Goal: Task Accomplishment & Management: Manage account settings

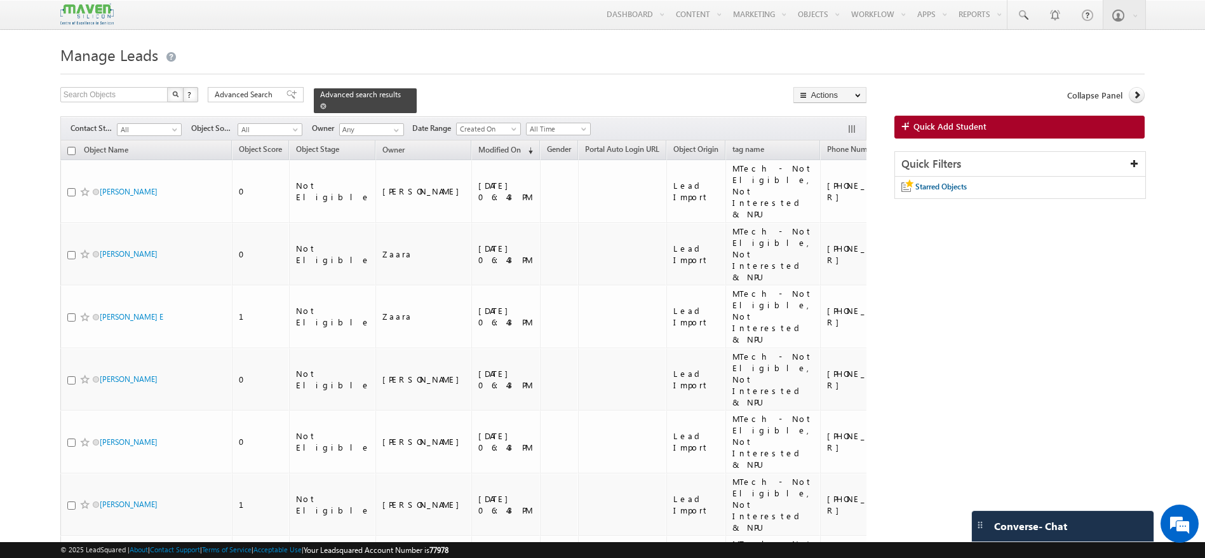
click at [327, 103] on span at bounding box center [323, 106] width 6 height 6
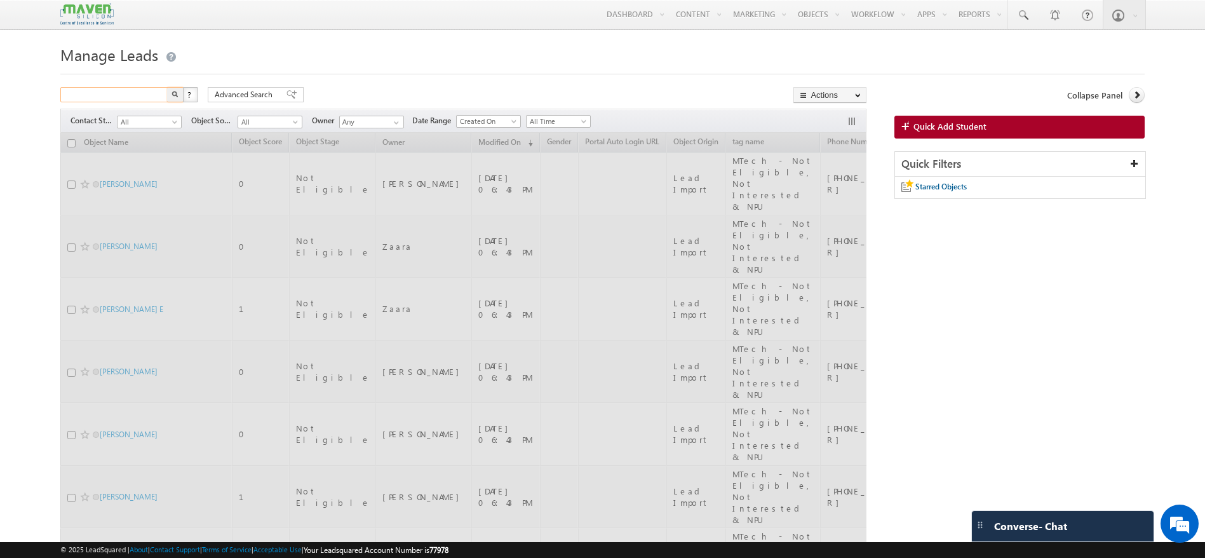
click at [137, 97] on input "text" at bounding box center [114, 94] width 109 height 15
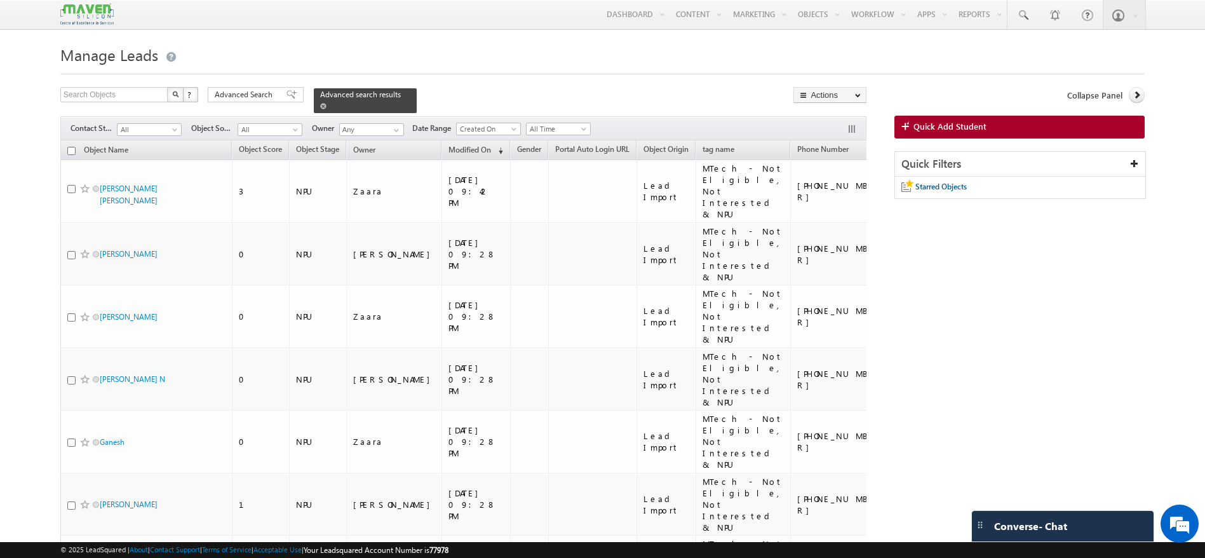
click at [327, 103] on span at bounding box center [323, 106] width 6 height 6
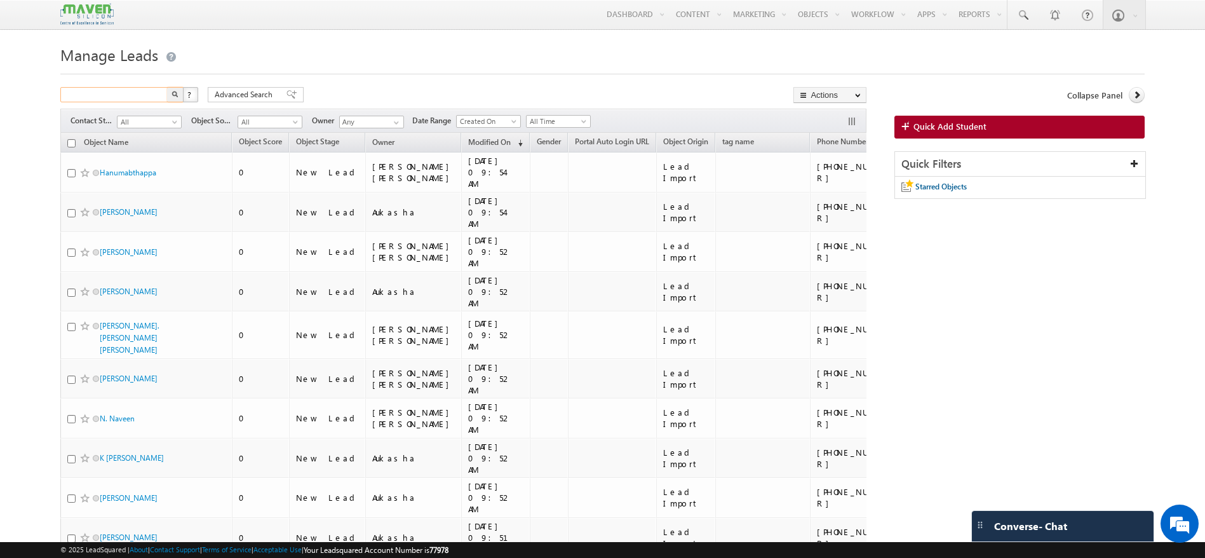
click at [123, 95] on input "text" at bounding box center [114, 94] width 109 height 15
paste input "9984081413"
type input "9984081413"
click at [175, 91] on img "button" at bounding box center [175, 94] width 6 height 6
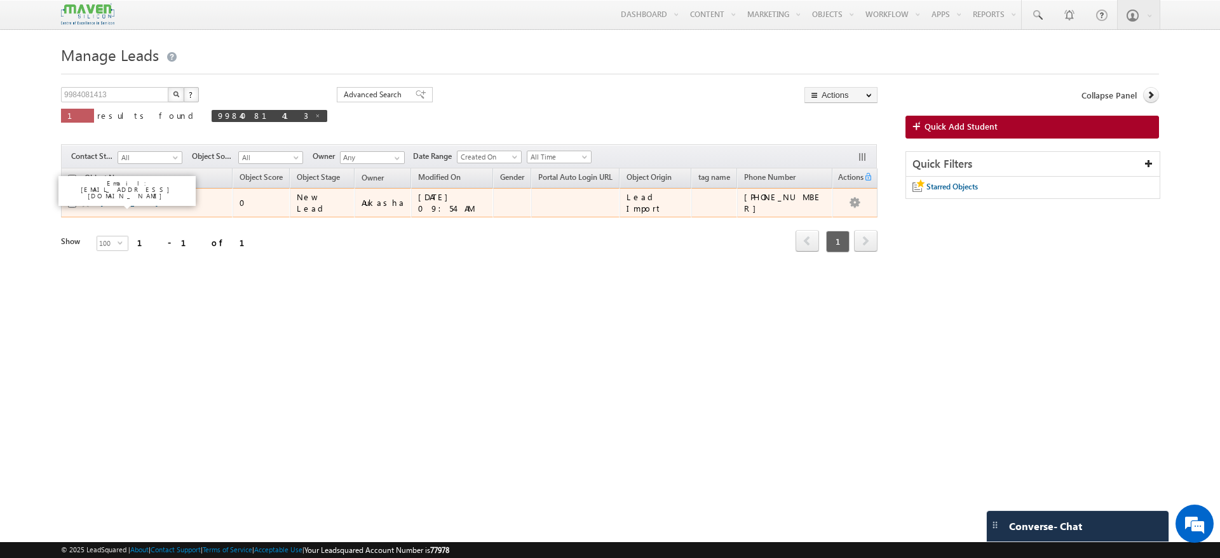
click at [114, 205] on link "Abu Amir" at bounding box center [129, 203] width 58 height 10
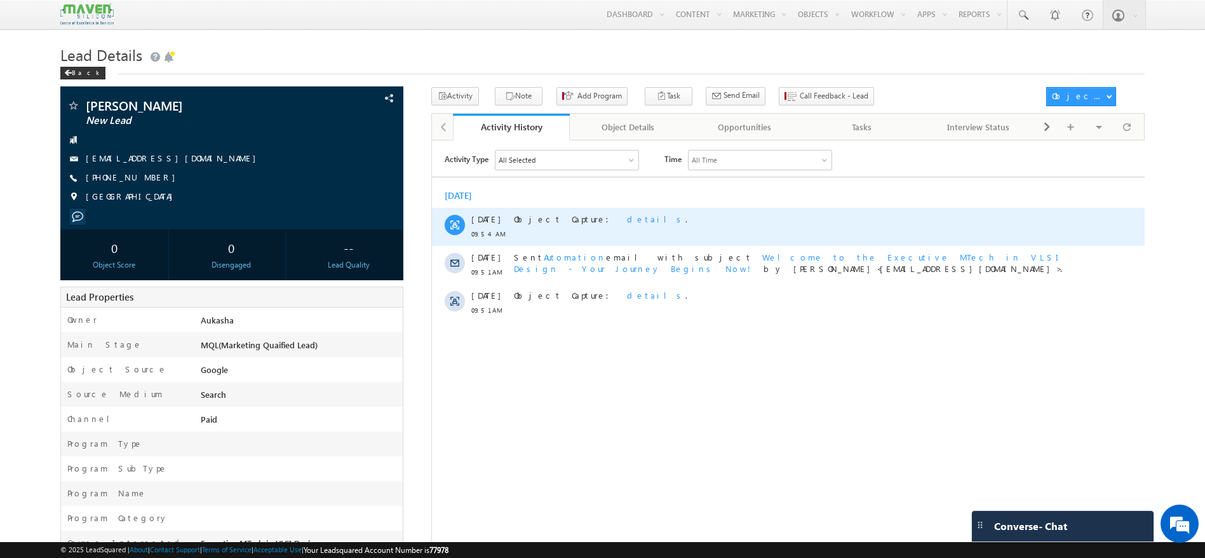
click at [626, 219] on span "details" at bounding box center [655, 218] width 58 height 11
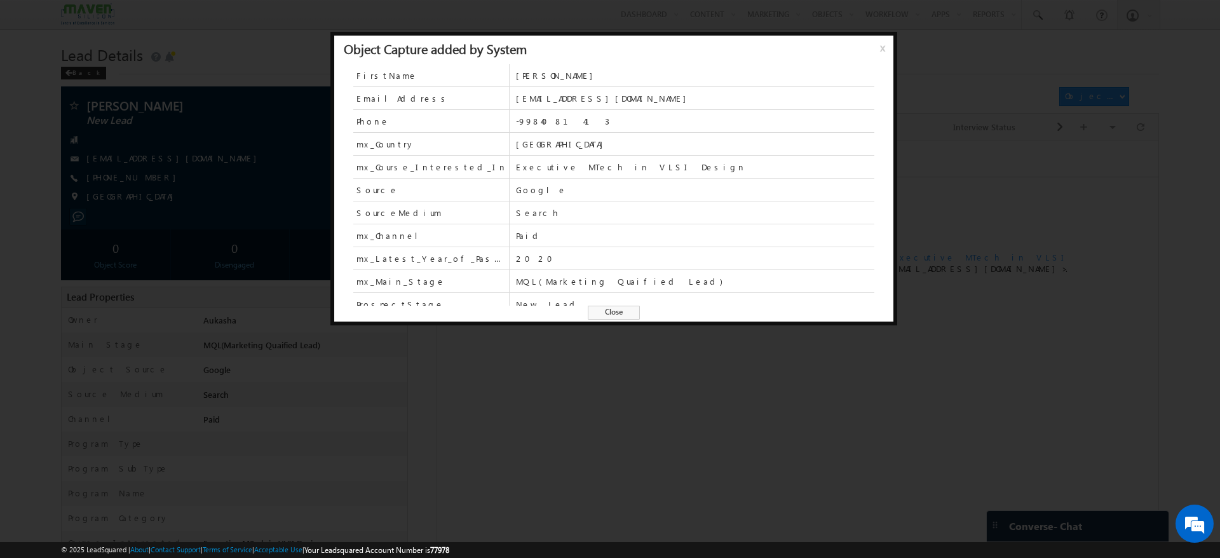
click at [880, 41] on span "x" at bounding box center [885, 52] width 10 height 23
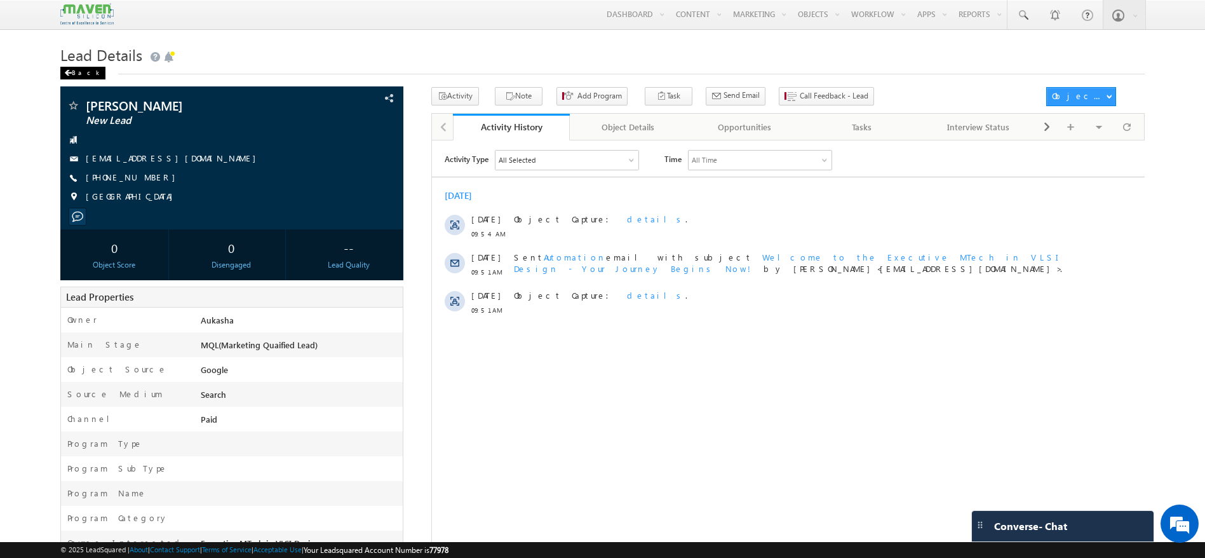
click at [81, 79] on div "Back" at bounding box center [82, 73] width 45 height 13
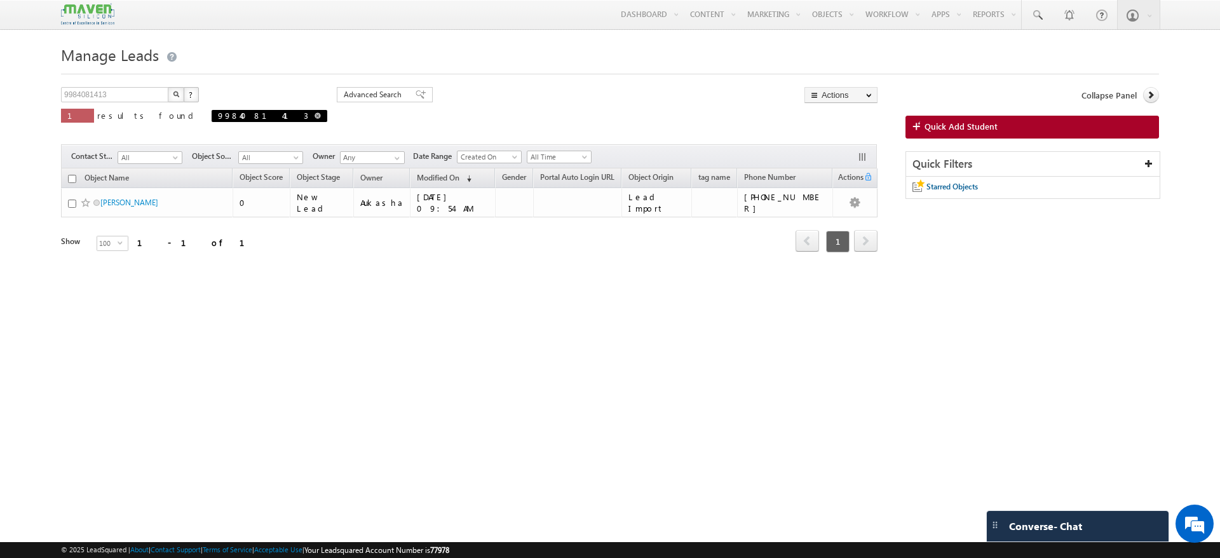
click at [314, 116] on span at bounding box center [317, 115] width 6 height 6
type input "Search Objects"
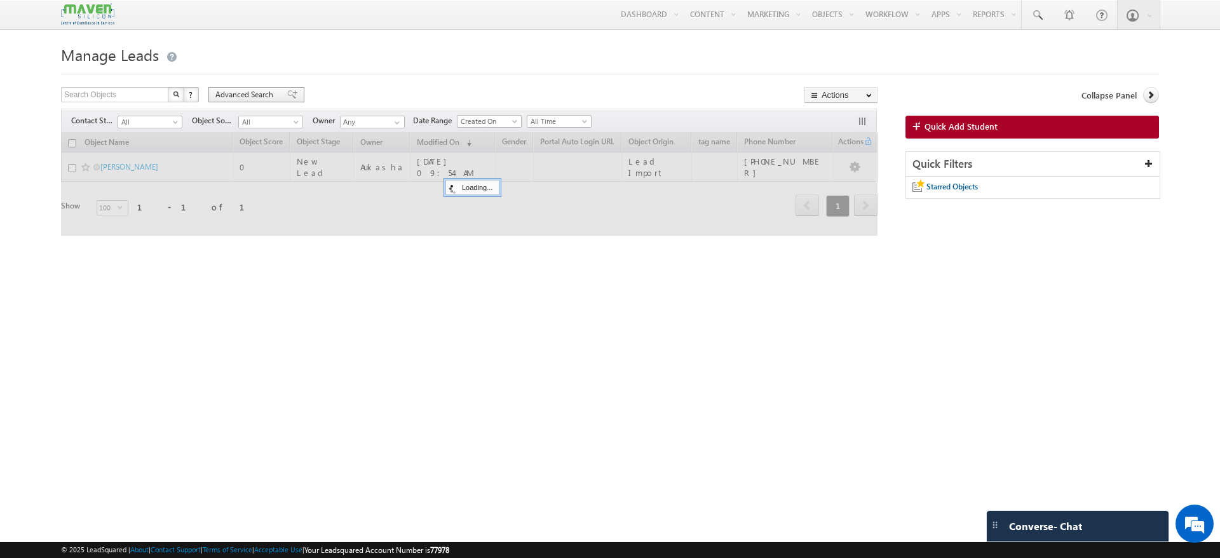
click at [265, 91] on span "Advanced Search" at bounding box center [246, 94] width 62 height 11
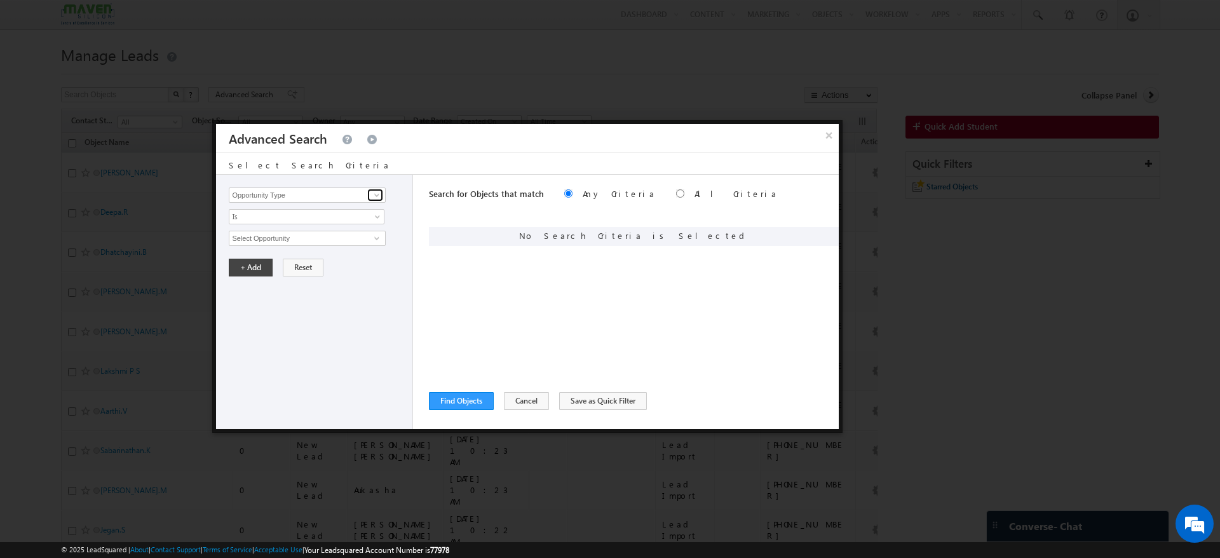
click at [381, 198] on span at bounding box center [377, 195] width 10 height 10
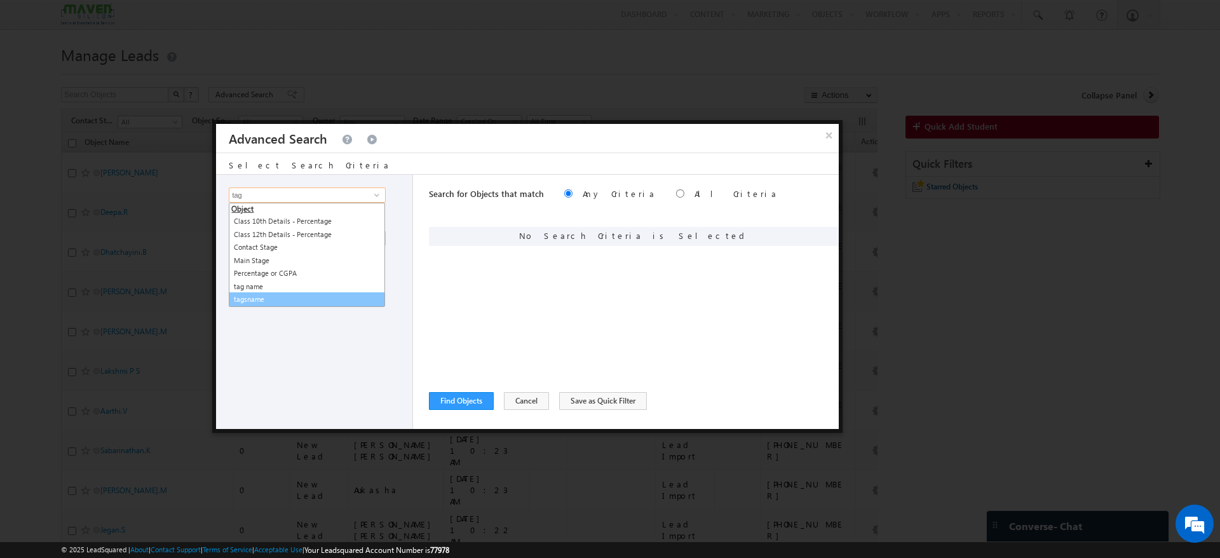
click at [266, 305] on link "tagsname" at bounding box center [307, 299] width 156 height 15
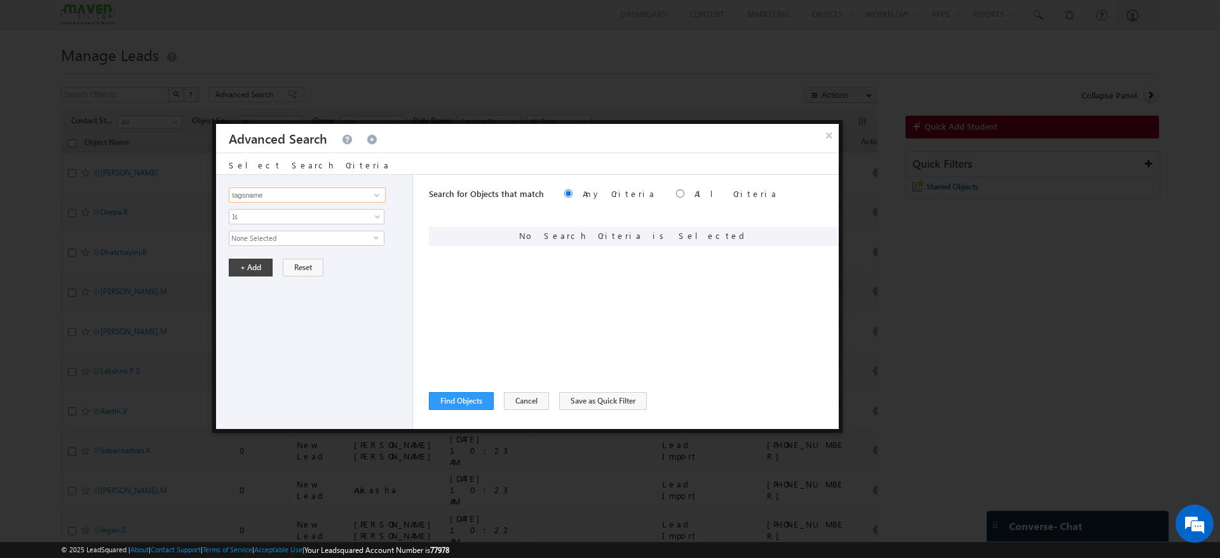
type input "tagsname"
click at [378, 239] on span "select" at bounding box center [379, 237] width 10 height 6
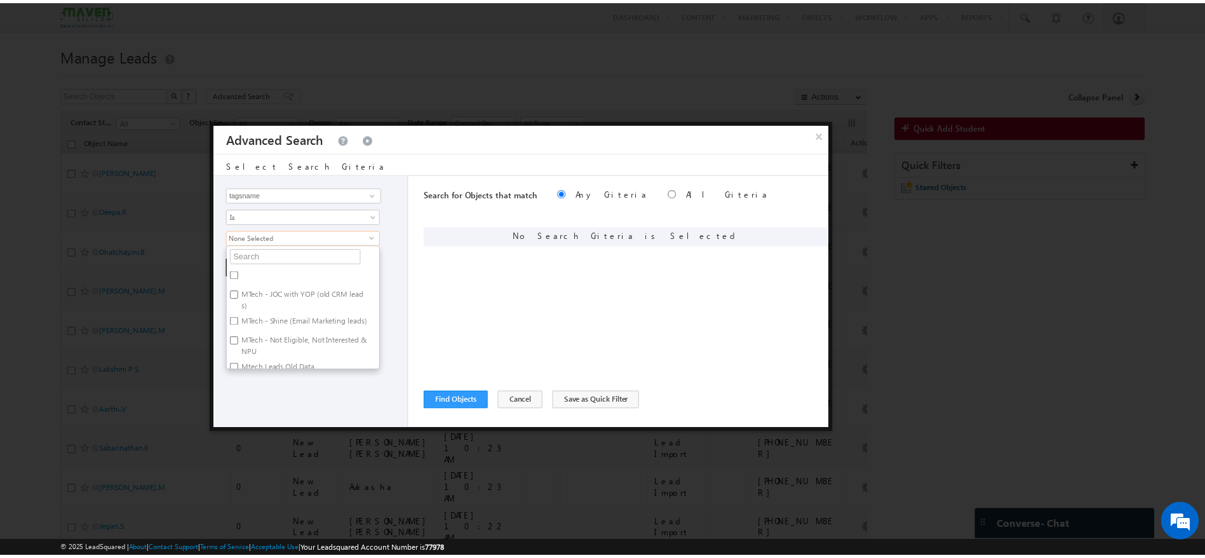
scroll to position [17, 0]
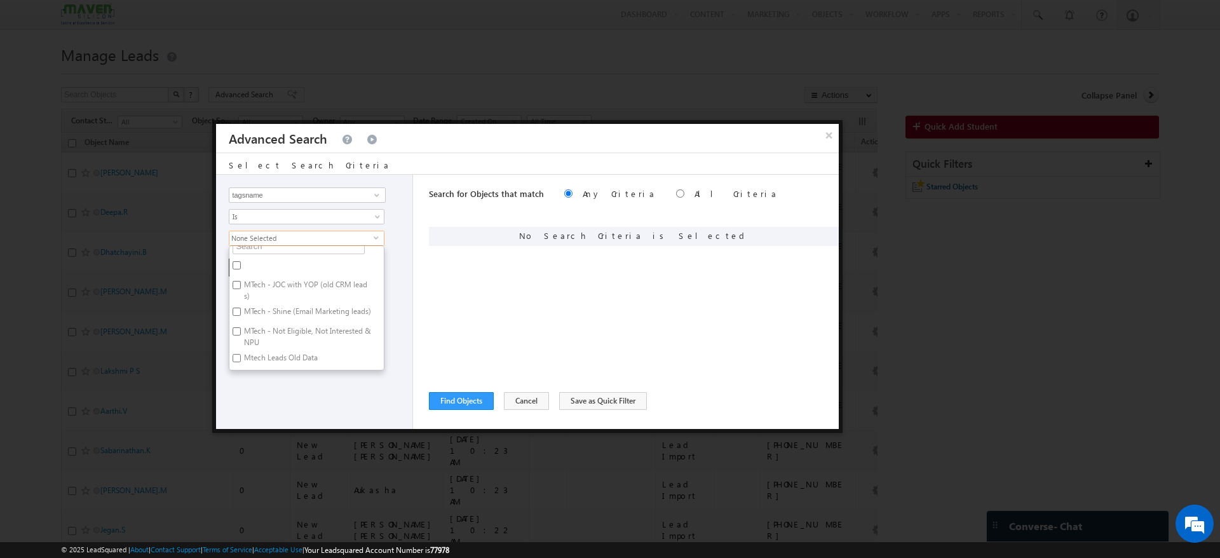
click at [233, 360] on input "Mtech Leads Old Data" at bounding box center [237, 358] width 8 height 8
checkbox input "true"
drag, startPoint x: 288, startPoint y: 401, endPoint x: 283, endPoint y: 374, distance: 27.7
click at [288, 401] on div "Opportunity Type Object Activity Task Sales Group Prospect Id Academic Remarks …" at bounding box center [314, 302] width 197 height 254
click at [249, 267] on button "+ Add" at bounding box center [251, 268] width 44 height 18
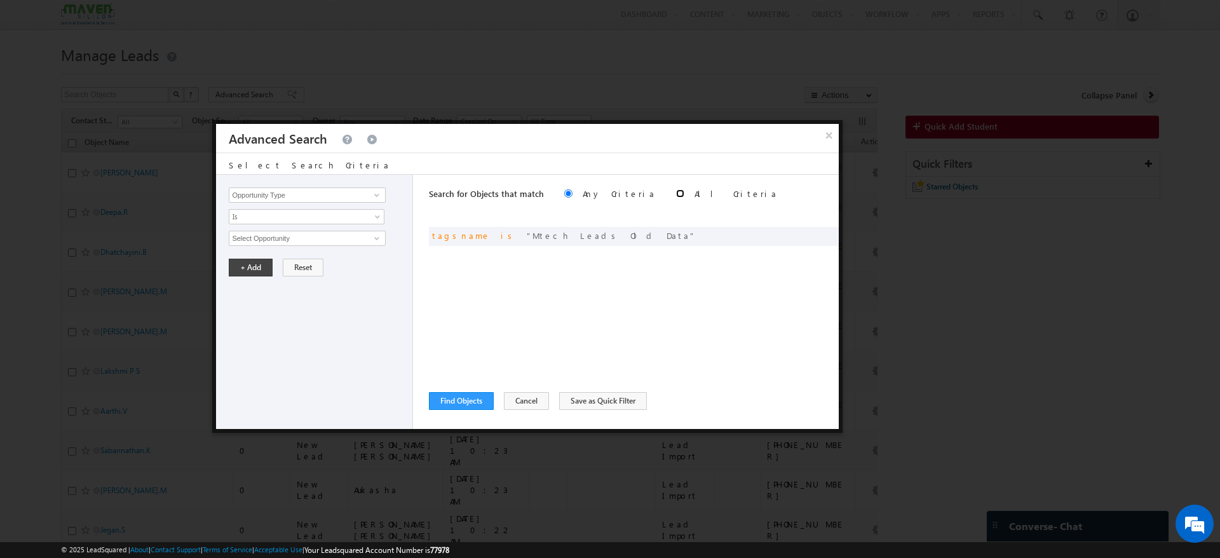
click at [676, 194] on input "radio" at bounding box center [680, 193] width 8 height 8
radio input "true"
click at [480, 401] on button "Find Objects" at bounding box center [461, 401] width 65 height 18
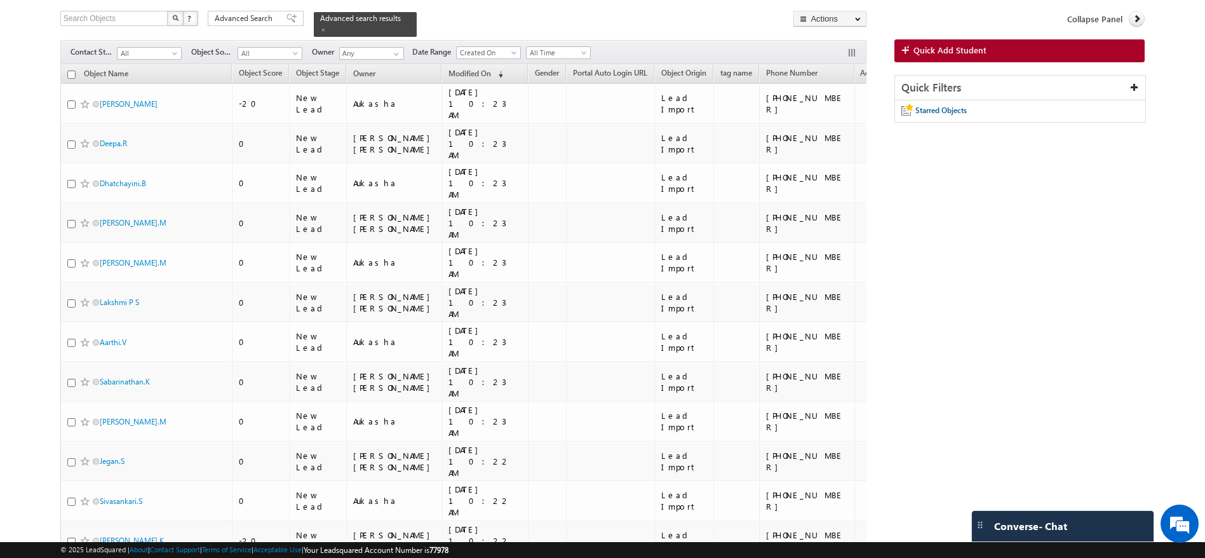
scroll to position [0, 0]
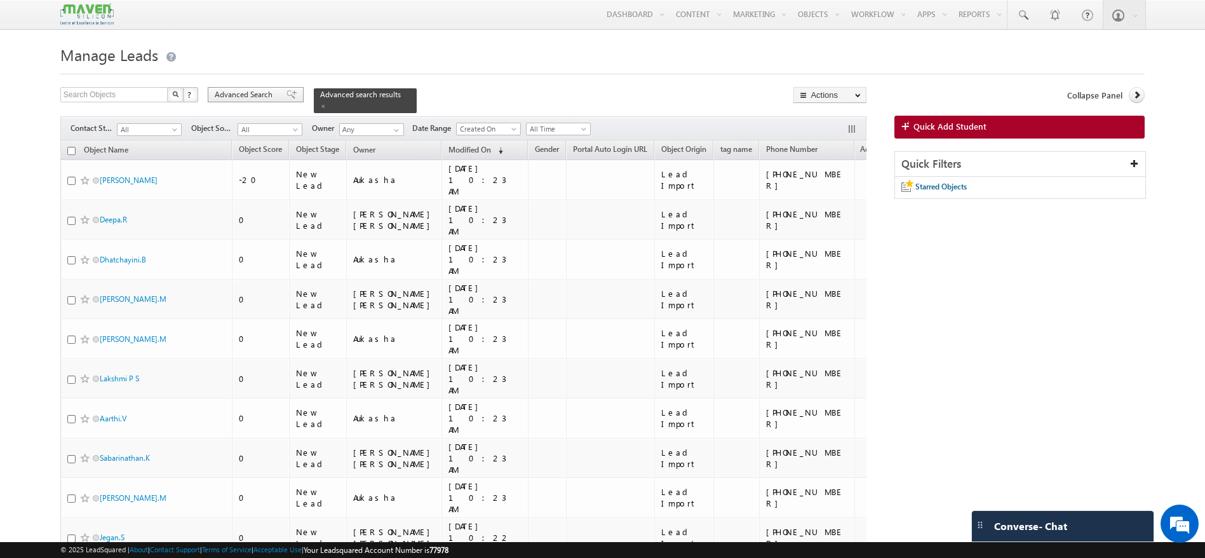
click at [273, 92] on span "Advanced Search" at bounding box center [246, 94] width 62 height 11
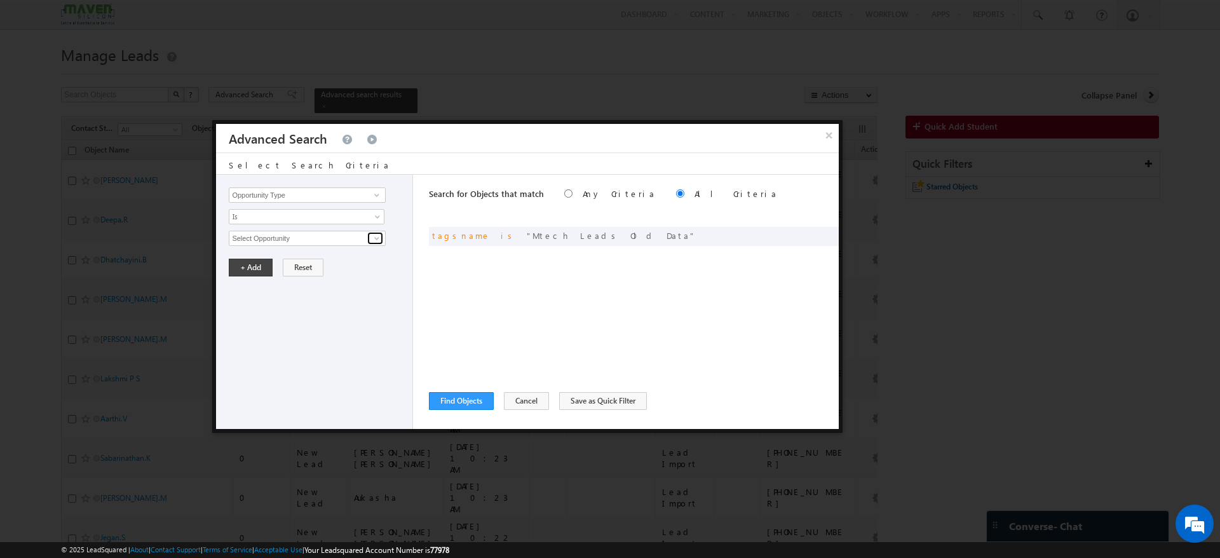
click at [375, 241] on span at bounding box center [377, 238] width 10 height 10
click at [375, 360] on div "Opportunity Type Object Activity Task Sales Group Prospect Id Academic Remarks …" at bounding box center [314, 302] width 197 height 254
click at [821, 131] on button "×" at bounding box center [828, 135] width 21 height 22
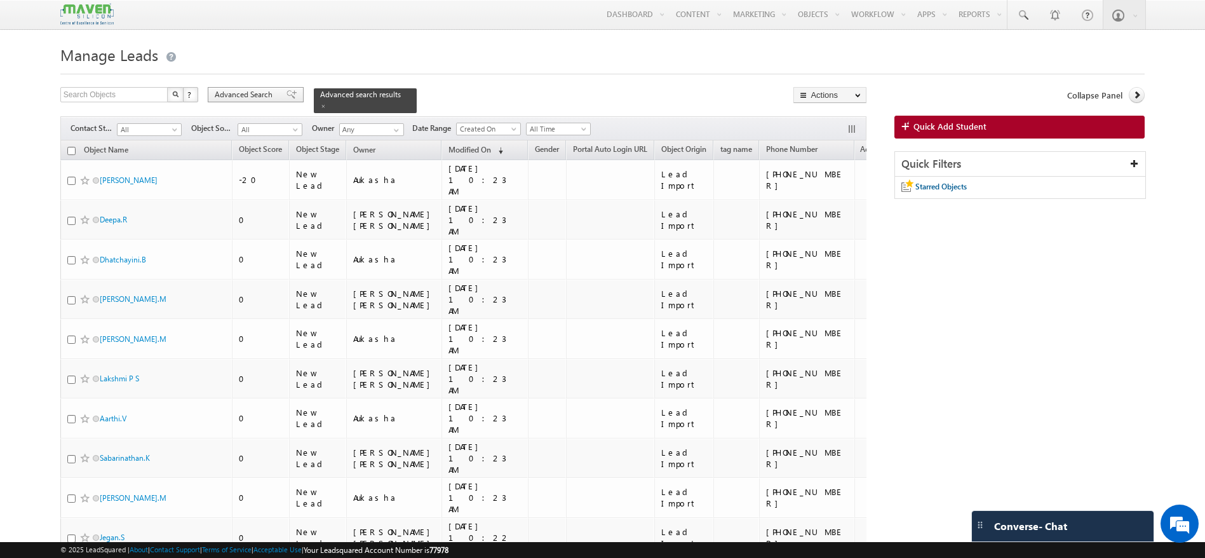
click at [271, 97] on span "Advanced Search" at bounding box center [246, 94] width 62 height 11
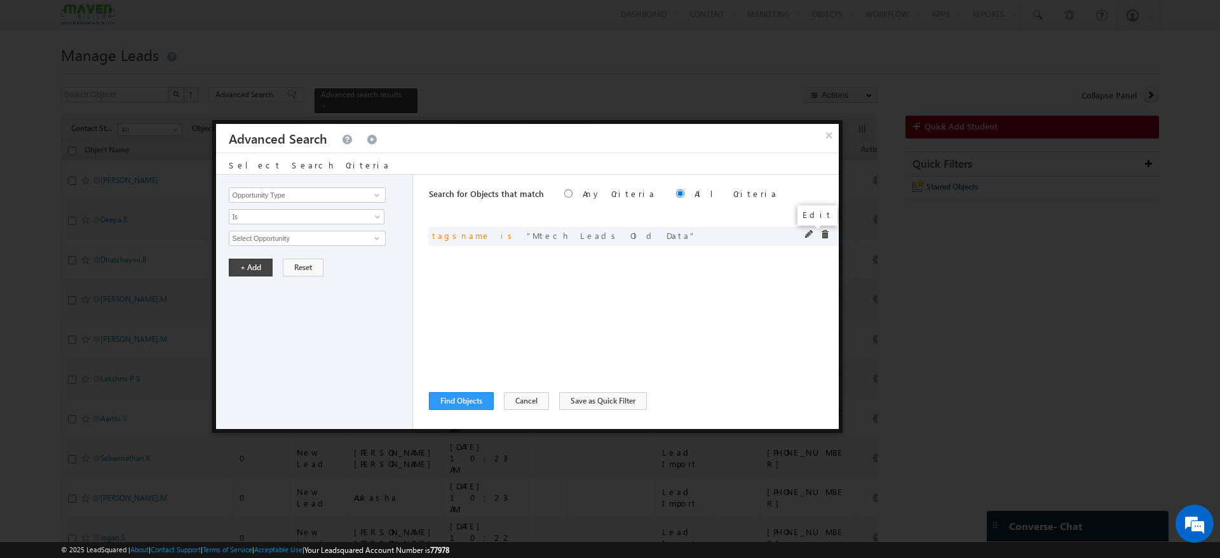
click at [807, 234] on span at bounding box center [809, 234] width 9 height 9
click at [376, 238] on span "select" at bounding box center [379, 237] width 10 height 6
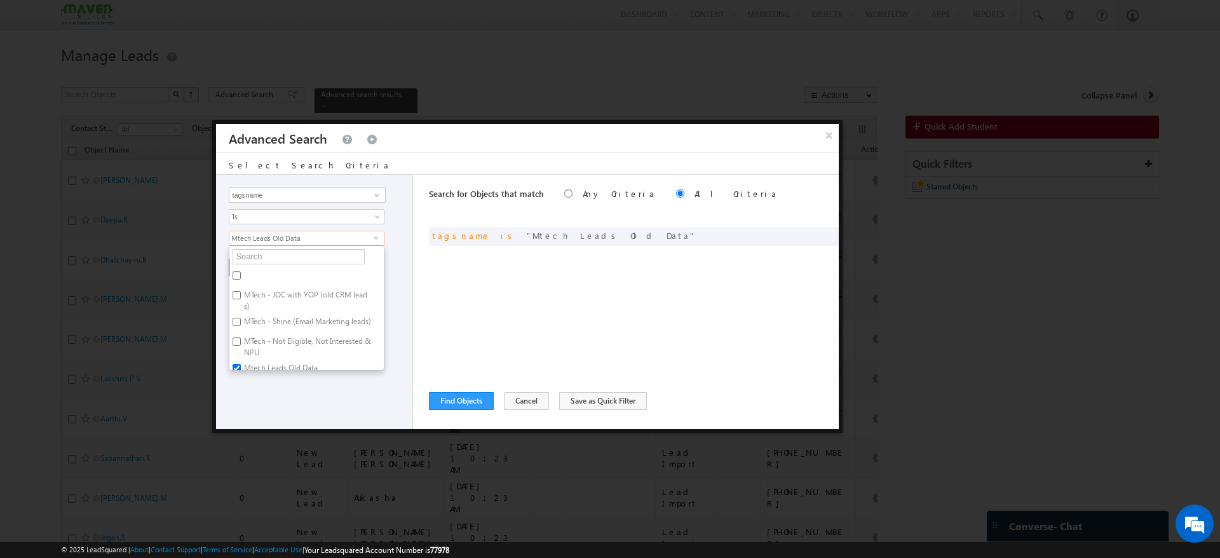
scroll to position [17, 0]
click at [243, 330] on label "MTech - Not Eligible, Not Interested & NPU" at bounding box center [306, 336] width 154 height 27
click at [241, 330] on input "MTech - Not Eligible, Not Interested & NPU" at bounding box center [237, 331] width 8 height 8
checkbox input "true"
click at [236, 354] on input "Mtech Leads Old Data" at bounding box center [237, 358] width 8 height 8
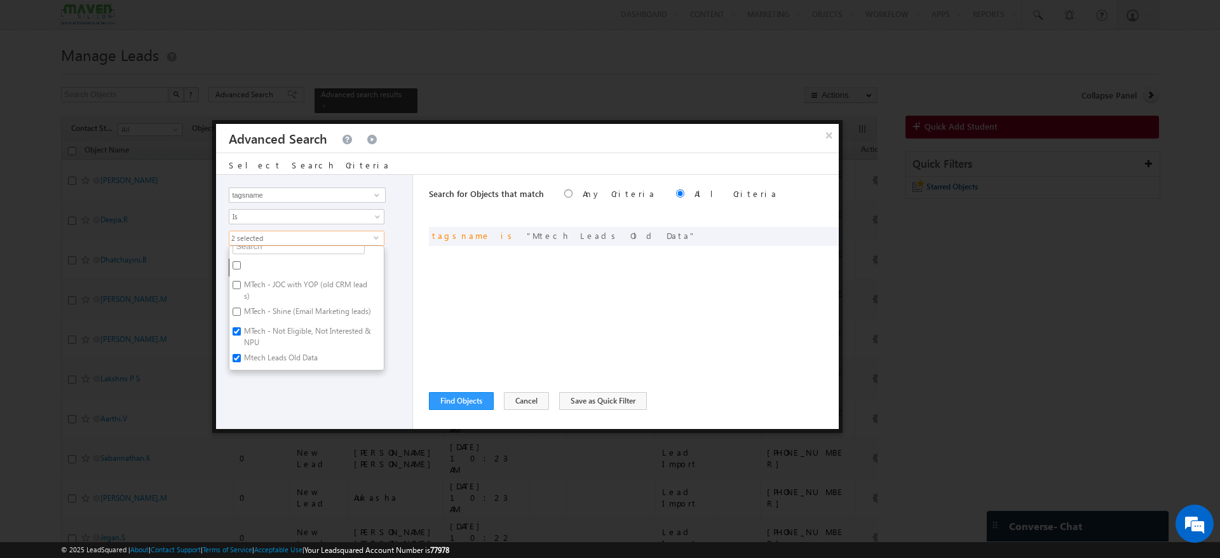
checkbox input "false"
click at [287, 393] on div "Opportunity Type Object Activity Task Sales Group Prospect Id Academic Remarks …" at bounding box center [314, 302] width 197 height 254
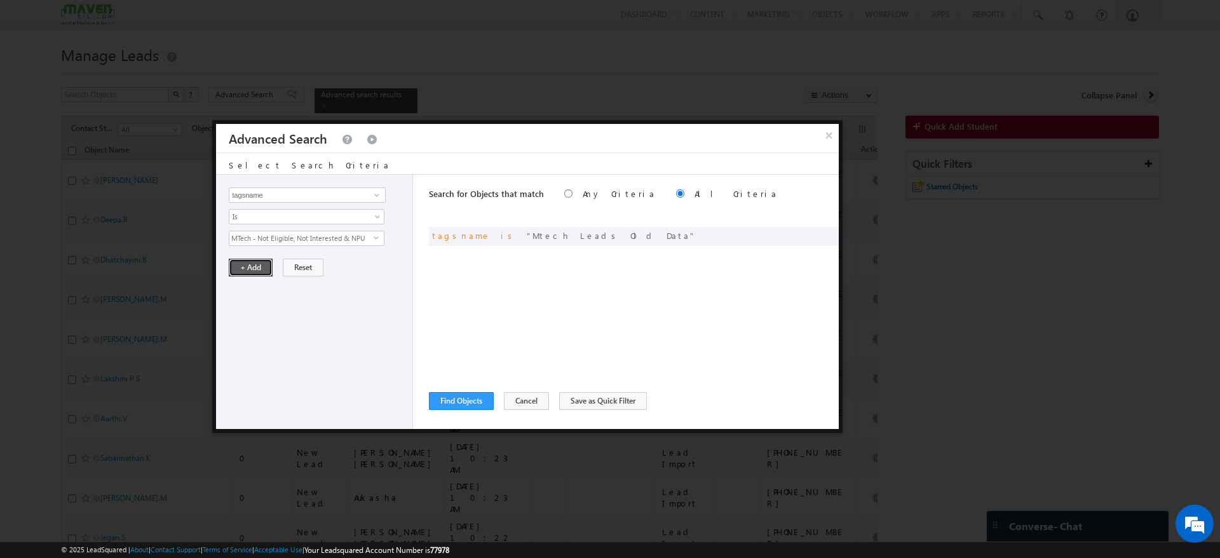
click at [257, 264] on button "+ Add" at bounding box center [251, 268] width 44 height 18
click at [476, 403] on button "Find Objects" at bounding box center [461, 401] width 65 height 18
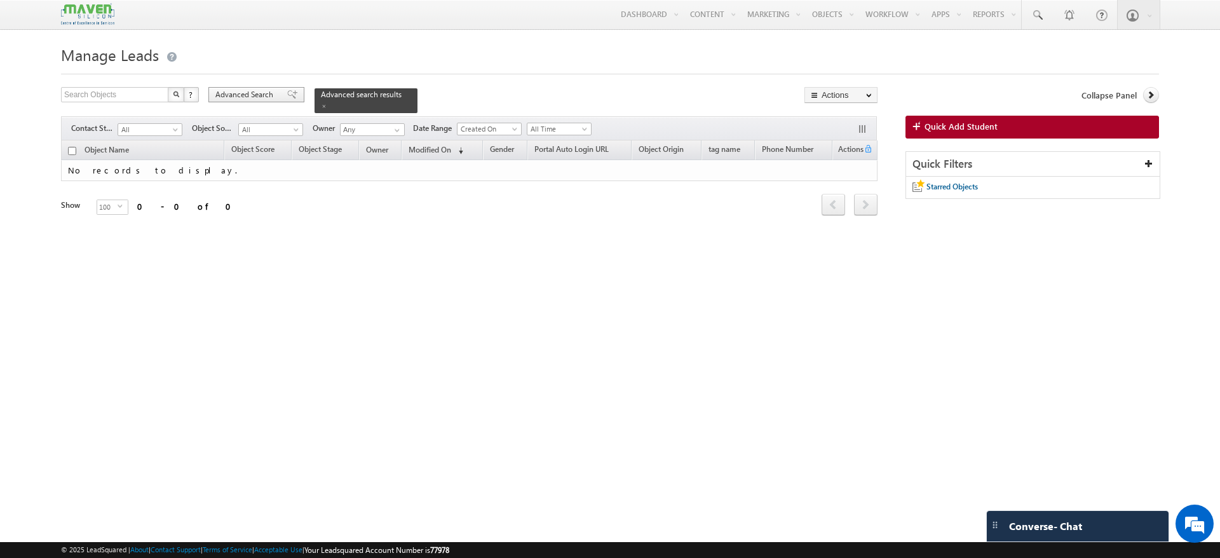
click at [275, 91] on span "Advanced Search" at bounding box center [246, 94] width 62 height 11
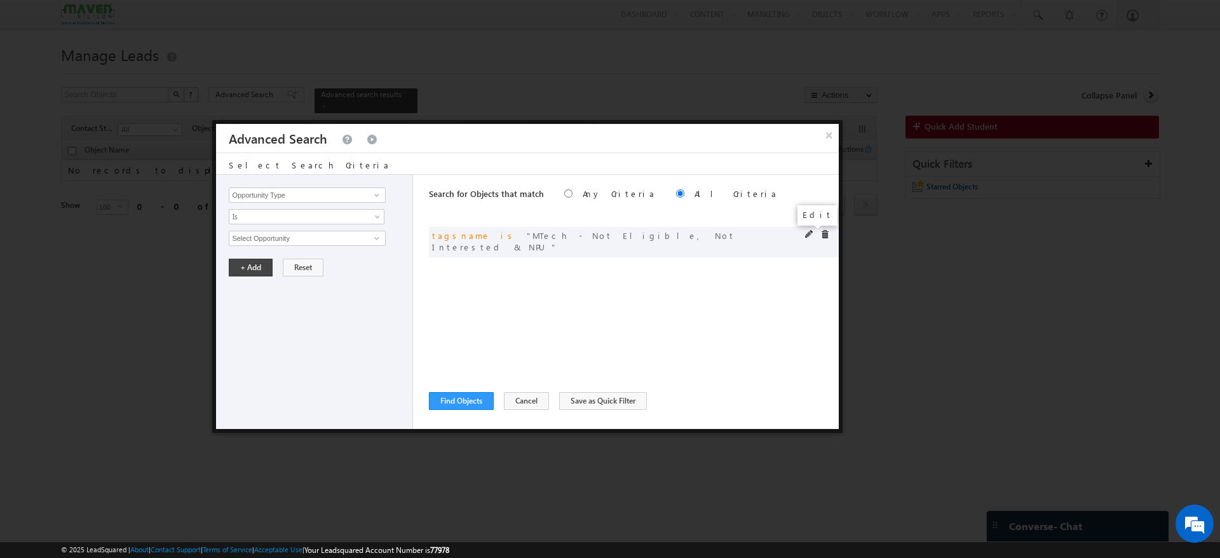
click at [809, 233] on span at bounding box center [809, 234] width 9 height 9
click at [375, 198] on span at bounding box center [377, 195] width 10 height 10
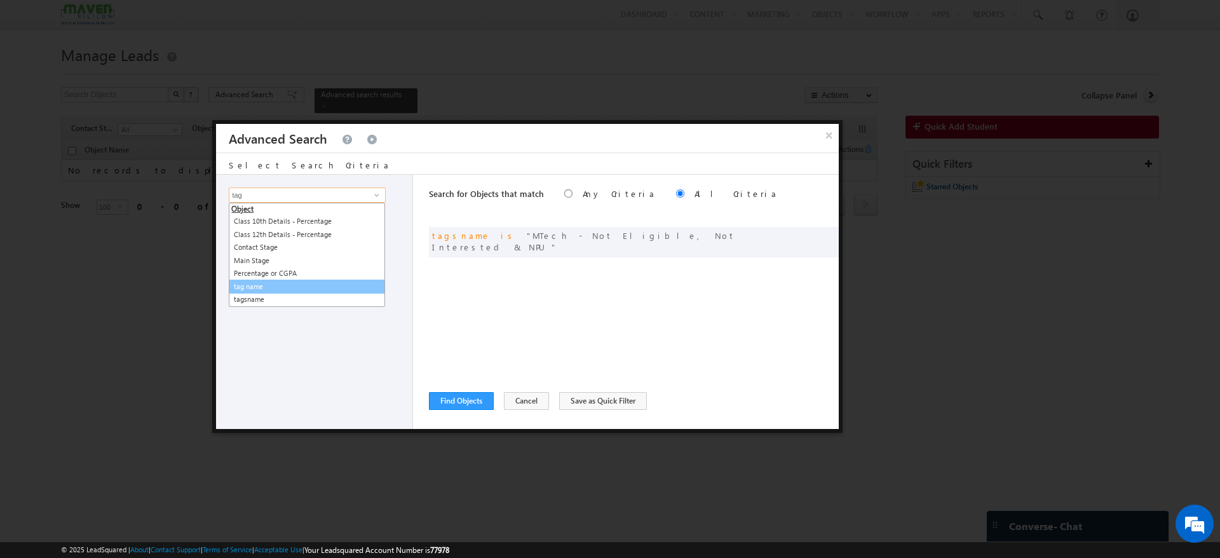
click at [269, 288] on link "tag name" at bounding box center [307, 287] width 156 height 15
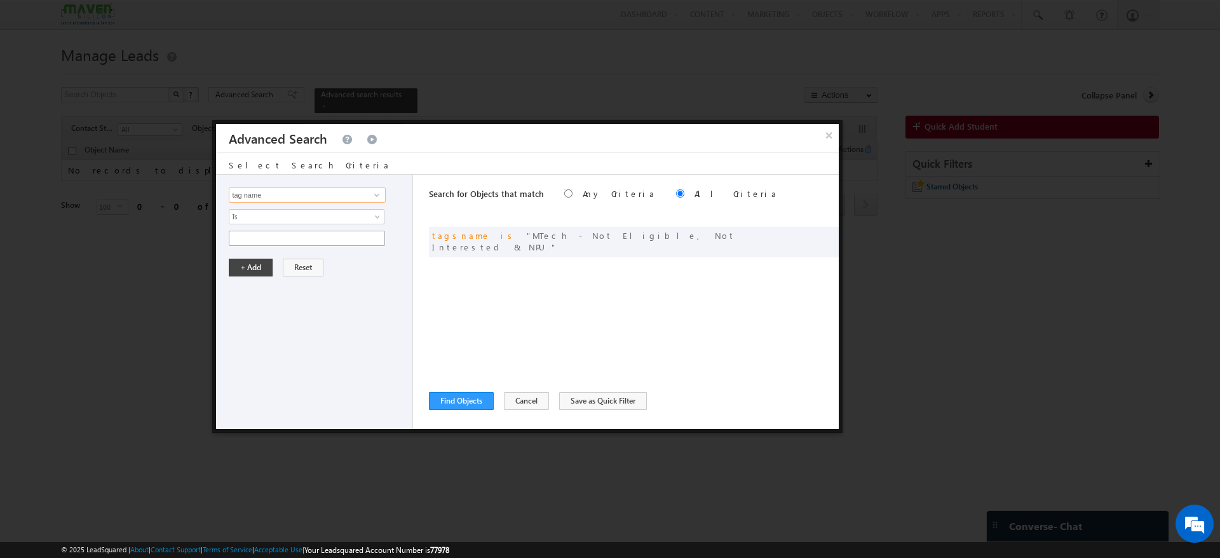
type input "tag name"
click at [308, 245] on input "text" at bounding box center [307, 238] width 156 height 15
drag, startPoint x: 483, startPoint y: 235, endPoint x: 637, endPoint y: 236, distance: 154.4
click at [637, 236] on span "MTech - Not Eligible, Not Interested & NPU" at bounding box center [583, 241] width 303 height 22
copy span "MTech - Not Eligible, Not Interested & NPU"
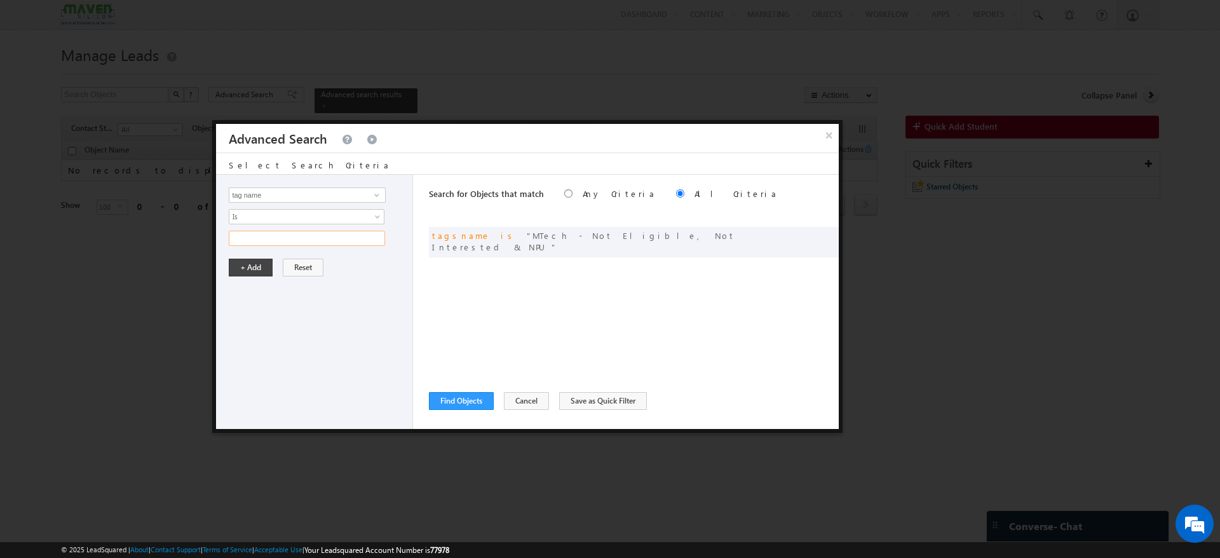
click at [358, 240] on input "text" at bounding box center [307, 238] width 156 height 15
paste input "MTech - Not Eligible, Not Interested & NPU"
type input "MTech - Not Eligible, Not Interested & NPU"
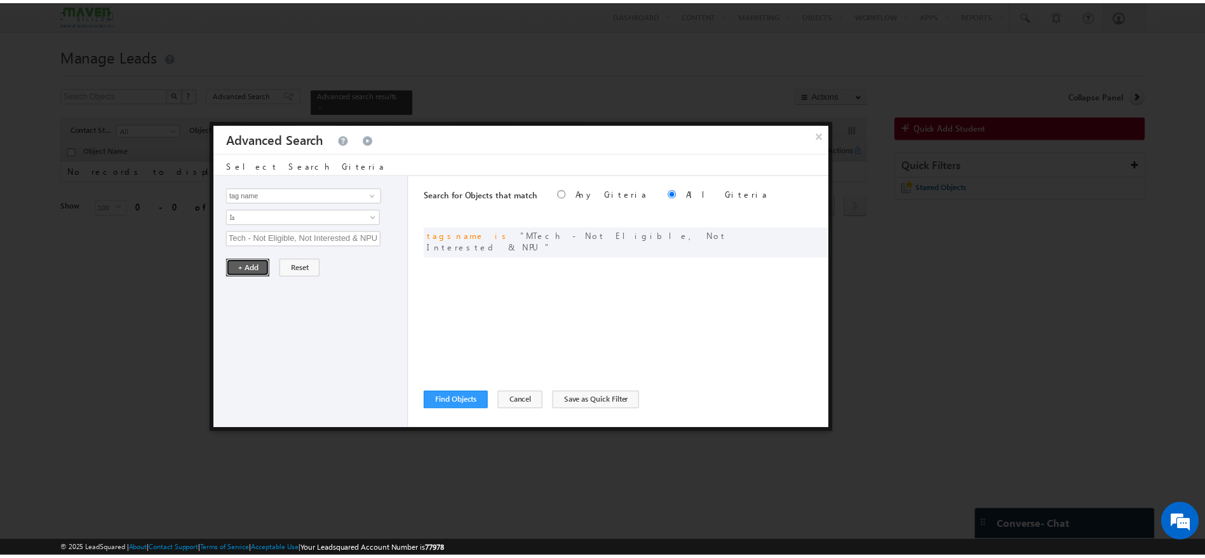
scroll to position [0, 0]
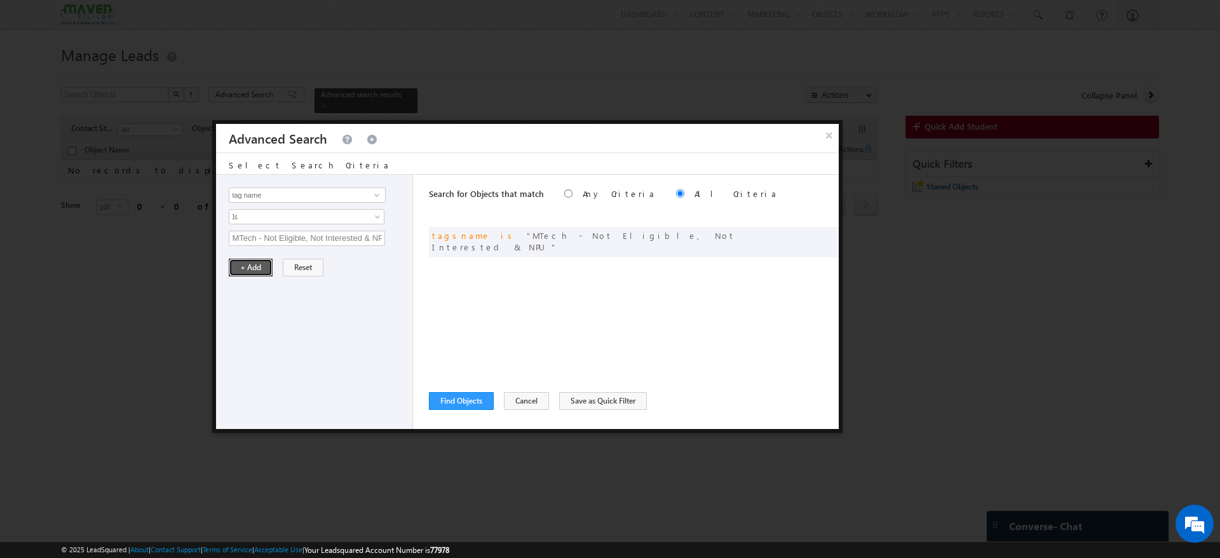
click at [259, 262] on button "+ Add" at bounding box center [251, 268] width 44 height 18
click at [458, 393] on button "Find Objects" at bounding box center [461, 401] width 65 height 18
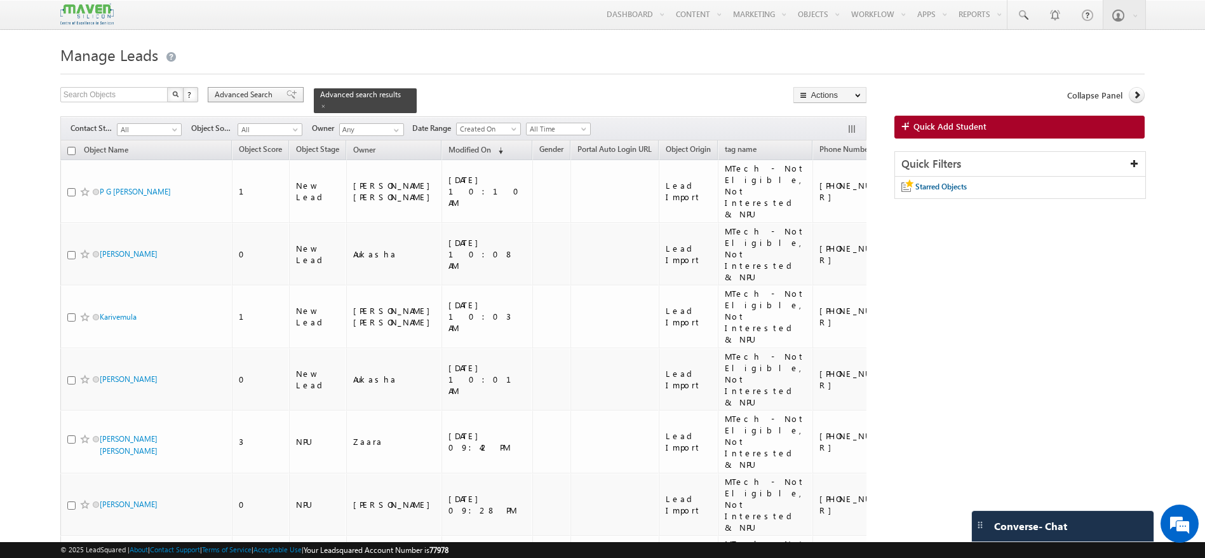
click at [286, 97] on span at bounding box center [291, 94] width 10 height 9
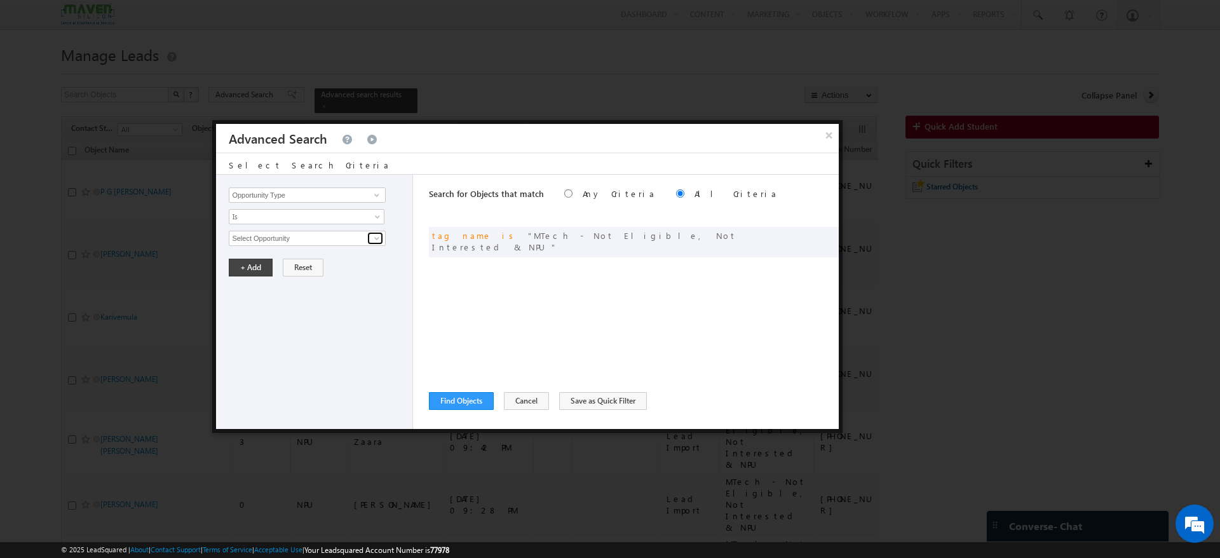
click at [377, 236] on span at bounding box center [377, 238] width 10 height 10
click at [394, 203] on div "Opportunity Type Object Activity Task Sales Group Prospect Id Academic Remarks …" at bounding box center [314, 302] width 197 height 254
click at [825, 138] on button "×" at bounding box center [828, 135] width 21 height 22
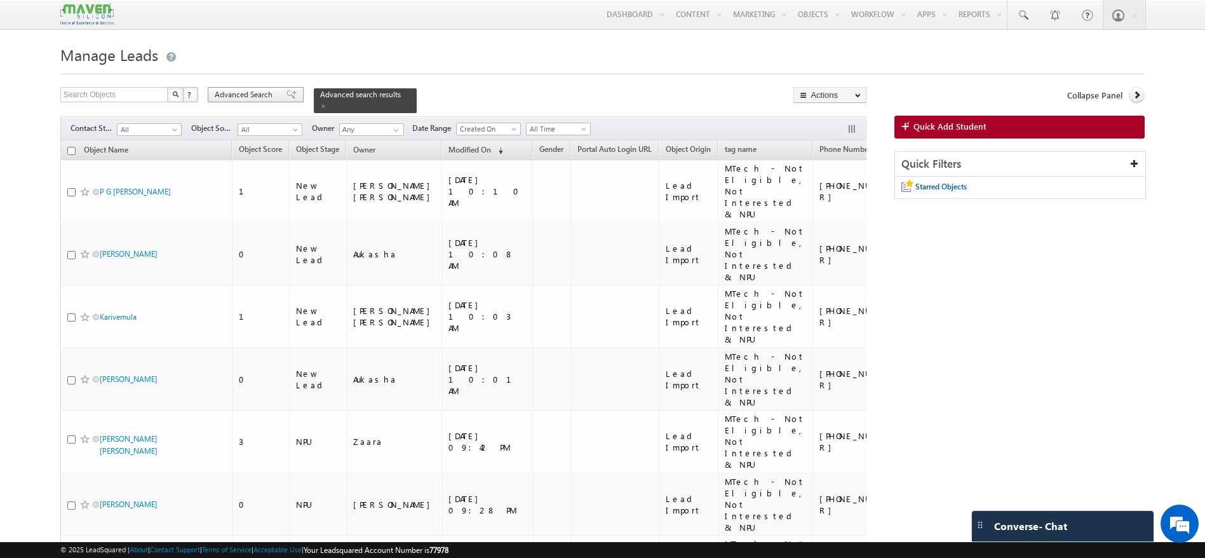
click at [269, 96] on span "Advanced Search" at bounding box center [246, 94] width 62 height 11
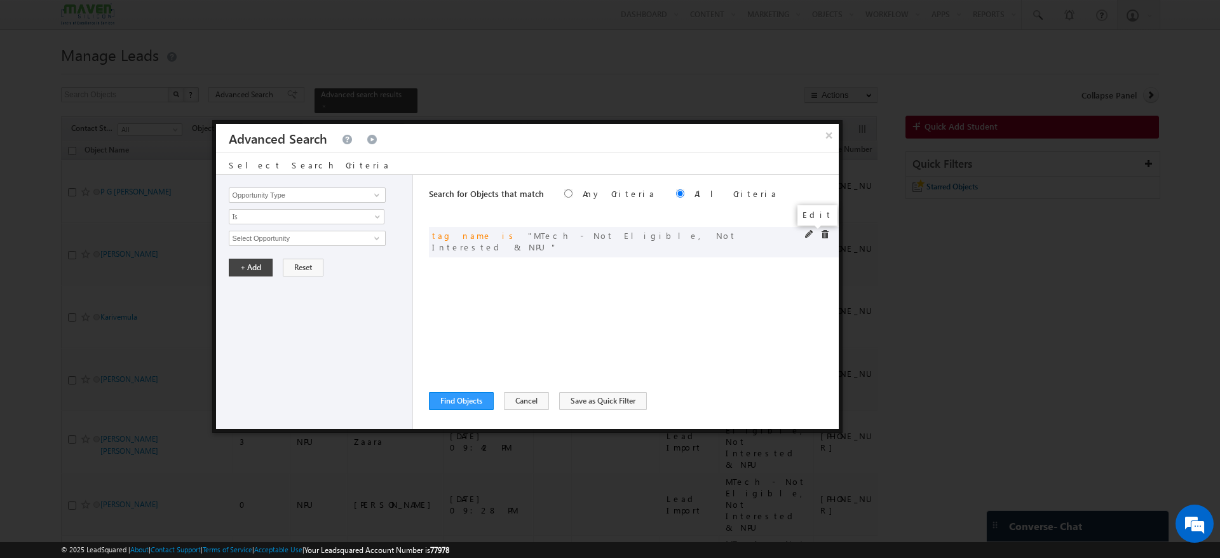
click at [809, 235] on span at bounding box center [809, 234] width 9 height 9
click at [376, 238] on input "MTech - Not Eligible, Not Interested & NPU" at bounding box center [307, 238] width 156 height 15
click at [833, 132] on button "×" at bounding box center [828, 135] width 21 height 22
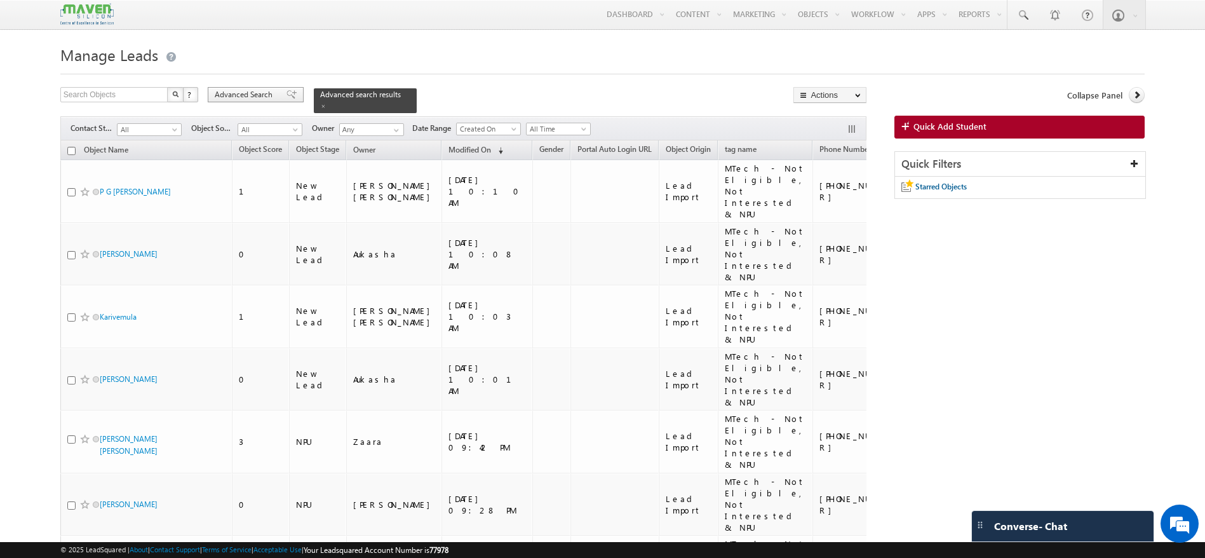
click at [267, 91] on span "Advanced Search" at bounding box center [246, 94] width 62 height 11
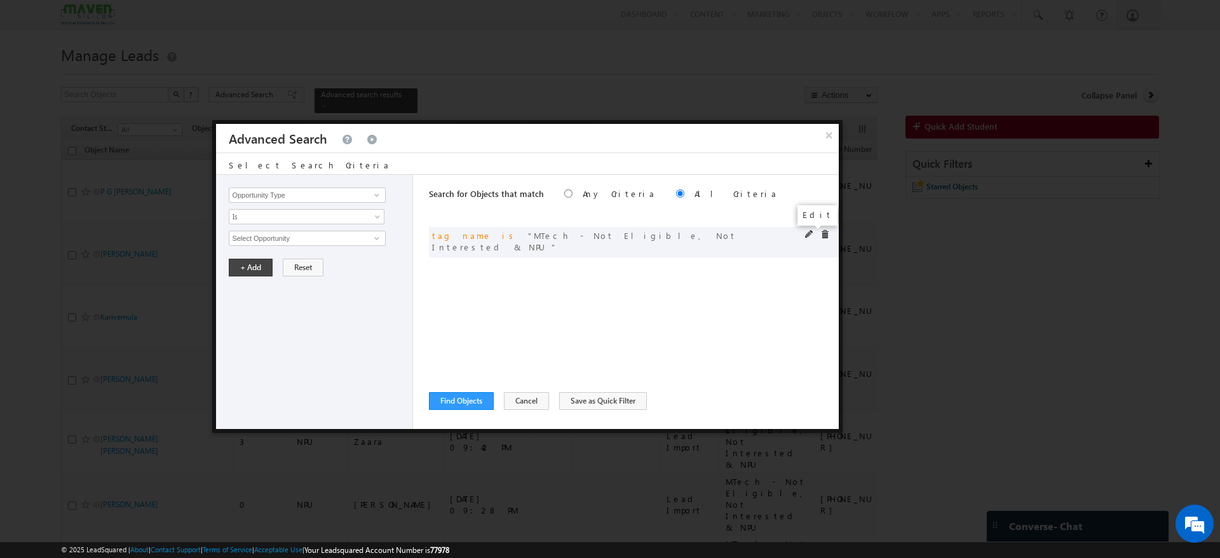
click at [811, 234] on span at bounding box center [809, 234] width 9 height 9
click at [376, 192] on span at bounding box center [377, 195] width 10 height 10
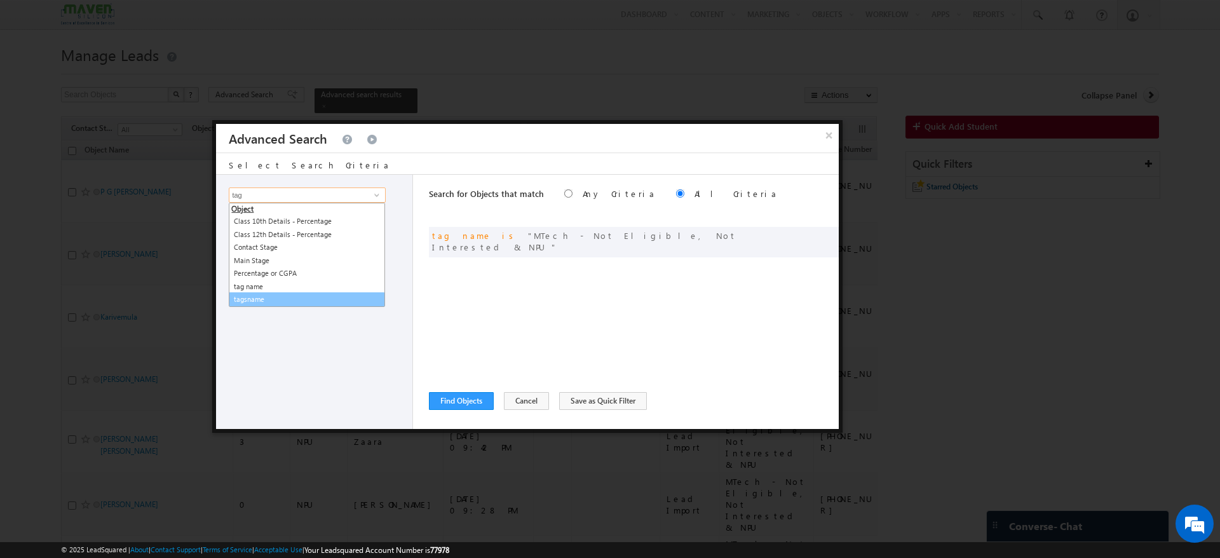
click at [270, 301] on link "tagsname" at bounding box center [307, 299] width 156 height 15
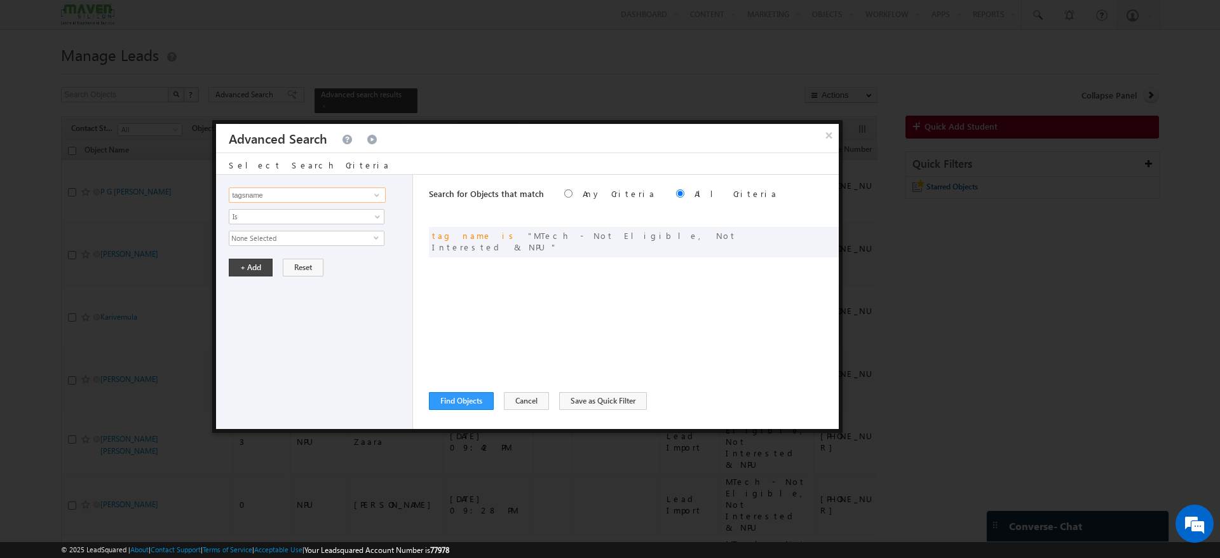
type input "tagsname"
click at [373, 238] on span "None Selected" at bounding box center [301, 238] width 144 height 14
click at [241, 299] on label "MTech - JOC with YOP (old CRM leads)" at bounding box center [306, 300] width 154 height 27
click at [241, 299] on input "MTech - JOC with YOP (old CRM leads)" at bounding box center [237, 295] width 8 height 8
checkbox input "true"
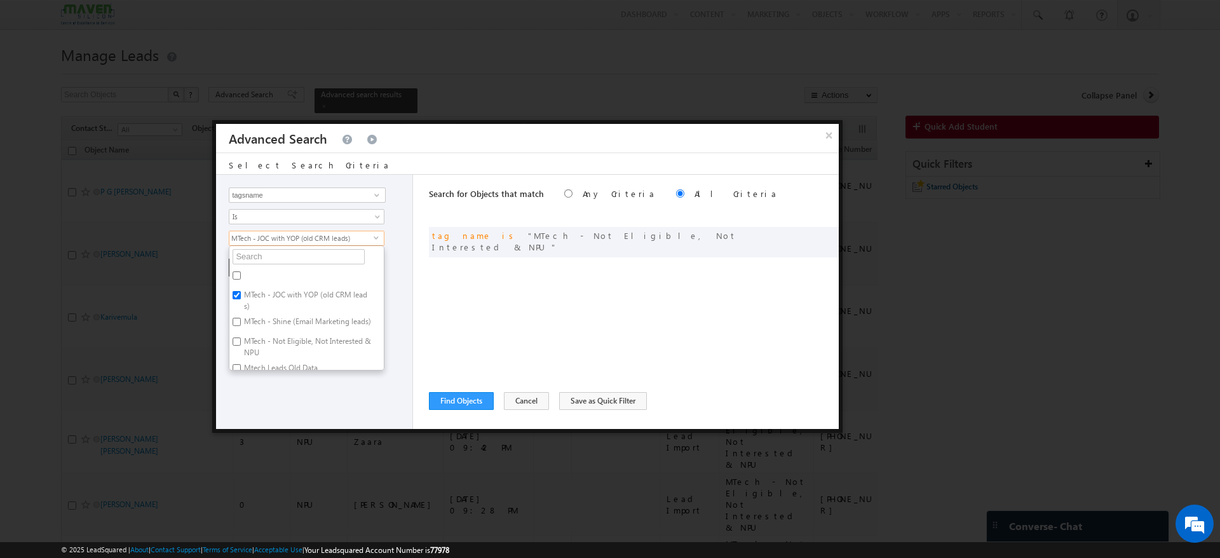
click at [358, 391] on div "Opportunity Type Object Activity Task Sales Group Prospect Id Academic Remarks …" at bounding box center [314, 302] width 197 height 254
click at [246, 267] on button "+ Add" at bounding box center [251, 268] width 44 height 18
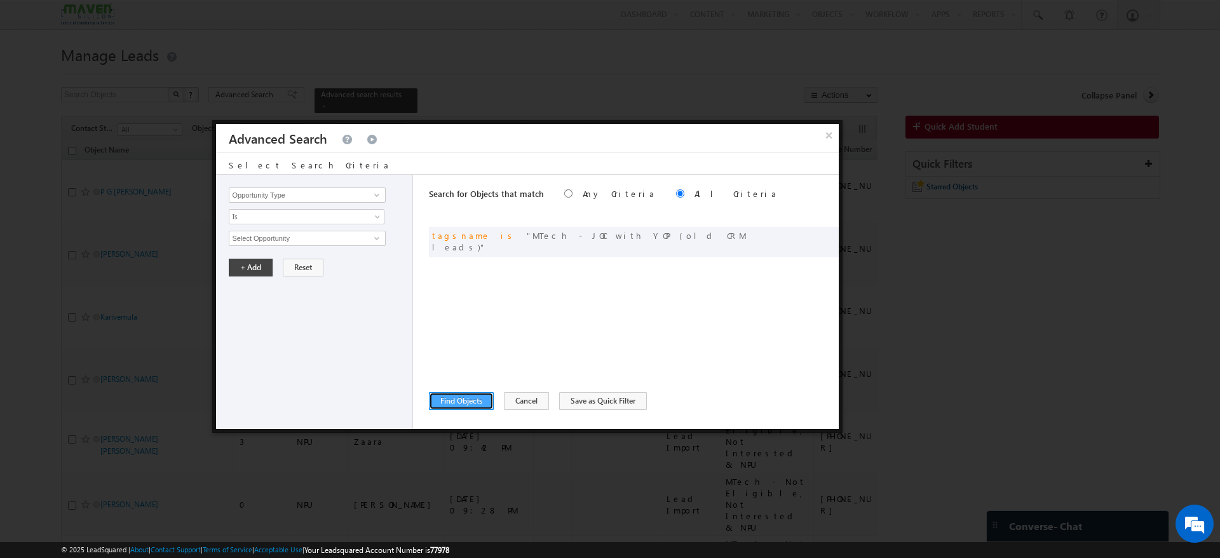
click at [478, 398] on button "Find Objects" at bounding box center [461, 401] width 65 height 18
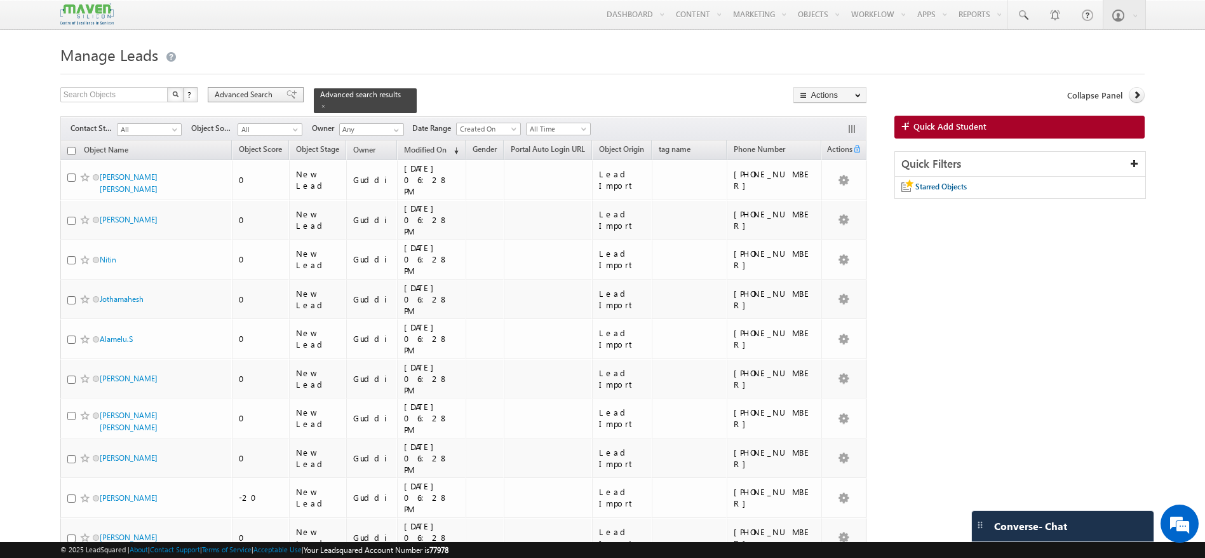
click at [267, 95] on span "Advanced Search" at bounding box center [246, 94] width 62 height 11
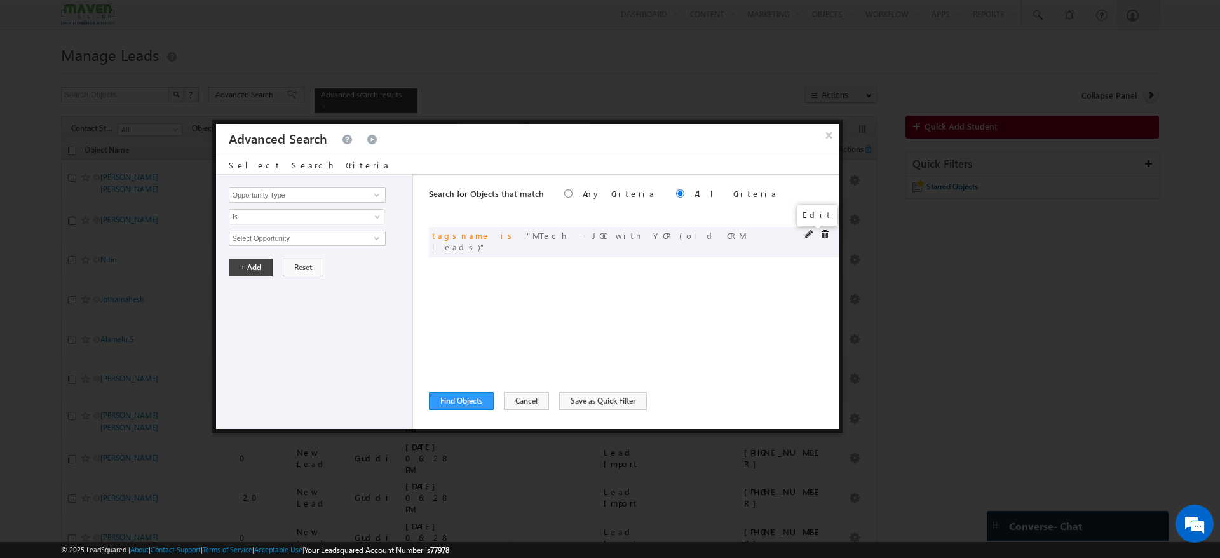
click at [810, 230] on span at bounding box center [809, 234] width 9 height 9
click at [372, 241] on span "MTech - JOC with YOP (old CRM leads)" at bounding box center [301, 238] width 144 height 14
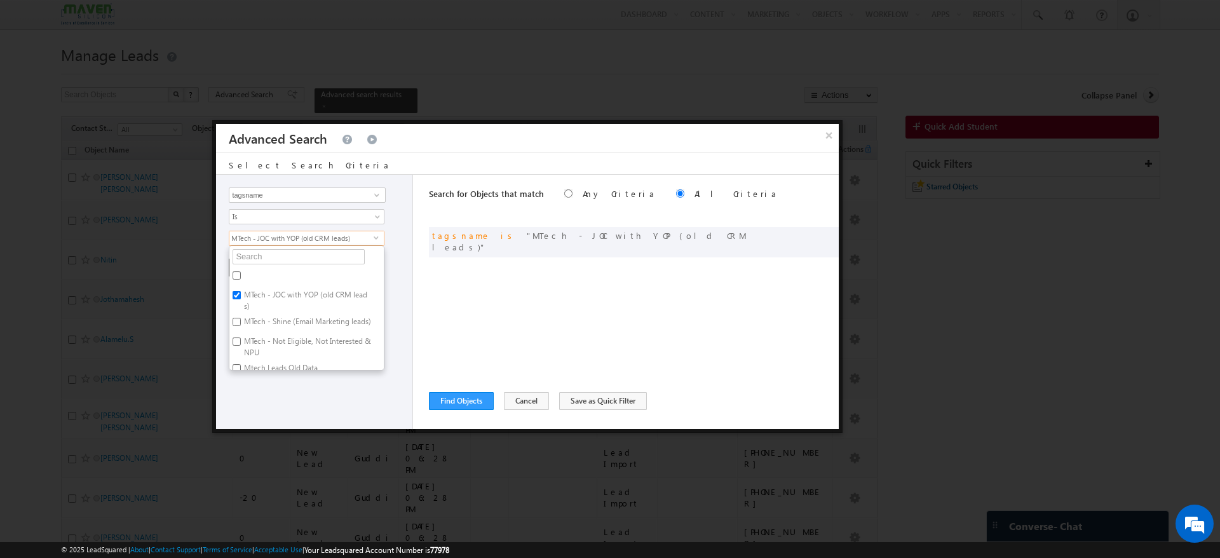
click at [245, 295] on label "MTech - JOC with YOP (old CRM leads)" at bounding box center [306, 300] width 154 height 27
click at [241, 295] on input "MTech - JOC with YOP (old CRM leads)" at bounding box center [237, 295] width 8 height 8
checkbox input "false"
click at [236, 320] on input "MTech - Shine (Email Marketing leads)" at bounding box center [237, 322] width 8 height 8
checkbox input "true"
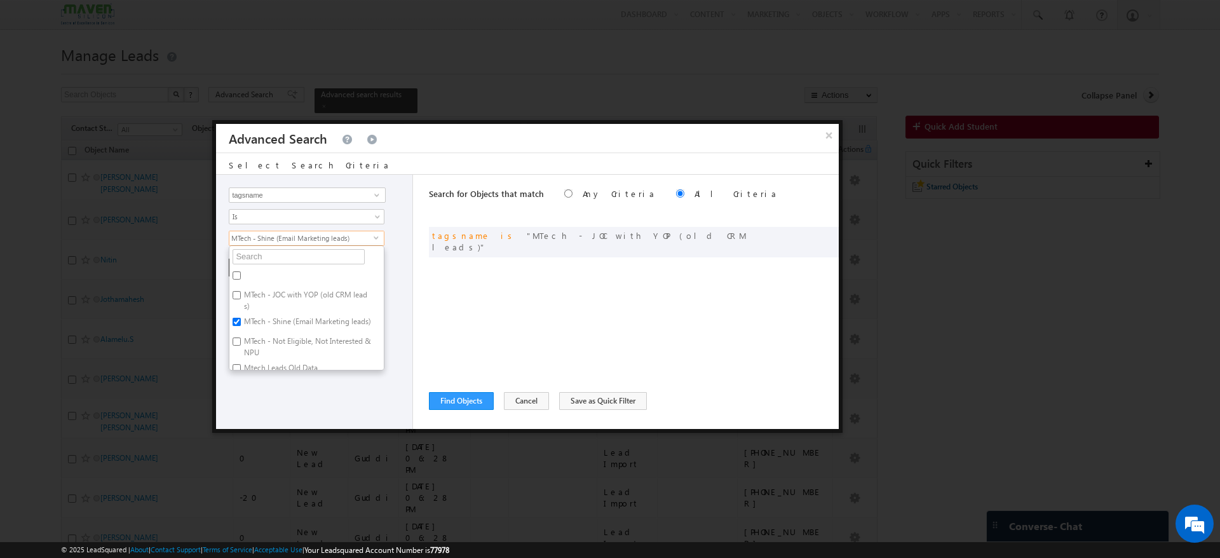
click at [280, 391] on div "Opportunity Type Object Activity Task Sales Group Prospect Id Academic Remarks …" at bounding box center [314, 302] width 197 height 254
click at [250, 262] on button "+ Add" at bounding box center [251, 268] width 44 height 18
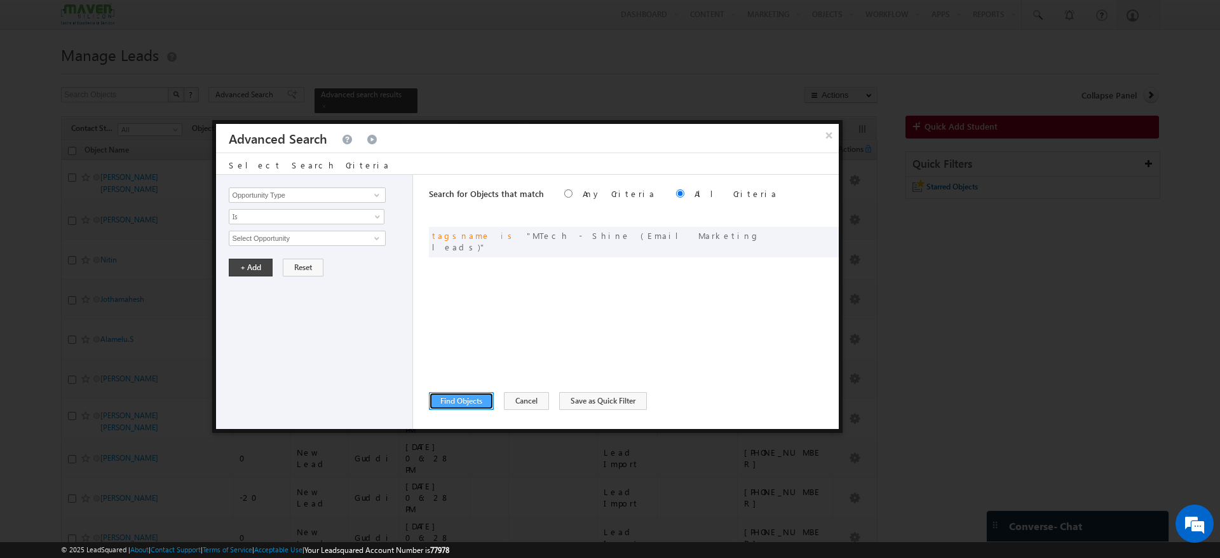
click at [480, 400] on button "Find Objects" at bounding box center [461, 401] width 65 height 18
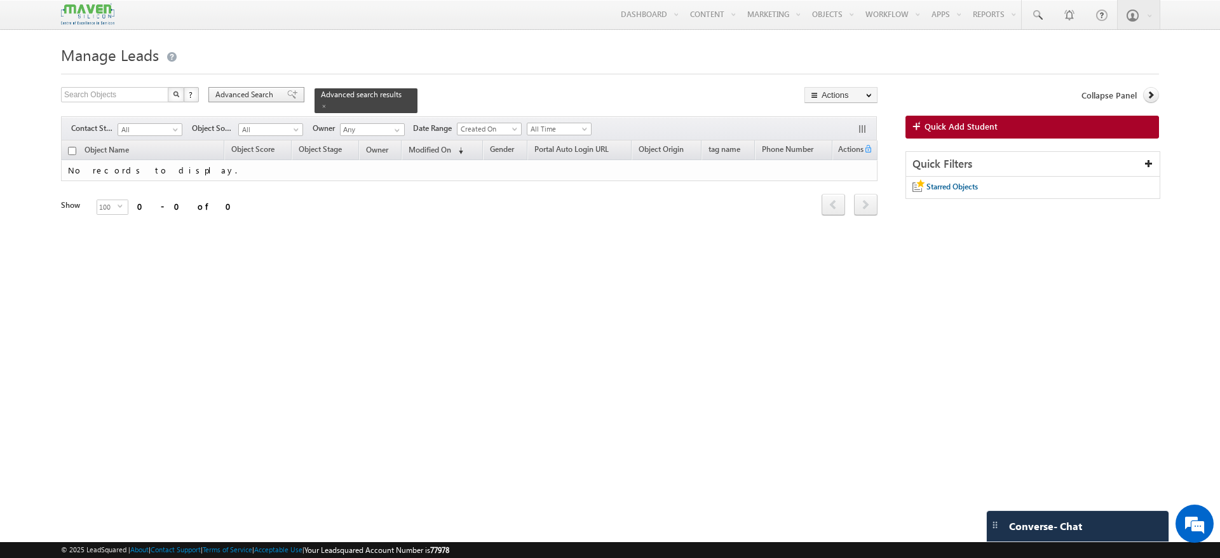
click at [269, 91] on span "Advanced Search" at bounding box center [246, 94] width 62 height 11
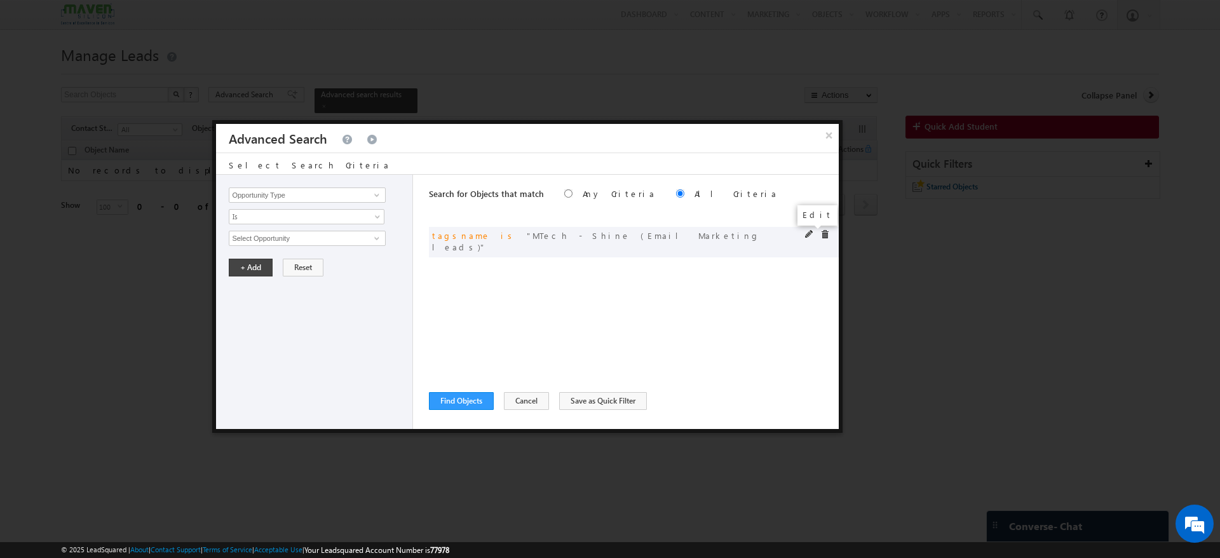
click at [806, 232] on span at bounding box center [809, 234] width 9 height 9
click at [370, 240] on span "MTech - Shine (Email Marketing leads)" at bounding box center [301, 238] width 144 height 14
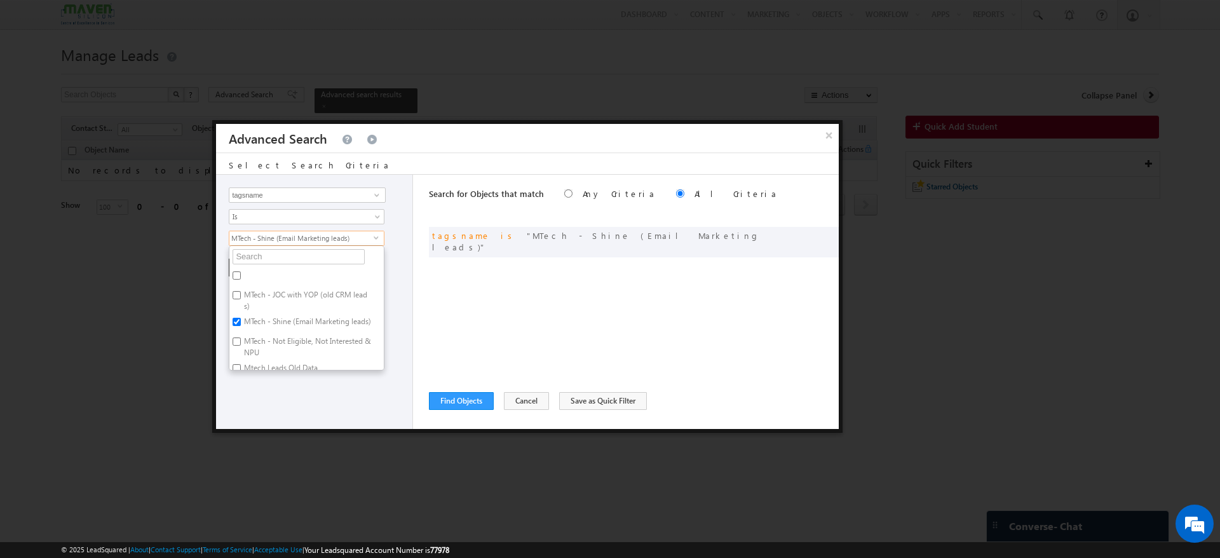
click at [234, 321] on input "MTech - Shine (Email Marketing leads)" at bounding box center [237, 322] width 8 height 8
checkbox input "false"
click at [241, 348] on label "MTech - Not Eligible, Not Interested & NPU" at bounding box center [306, 347] width 154 height 27
click at [241, 346] on input "MTech - Not Eligible, Not Interested & NPU" at bounding box center [237, 341] width 8 height 8
checkbox input "true"
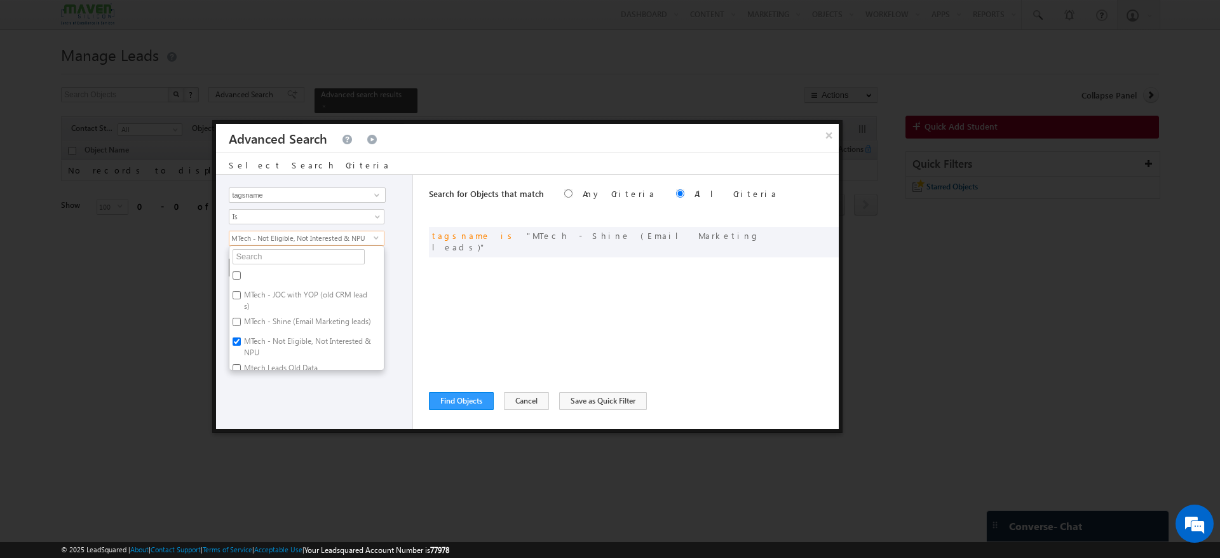
click at [274, 381] on div "Opportunity Type Object Activity Task Sales Group Prospect Id Academic Remarks …" at bounding box center [314, 302] width 197 height 254
click at [253, 271] on button "+ Add" at bounding box center [251, 268] width 44 height 18
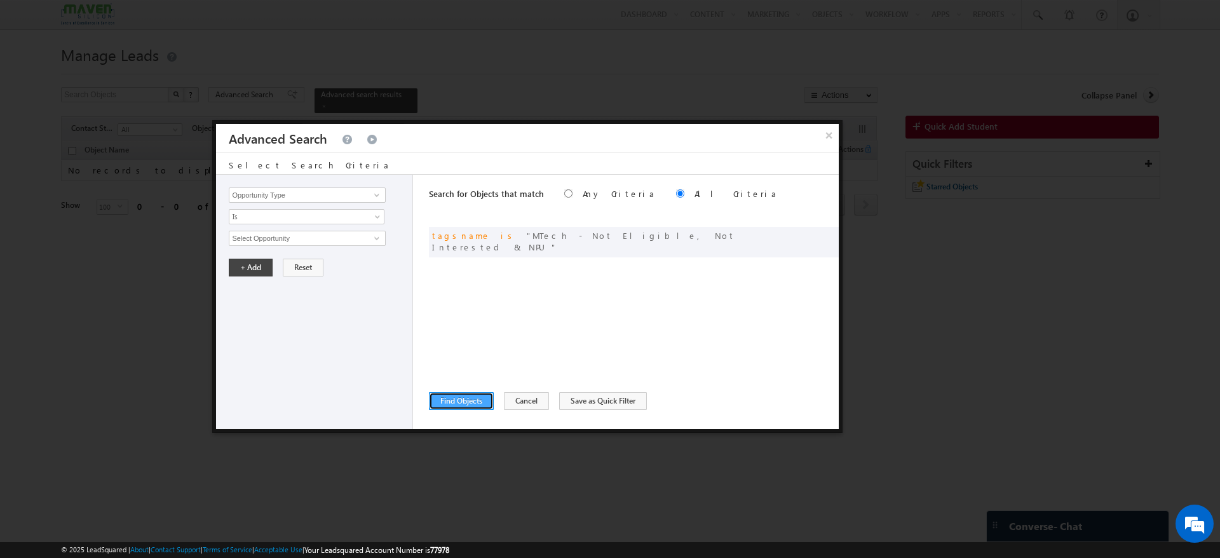
click at [482, 400] on button "Find Objects" at bounding box center [461, 401] width 65 height 18
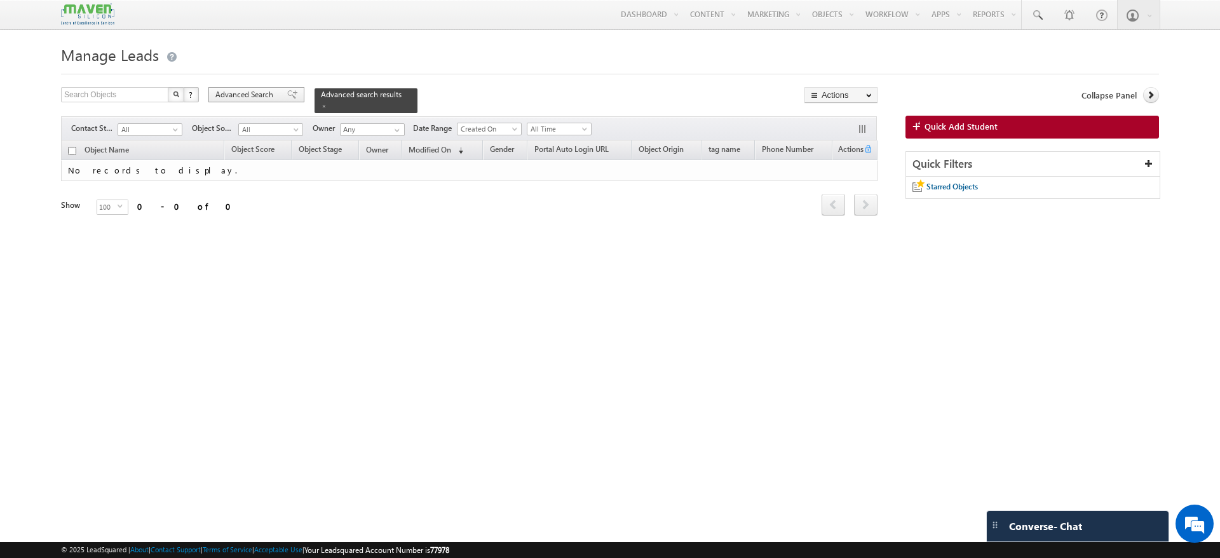
click at [287, 90] on span at bounding box center [292, 94] width 10 height 9
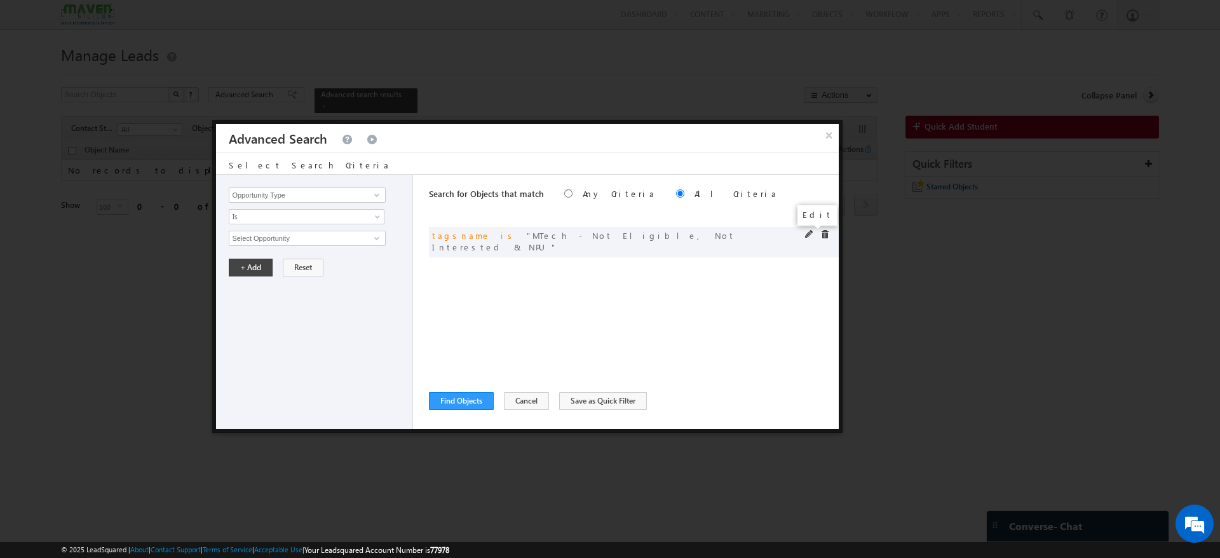
click at [811, 230] on span at bounding box center [809, 234] width 9 height 9
click at [374, 238] on span "select" at bounding box center [379, 237] width 10 height 6
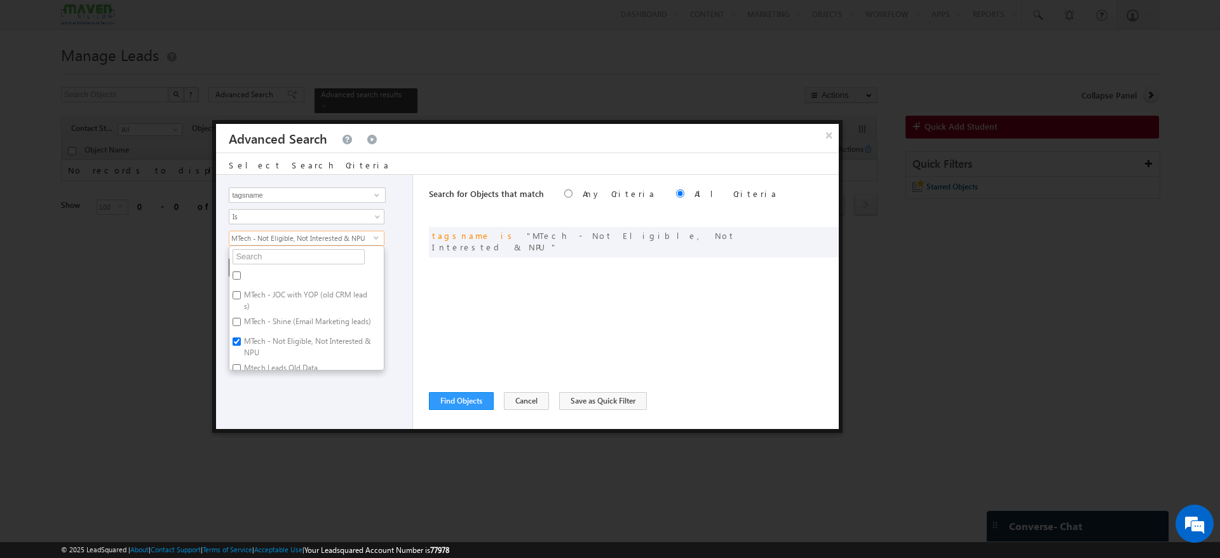
scroll to position [17, 0]
click at [243, 359] on label "Mtech Leads Old Data" at bounding box center [279, 360] width 101 height 20
click at [241, 359] on input "Mtech Leads Old Data" at bounding box center [237, 358] width 8 height 8
checkbox input "true"
click at [239, 328] on input "MTech - Not Eligible, Not Interested & NPU" at bounding box center [237, 331] width 8 height 8
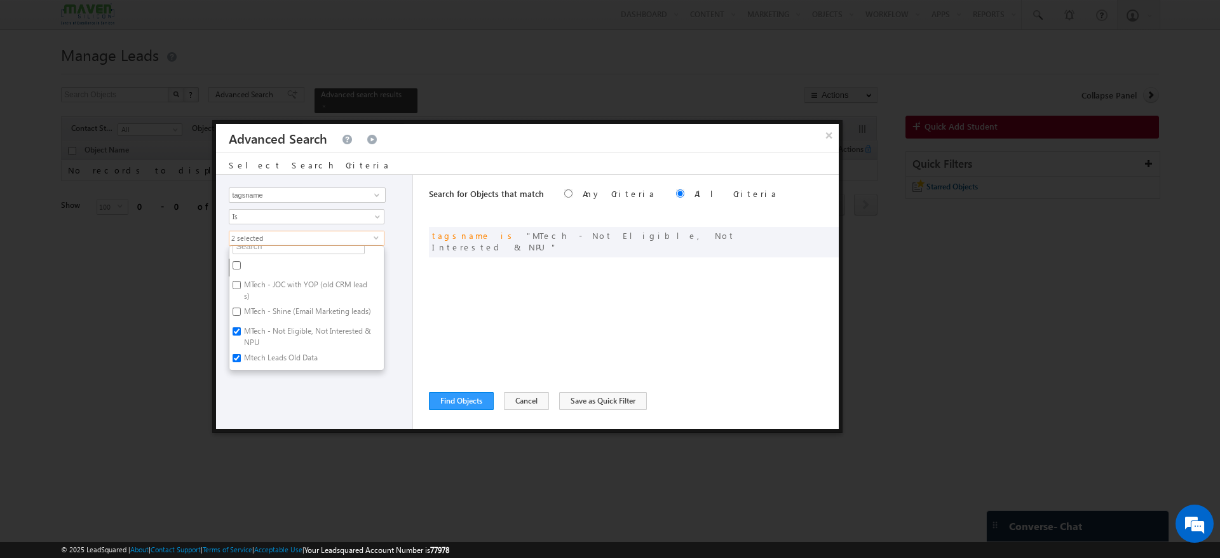
checkbox input "false"
click at [307, 387] on div "Opportunity Type Object Activity Task Sales Group Prospect Id Academic Remarks …" at bounding box center [314, 302] width 197 height 254
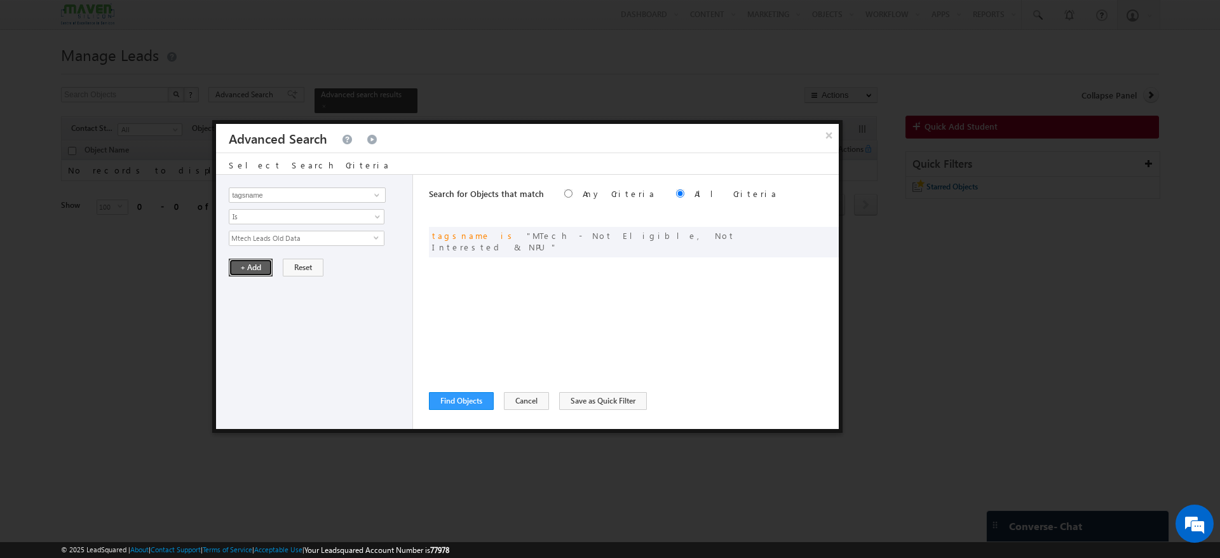
click at [264, 269] on button "+ Add" at bounding box center [251, 268] width 44 height 18
click at [472, 396] on button "Find Objects" at bounding box center [461, 401] width 65 height 18
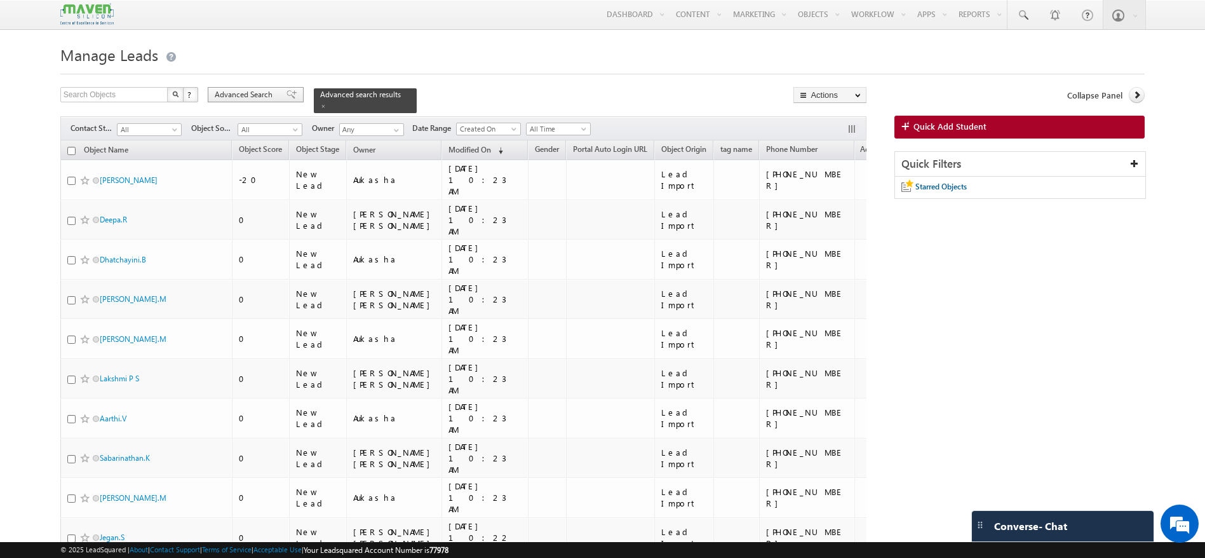
click at [274, 96] on span "Advanced Search" at bounding box center [246, 94] width 62 height 11
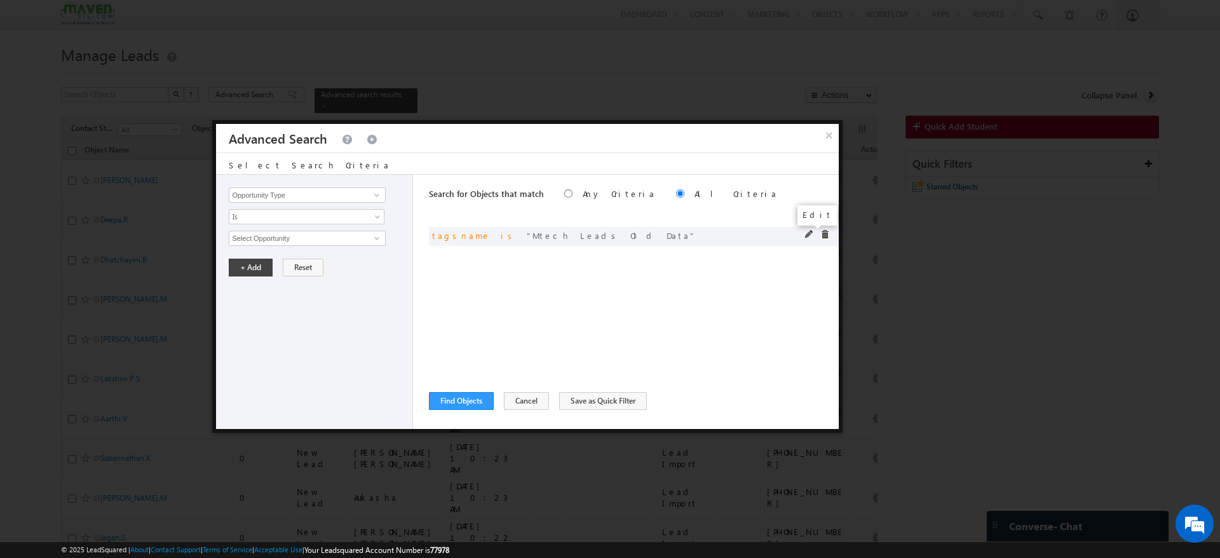
click at [807, 233] on span at bounding box center [809, 234] width 9 height 9
click at [359, 238] on span "Mtech Leads Old Data" at bounding box center [301, 238] width 144 height 14
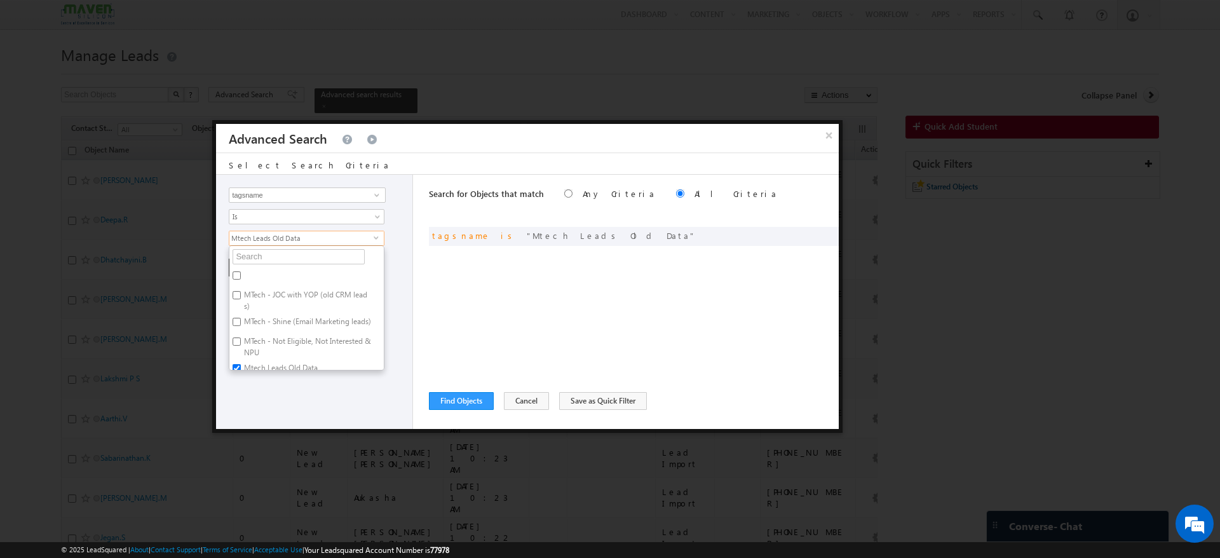
click at [252, 321] on label "MTech - Shine (Email Marketing leads)" at bounding box center [306, 324] width 154 height 20
click at [241, 321] on input "MTech - Shine (Email Marketing leads)" at bounding box center [237, 322] width 8 height 8
checkbox input "true"
click at [240, 354] on input "Mtech Leads Old Data" at bounding box center [237, 358] width 8 height 8
checkbox input "false"
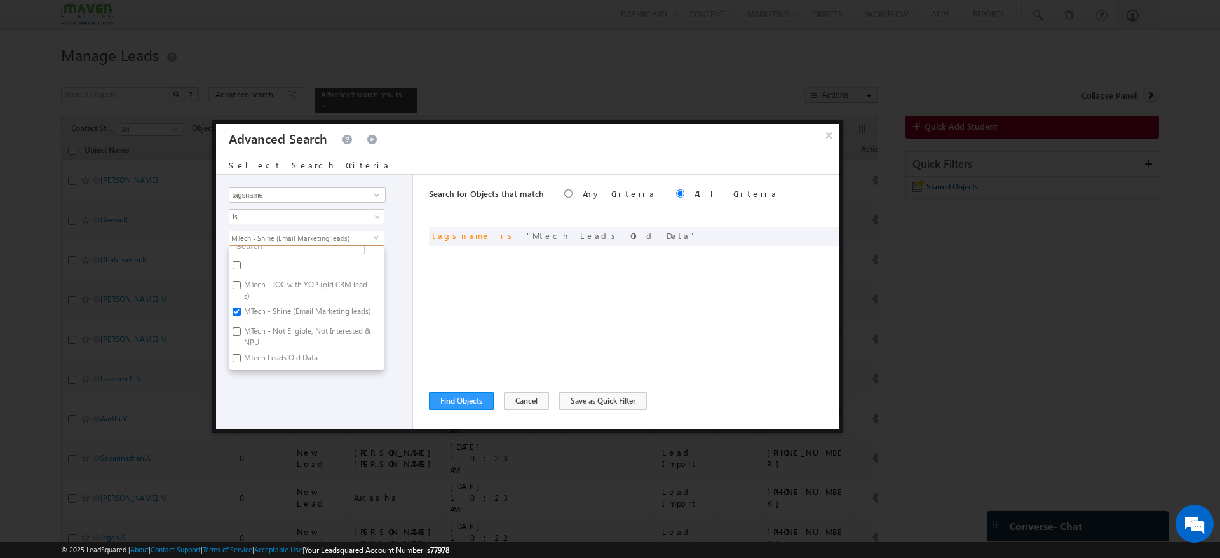
click at [265, 393] on div "Opportunity Type Object Activity Task Sales Group Prospect Id Academic Remarks …" at bounding box center [314, 302] width 197 height 254
click at [241, 267] on button "+ Add" at bounding box center [251, 268] width 44 height 18
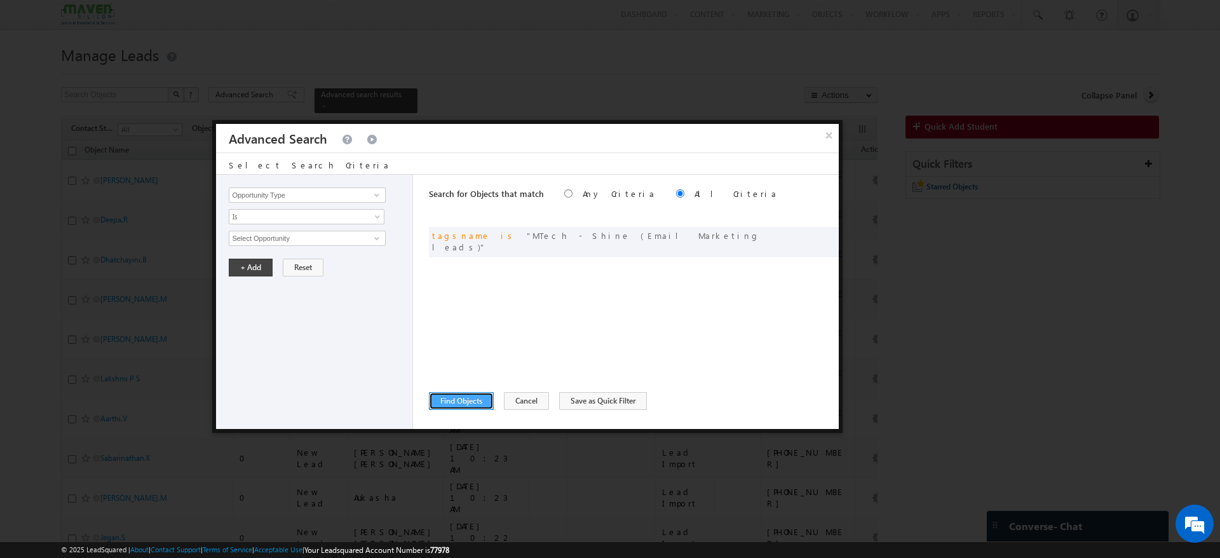
click at [465, 405] on button "Find Objects" at bounding box center [461, 401] width 65 height 18
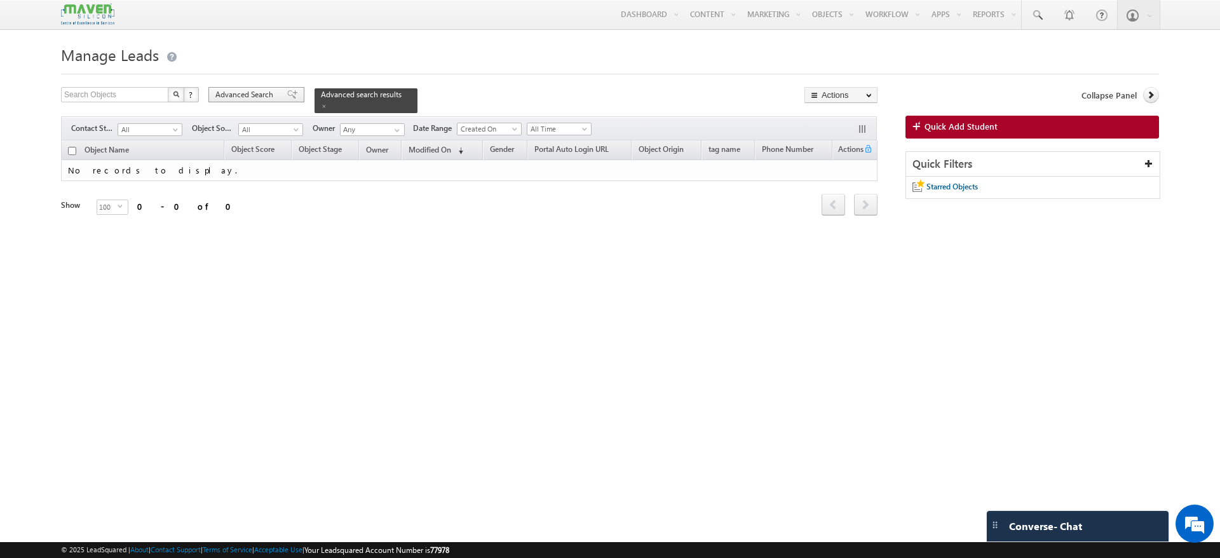
click at [253, 89] on span "Advanced Search" at bounding box center [246, 94] width 62 height 11
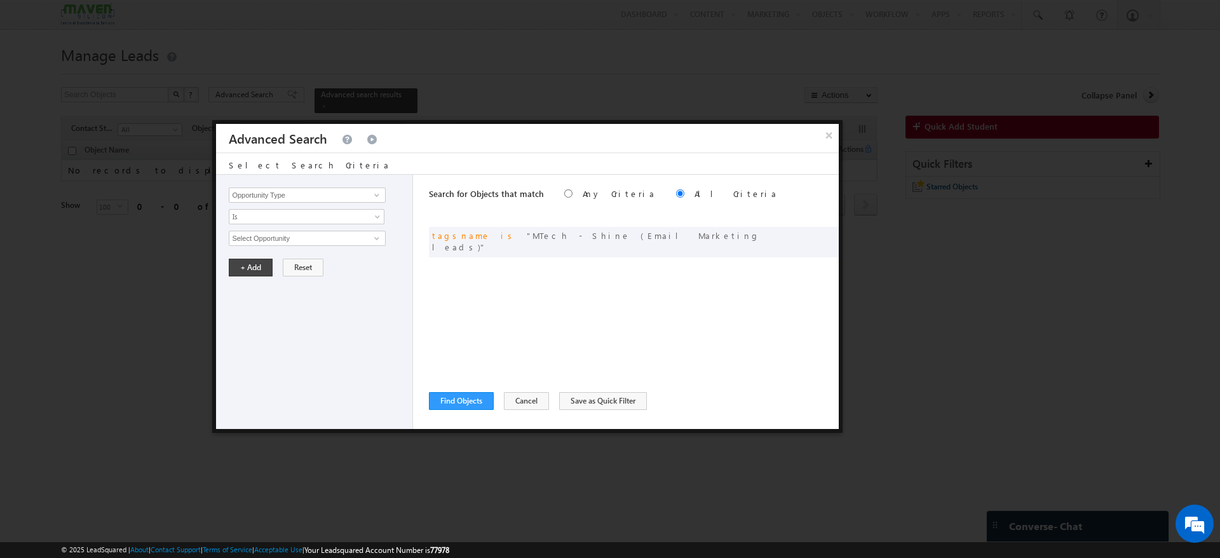
click at [788, 147] on div "× Advanced Search" at bounding box center [527, 138] width 623 height 29
click at [466, 405] on button "Find Objects" at bounding box center [461, 401] width 65 height 18
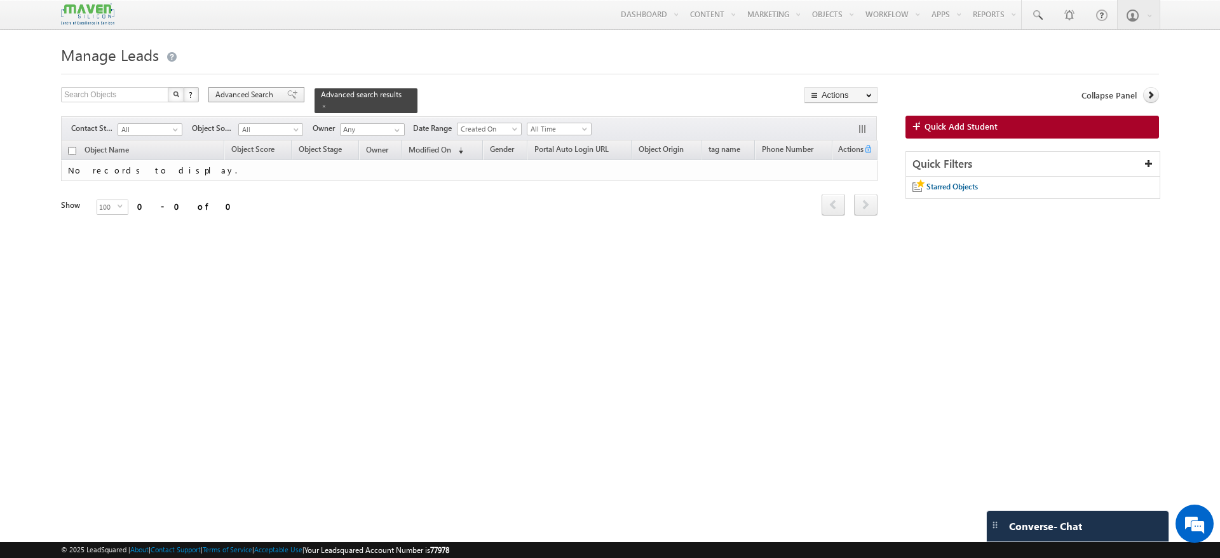
click at [266, 89] on span "Advanced Search" at bounding box center [246, 94] width 62 height 11
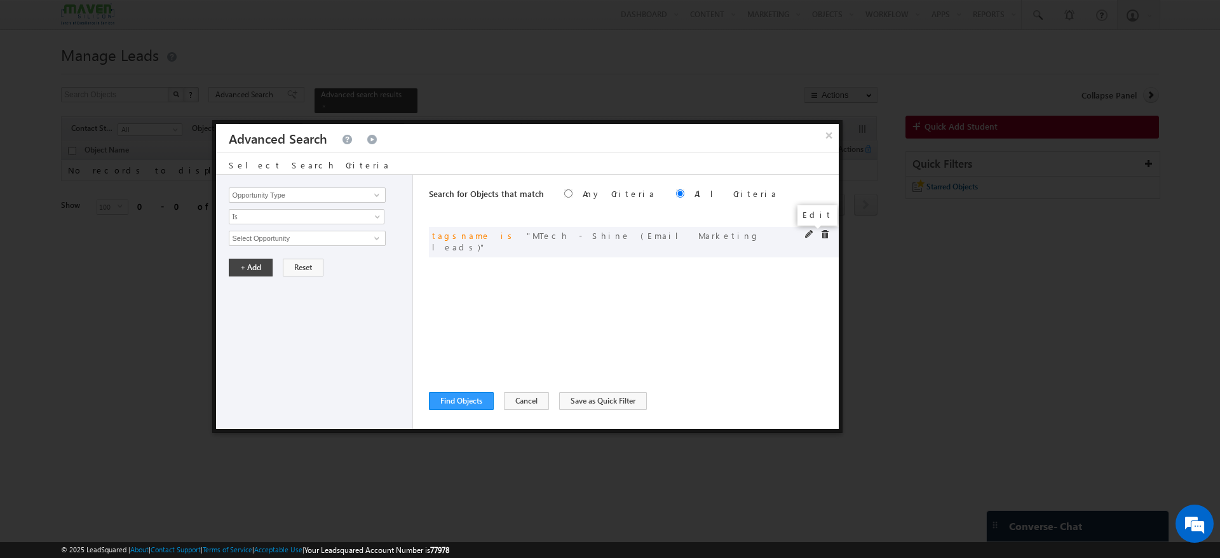
click at [807, 236] on span at bounding box center [809, 234] width 9 height 9
click at [376, 192] on span at bounding box center [377, 195] width 10 height 10
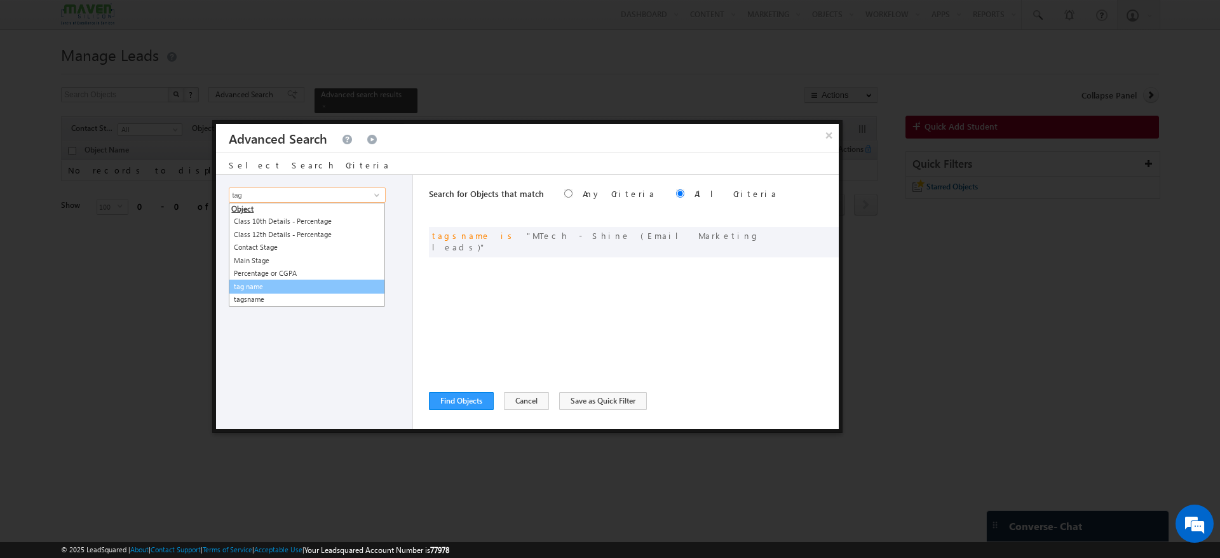
click at [246, 281] on link "tag name" at bounding box center [307, 287] width 156 height 15
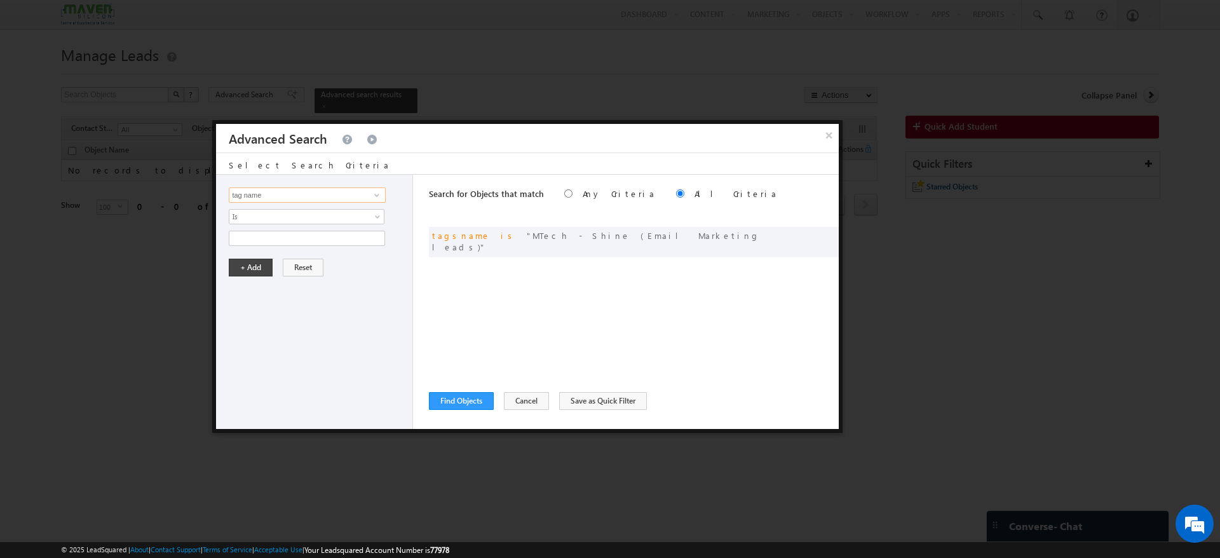
type input "tag name"
click at [266, 238] on input "text" at bounding box center [307, 238] width 156 height 15
paste input "MTech - JOC with YOP (old CRM leads)"
type input "MTech - JOC with YOP (old CRM leads)"
click at [257, 267] on button "+ Add" at bounding box center [251, 268] width 44 height 18
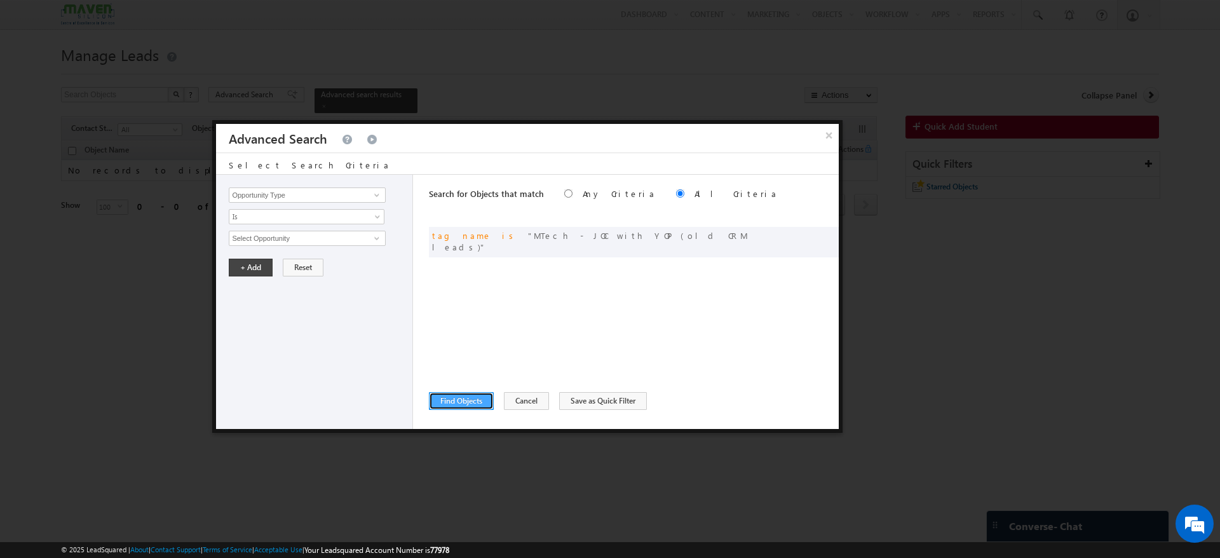
click at [466, 401] on button "Find Objects" at bounding box center [461, 401] width 65 height 18
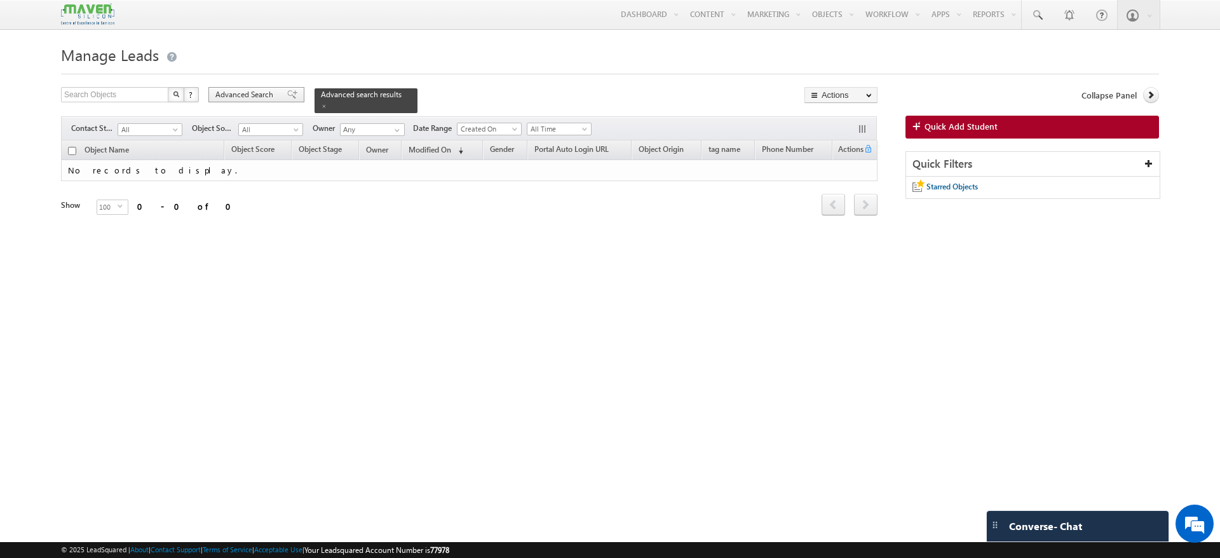
click at [288, 99] on span at bounding box center [292, 94] width 10 height 9
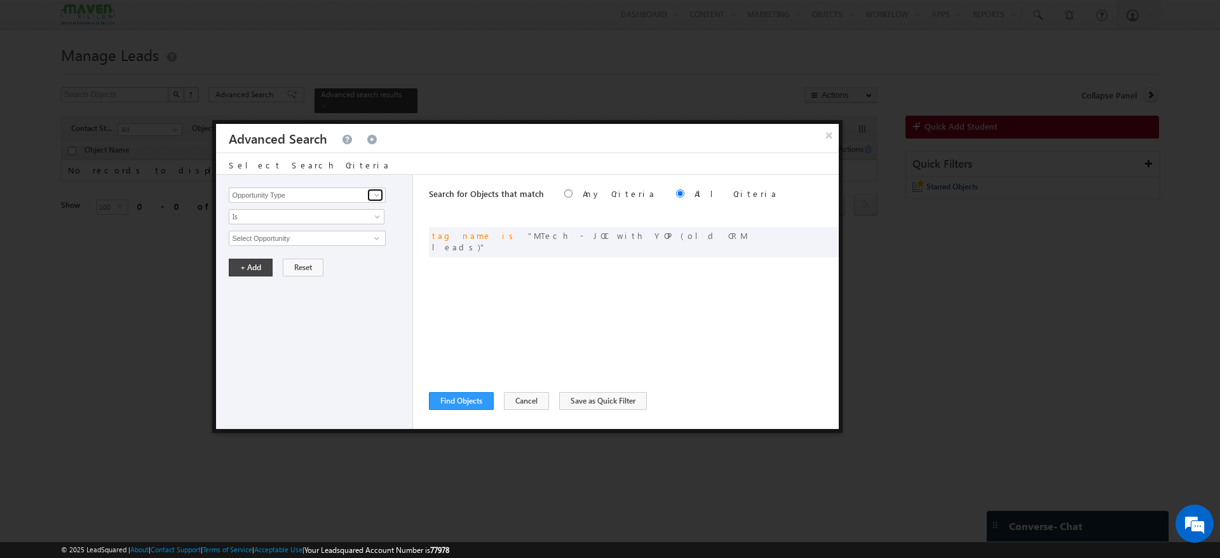
click at [374, 197] on span at bounding box center [377, 195] width 10 height 10
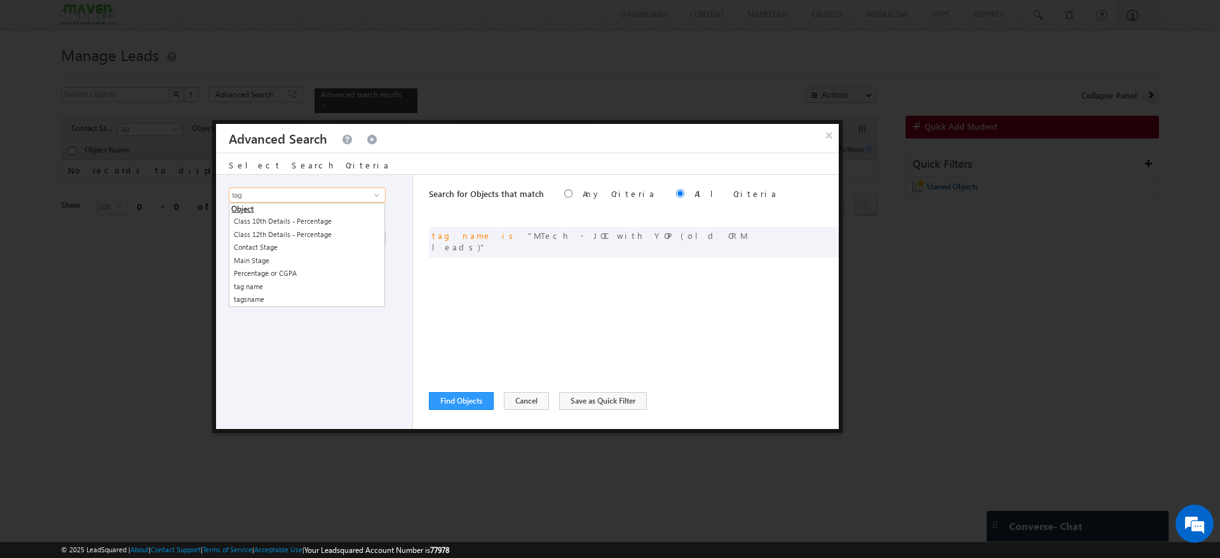
type input "tag"
click at [257, 308] on div "Opportunity Type Object Activity Task Sales Group Prospect Id Academic Remarks …" at bounding box center [314, 302] width 197 height 254
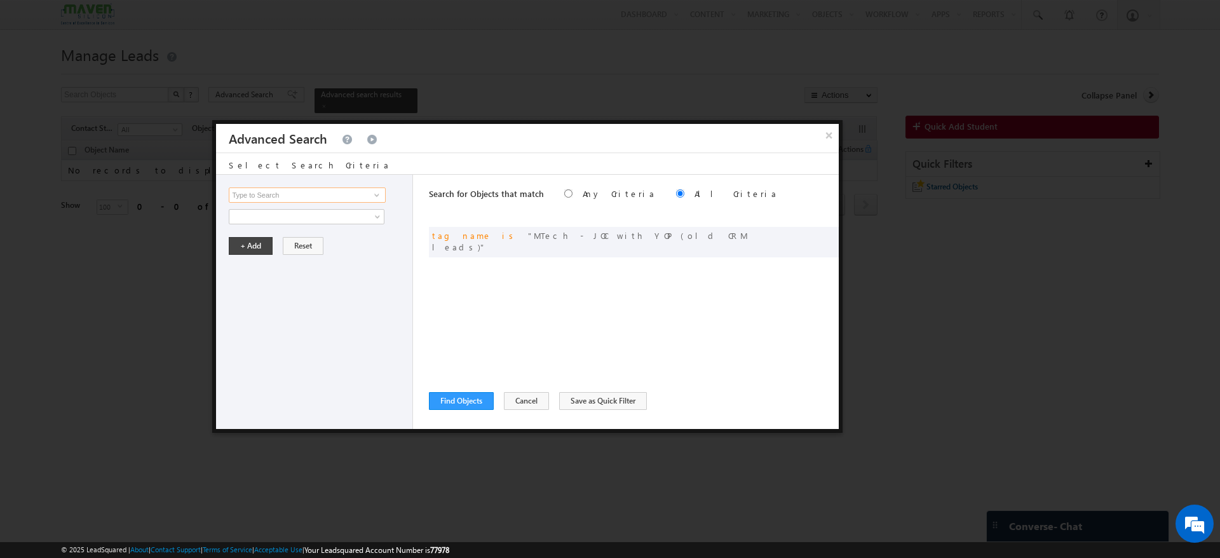
click at [356, 198] on input at bounding box center [307, 194] width 156 height 15
type input "tags"
click at [286, 230] on div "Opportunity Type Object Activity Task Sales Group Prospect Id Academic Remarks …" at bounding box center [314, 302] width 197 height 254
click at [368, 197] on link at bounding box center [375, 195] width 16 height 13
click at [279, 218] on link "tagsname" at bounding box center [307, 221] width 156 height 15
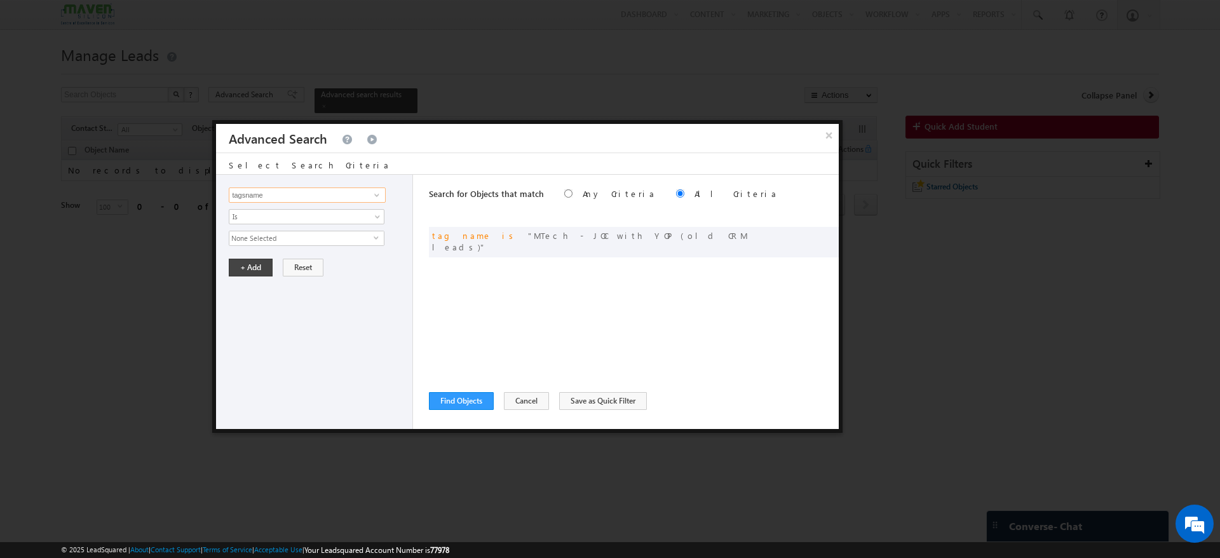
type input "tagsname"
click at [329, 243] on span "None Selected" at bounding box center [301, 238] width 144 height 14
click at [234, 295] on input "MTech - JOC with YOP (old CRM leads)" at bounding box center [237, 295] width 8 height 8
checkbox input "true"
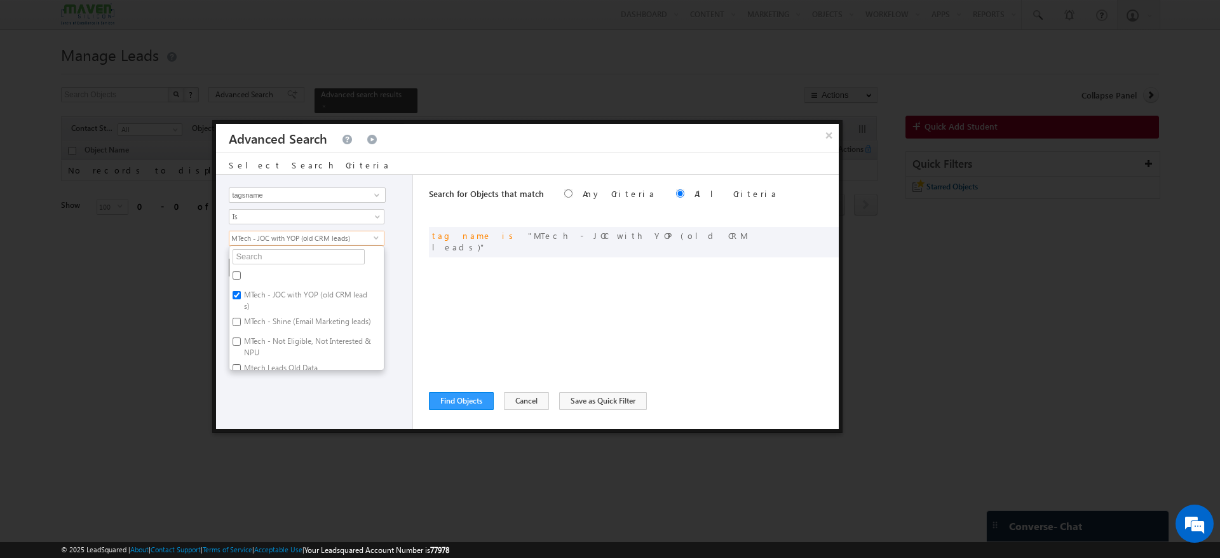
click at [292, 385] on div "Opportunity Type Object Activity Task Sales Group Prospect Id Academic Remarks …" at bounding box center [314, 302] width 197 height 254
click at [236, 267] on button "+ Add" at bounding box center [251, 268] width 44 height 18
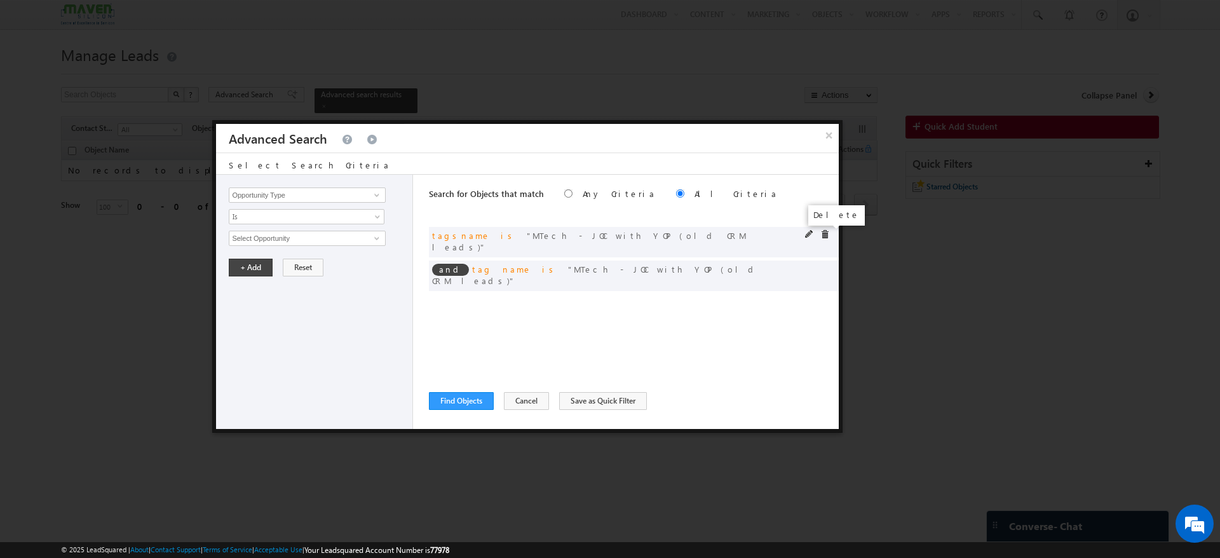
click at [826, 232] on span at bounding box center [824, 234] width 9 height 9
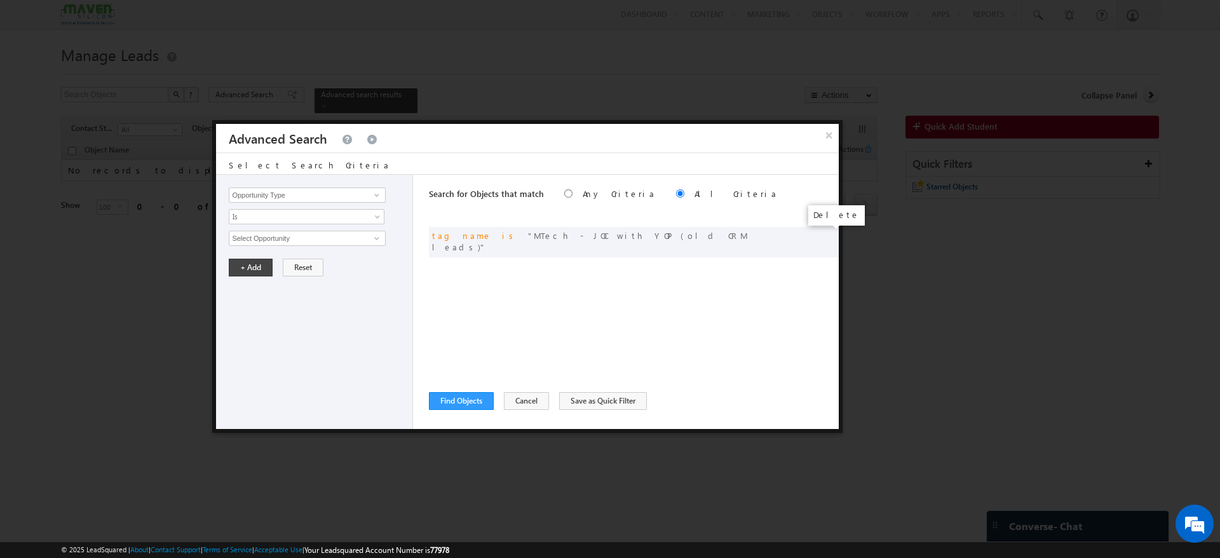
click at [0, 0] on span at bounding box center [0, 0] width 0 height 0
click at [378, 194] on span at bounding box center [377, 195] width 10 height 10
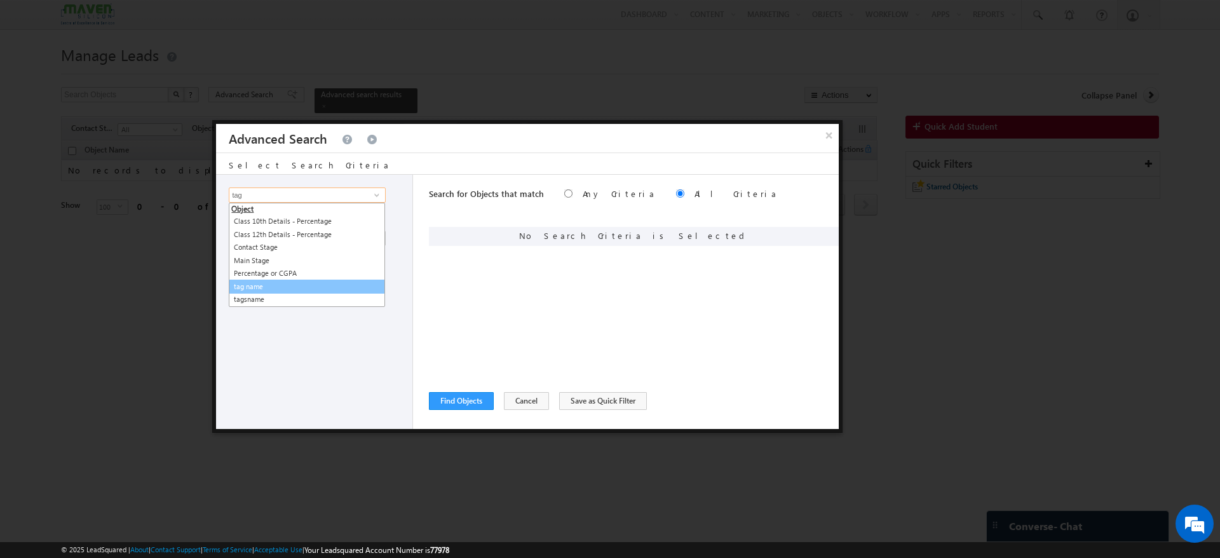
click at [279, 282] on link "tag name" at bounding box center [307, 287] width 156 height 15
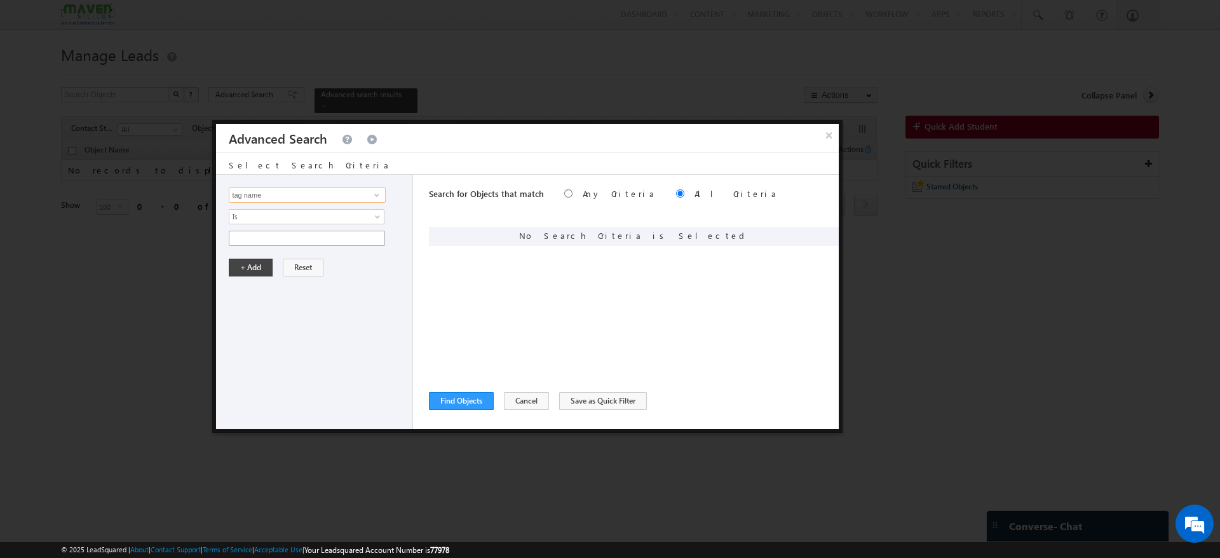
type input "tag name"
click at [271, 241] on input "text" at bounding box center [307, 238] width 156 height 15
paste input "MTech - JOC with YOP (old CRM leads)"
type input "MTech - JOC with YOP (old CRM leads)"
click at [250, 271] on button "+ Add" at bounding box center [251, 268] width 44 height 18
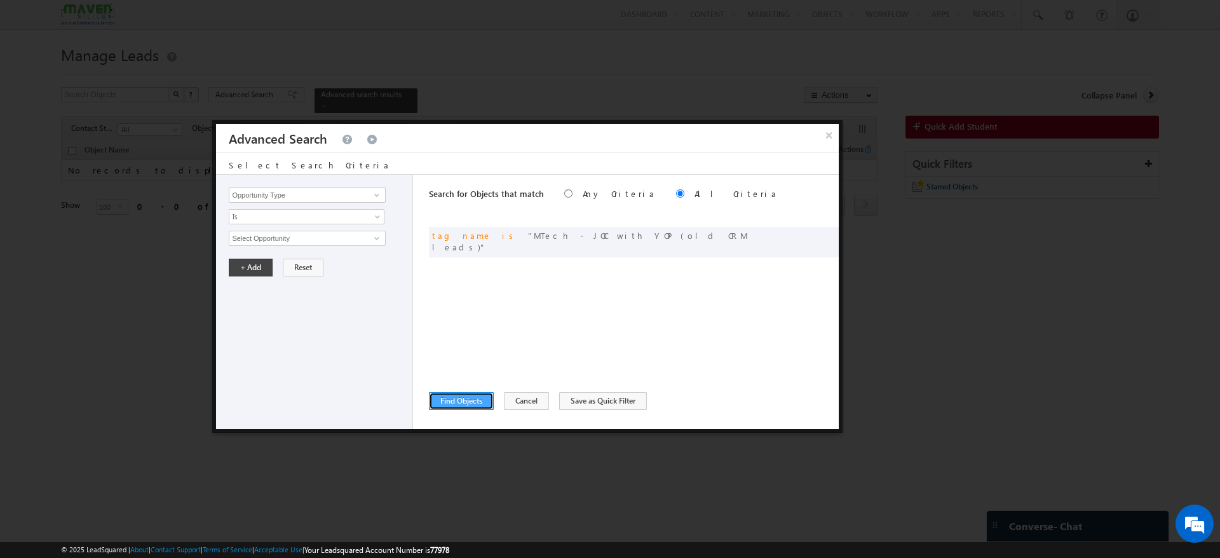
click at [464, 397] on button "Find Objects" at bounding box center [461, 401] width 65 height 18
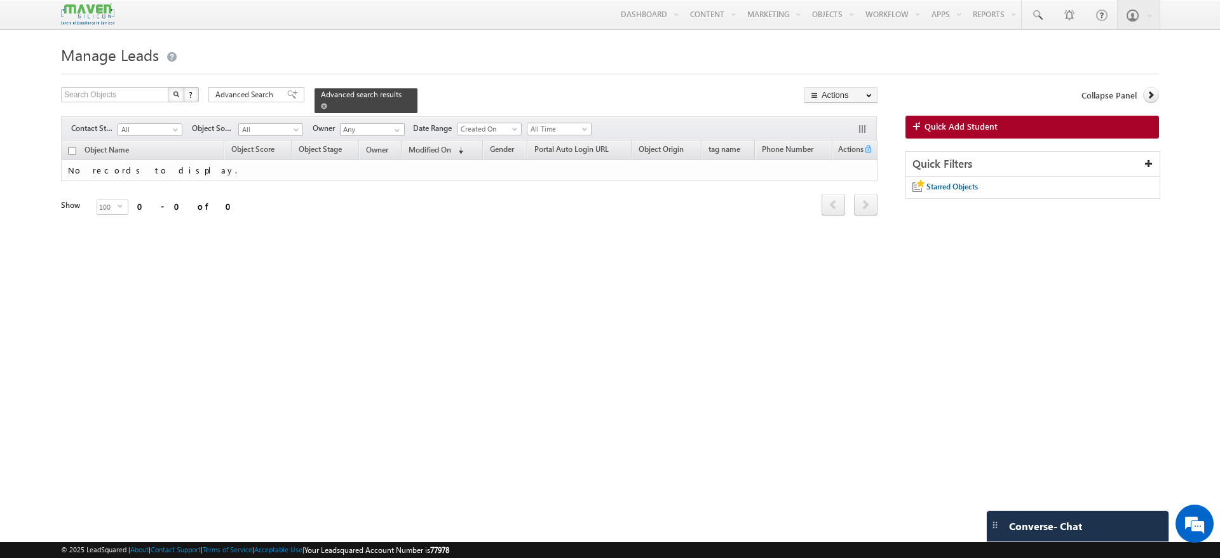
click at [327, 103] on span at bounding box center [324, 106] width 6 height 6
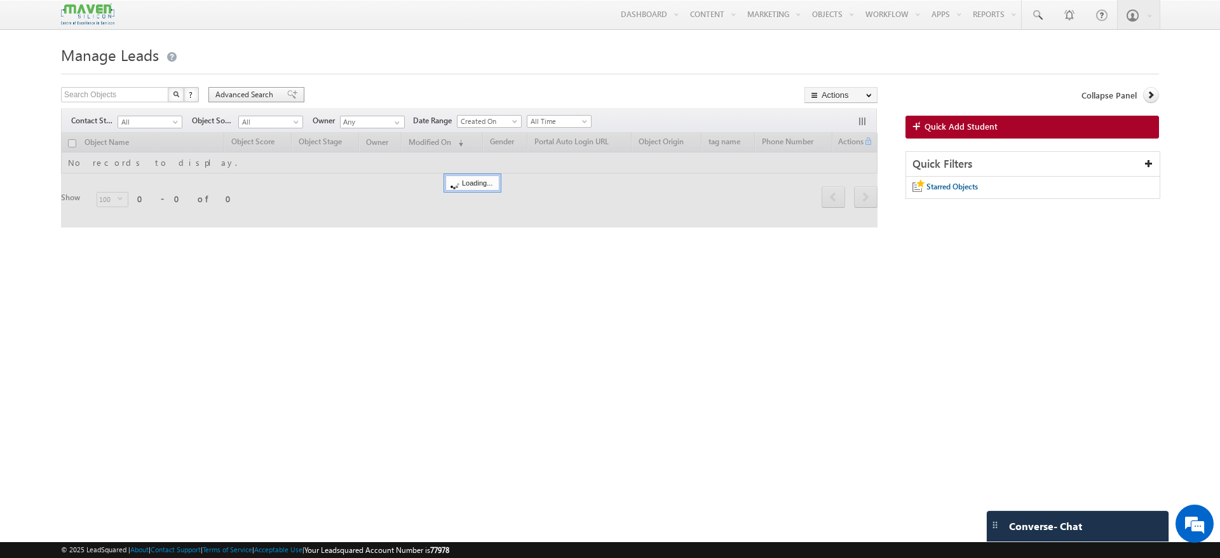
click at [244, 92] on span "Advanced Search" at bounding box center [246, 94] width 62 height 11
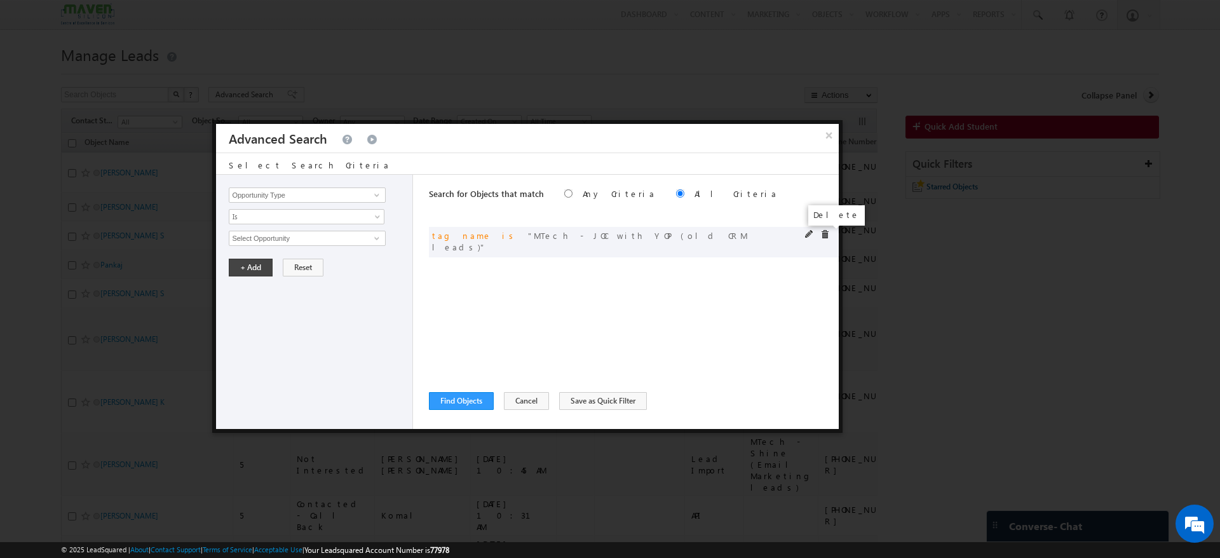
click at [825, 232] on span at bounding box center [824, 234] width 9 height 9
click at [372, 190] on span at bounding box center [377, 195] width 10 height 10
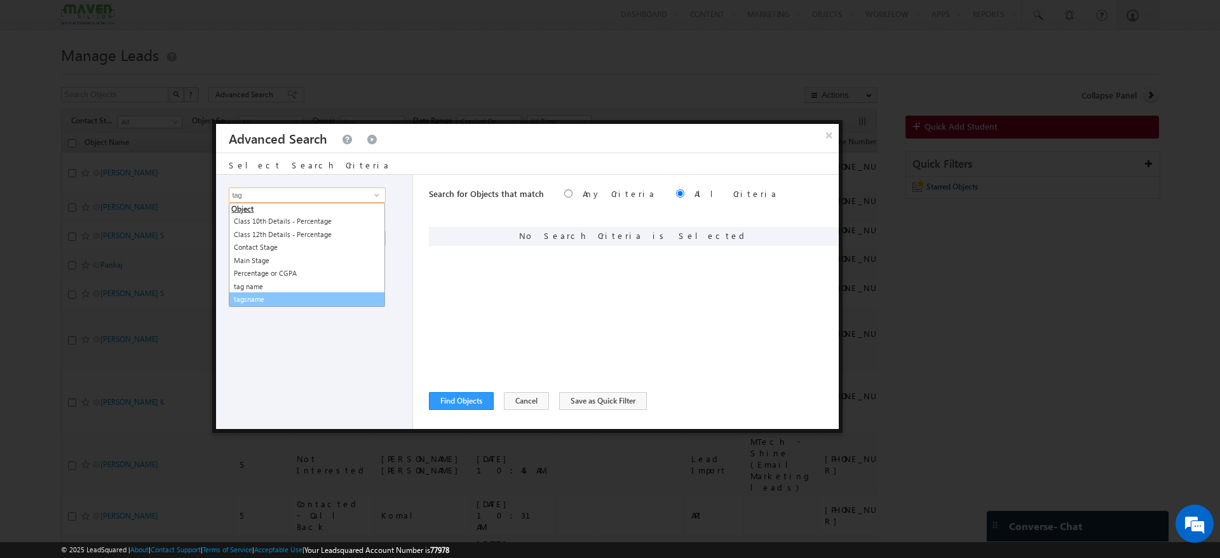
click at [274, 295] on link "tagsname" at bounding box center [307, 299] width 156 height 15
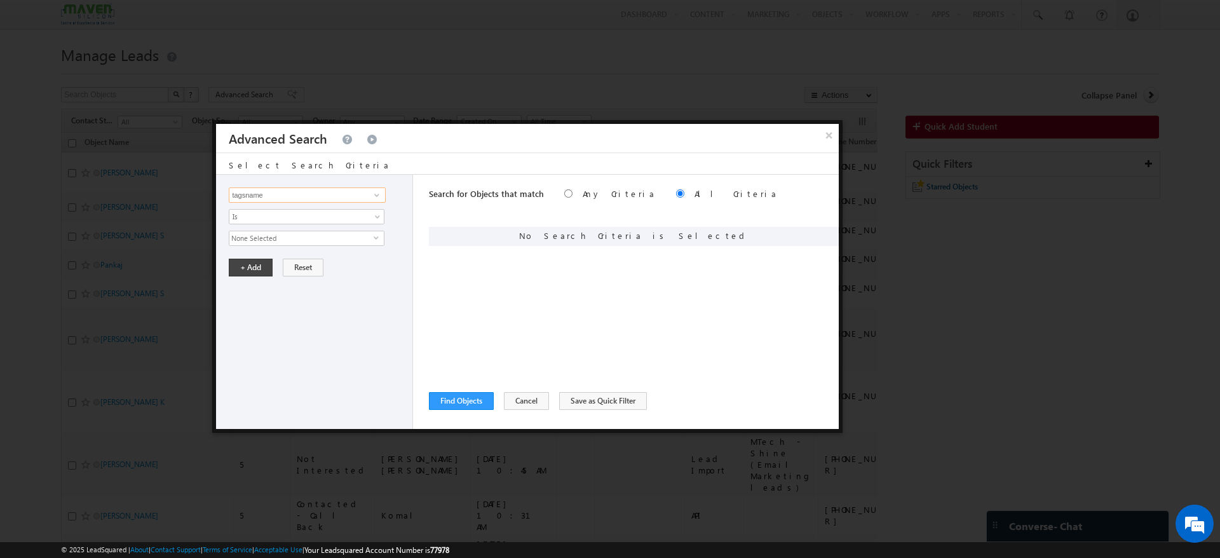
type input "tagsname"
click at [290, 236] on span "None Selected" at bounding box center [301, 238] width 144 height 14
click at [273, 293] on label "MTech - JOC with YOP (old CRM leads)" at bounding box center [306, 300] width 154 height 27
click at [241, 293] on input "MTech - JOC with YOP (old CRM leads)" at bounding box center [237, 295] width 8 height 8
checkbox input "true"
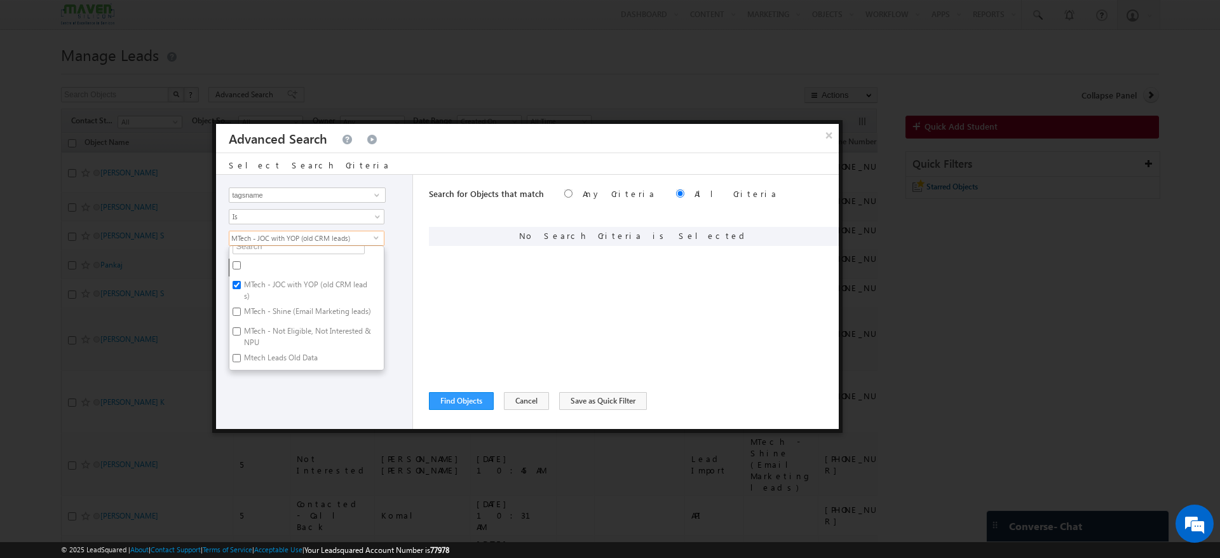
click at [351, 391] on div "Opportunity Type Object Activity Task Sales Group Prospect Id Academic Remarks …" at bounding box center [314, 302] width 197 height 254
click at [252, 268] on button "+ Add" at bounding box center [251, 268] width 44 height 18
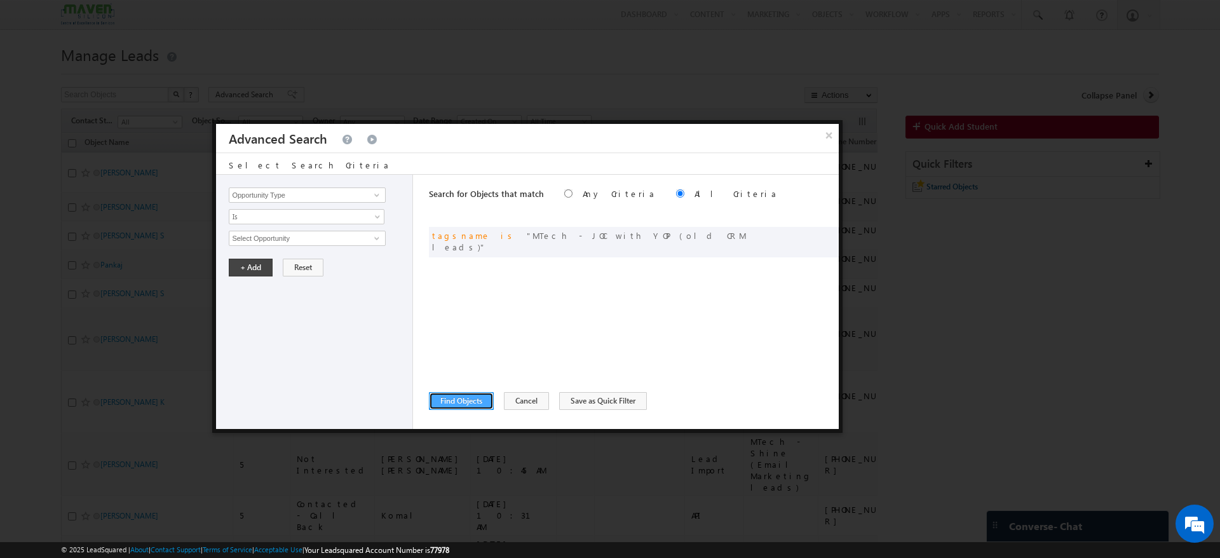
click at [445, 396] on button "Find Objects" at bounding box center [461, 401] width 65 height 18
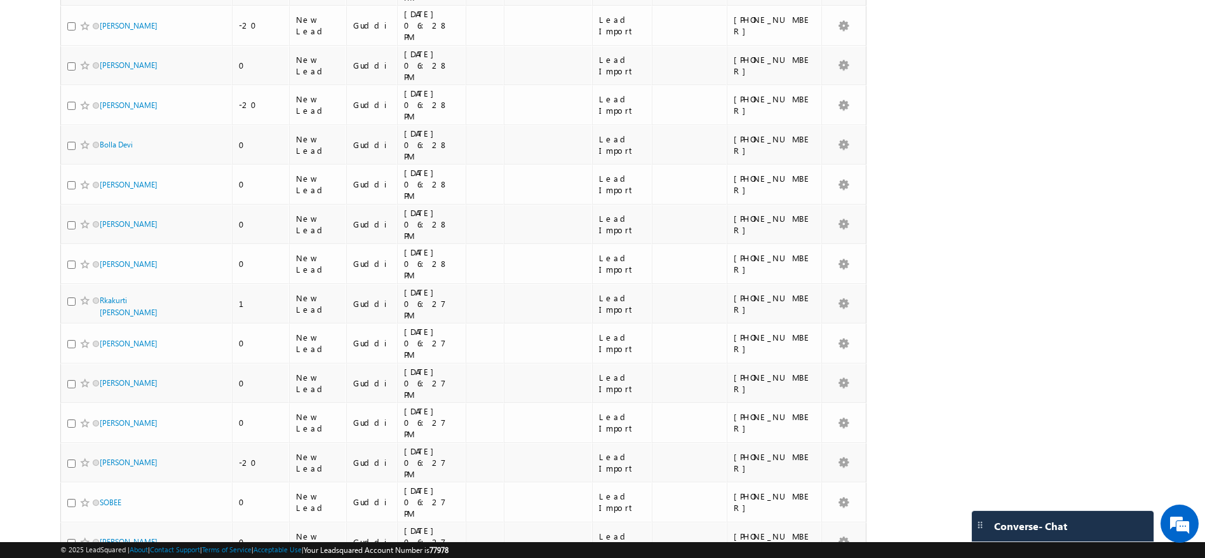
scroll to position [0, 0]
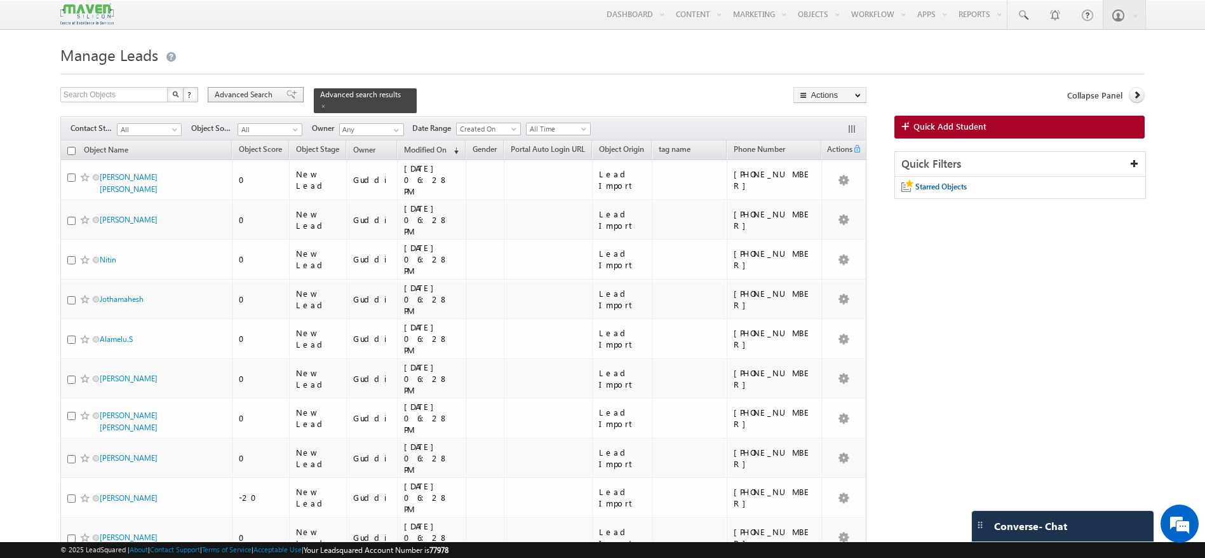
click at [265, 102] on div "Advanced Search" at bounding box center [256, 94] width 96 height 15
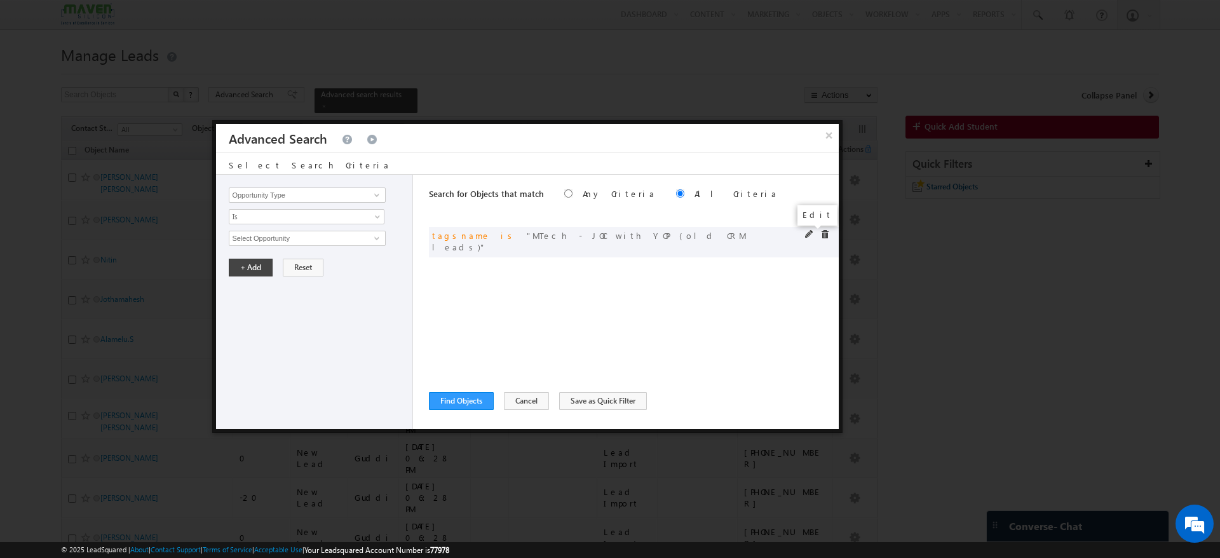
click at [810, 231] on span at bounding box center [809, 234] width 9 height 9
click at [363, 234] on span "MTech - JOC with YOP (old CRM leads)" at bounding box center [301, 238] width 144 height 14
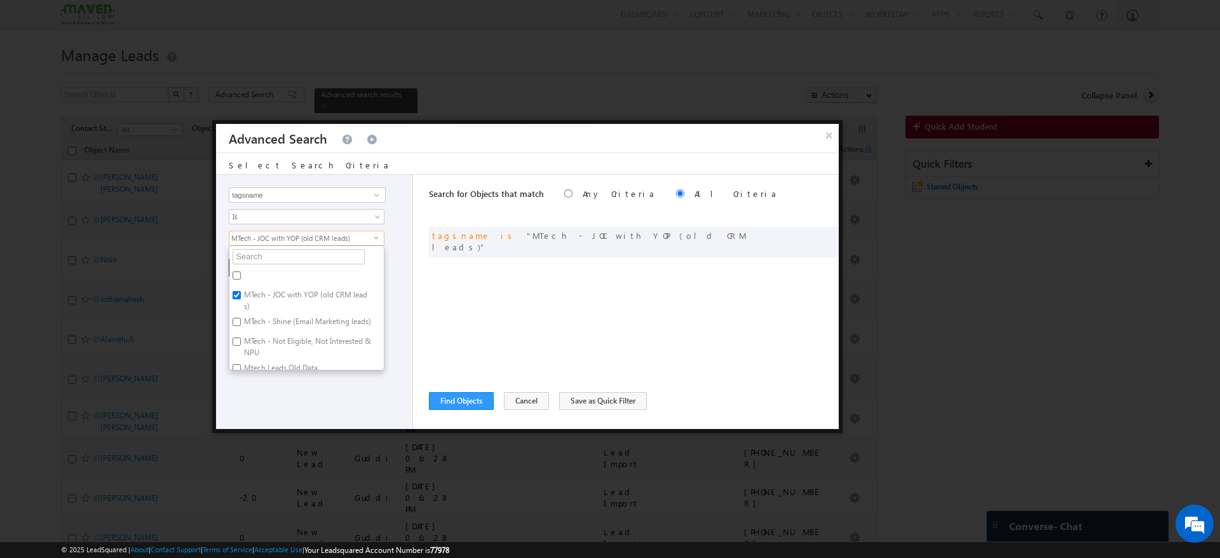
click at [282, 295] on label "MTech - JOC with YOP (old CRM leads)" at bounding box center [306, 300] width 154 height 27
click at [241, 295] on input "MTech - JOC with YOP (old CRM leads)" at bounding box center [237, 295] width 8 height 8
checkbox input "false"
click at [276, 319] on label "MTech - Shine (Email Marketing leads)" at bounding box center [306, 324] width 154 height 20
click at [241, 319] on input "MTech - Shine (Email Marketing leads)" at bounding box center [237, 322] width 8 height 8
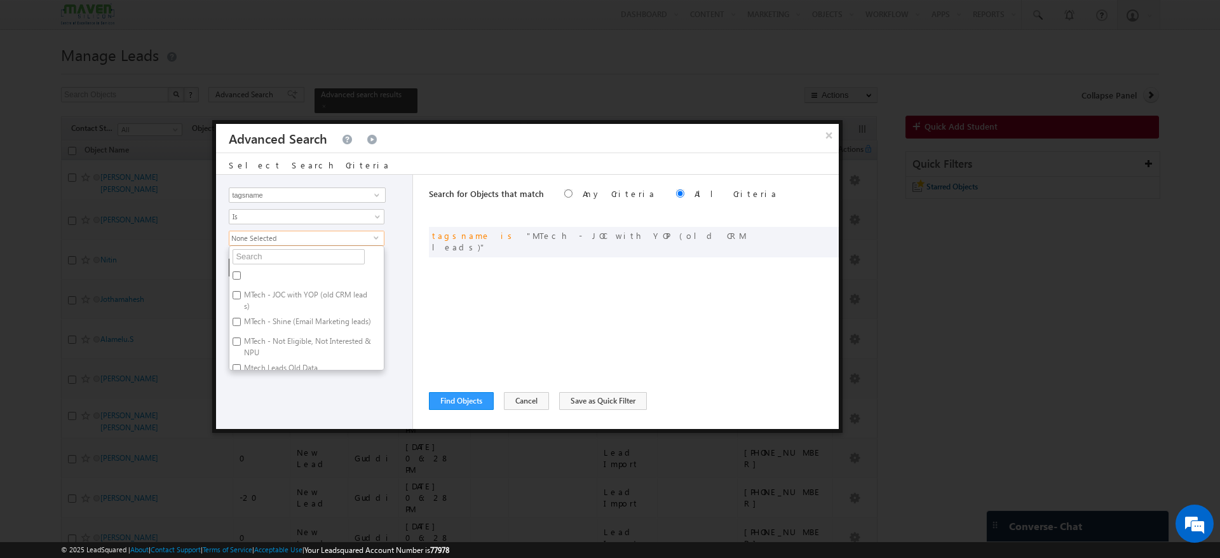
checkbox input "true"
click at [289, 401] on div "Opportunity Type Object Activity Task Sales Group Prospect Id Academic Remarks …" at bounding box center [314, 302] width 197 height 254
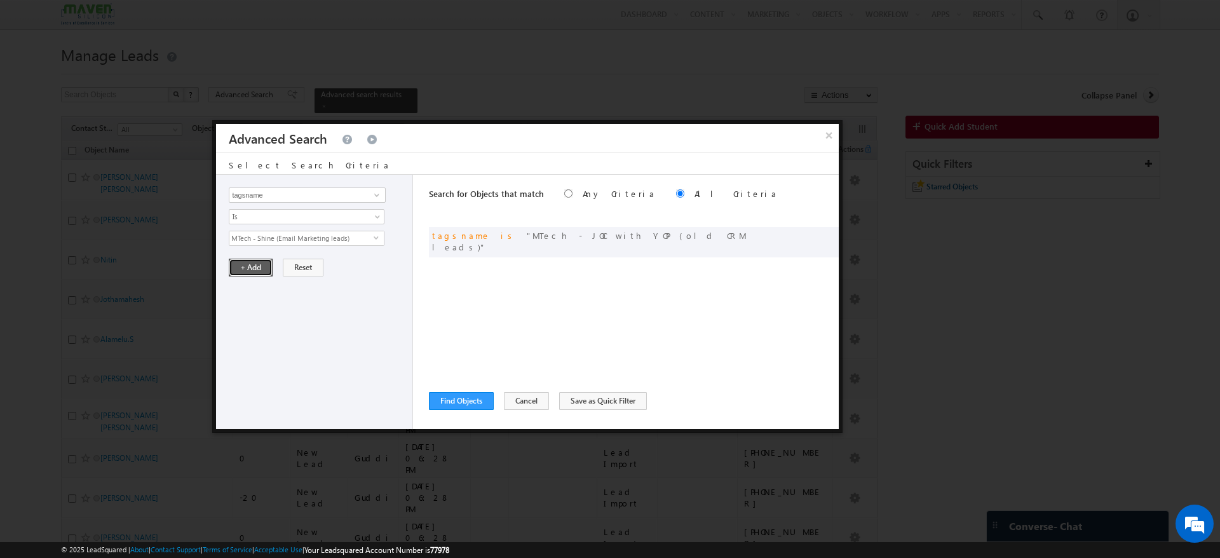
click at [254, 273] on button "+ Add" at bounding box center [251, 268] width 44 height 18
click at [464, 396] on button "Find Objects" at bounding box center [461, 401] width 65 height 18
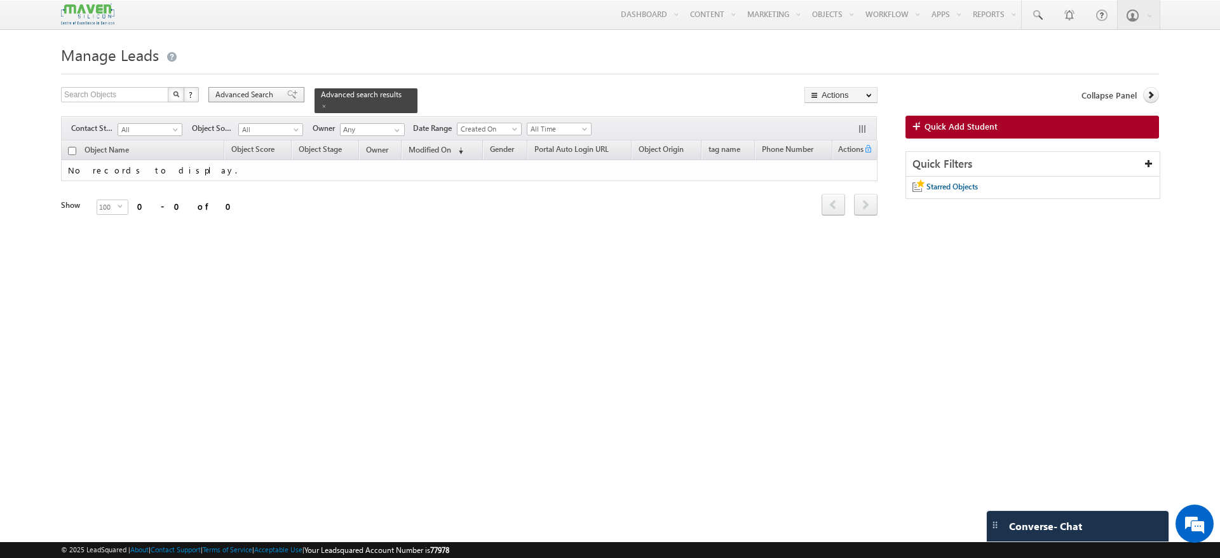
click at [271, 97] on span "Advanced Search" at bounding box center [246, 94] width 62 height 11
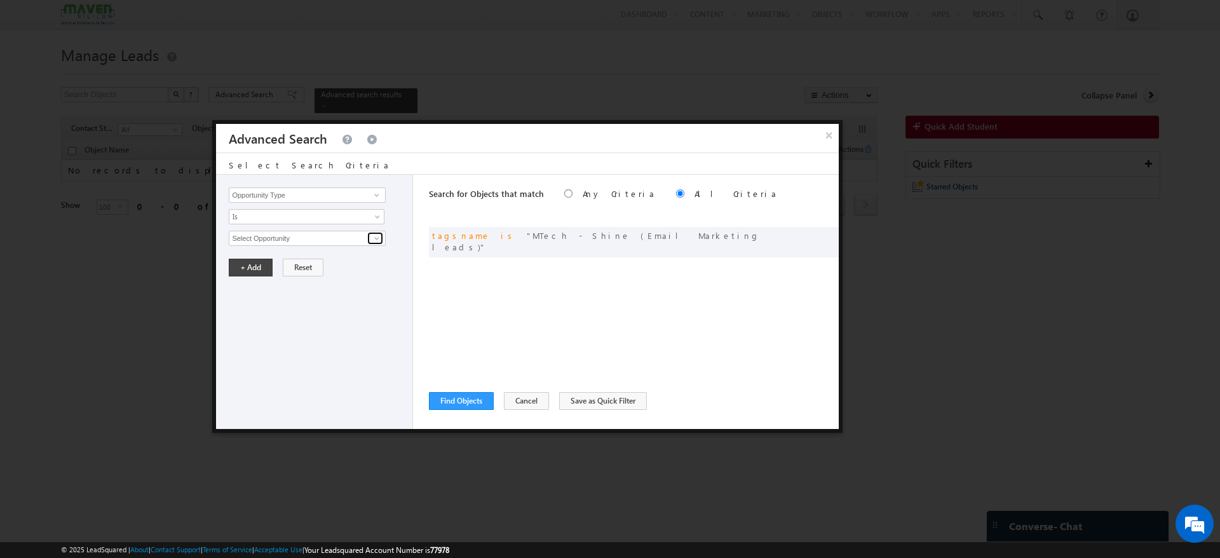
click at [382, 235] on link at bounding box center [375, 238] width 16 height 13
click at [809, 234] on span at bounding box center [809, 234] width 9 height 9
click at [372, 236] on span "MTech - Shine (Email Marketing leads)" at bounding box center [301, 238] width 144 height 14
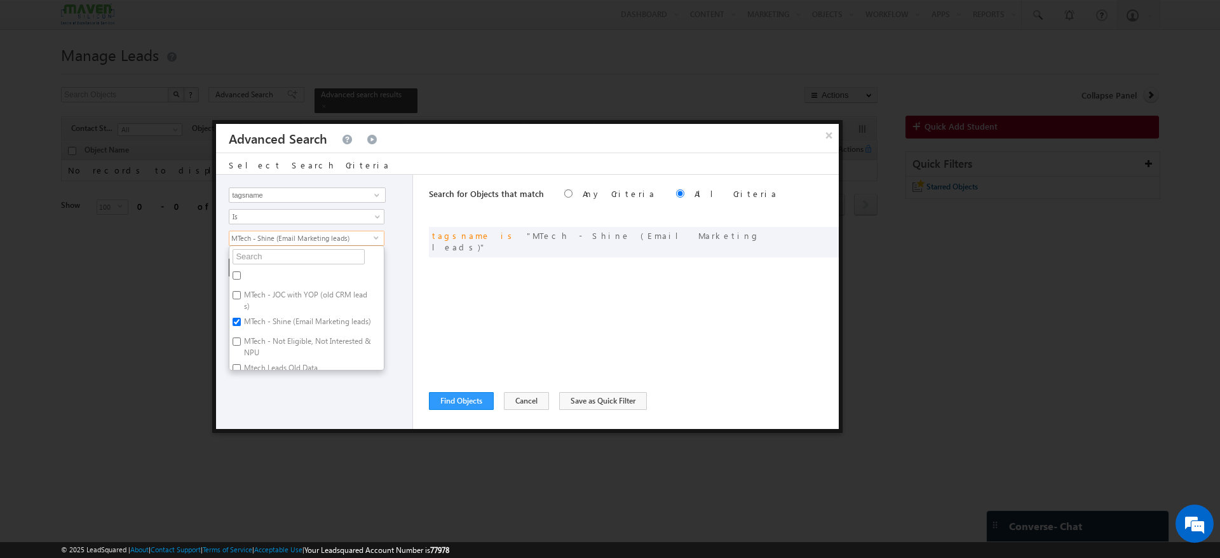
scroll to position [17, 0]
click at [269, 307] on label "MTech - Shine (Email Marketing leads)" at bounding box center [306, 314] width 154 height 20
click at [241, 307] on input "MTech - Shine (Email Marketing leads)" at bounding box center [237, 311] width 8 height 8
checkbox input "false"
click at [266, 330] on label "MTech - Not Eligible, Not Interested & NPU" at bounding box center [306, 336] width 154 height 27
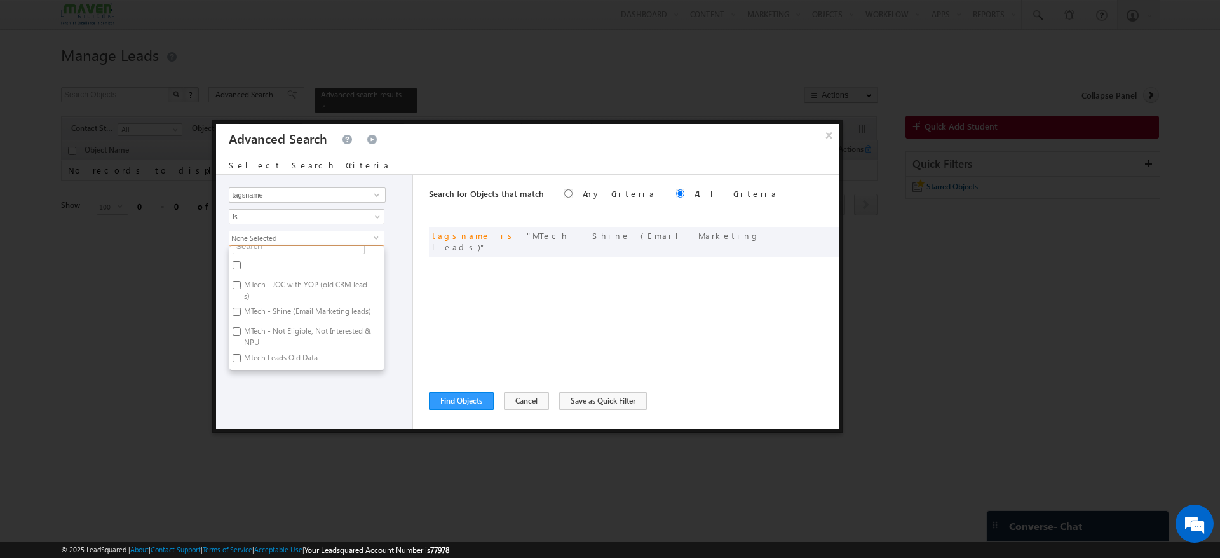
click at [241, 330] on input "MTech - Not Eligible, Not Interested & NPU" at bounding box center [237, 331] width 8 height 8
checkbox input "true"
click at [289, 379] on div "Opportunity Type Object Activity Task Sales Group Prospect Id Academic Remarks …" at bounding box center [314, 302] width 197 height 254
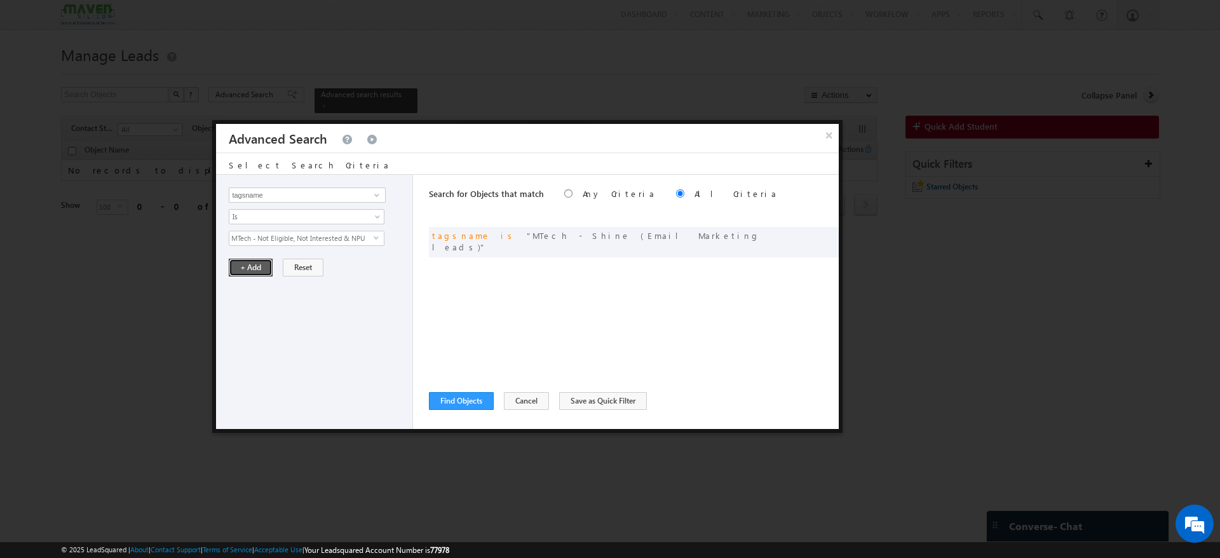
click at [256, 273] on button "+ Add" at bounding box center [251, 268] width 44 height 18
click at [462, 397] on button "Find Objects" at bounding box center [461, 401] width 65 height 18
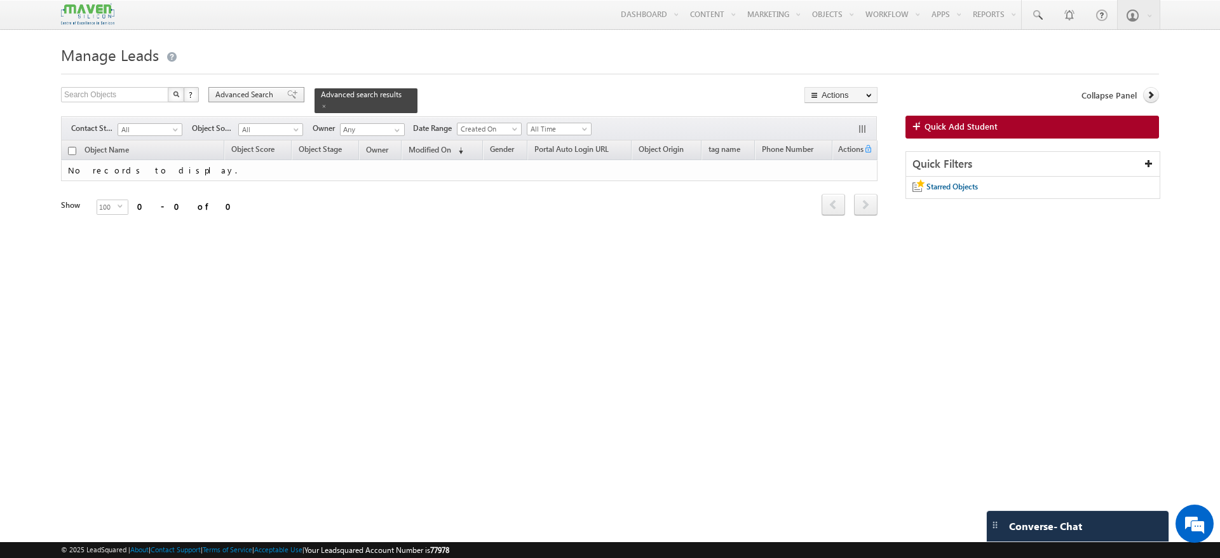
click at [266, 93] on span "Advanced Search" at bounding box center [246, 94] width 62 height 11
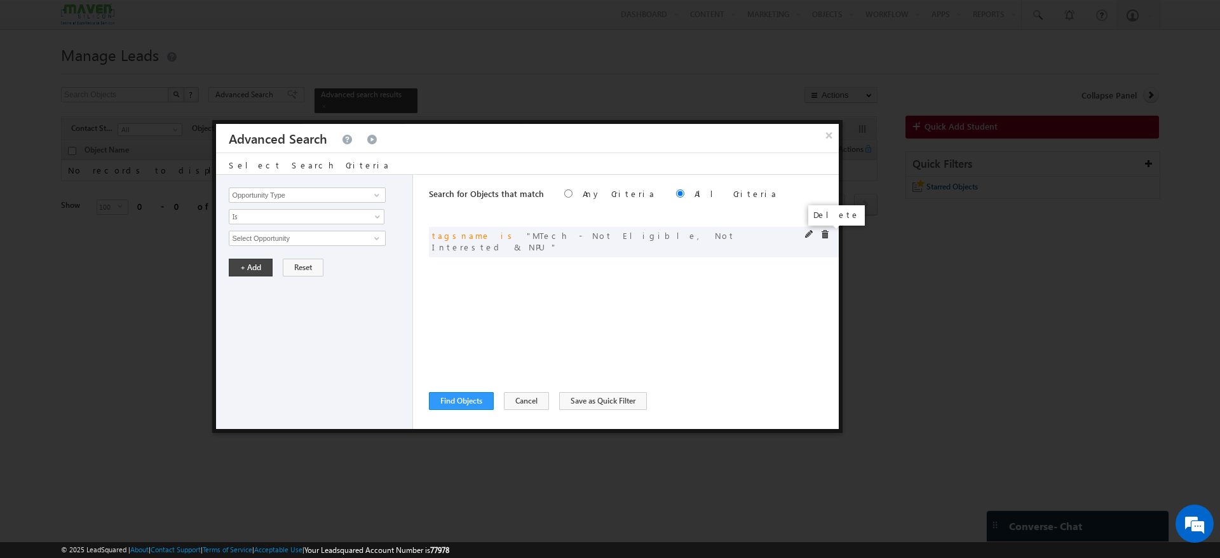
click at [826, 233] on span at bounding box center [824, 234] width 9 height 9
click at [376, 191] on span at bounding box center [377, 195] width 10 height 10
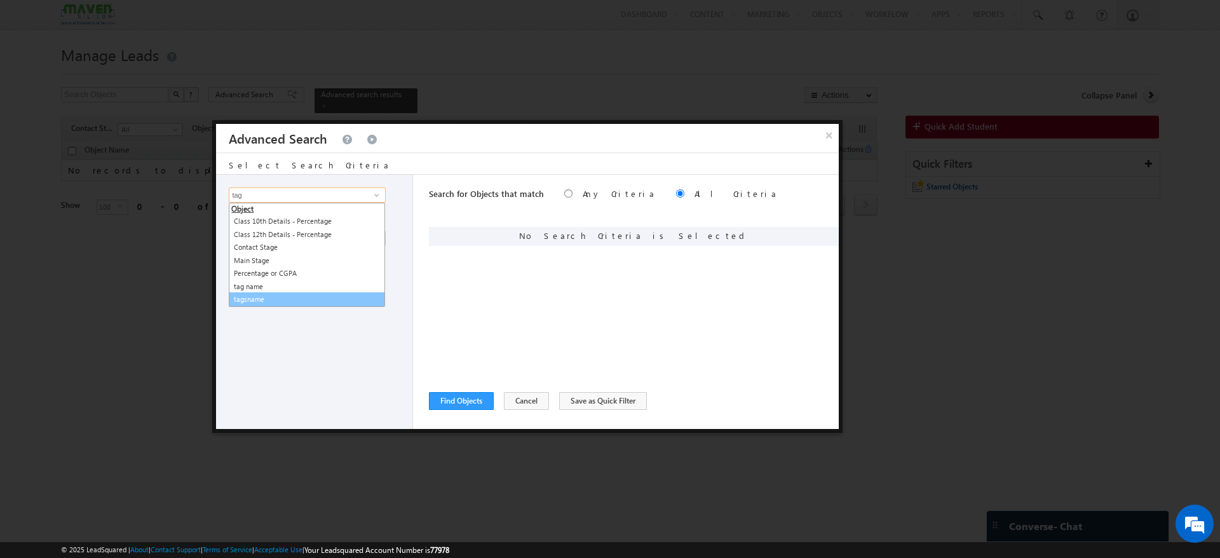
click at [273, 300] on link "tagsname" at bounding box center [307, 299] width 156 height 15
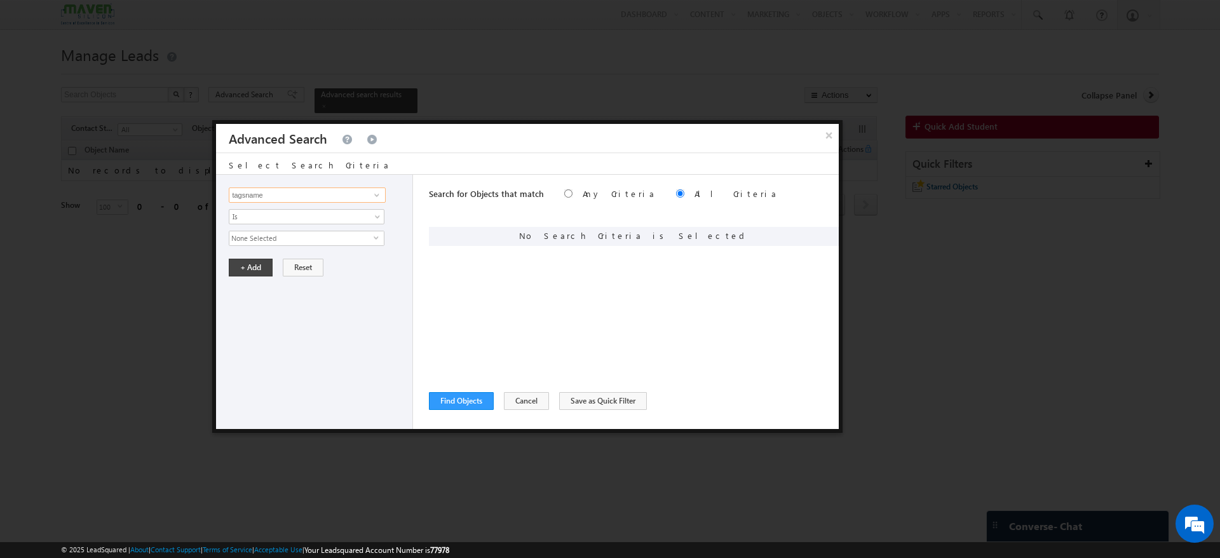
type input "tagsname"
click at [306, 236] on span "None Selected" at bounding box center [301, 238] width 144 height 14
click at [269, 358] on label "Mtech Leads Old Data" at bounding box center [279, 360] width 101 height 20
click at [241, 358] on input "Mtech Leads Old Data" at bounding box center [237, 358] width 8 height 8
checkbox input "true"
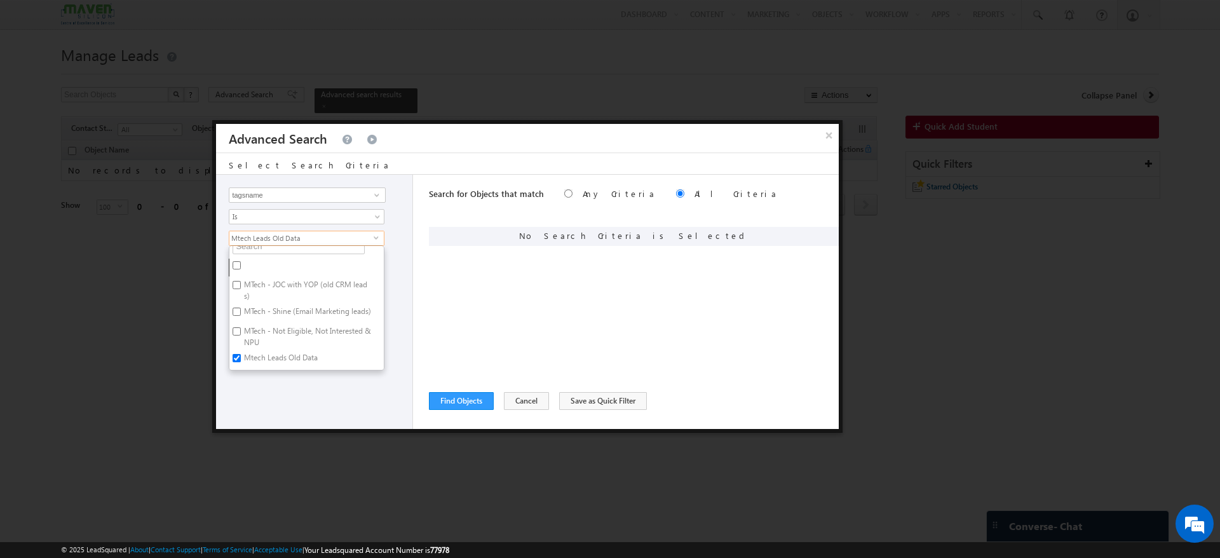
click at [272, 394] on div "Opportunity Type Object Activity Task Sales Group Prospect Id Academic Remarks …" at bounding box center [314, 302] width 197 height 254
click at [249, 264] on button "+ Add" at bounding box center [251, 268] width 44 height 18
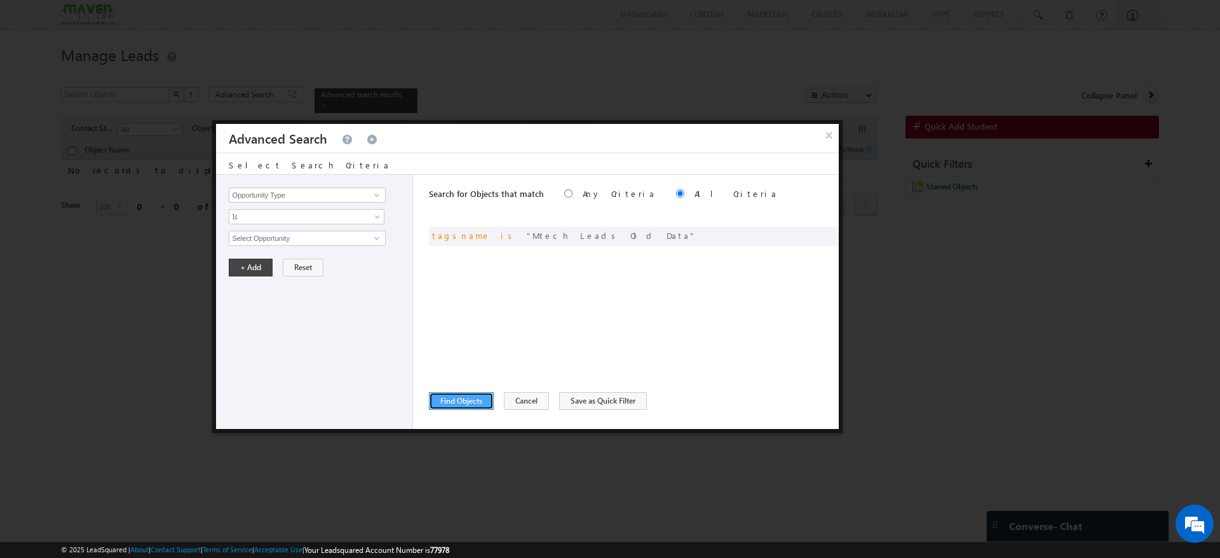
click at [465, 394] on button "Find Objects" at bounding box center [461, 401] width 65 height 18
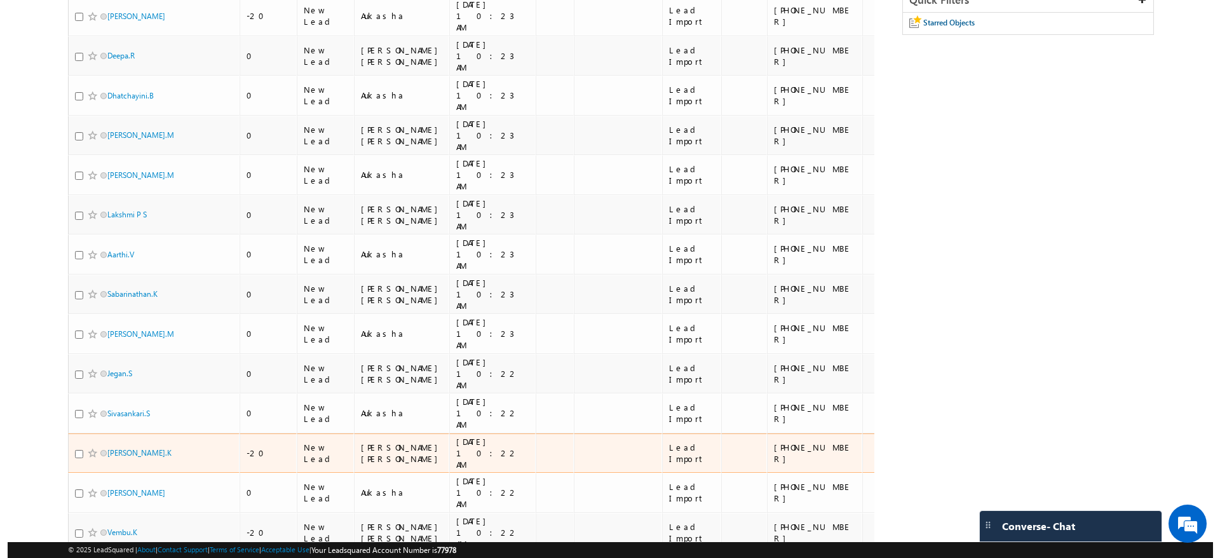
scroll to position [0, 0]
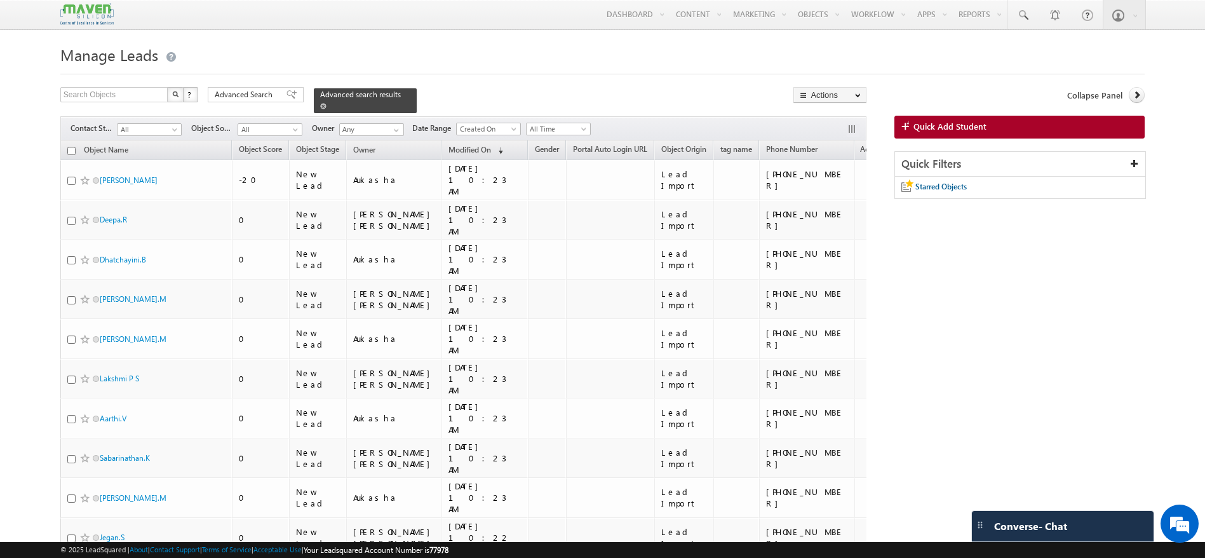
click at [394, 98] on div "Advanced search results" at bounding box center [365, 100] width 103 height 25
click at [327, 103] on span at bounding box center [323, 106] width 6 height 6
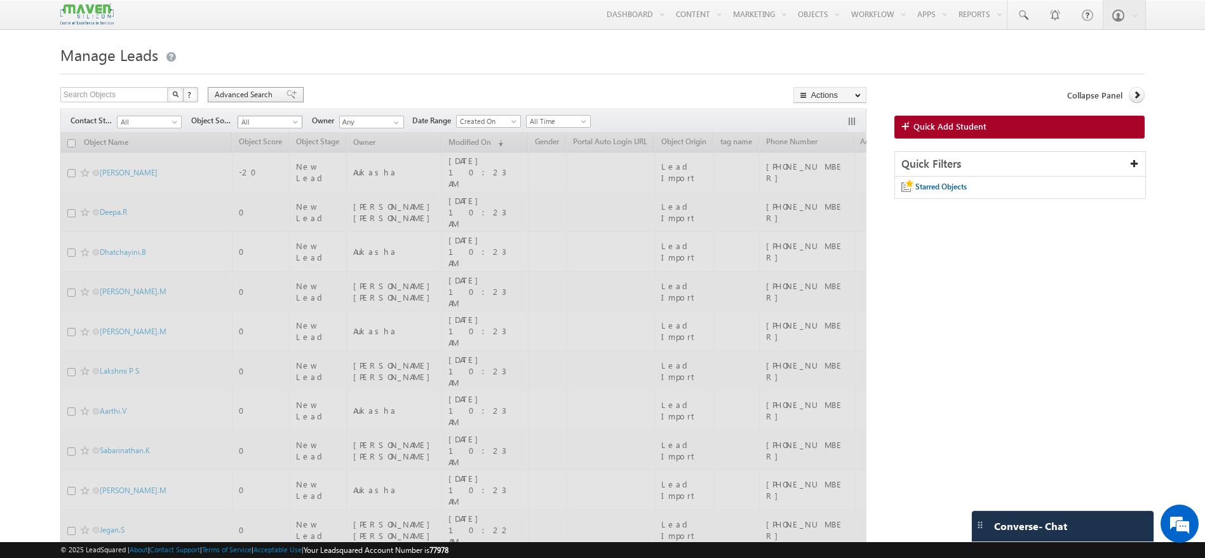
click at [286, 94] on span at bounding box center [291, 94] width 10 height 9
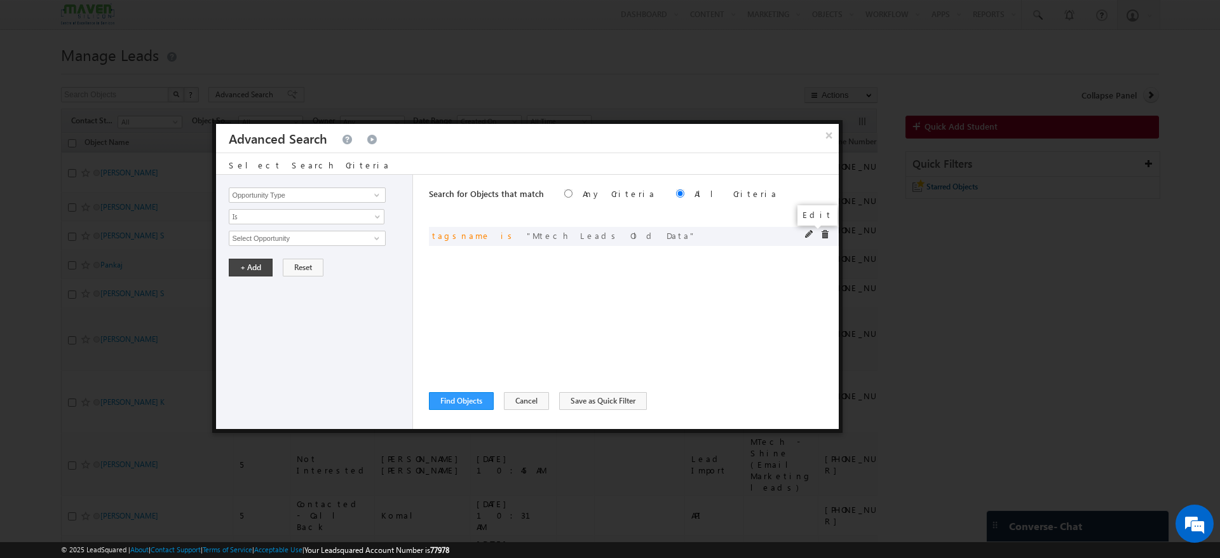
click at [807, 235] on span at bounding box center [809, 234] width 9 height 9
click at [375, 199] on span at bounding box center [377, 195] width 10 height 10
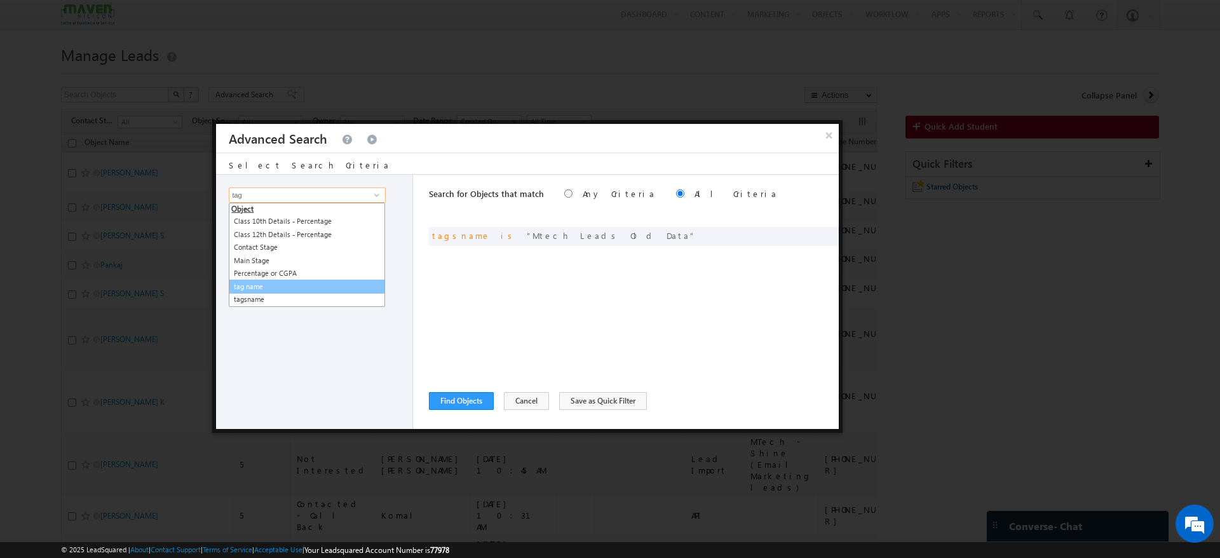
click at [317, 288] on link "tag name" at bounding box center [307, 287] width 156 height 15
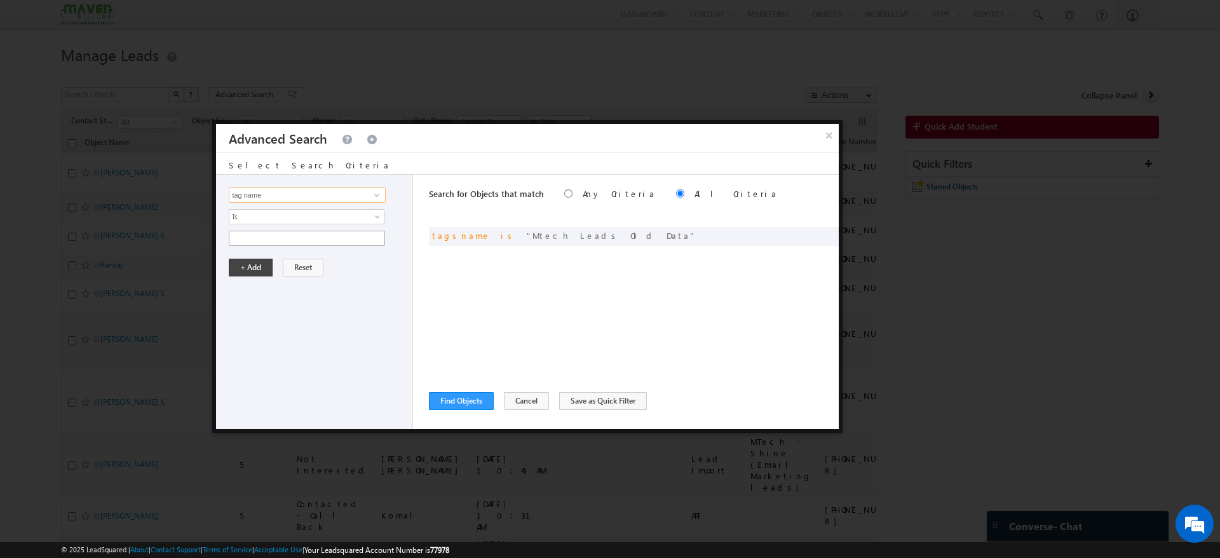
type input "tag name"
click at [307, 234] on input "text" at bounding box center [307, 238] width 156 height 15
paste input "MTech - Not Eligible, Not Interested & NPU"
type input "MTech - Not Eligible, Not Interested & NPU"
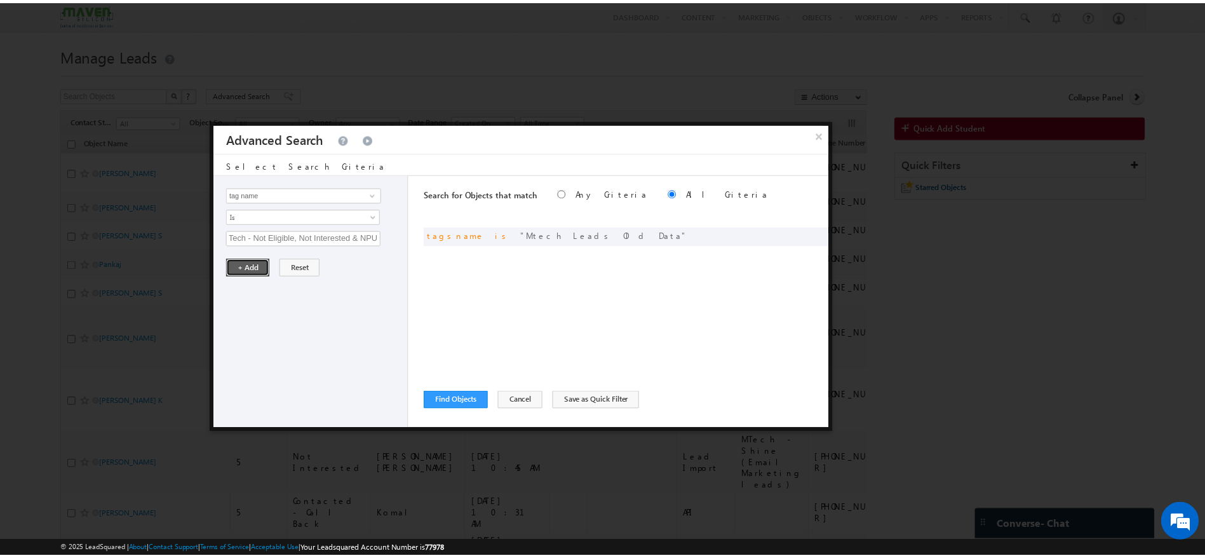
scroll to position [0, 0]
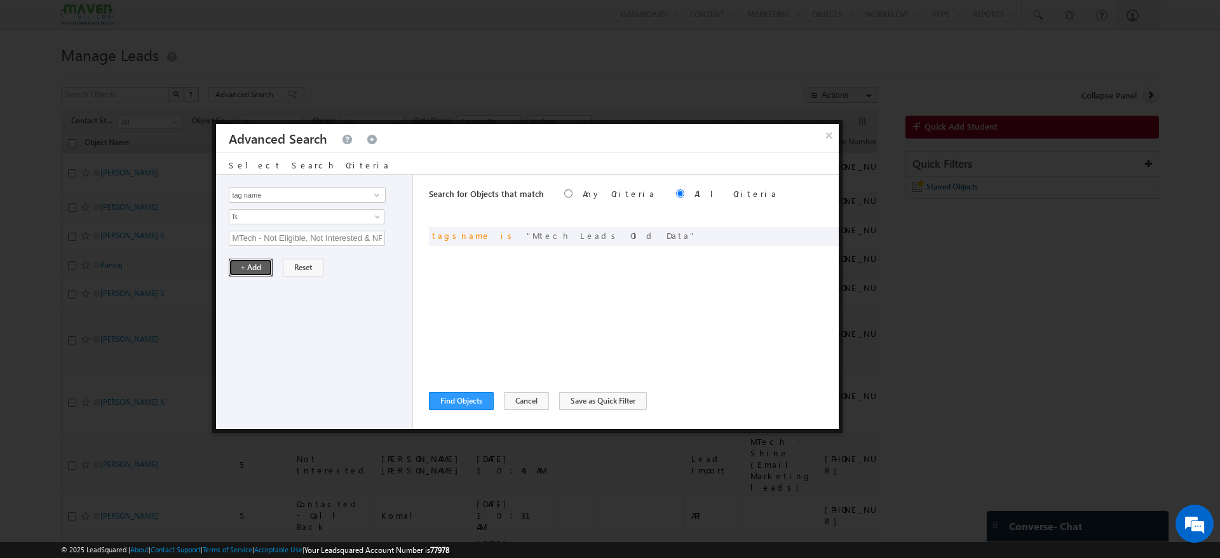
click at [250, 264] on button "+ Add" at bounding box center [251, 268] width 44 height 18
click at [462, 396] on button "Find Objects" at bounding box center [461, 401] width 65 height 18
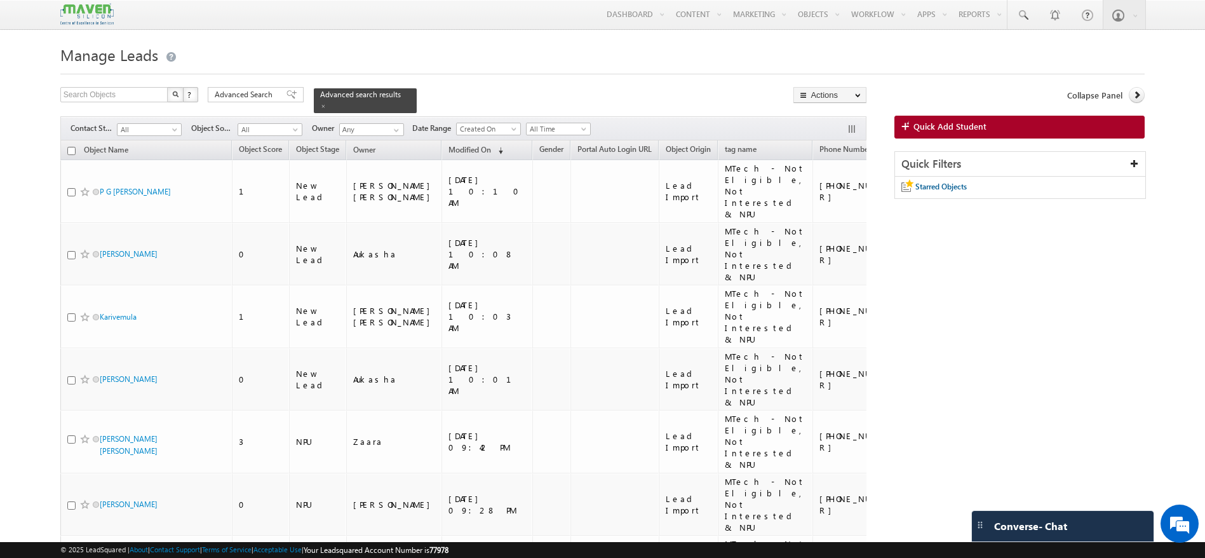
click at [75, 147] on input "checkbox" at bounding box center [71, 151] width 8 height 8
checkbox input "true"
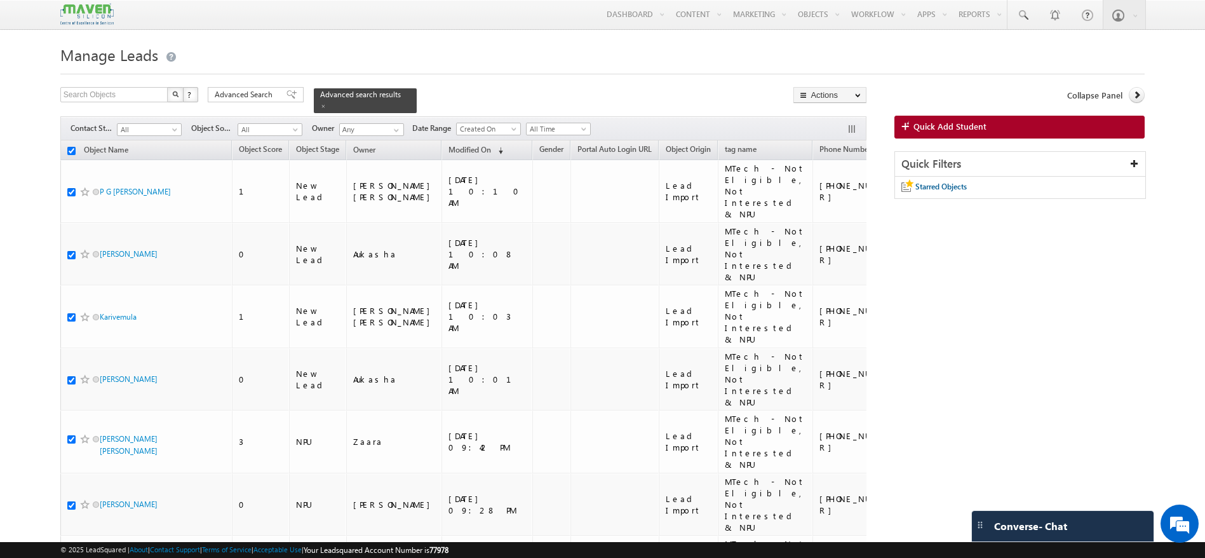
checkbox input "true"
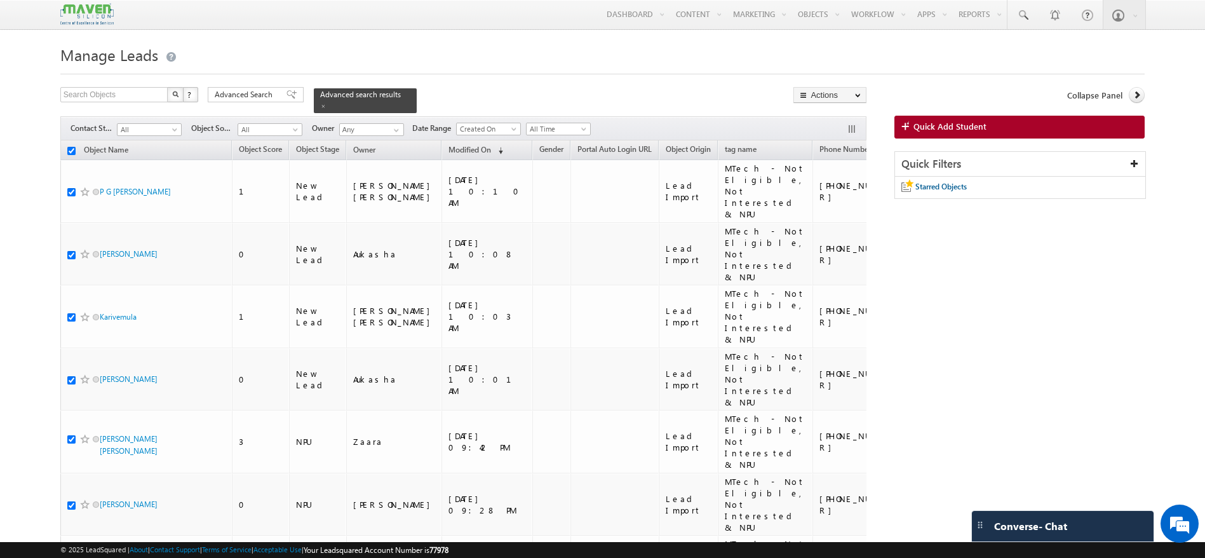
checkbox input "true"
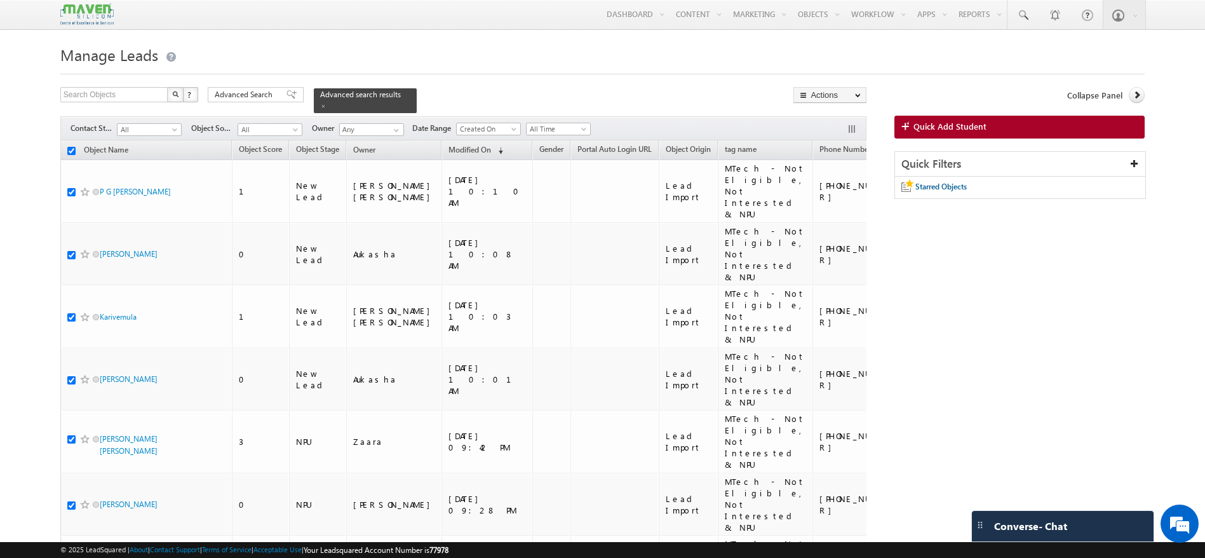
checkbox input "true"
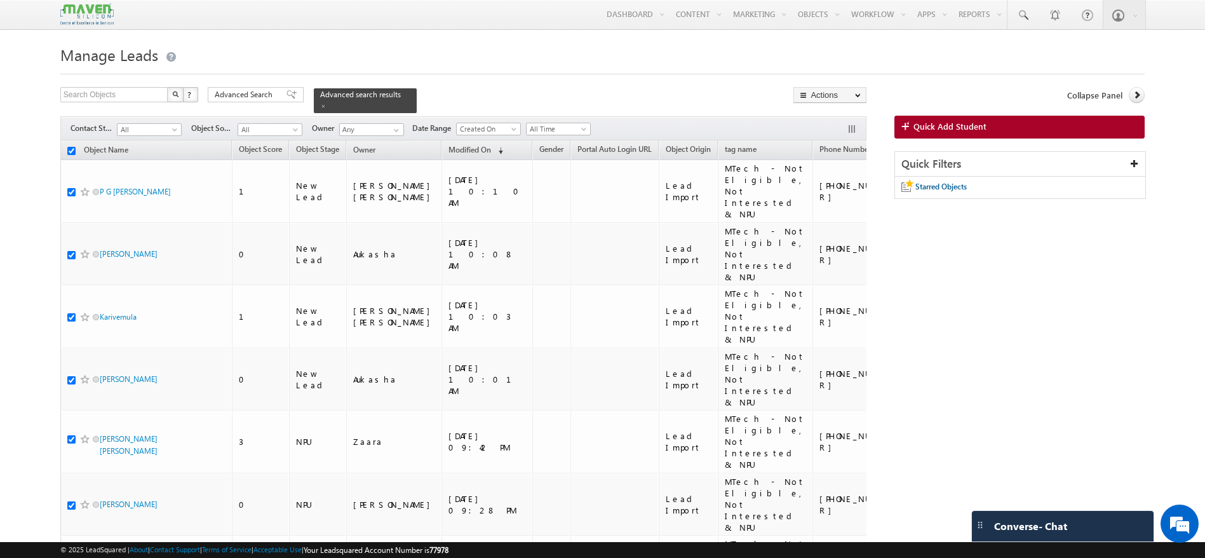
checkbox input "true"
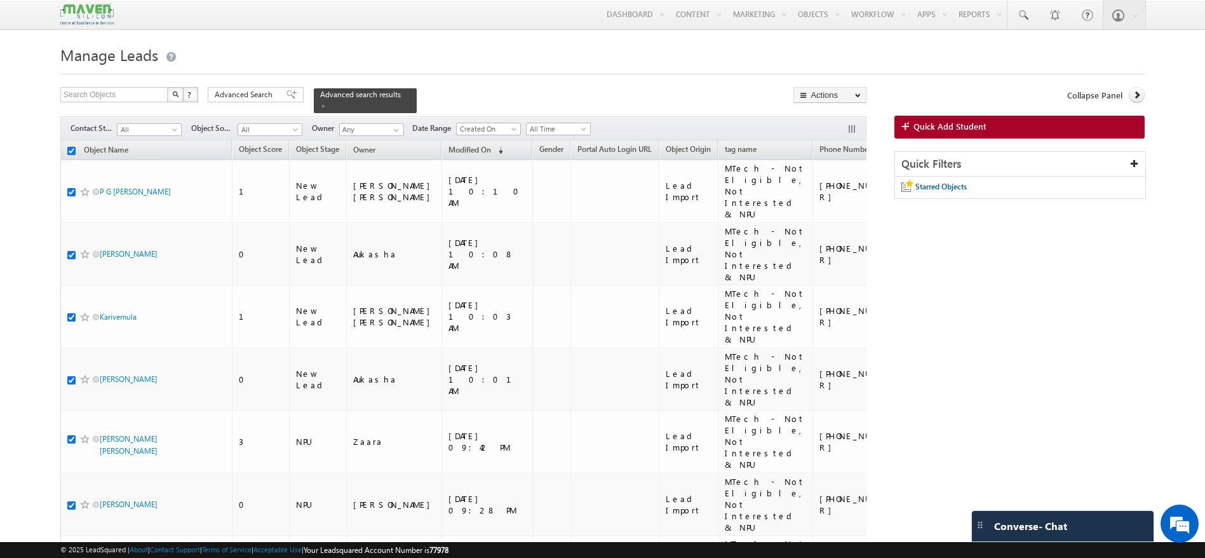
checkbox input "true"
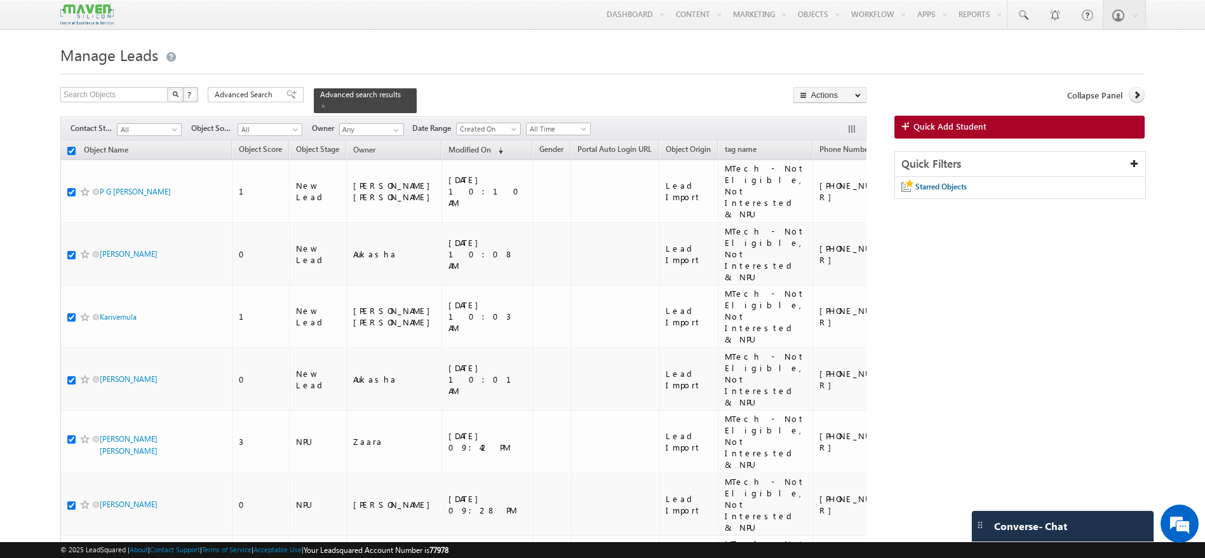
checkbox input "true"
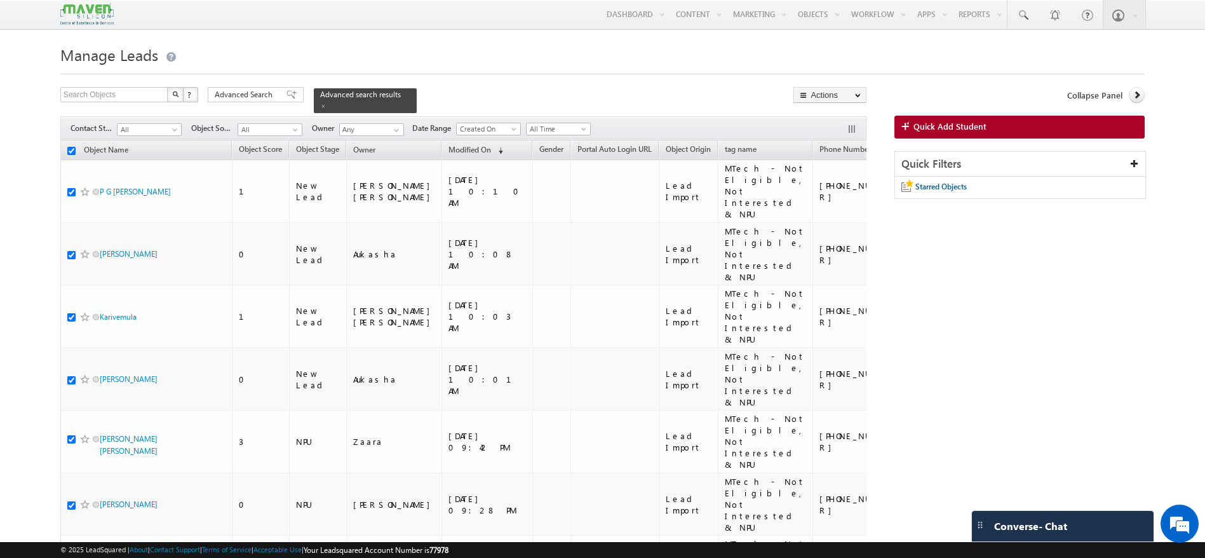
checkbox input "true"
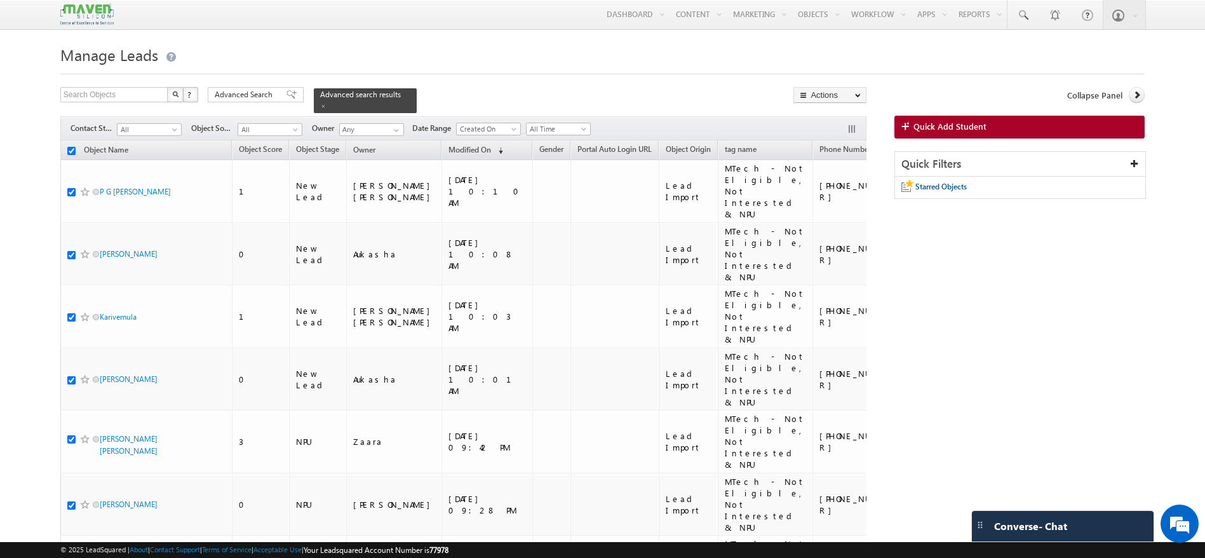
checkbox input "true"
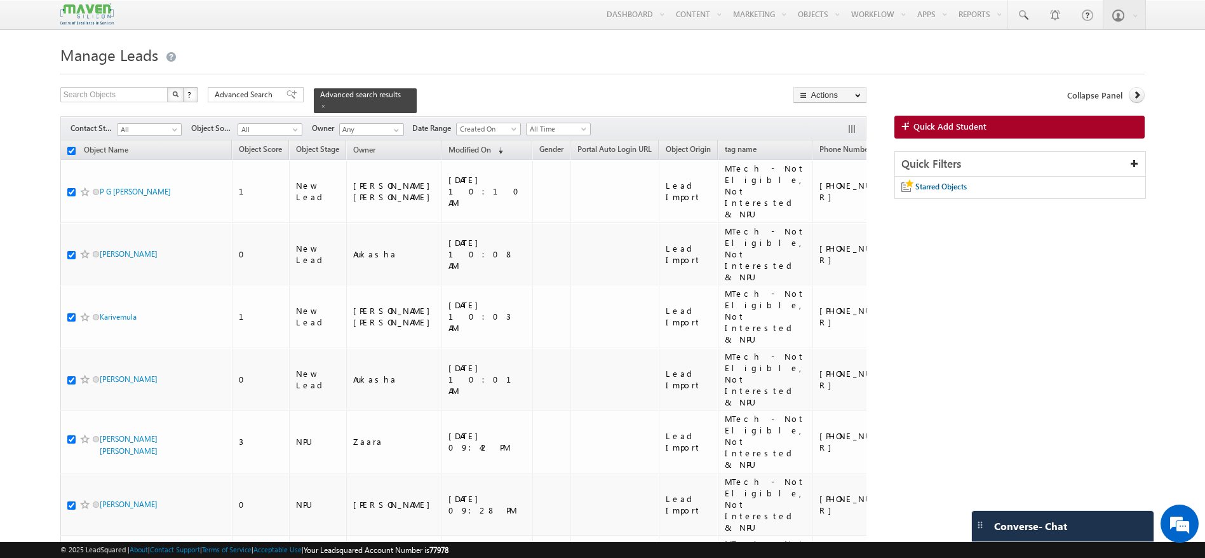
checkbox input "true"
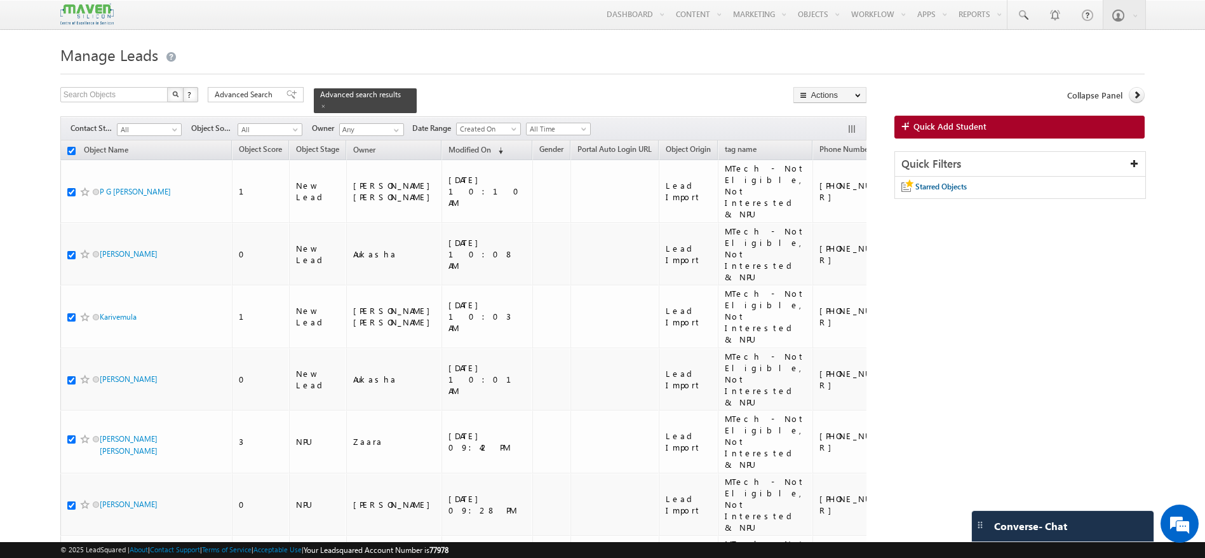
checkbox input "true"
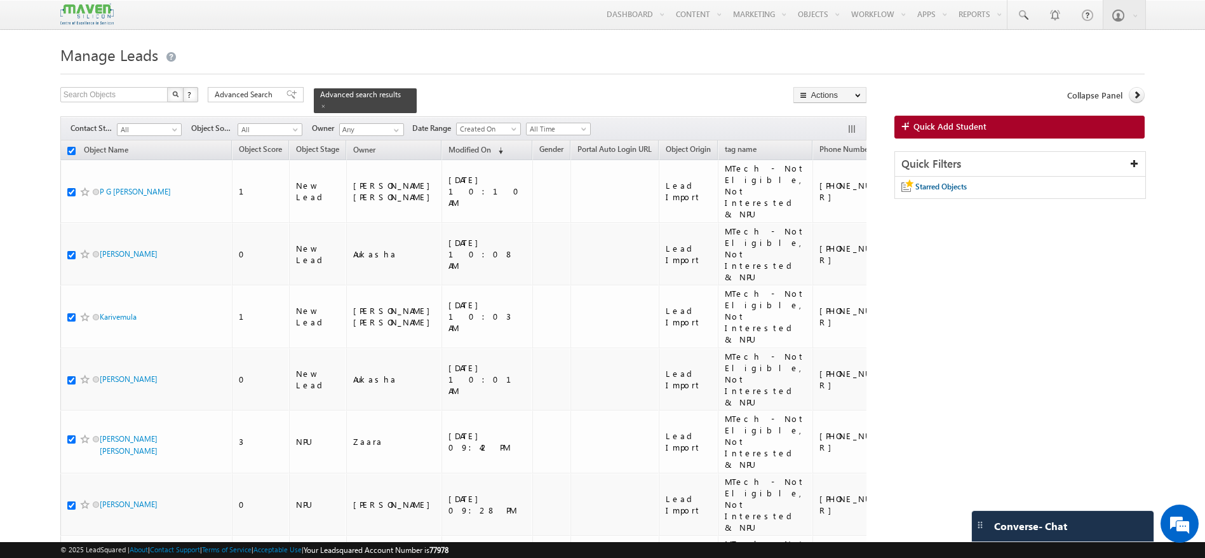
checkbox input "true"
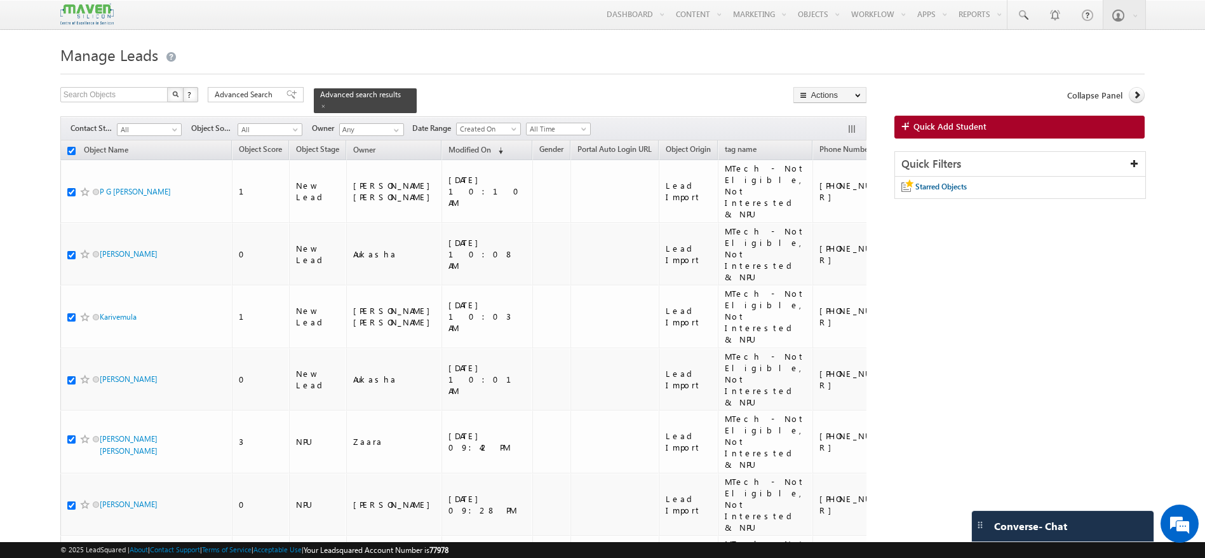
checkbox input "true"
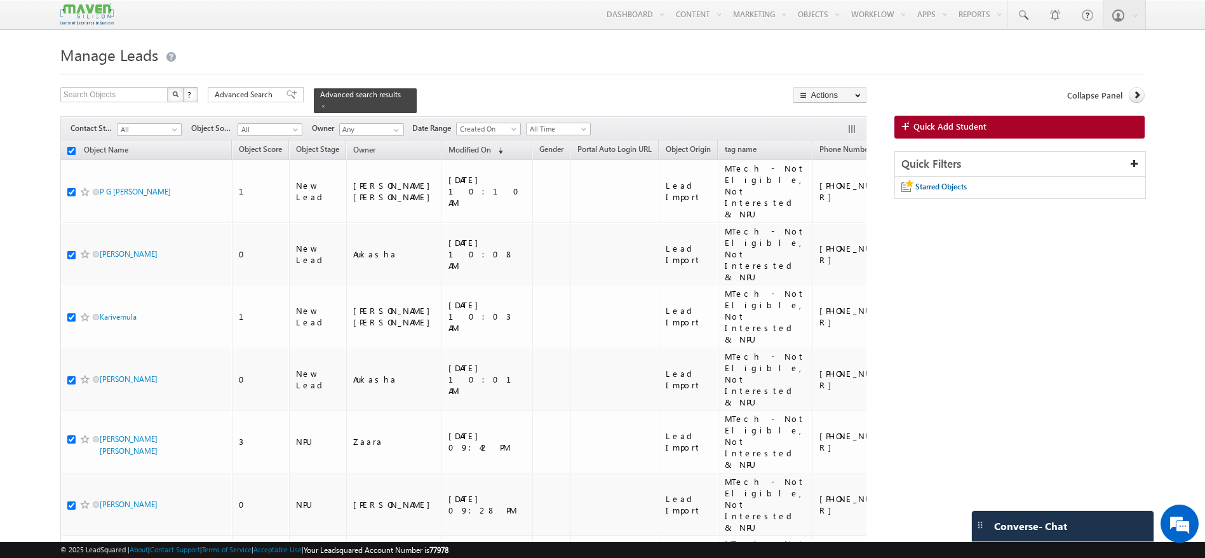
checkbox input "true"
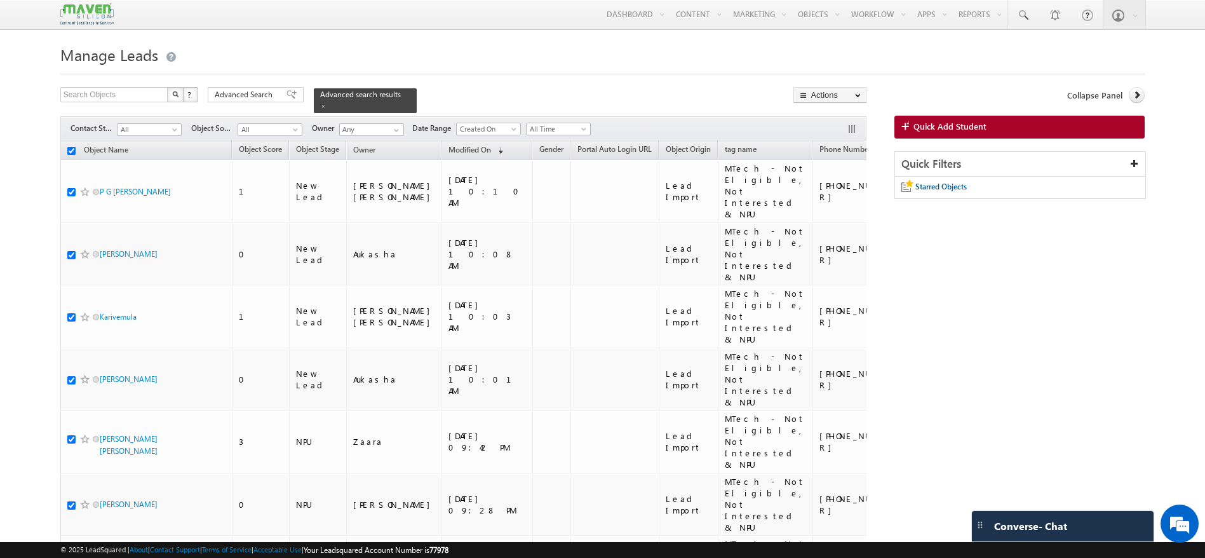
checkbox input "true"
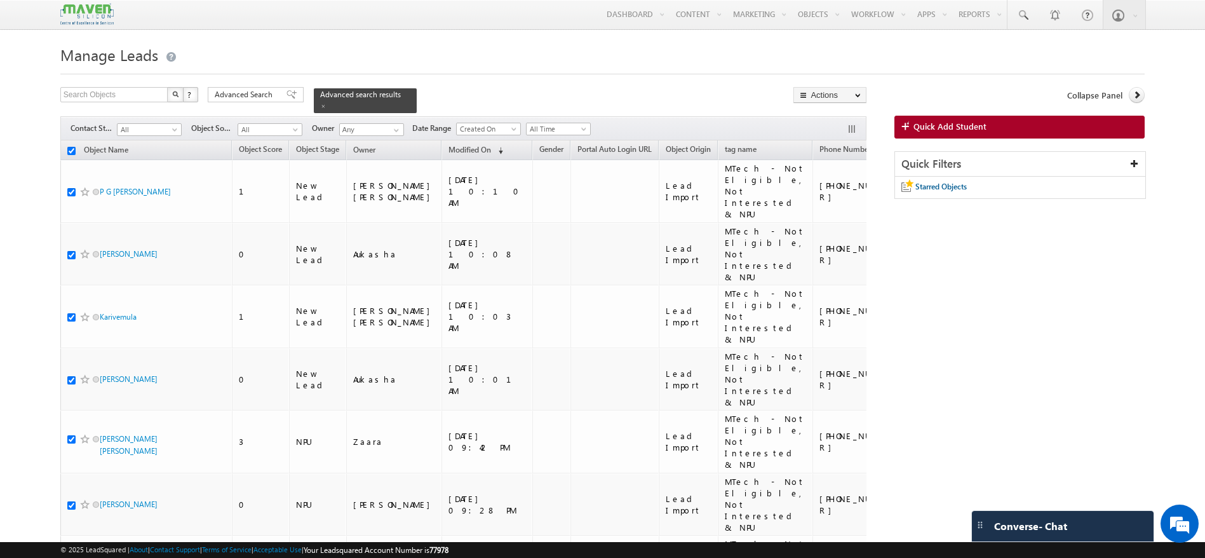
checkbox input "true"
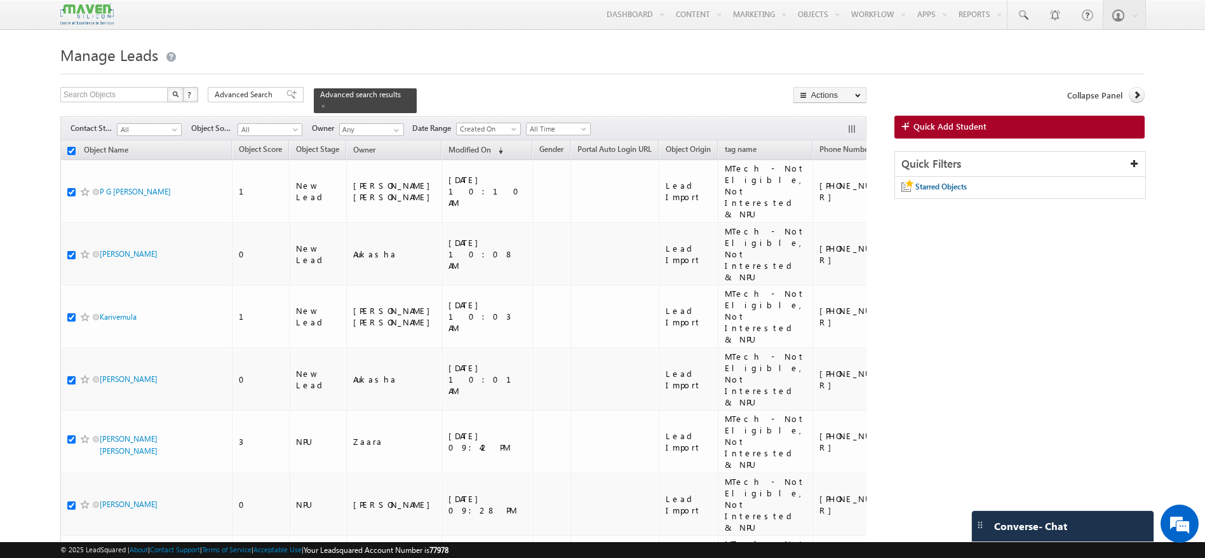
checkbox input "true"
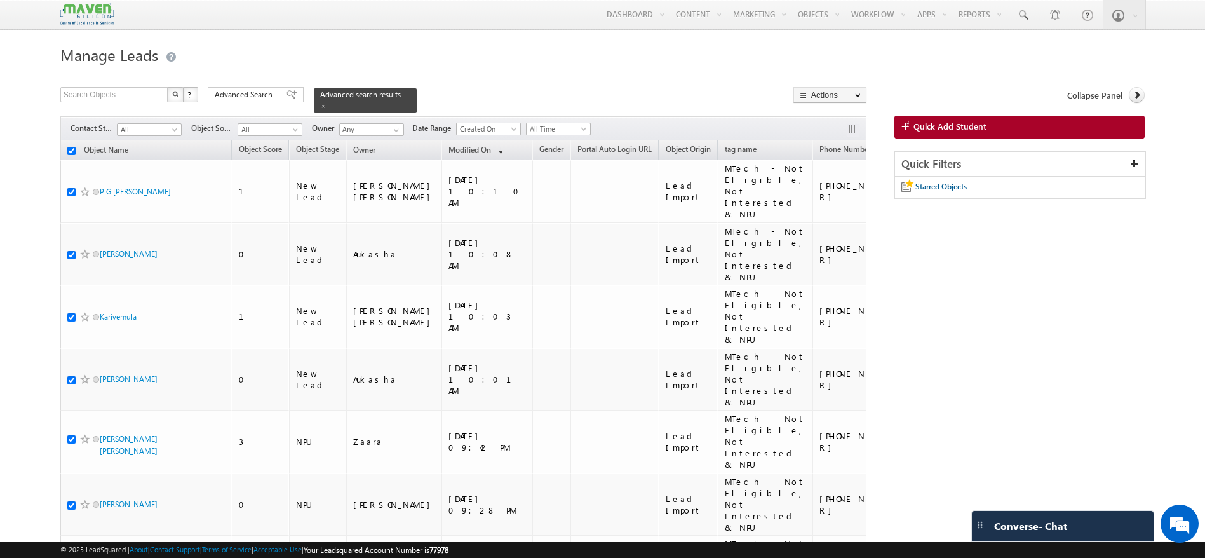
checkbox input "true"
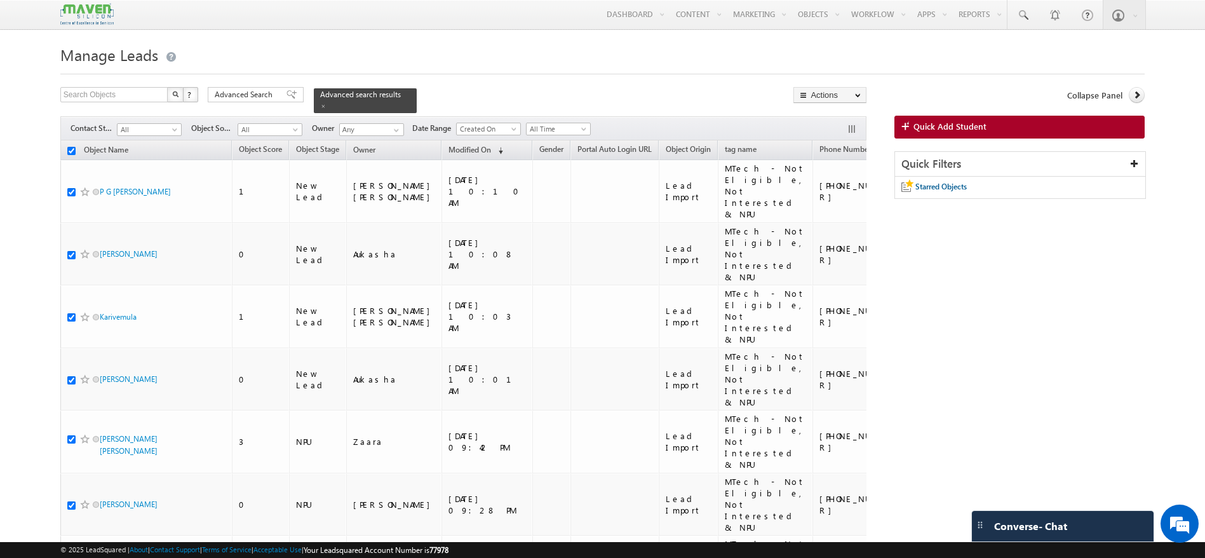
checkbox input "true"
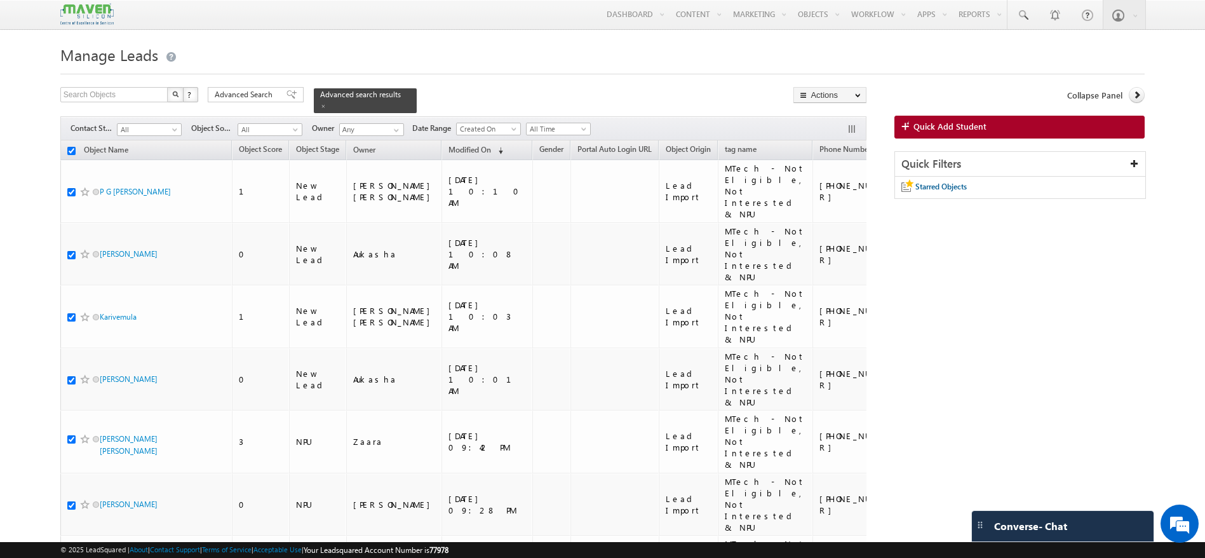
checkbox input "true"
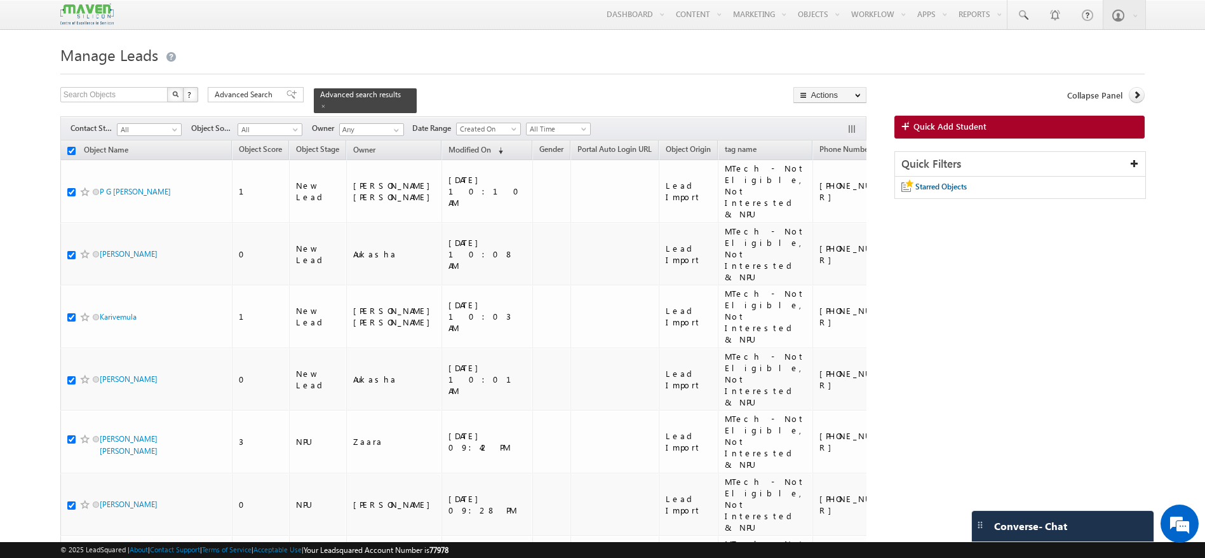
checkbox input "true"
click at [831, 130] on link "Bulk Update" at bounding box center [830, 128] width 72 height 15
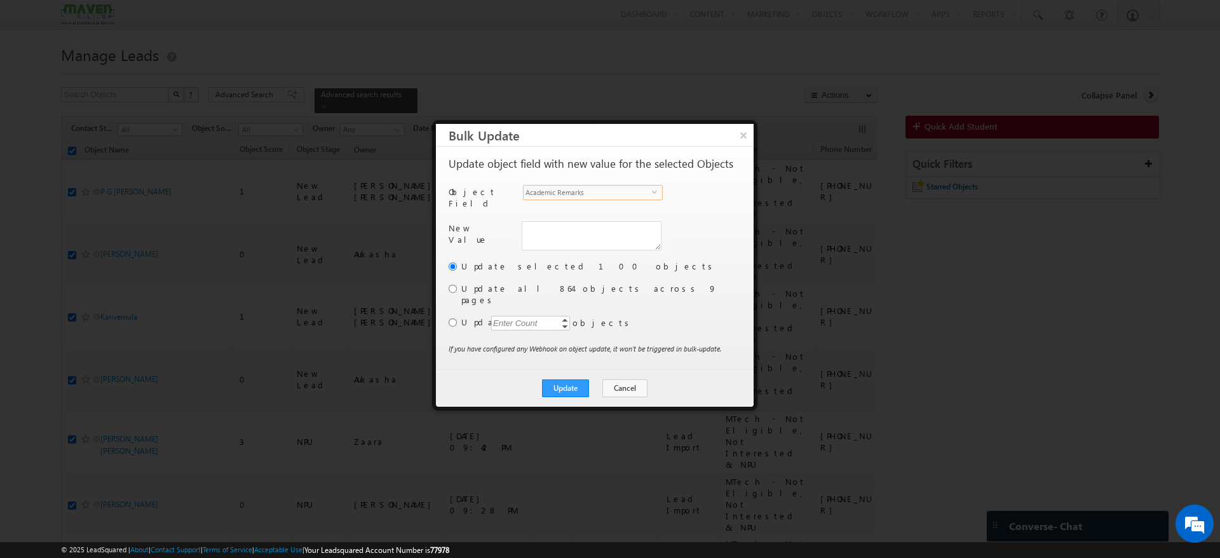
click at [654, 189] on span "select" at bounding box center [657, 192] width 10 height 6
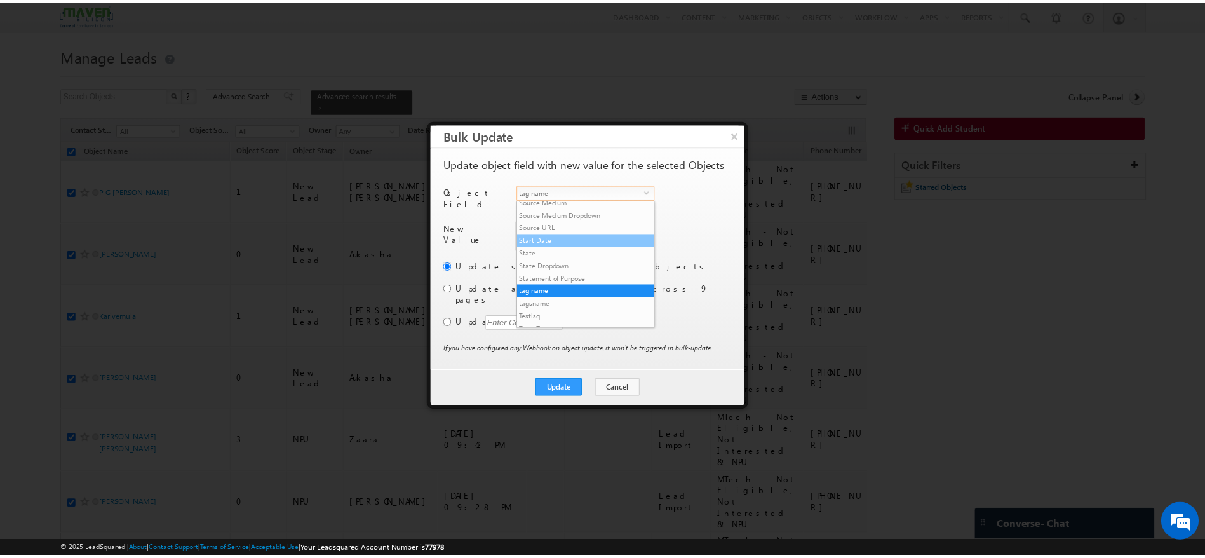
scroll to position [1121, 0]
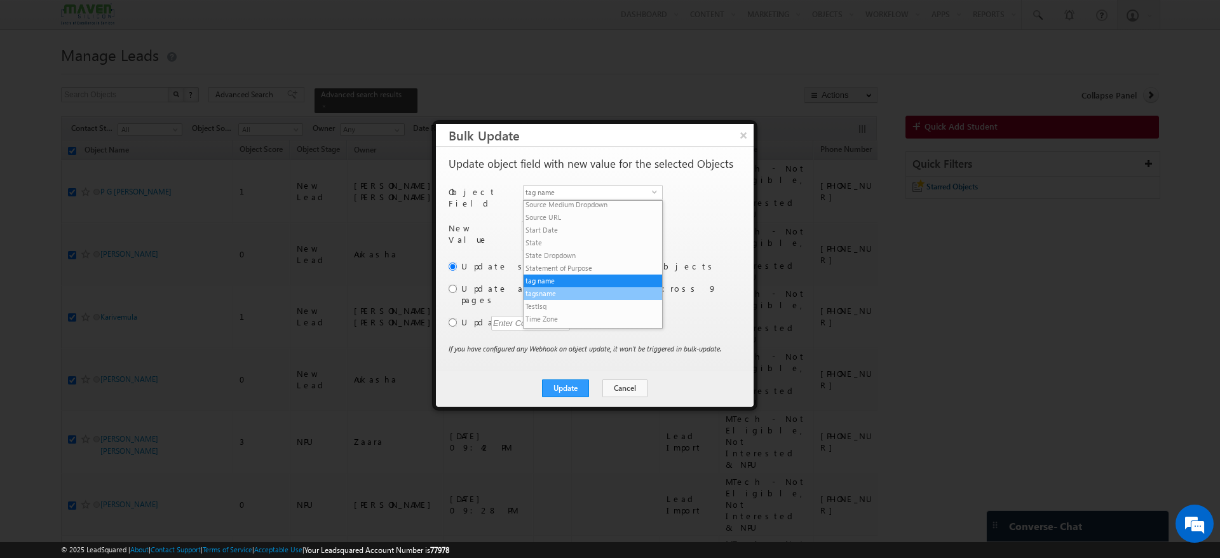
click at [556, 290] on li "tagsname" at bounding box center [592, 293] width 138 height 13
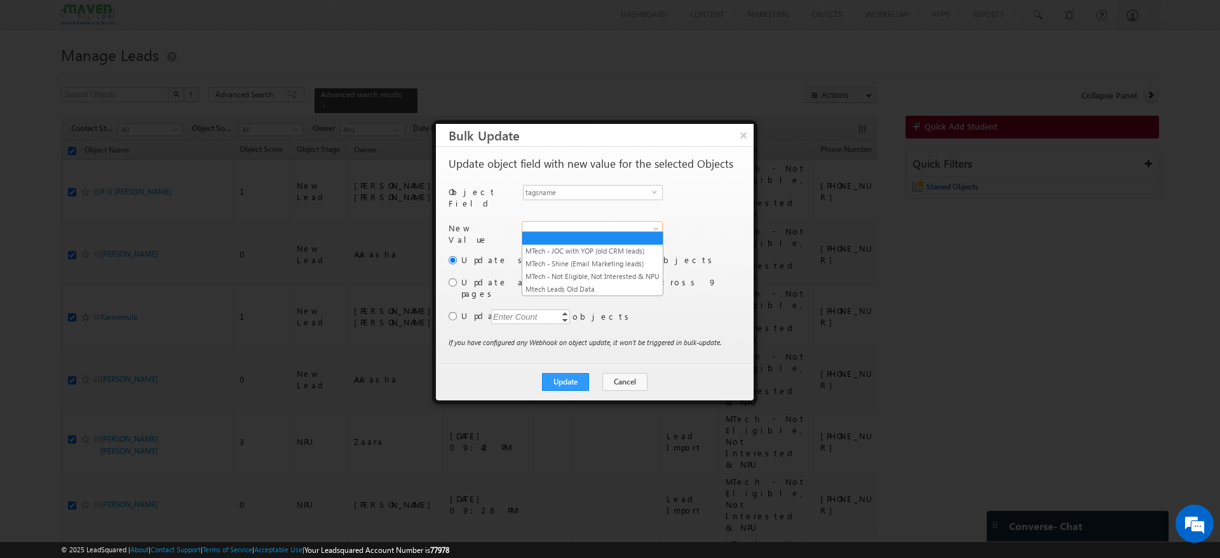
click at [584, 226] on span at bounding box center [584, 228] width 125 height 11
click at [582, 276] on link "MTech - Not Eligible, Not Interested & NPU" at bounding box center [592, 276] width 140 height 11
click at [454, 278] on input "radio" at bounding box center [452, 282] width 8 height 8
radio input "true"
click at [574, 373] on button "Update" at bounding box center [565, 382] width 47 height 18
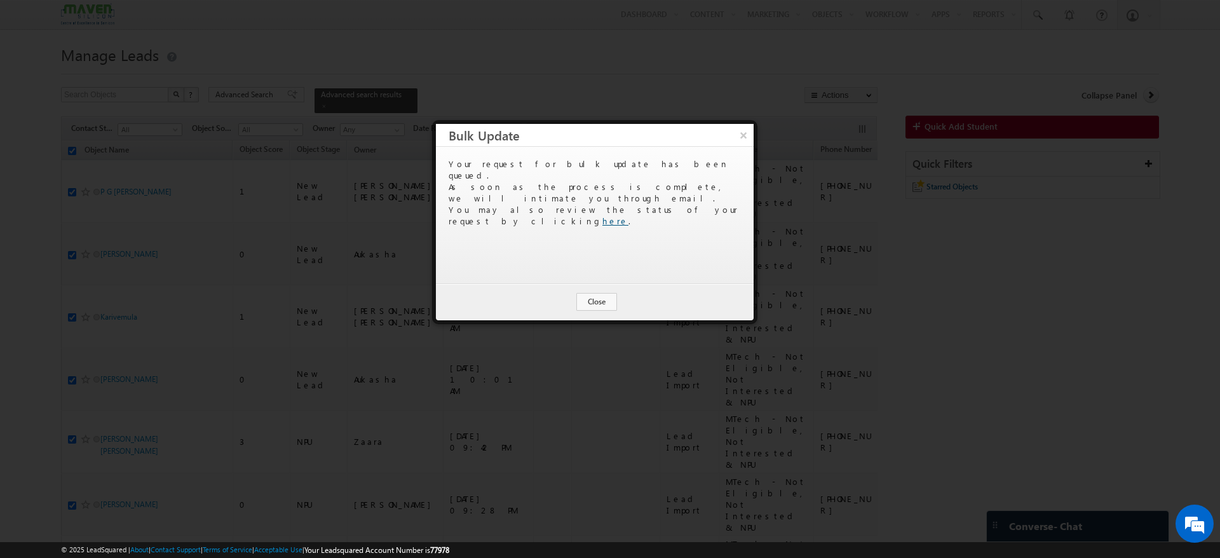
click at [628, 215] on link "here" at bounding box center [615, 220] width 26 height 11
click at [741, 142] on button "×" at bounding box center [742, 135] width 21 height 22
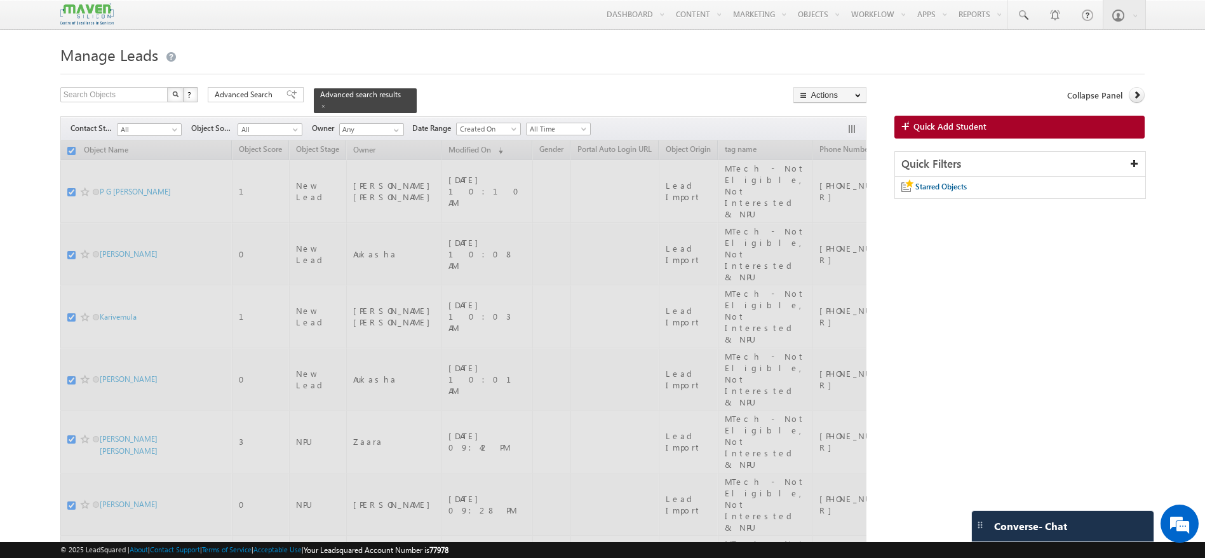
checkbox input "false"
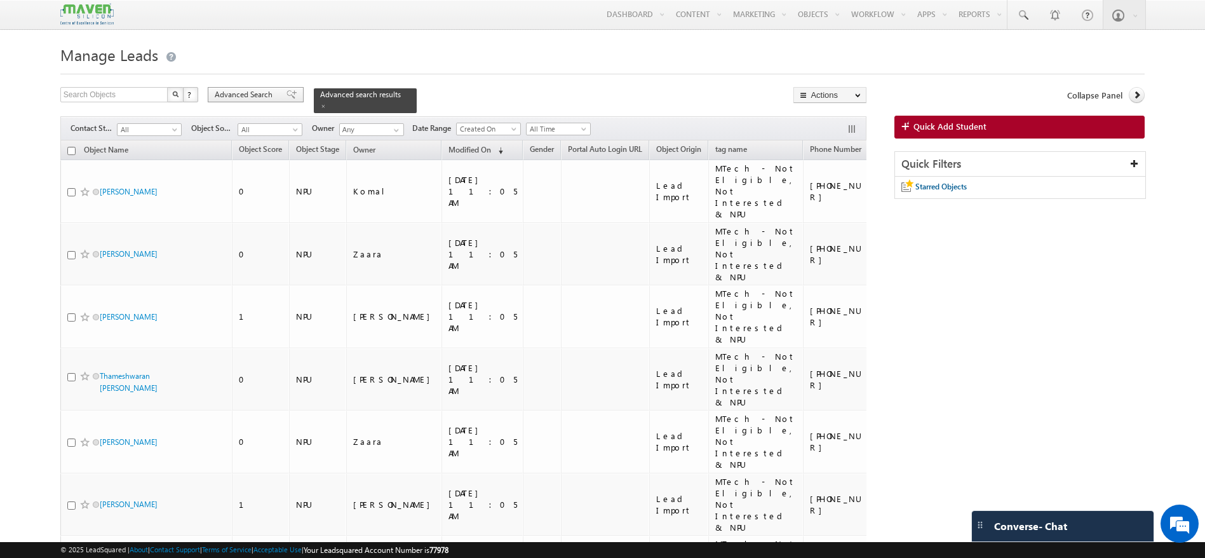
click at [281, 100] on div "Advanced Search" at bounding box center [256, 94] width 96 height 15
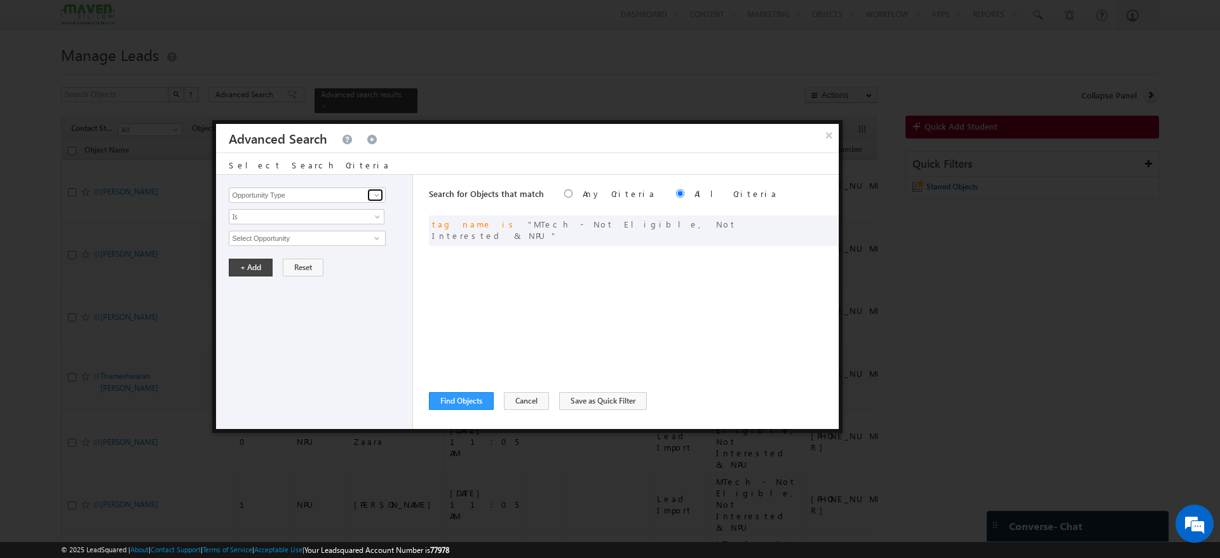
click at [375, 195] on span at bounding box center [377, 195] width 10 height 10
click at [267, 221] on link "tagsname" at bounding box center [307, 221] width 156 height 15
type input "tagsname"
click at [371, 236] on span "None Selected" at bounding box center [301, 238] width 144 height 14
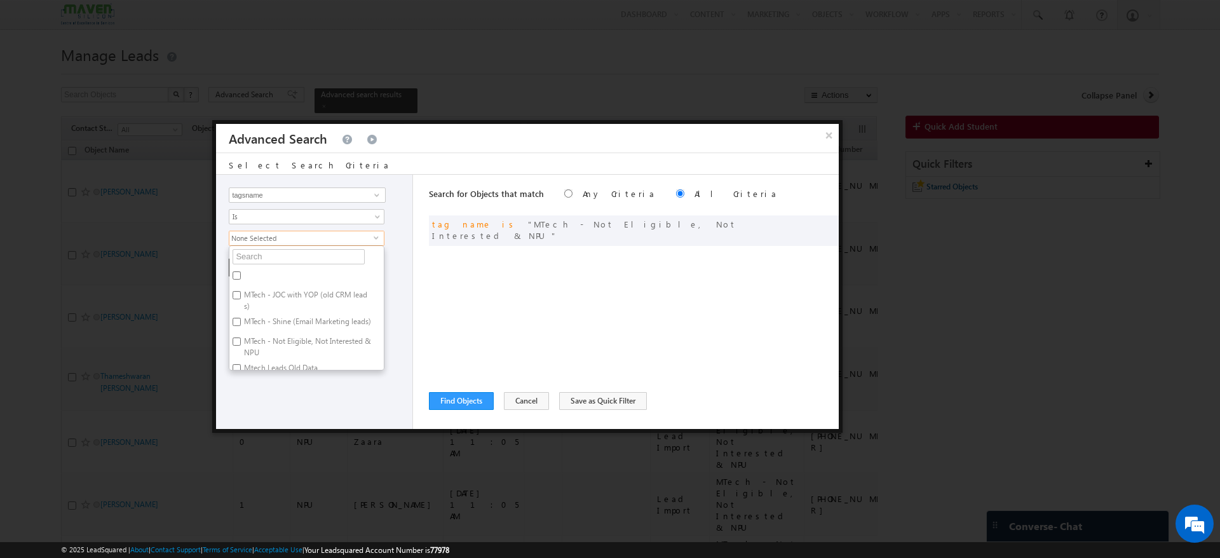
click at [253, 353] on label "MTech - Not Eligible, Not Interested & NPU" at bounding box center [306, 347] width 154 height 27
click at [241, 346] on input "MTech - Not Eligible, Not Interested & NPU" at bounding box center [237, 341] width 8 height 8
checkbox input "true"
click at [296, 403] on div "Opportunity Type Object Activity Task Sales Group Prospect Id Academic Remarks …" at bounding box center [314, 302] width 197 height 254
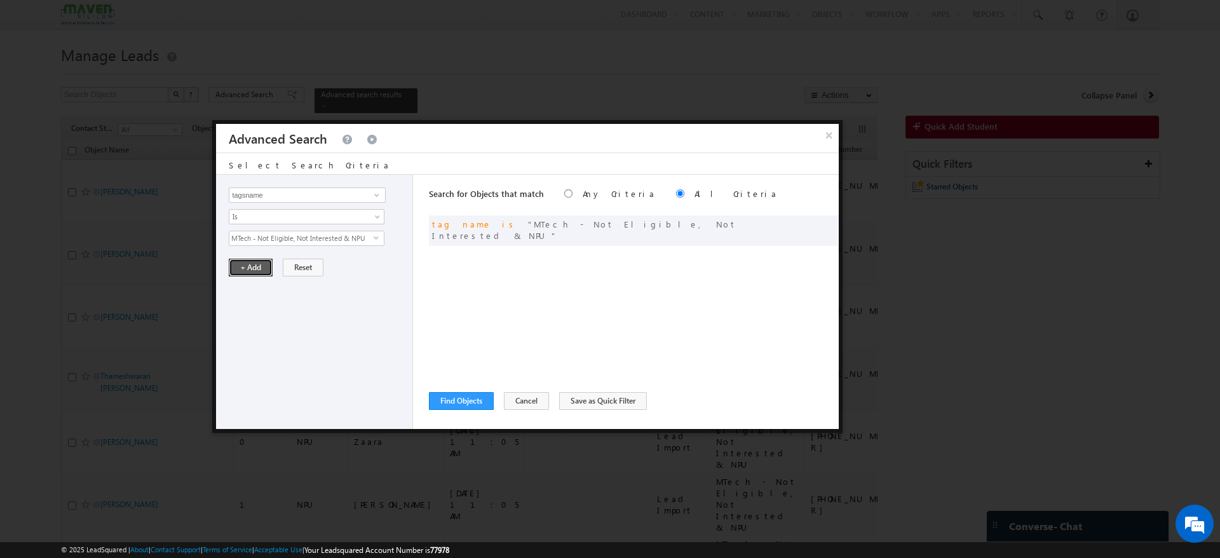
click at [248, 268] on button "+ Add" at bounding box center [251, 268] width 44 height 18
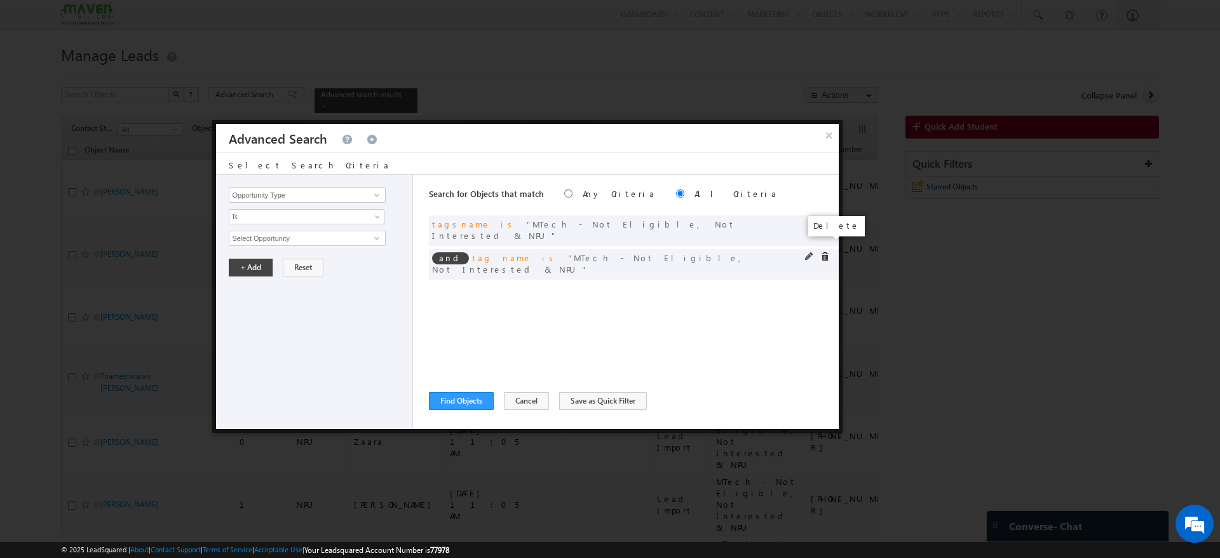
click at [823, 252] on span at bounding box center [824, 256] width 9 height 9
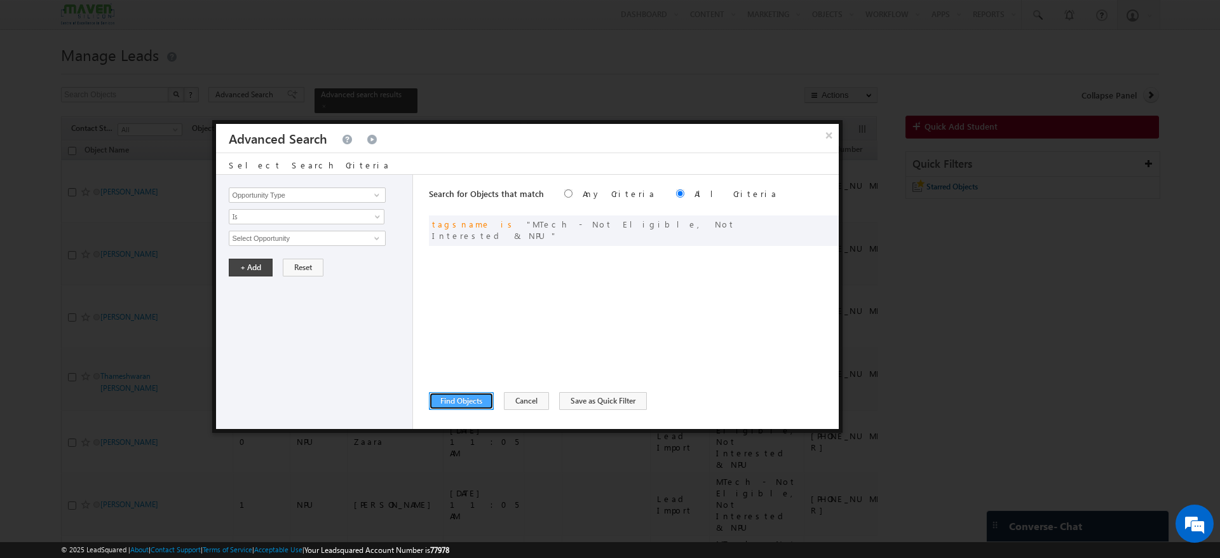
click at [457, 403] on button "Find Objects" at bounding box center [461, 401] width 65 height 18
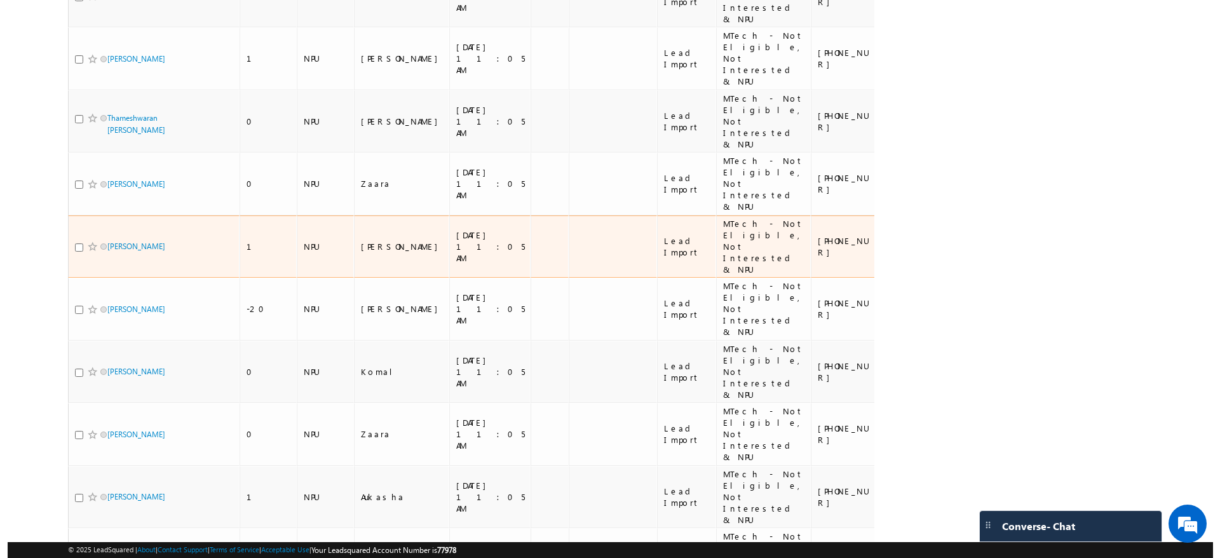
scroll to position [0, 0]
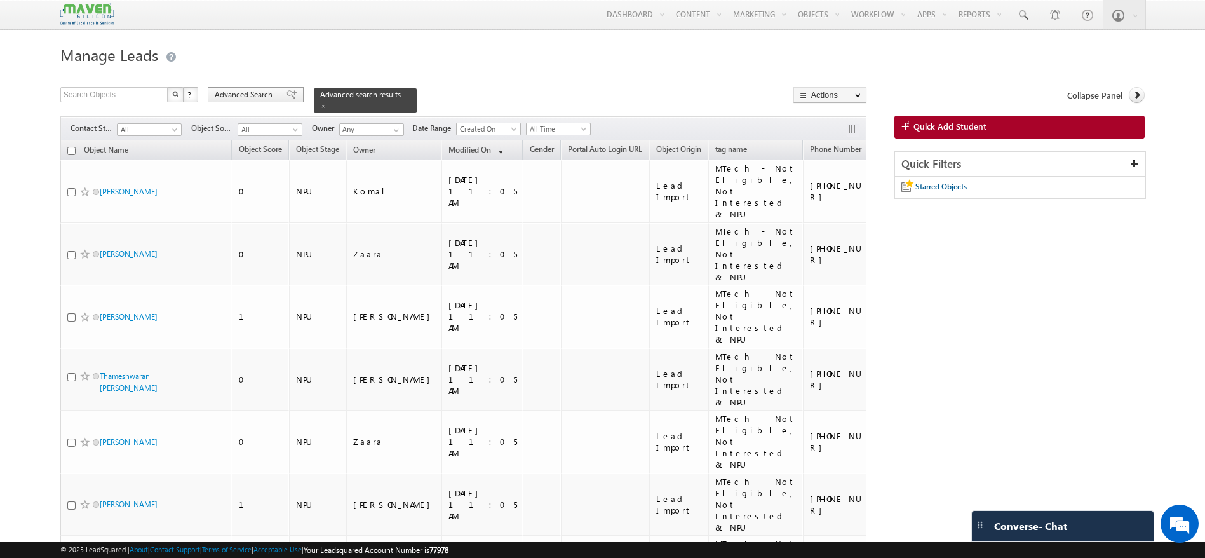
click at [286, 91] on span at bounding box center [291, 94] width 10 height 9
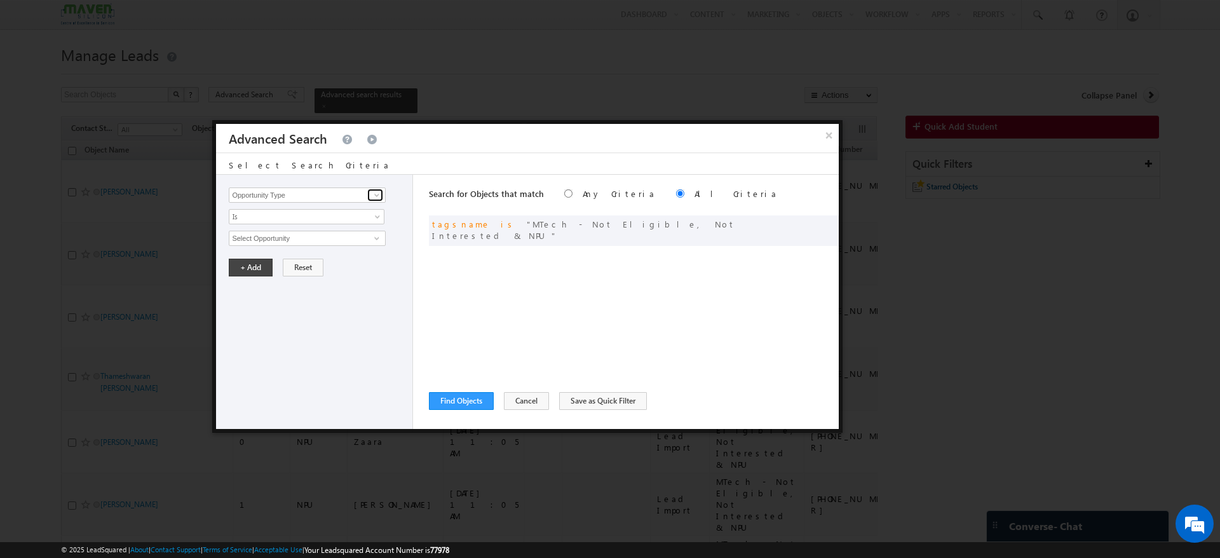
click at [375, 191] on span at bounding box center [377, 195] width 10 height 10
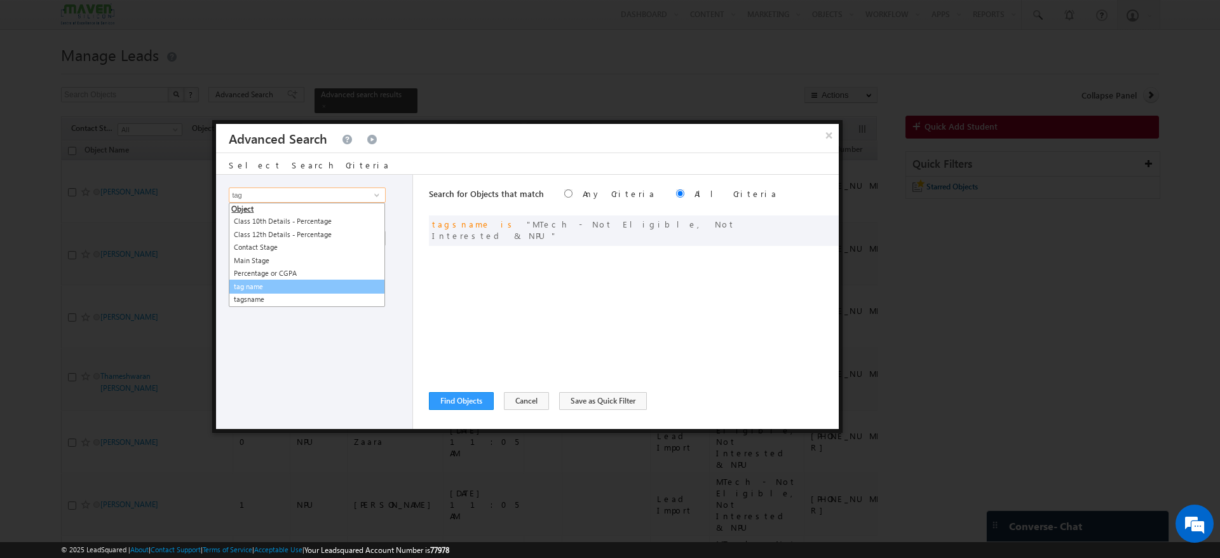
click at [248, 281] on link "tag name" at bounding box center [307, 287] width 156 height 15
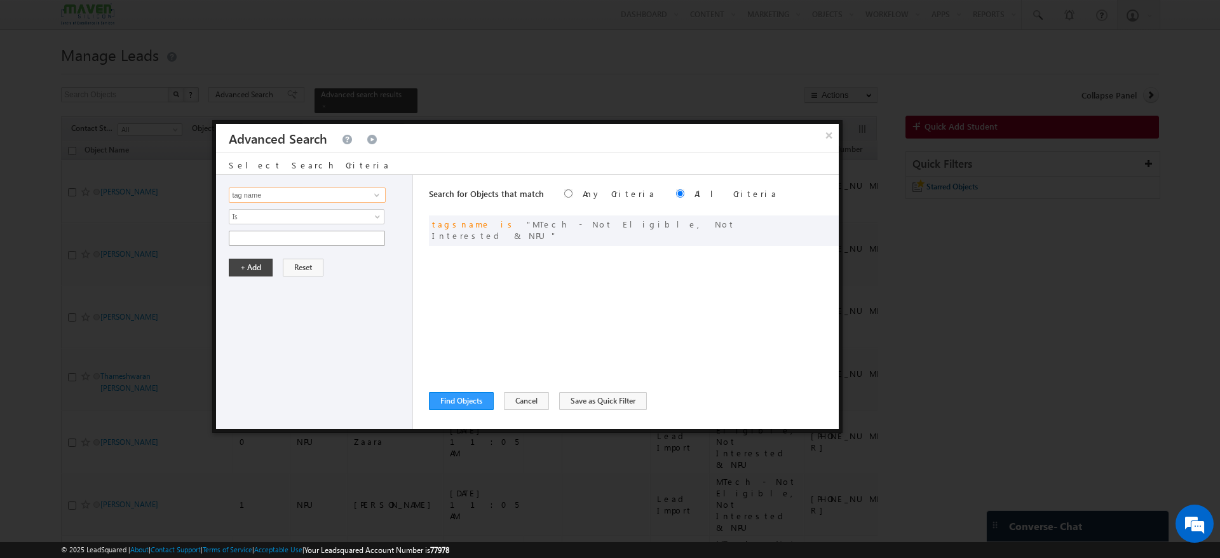
type input "tag name"
click at [368, 238] on input "text" at bounding box center [307, 238] width 156 height 15
paste input "MTech - Shine (Email Marketing leads)"
type input "MTech - Shine (Email Marketing leads)"
click at [249, 269] on button "+ Add" at bounding box center [251, 268] width 44 height 18
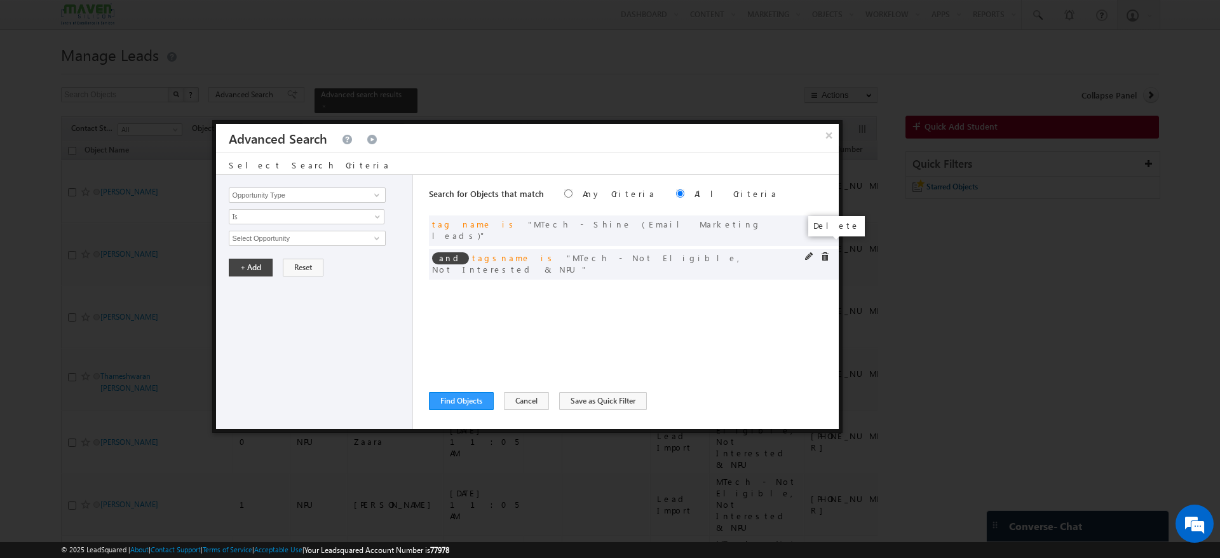
click at [821, 252] on span at bounding box center [824, 256] width 9 height 9
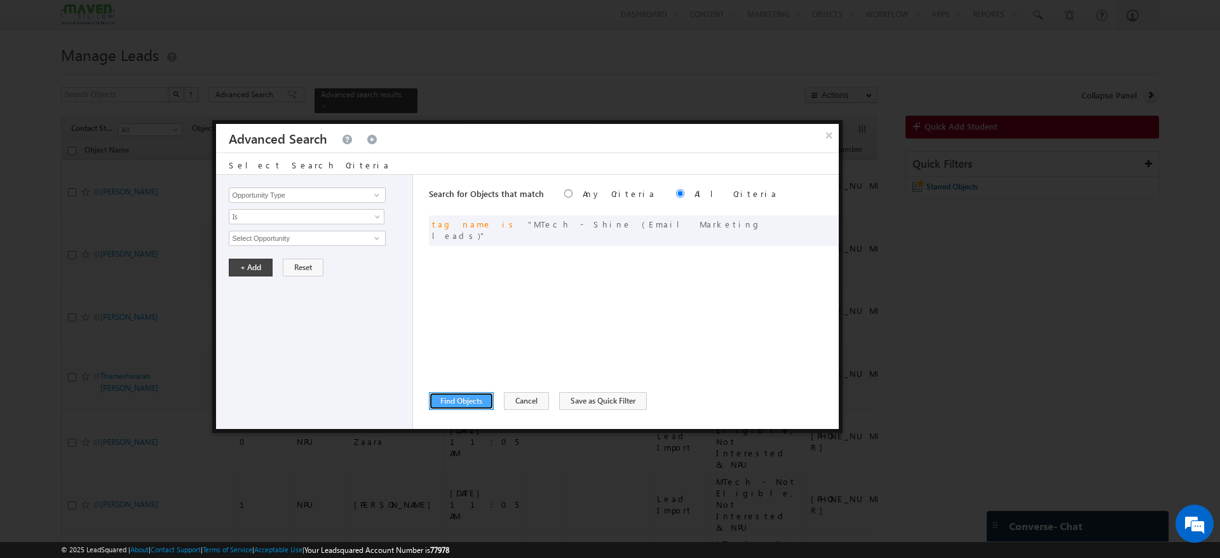
click at [480, 406] on button "Find Objects" at bounding box center [461, 401] width 65 height 18
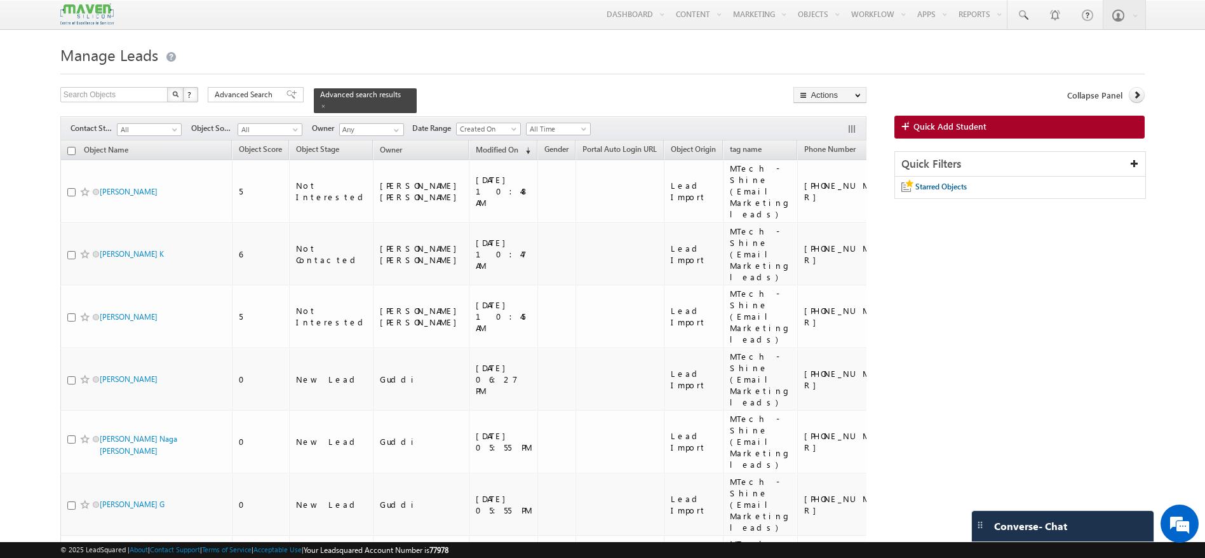
click at [71, 147] on input "checkbox" at bounding box center [71, 151] width 8 height 8
checkbox input "true"
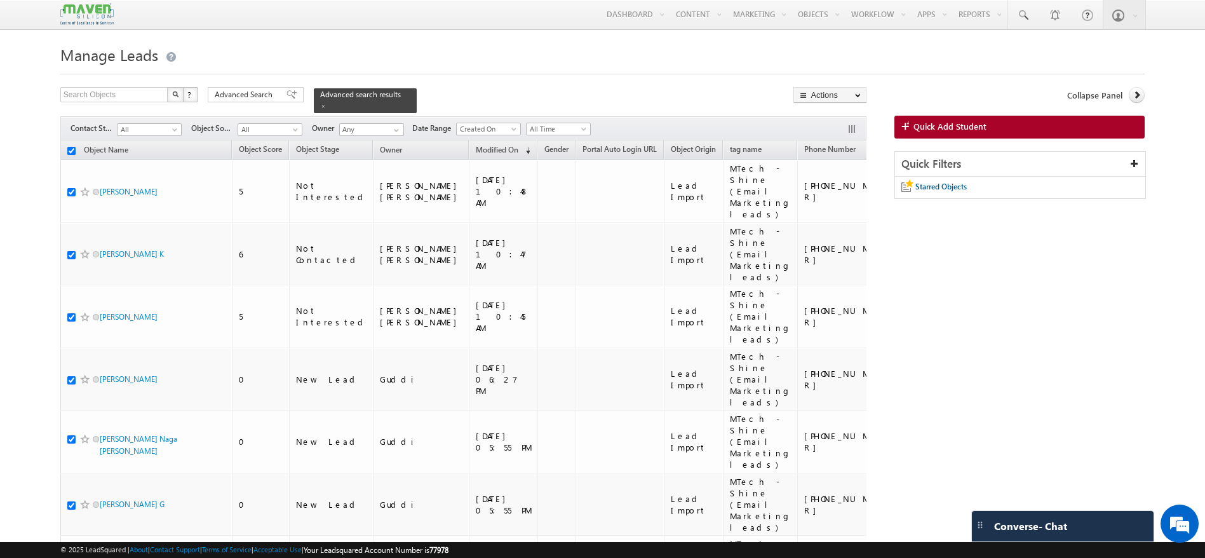
checkbox input "true"
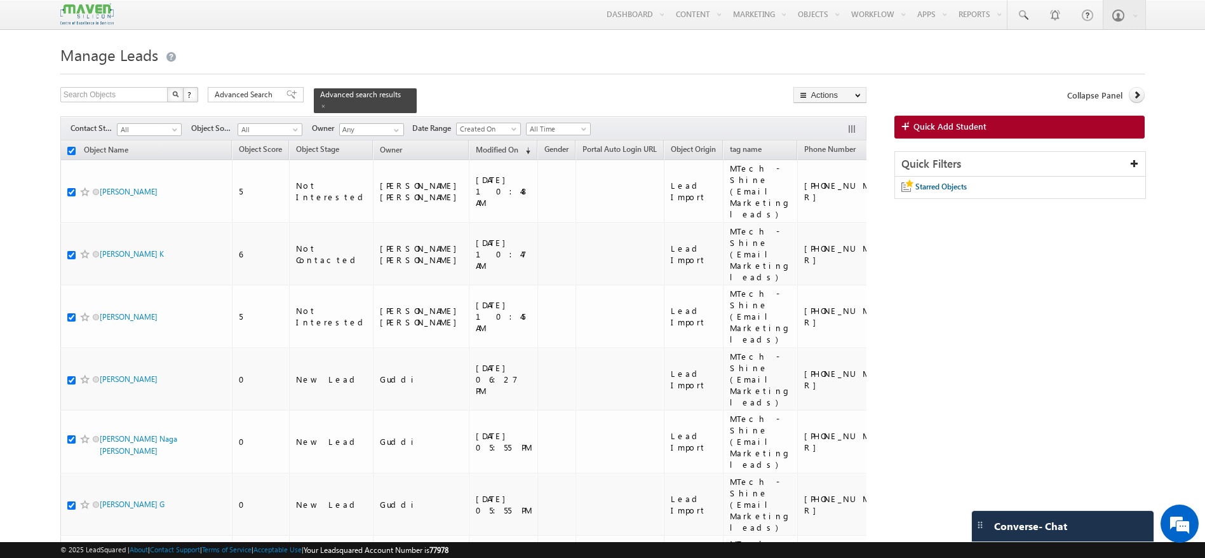
checkbox input "true"
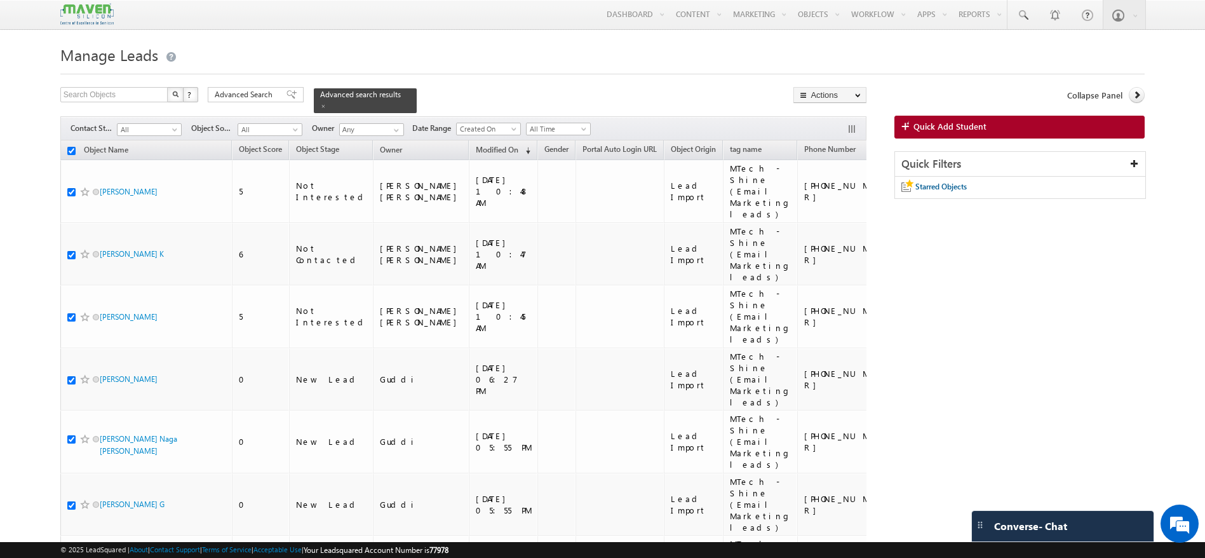
checkbox input "true"
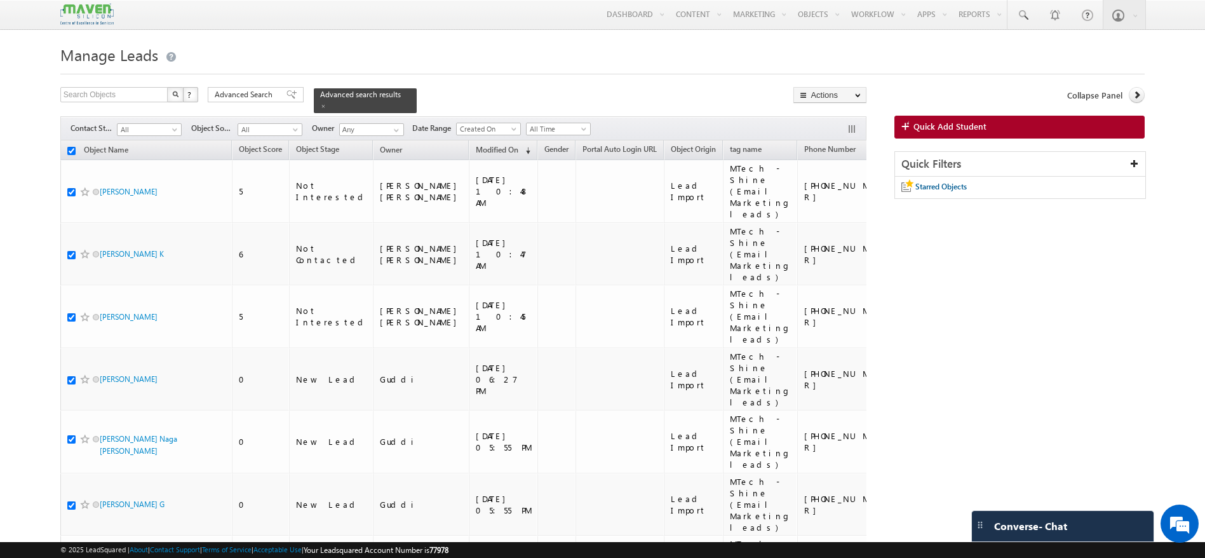
checkbox input "true"
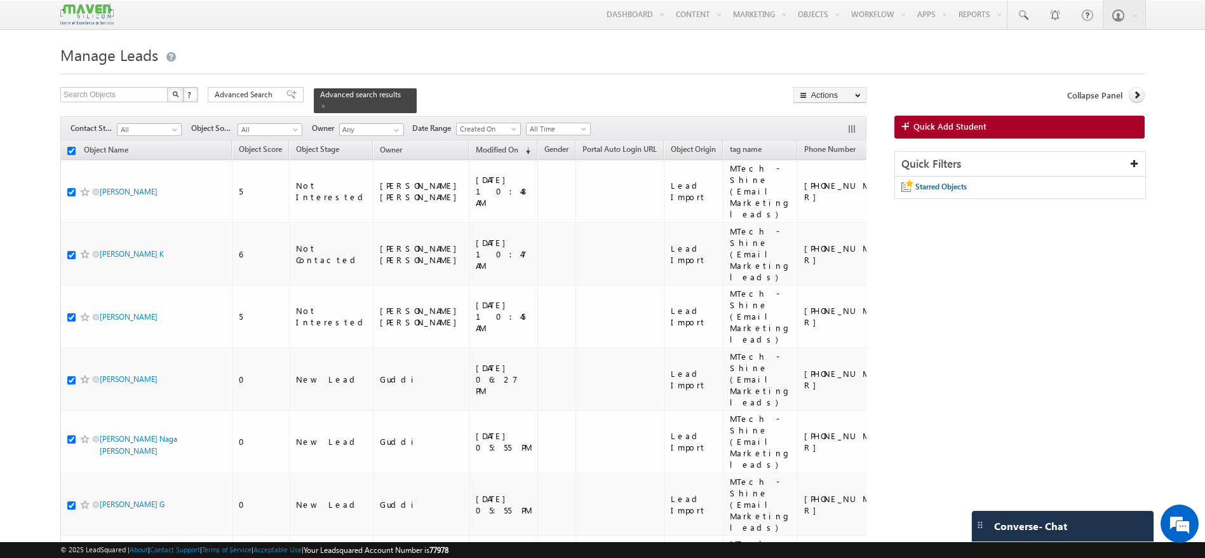
checkbox input "true"
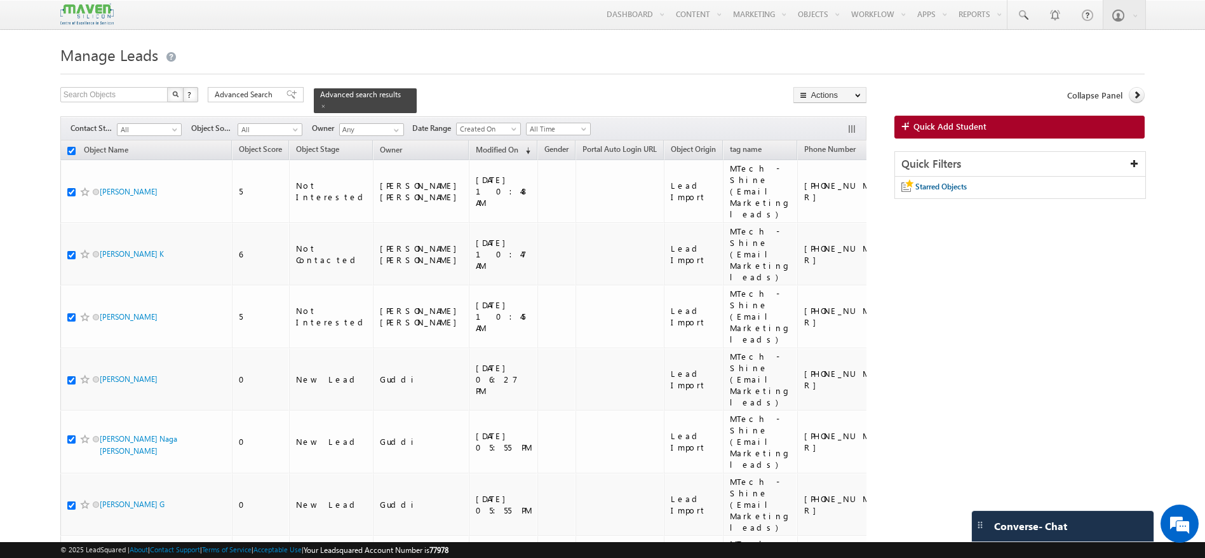
checkbox input "true"
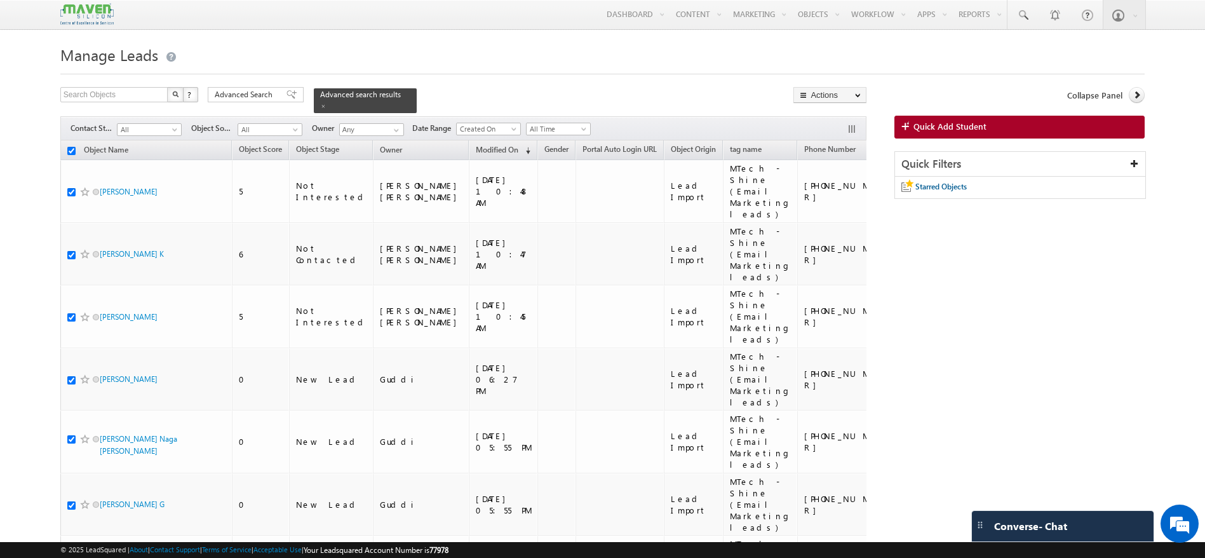
checkbox input "true"
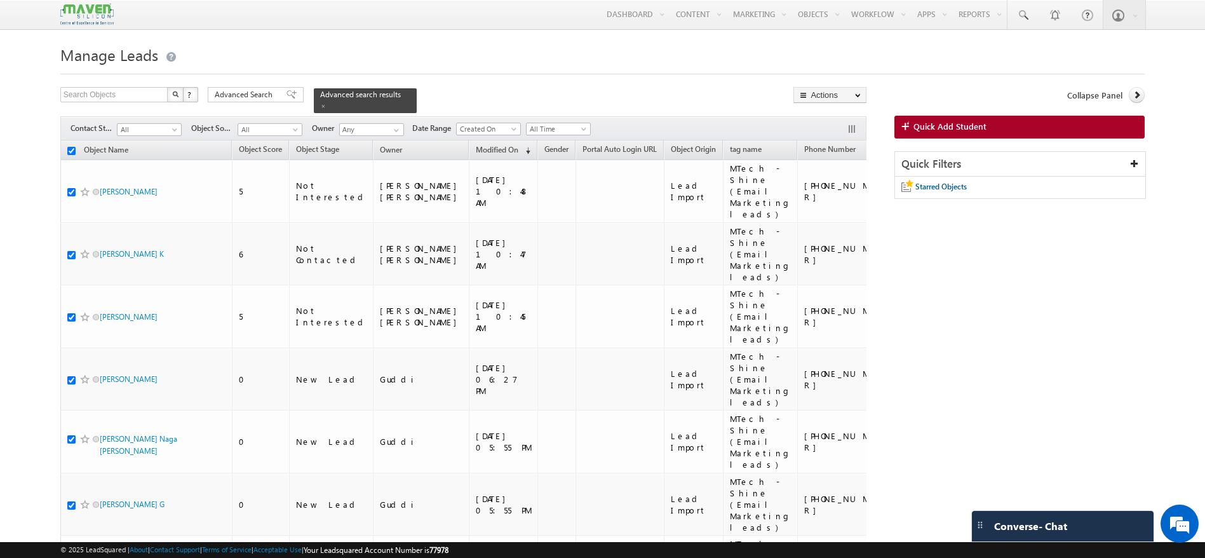
checkbox input "true"
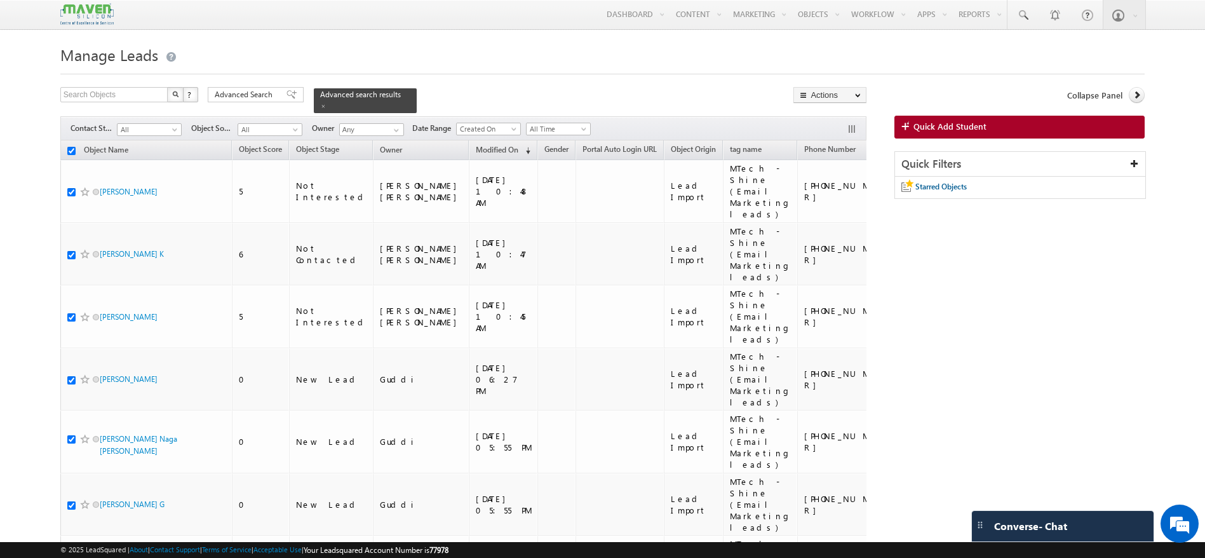
checkbox input "true"
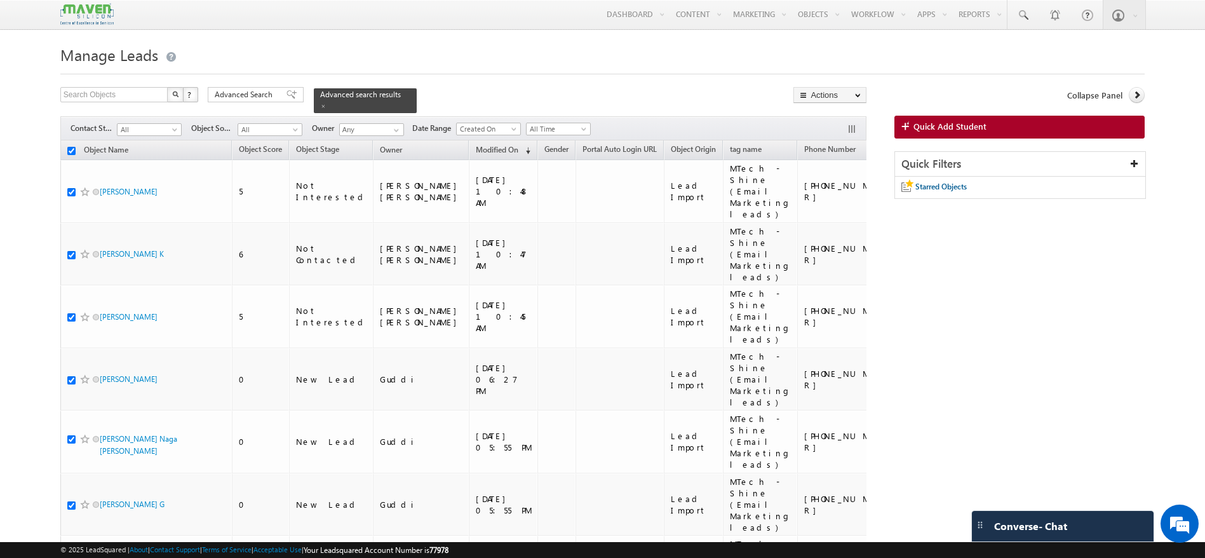
checkbox input "true"
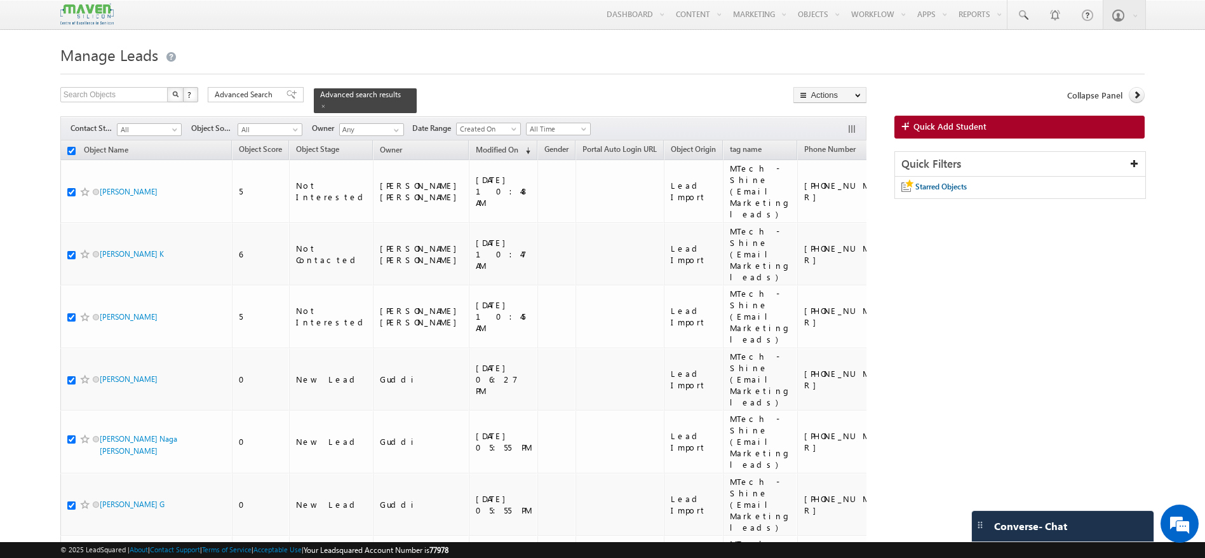
checkbox input "true"
click at [250, 92] on span "Advanced Search" at bounding box center [246, 94] width 62 height 11
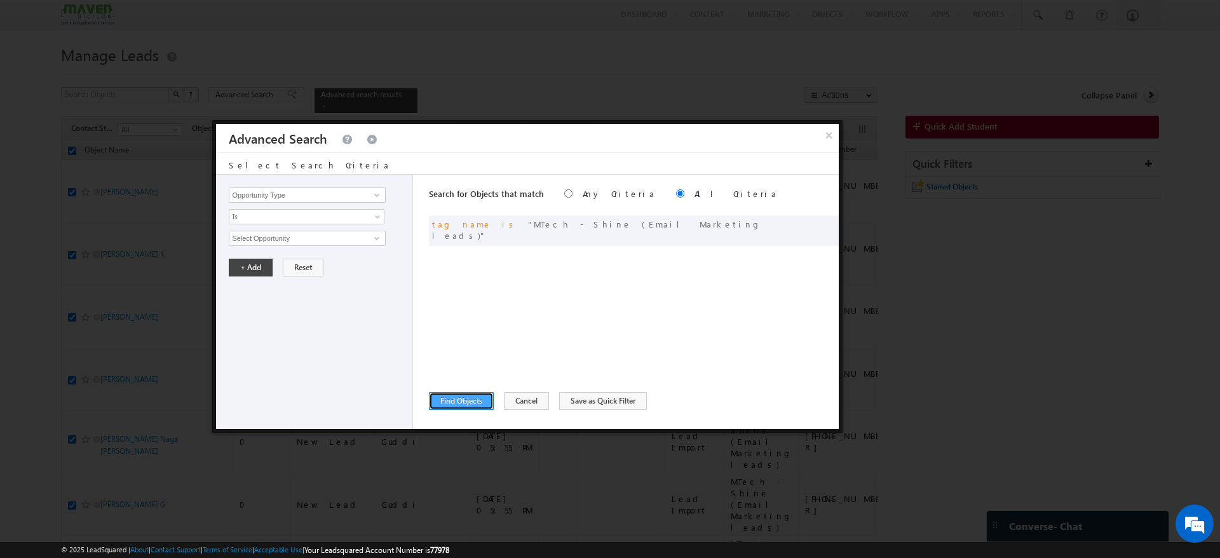
click at [454, 401] on button "Find Objects" at bounding box center [461, 401] width 65 height 18
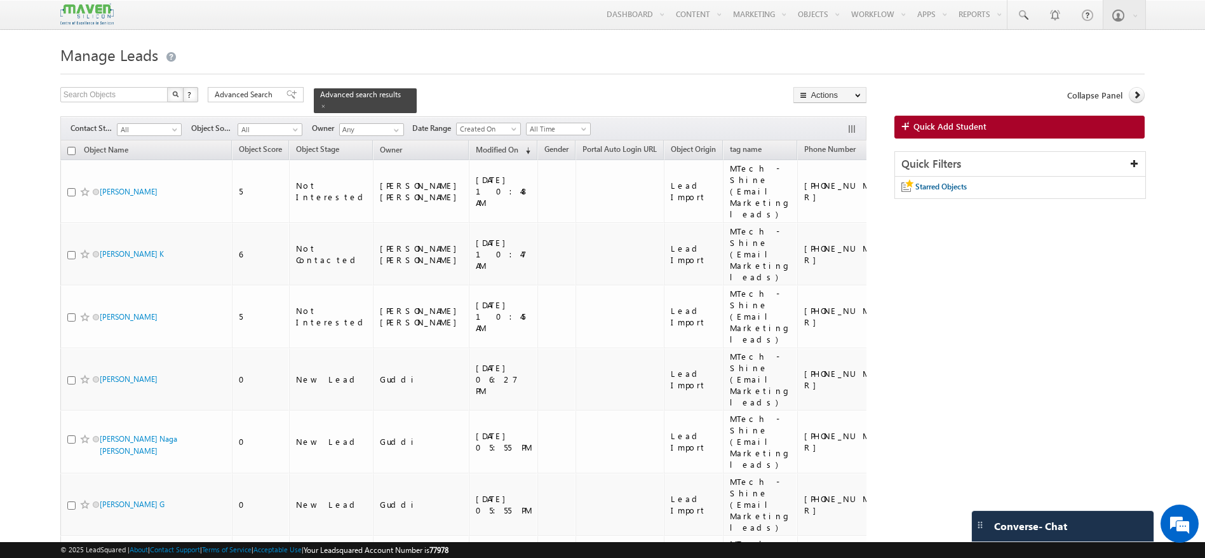
click at [72, 147] on input "checkbox" at bounding box center [71, 151] width 8 height 8
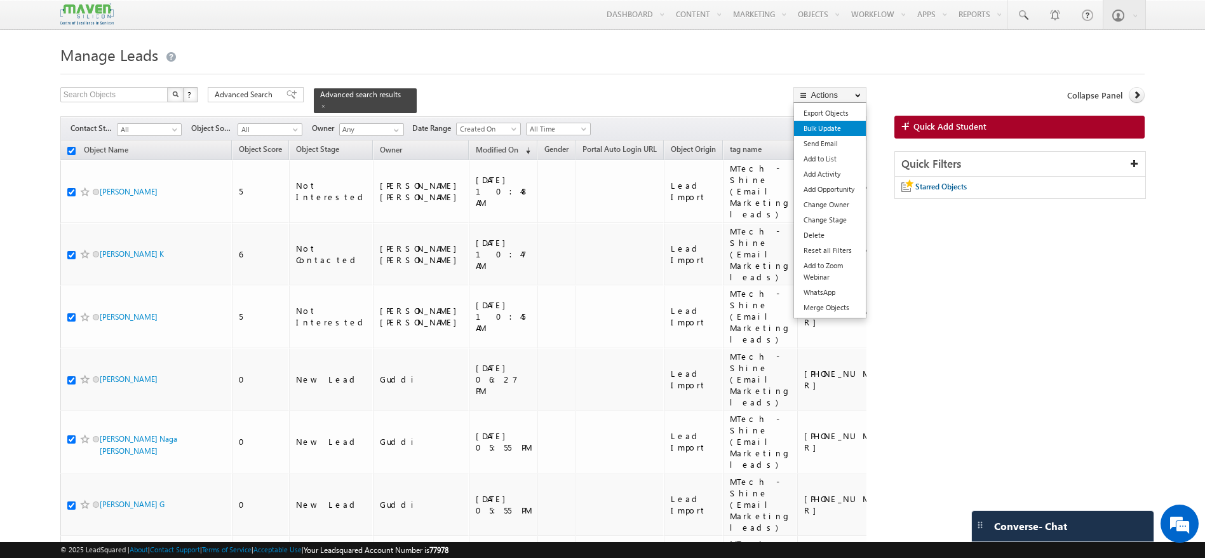
click at [839, 130] on link "Bulk Update" at bounding box center [830, 128] width 72 height 15
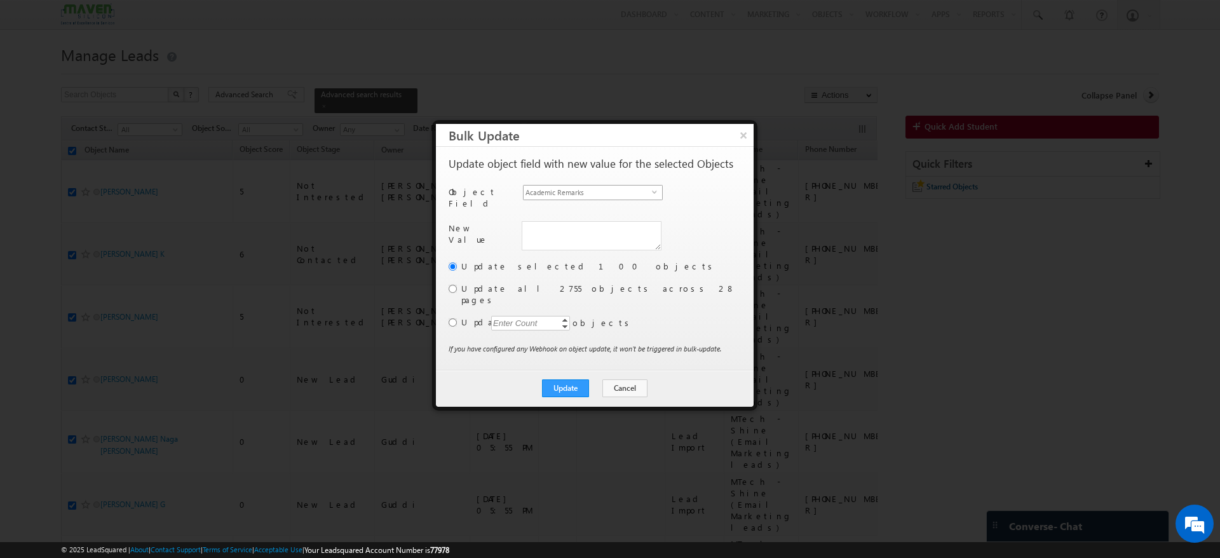
click at [654, 196] on span "select" at bounding box center [657, 196] width 10 height 22
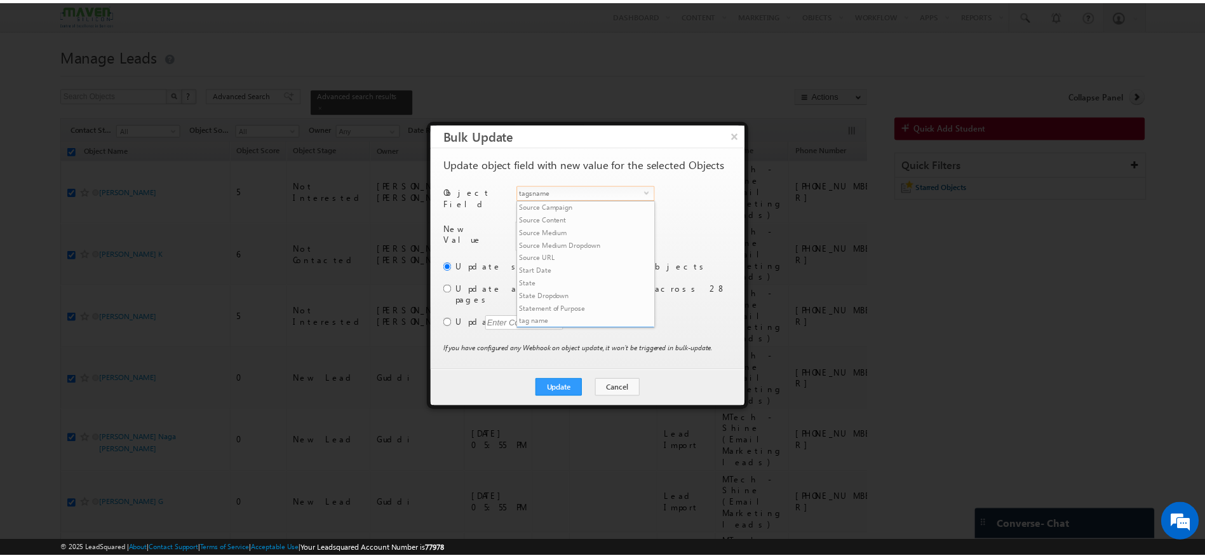
scroll to position [1093, 0]
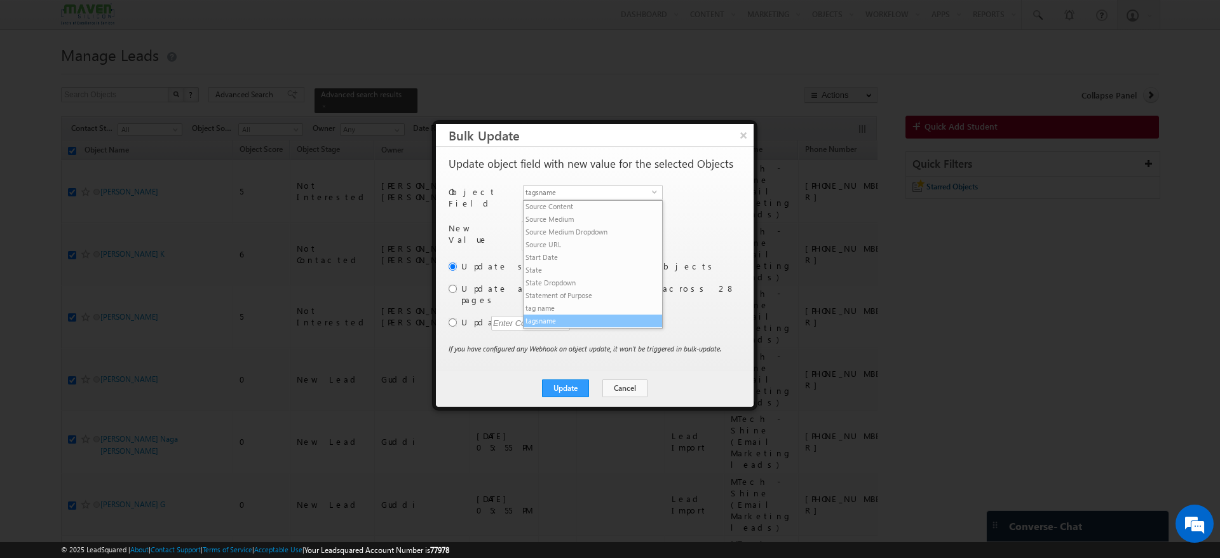
click at [536, 325] on li "tagsname" at bounding box center [592, 320] width 138 height 13
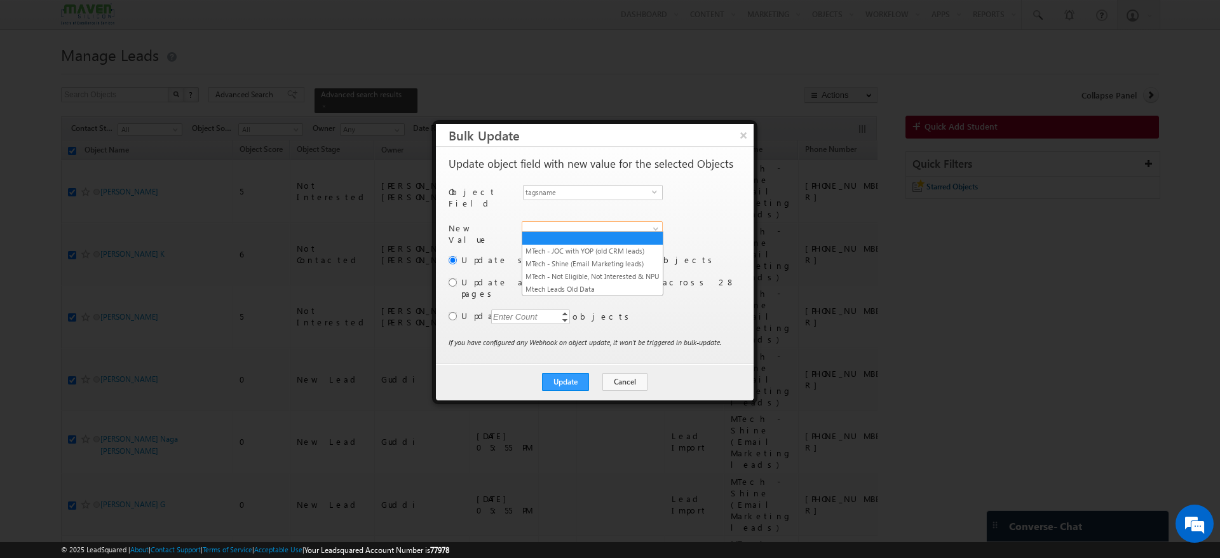
click at [560, 223] on span at bounding box center [584, 228] width 125 height 11
click at [561, 261] on link "MTech - Shine (Email Marketing leads)" at bounding box center [592, 263] width 140 height 11
click at [457, 280] on div "Update selected 100 objects Update all 2755 objects across 28 pages Update Ente…" at bounding box center [593, 294] width 290 height 83
click at [453, 278] on input "radio" at bounding box center [452, 282] width 8 height 8
click at [582, 373] on button "Update" at bounding box center [565, 382] width 47 height 18
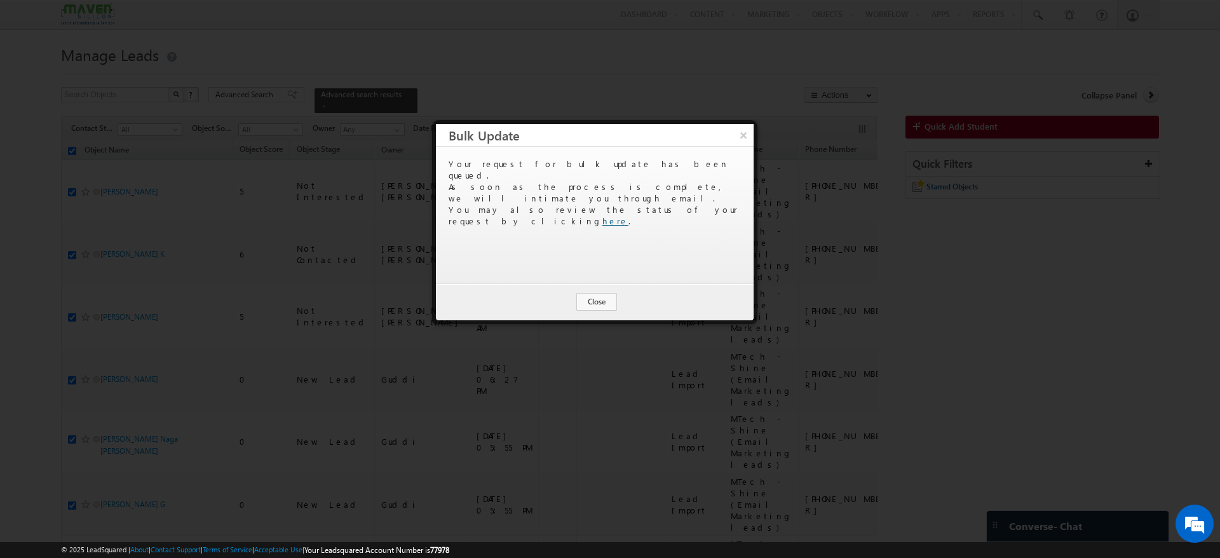
click at [628, 215] on link "here" at bounding box center [615, 220] width 26 height 11
click at [746, 135] on button "×" at bounding box center [742, 135] width 21 height 22
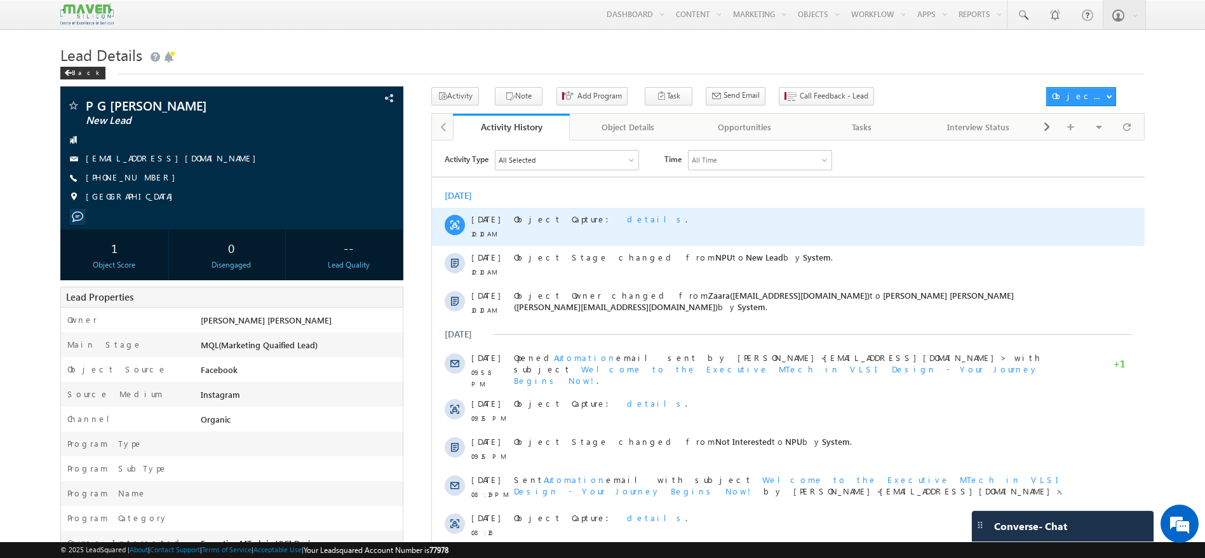
click at [626, 219] on span "details" at bounding box center [655, 218] width 58 height 11
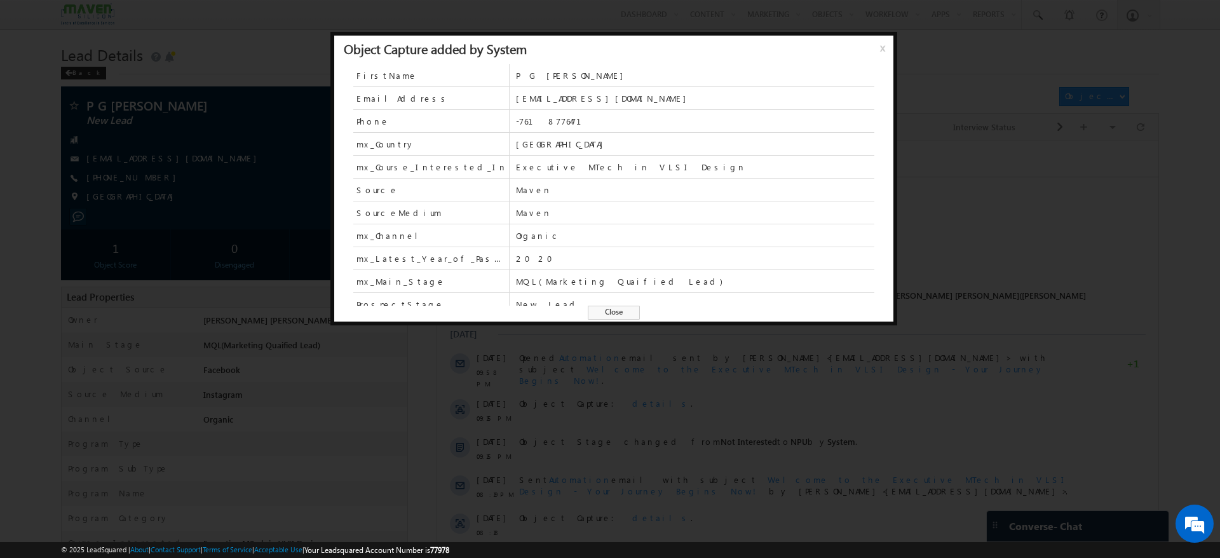
click at [880, 43] on span "x" at bounding box center [885, 52] width 10 height 23
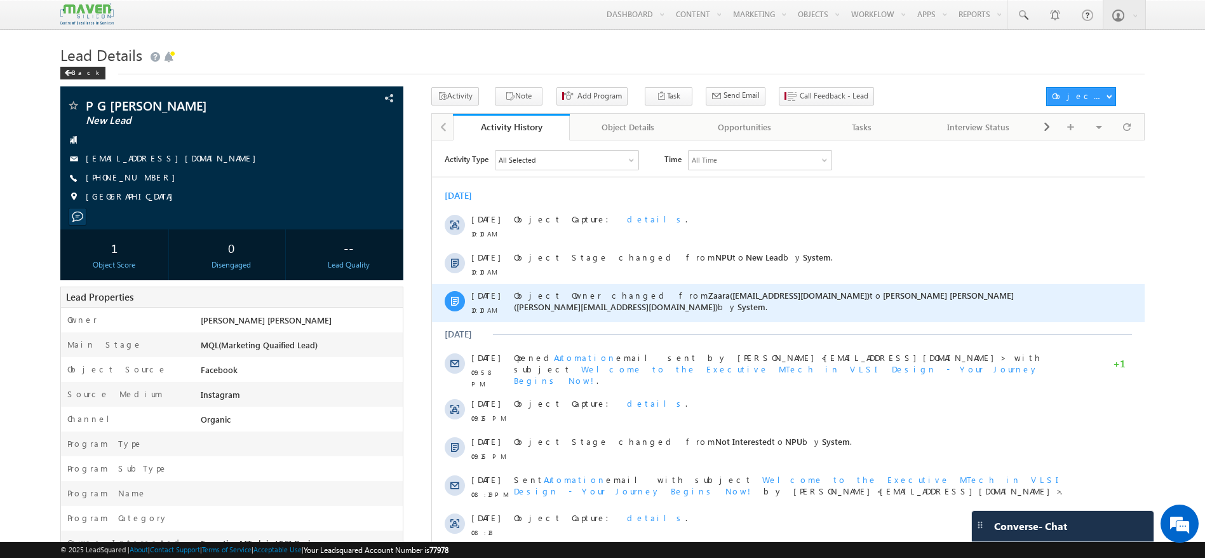
drag, startPoint x: 579, startPoint y: 357, endPoint x: 570, endPoint y: 288, distance: 69.8
click at [570, 288] on div "Object Owner changed from Zaara([EMAIL_ADDRESS][DOMAIN_NAME]) to [PERSON_NAME] …" at bounding box center [793, 302] width 560 height 38
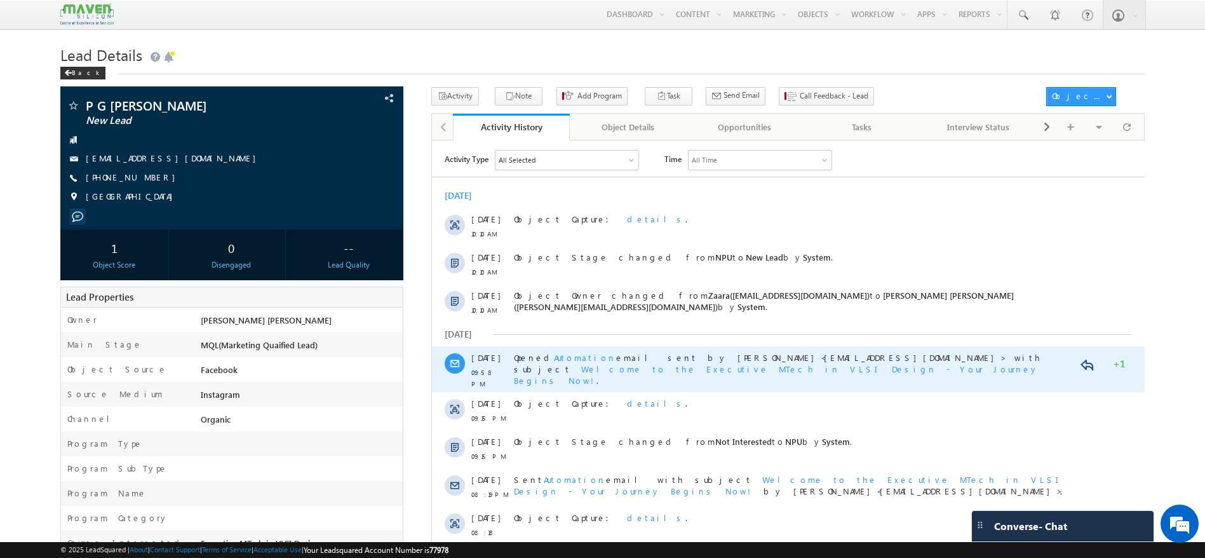
click at [553, 357] on span "Automation" at bounding box center [584, 356] width 62 height 11
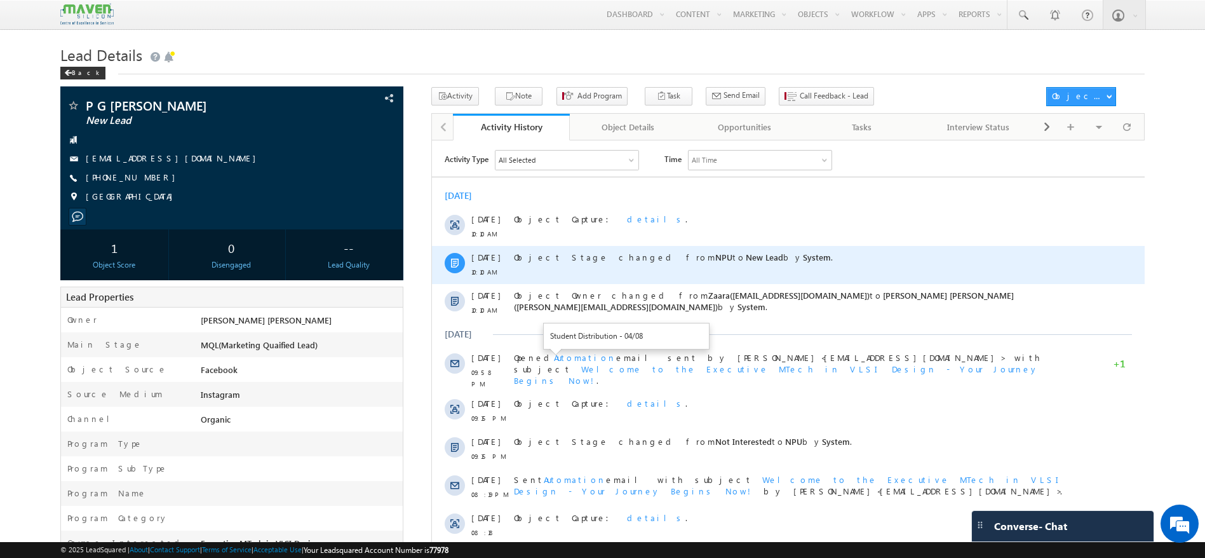
click at [844, 246] on div "Object Stage changed from NPU to New Lead by System ." at bounding box center [793, 264] width 560 height 38
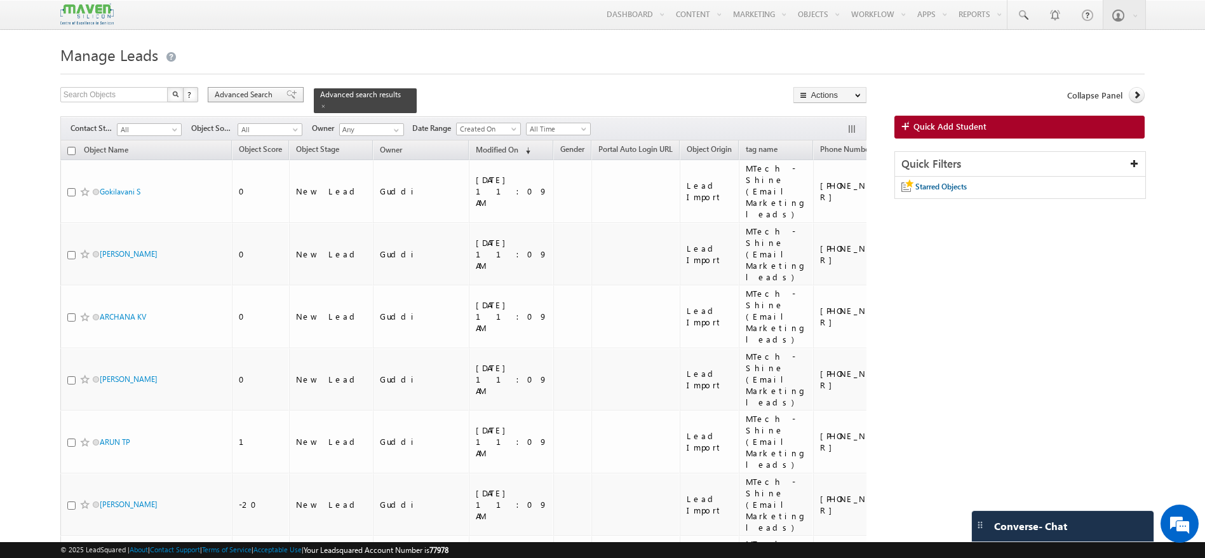
click at [286, 91] on span at bounding box center [291, 94] width 10 height 9
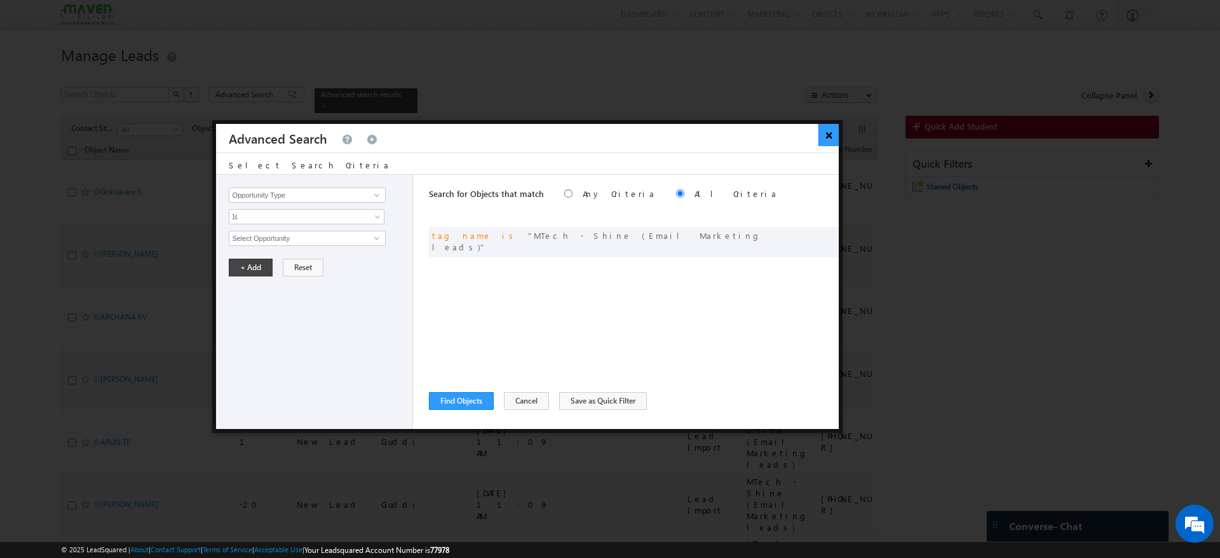
click at [820, 132] on button "×" at bounding box center [828, 135] width 21 height 22
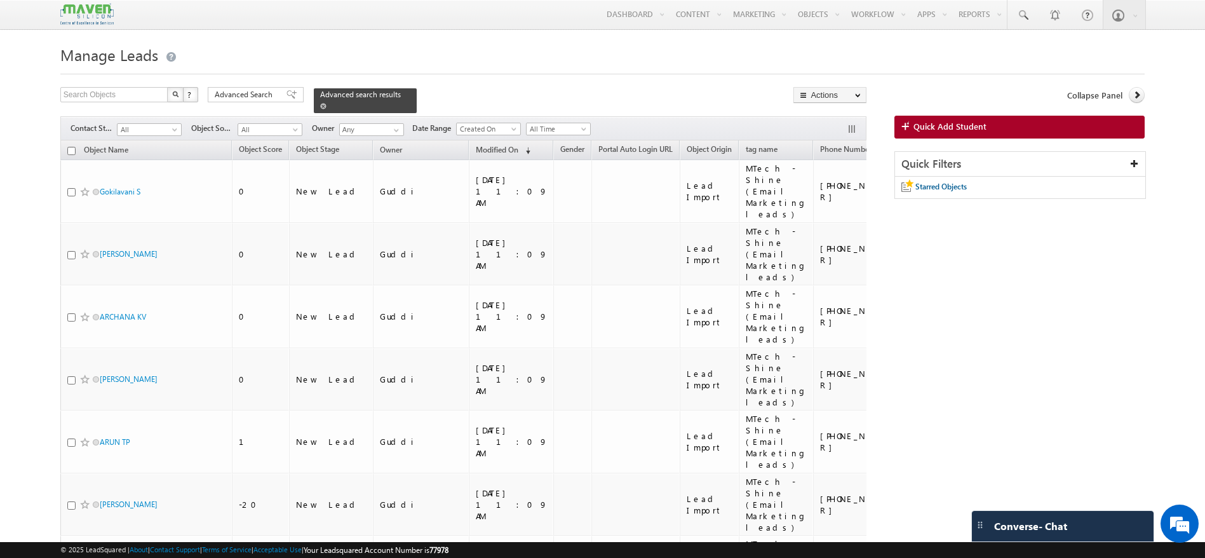
click at [327, 103] on span at bounding box center [323, 106] width 6 height 6
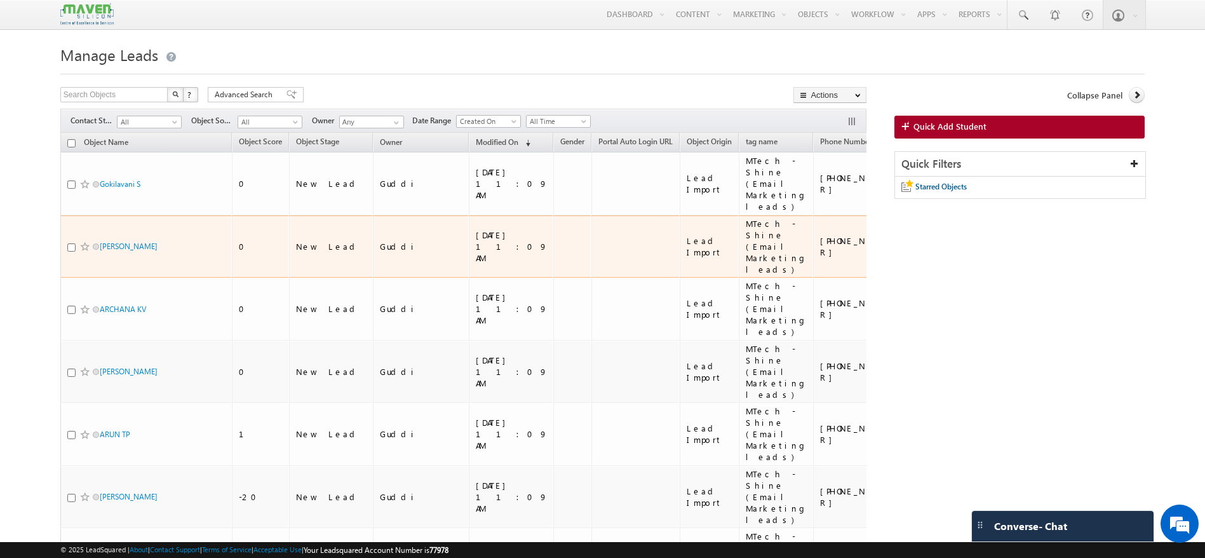
scroll to position [1, 0]
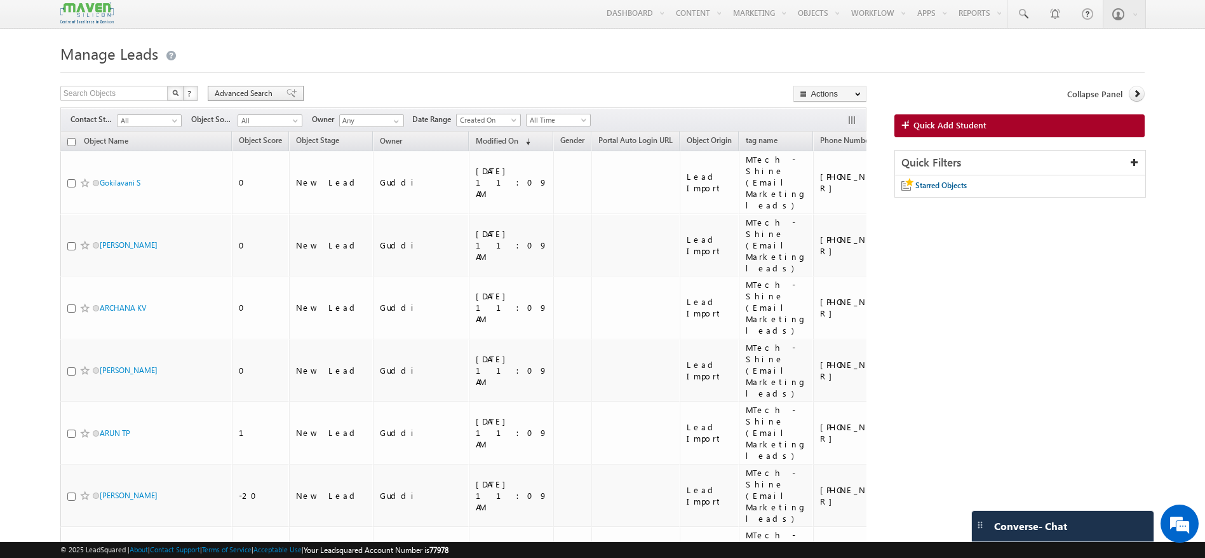
click at [259, 91] on span "Advanced Search" at bounding box center [246, 93] width 62 height 11
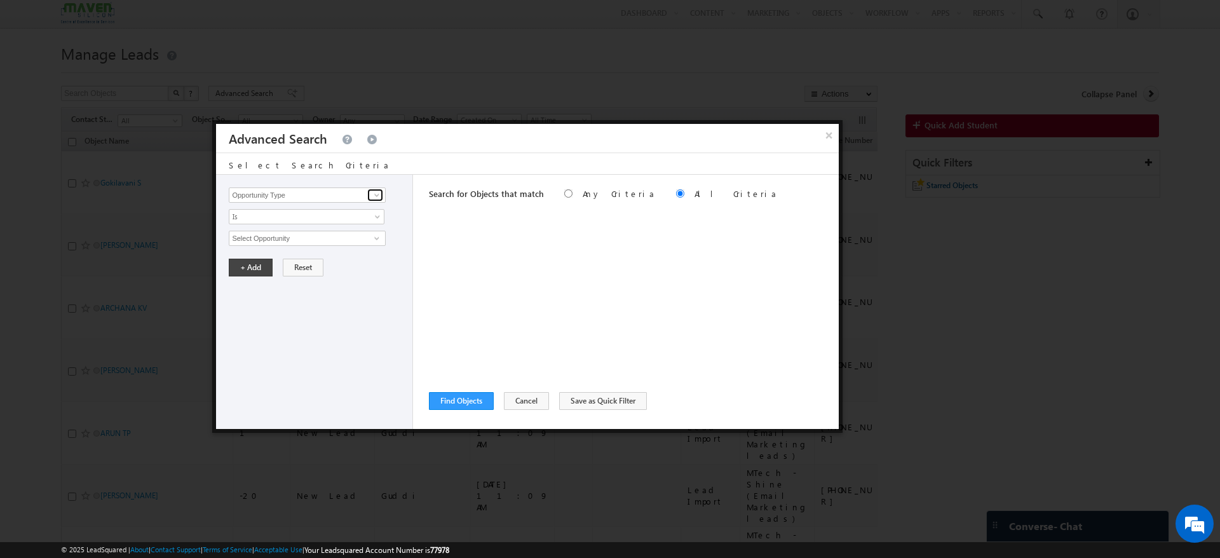
click at [381, 194] on span at bounding box center [377, 195] width 10 height 10
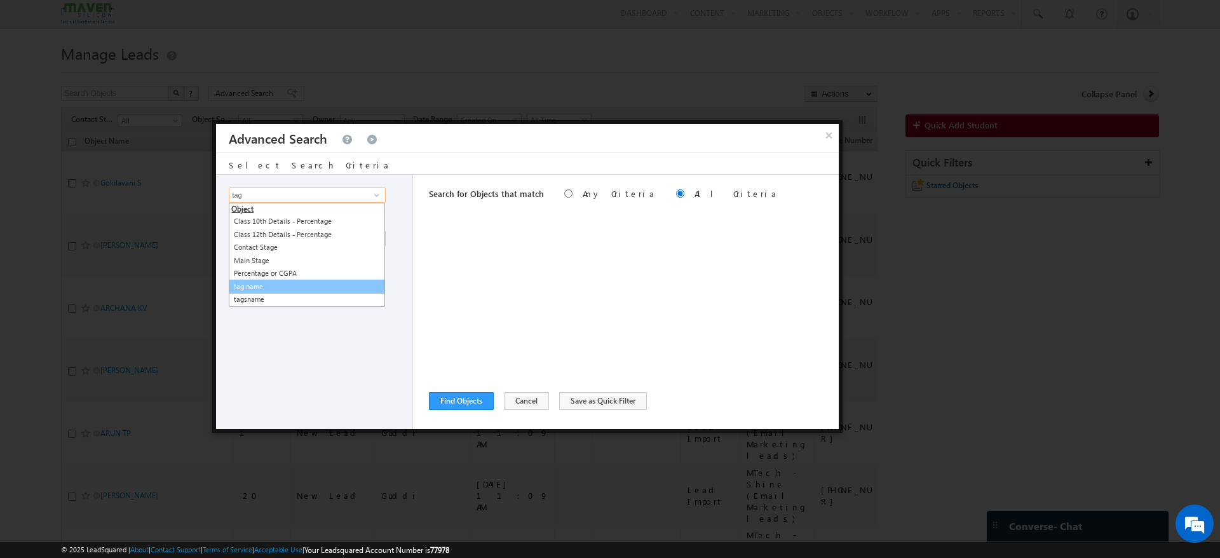
click at [264, 282] on link "tag name" at bounding box center [307, 287] width 156 height 15
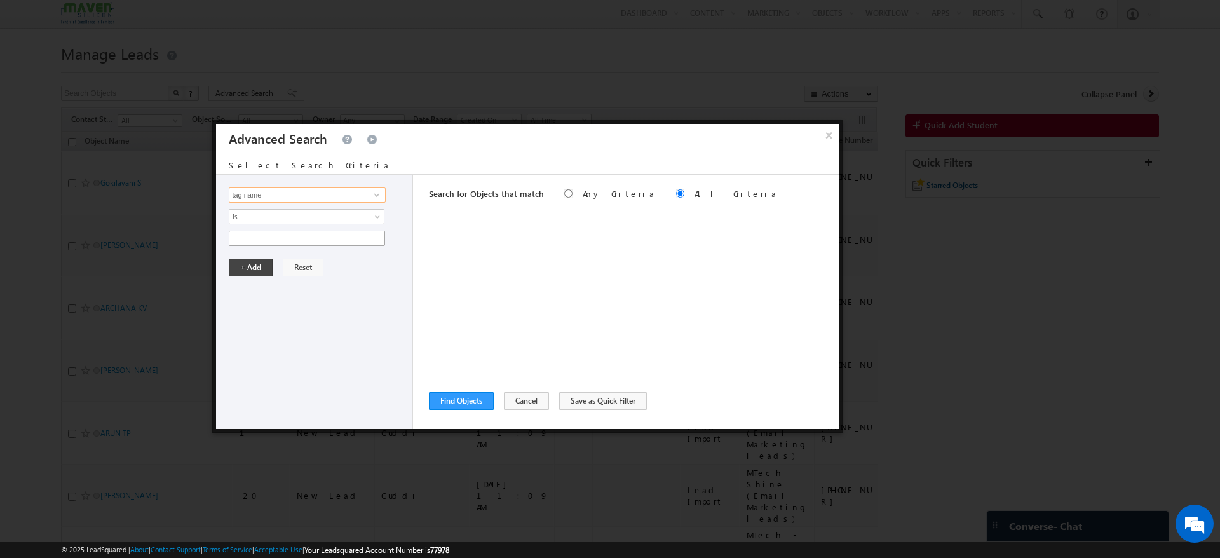
type input "tag name"
click at [307, 239] on input "text" at bounding box center [307, 238] width 156 height 15
paste input "MTech - Shine (Email Marketing leads)"
type input "MTech - Shine (Email Marketing leads)"
click at [260, 268] on button "+ Add" at bounding box center [251, 268] width 44 height 18
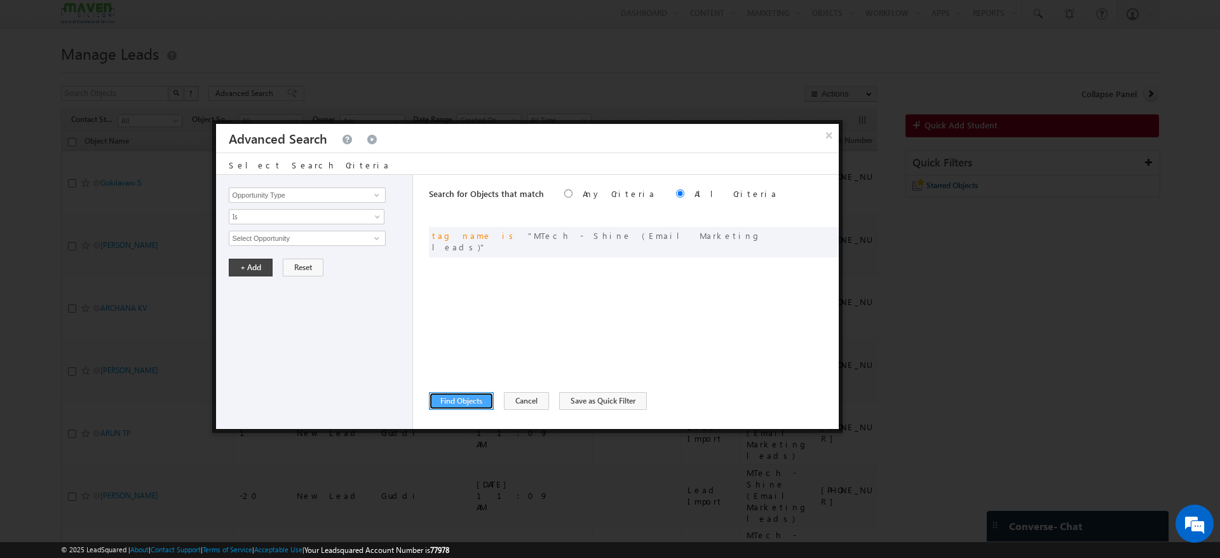
click at [474, 394] on button "Find Objects" at bounding box center [461, 401] width 65 height 18
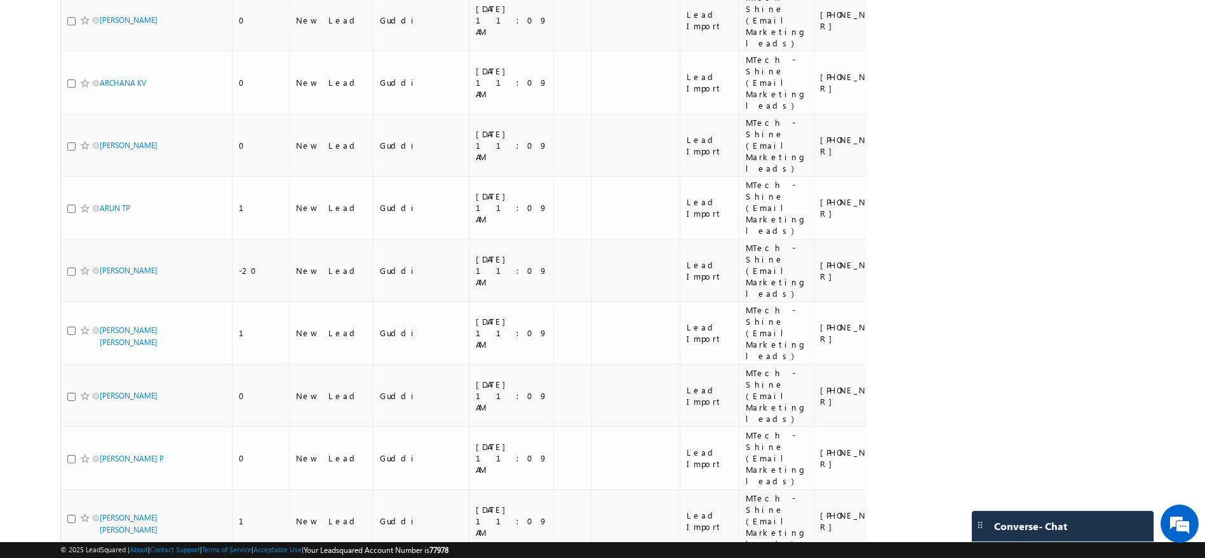
scroll to position [0, 0]
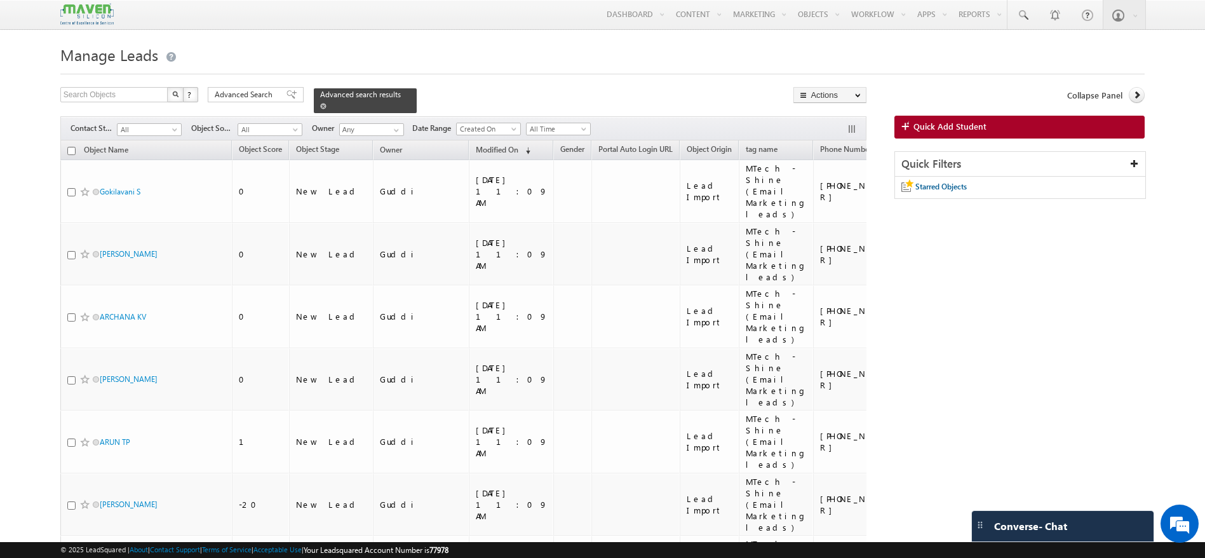
click at [327, 103] on span at bounding box center [323, 106] width 6 height 6
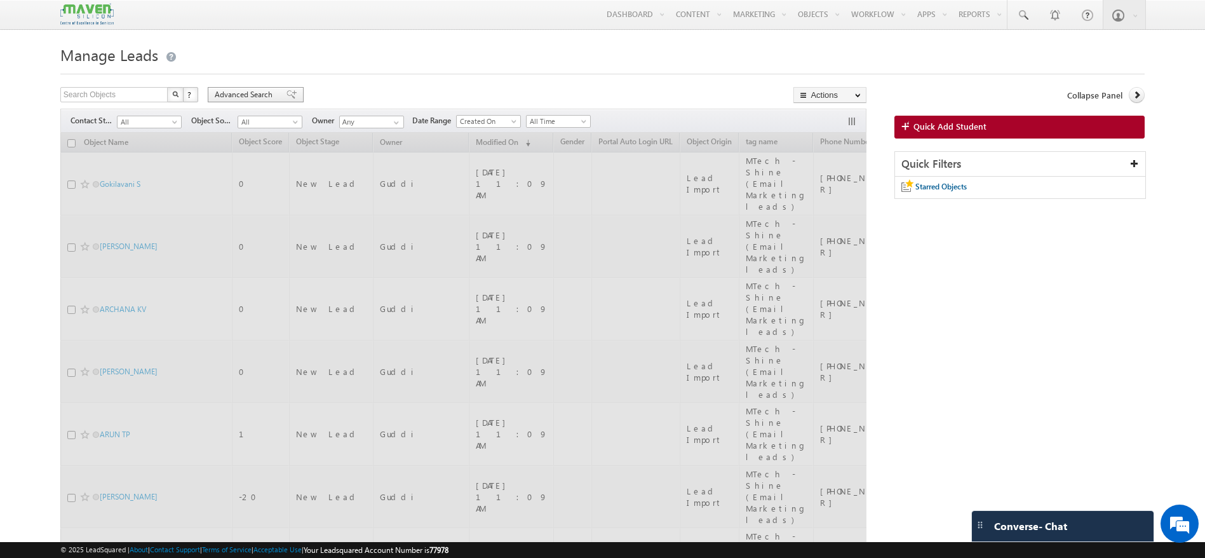
click at [276, 95] on div "Advanced Search" at bounding box center [256, 94] width 96 height 15
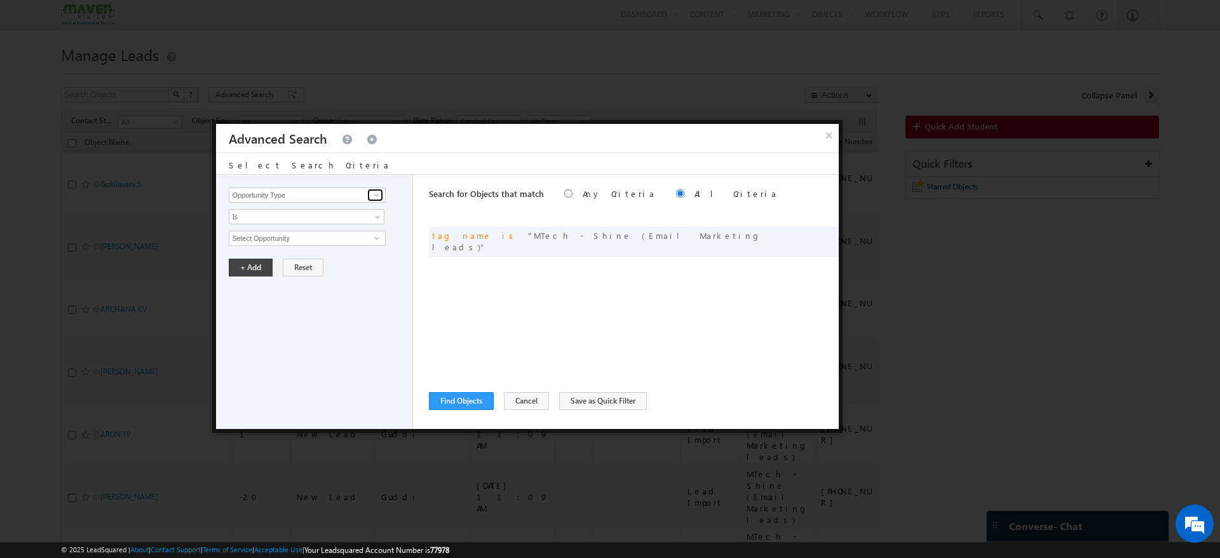
click at [375, 194] on span at bounding box center [377, 195] width 10 height 10
click at [283, 223] on link "tagsname" at bounding box center [307, 221] width 156 height 15
type input "tagsname"
click at [267, 241] on span "None Selected" at bounding box center [301, 238] width 144 height 14
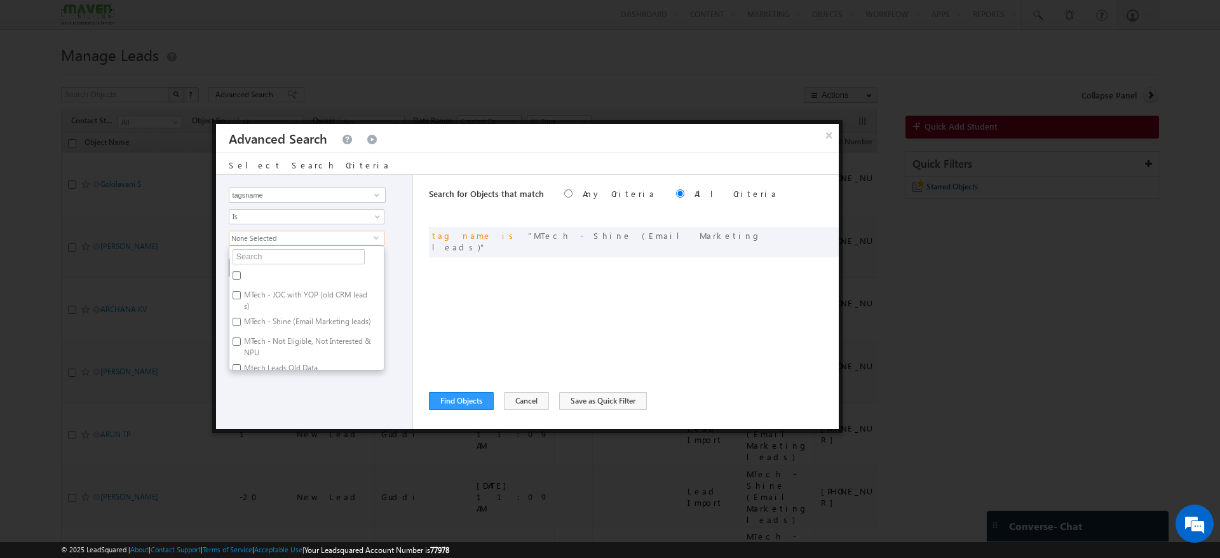
click at [259, 322] on label "MTech - Shine (Email Marketing leads)" at bounding box center [306, 324] width 154 height 20
click at [241, 322] on input "MTech - Shine (Email Marketing leads)" at bounding box center [237, 322] width 8 height 8
checkbox input "true"
click at [285, 391] on div "Opportunity Type Object Activity Task Sales Group Prospect Id Academic Remarks …" at bounding box center [314, 302] width 197 height 254
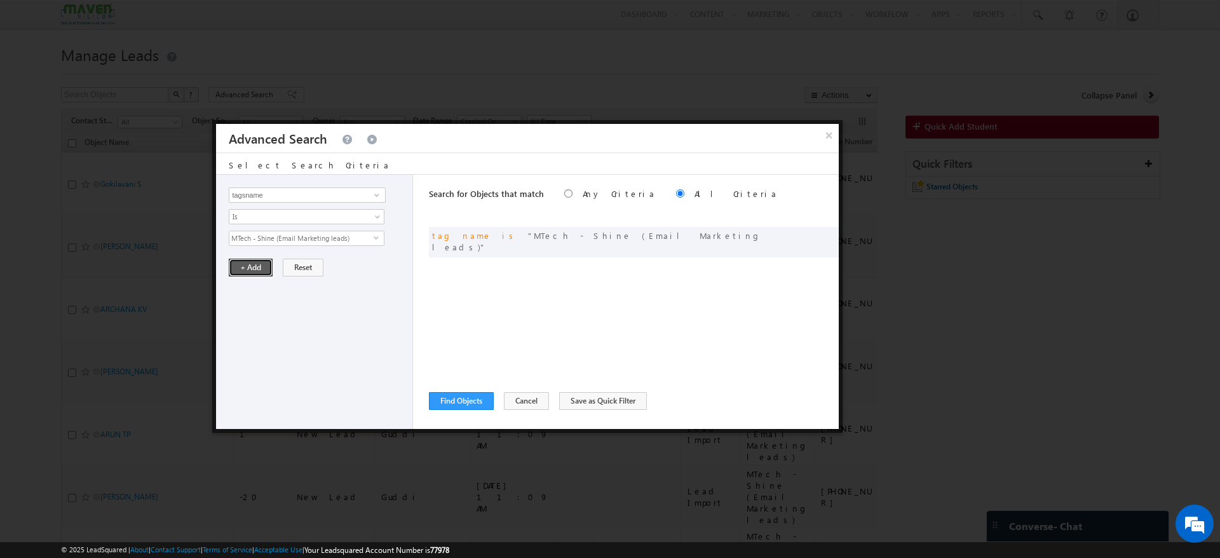
click at [257, 262] on button "+ Add" at bounding box center [251, 268] width 44 height 18
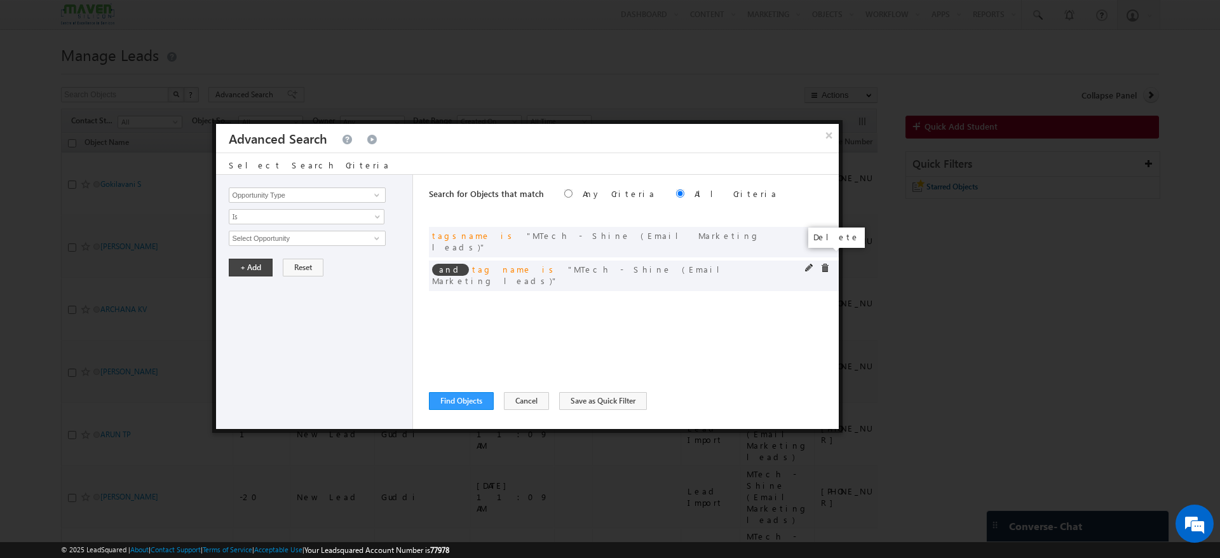
click at [825, 264] on span at bounding box center [824, 268] width 9 height 9
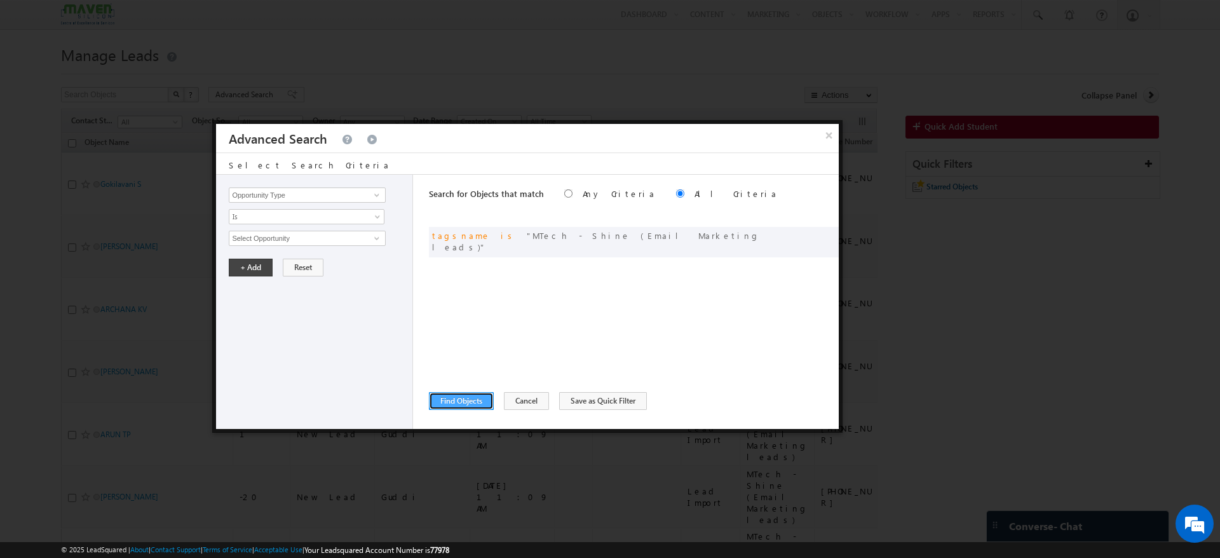
click at [483, 405] on button "Find Objects" at bounding box center [461, 401] width 65 height 18
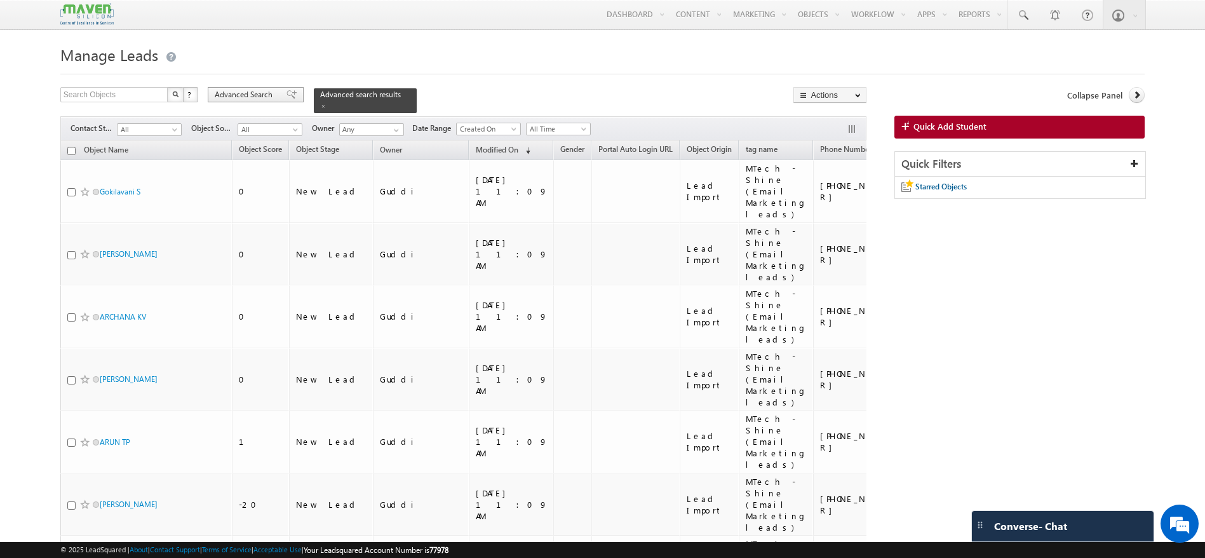
click at [286, 96] on span at bounding box center [291, 94] width 10 height 9
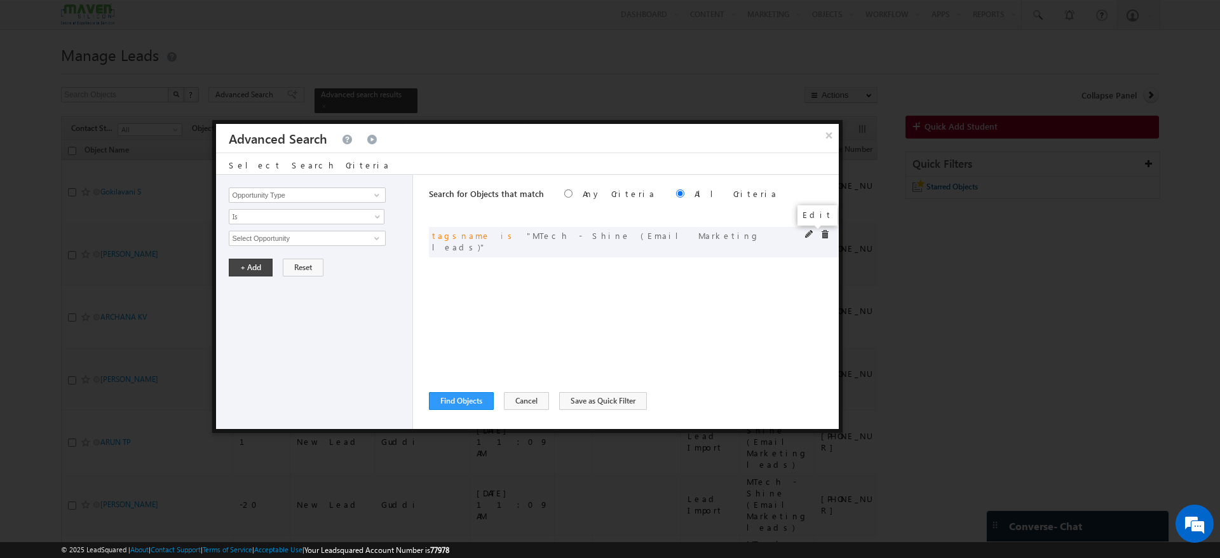
click at [810, 235] on span at bounding box center [809, 234] width 9 height 9
click at [377, 241] on span "select" at bounding box center [379, 242] width 10 height 22
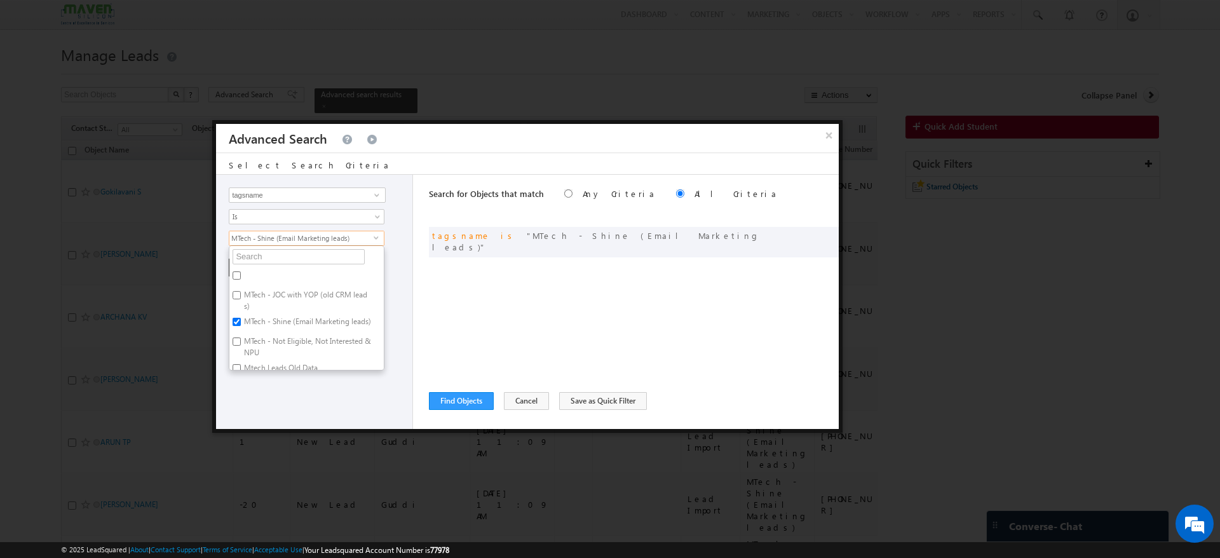
click at [238, 299] on input "MTech - JOC with YOP (old CRM leads)" at bounding box center [237, 295] width 8 height 8
checkbox input "true"
click at [239, 346] on input "MTech - Not Eligible, Not Interested & NPU" at bounding box center [237, 341] width 8 height 8
checkbox input "true"
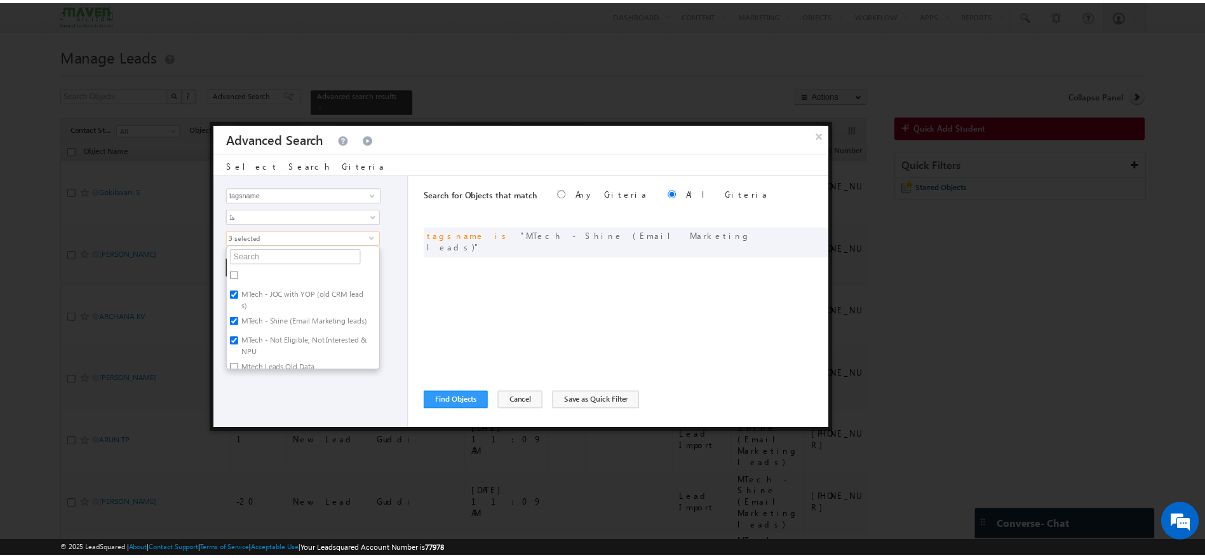
scroll to position [17, 0]
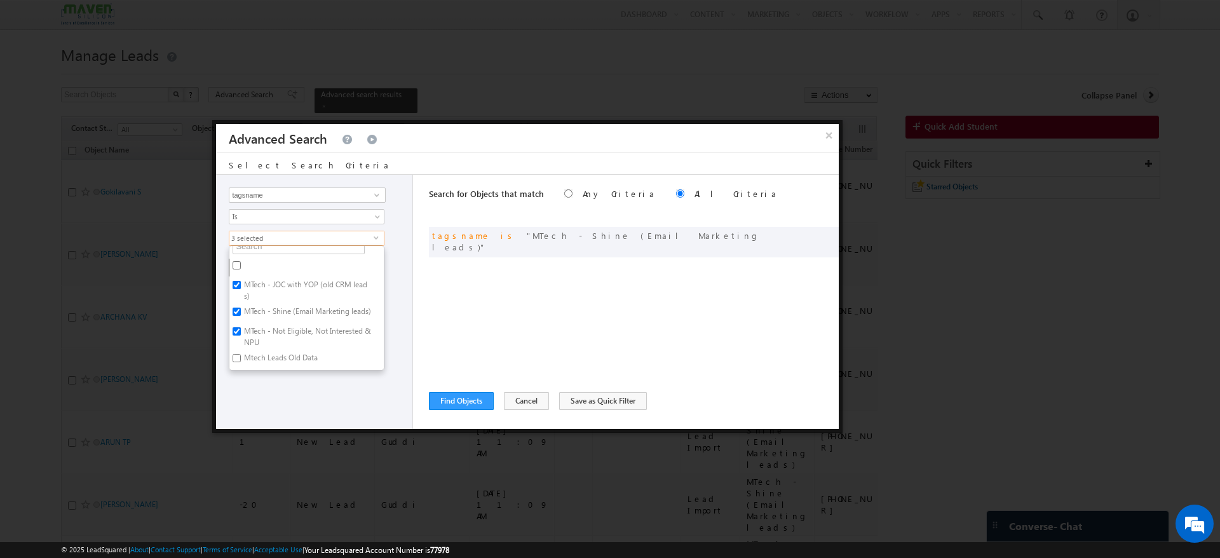
click at [238, 356] on input "Mtech Leads Old Data" at bounding box center [237, 358] width 8 height 8
checkbox input "true"
click at [264, 384] on div "Opportunity Type Object Activity Task Sales Group Prospect Id Academic Remarks …" at bounding box center [314, 302] width 197 height 254
click at [250, 264] on button "+ Add" at bounding box center [251, 268] width 44 height 18
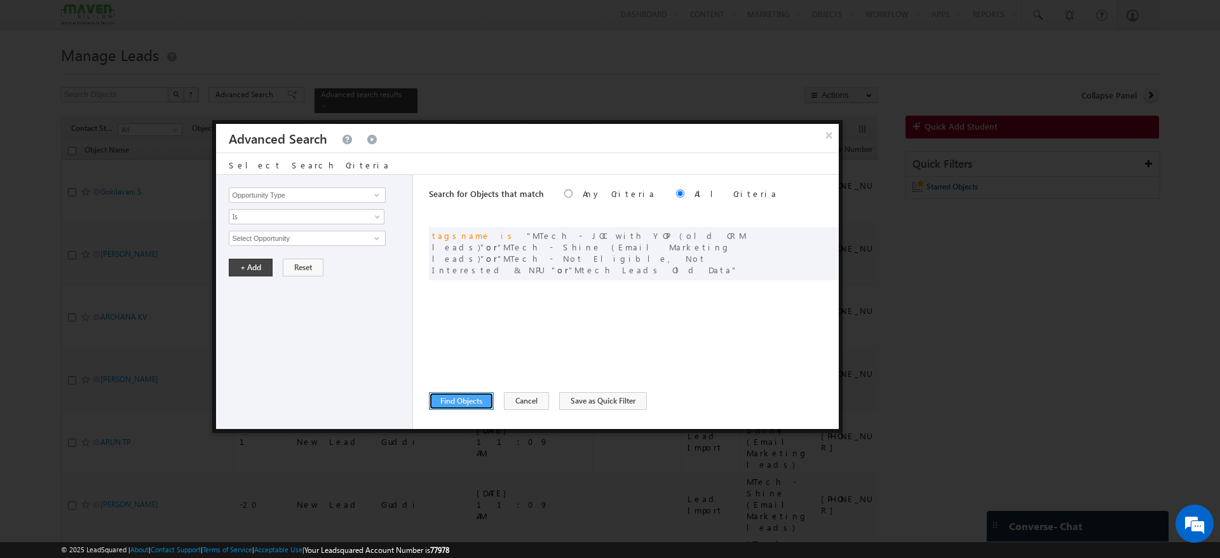
click at [482, 403] on button "Find Objects" at bounding box center [461, 401] width 65 height 18
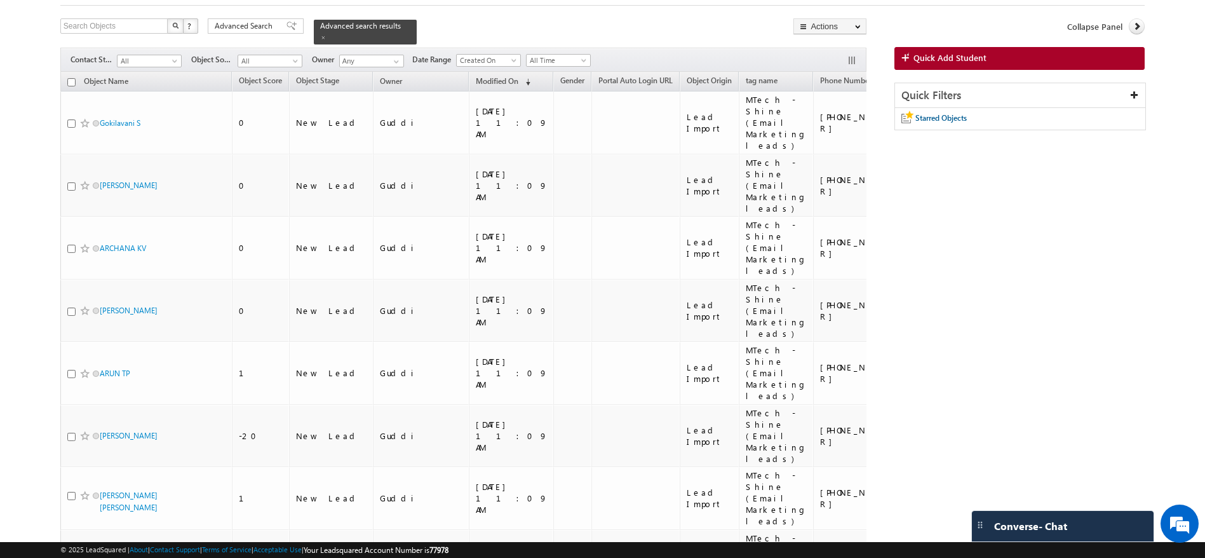
scroll to position [0, 0]
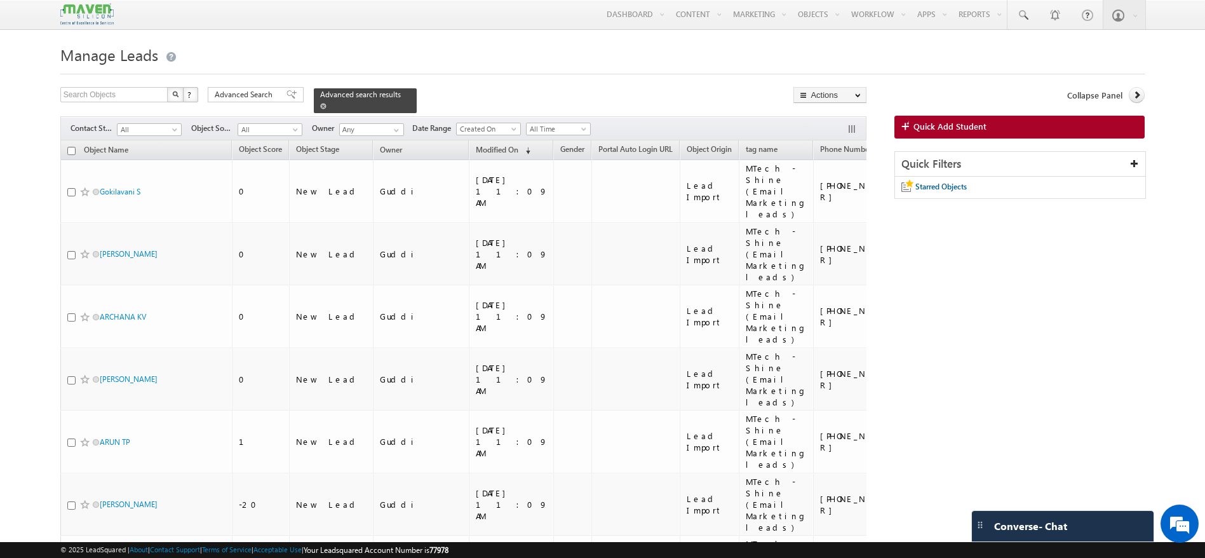
click at [393, 94] on div "Advanced search results" at bounding box center [365, 100] width 103 height 25
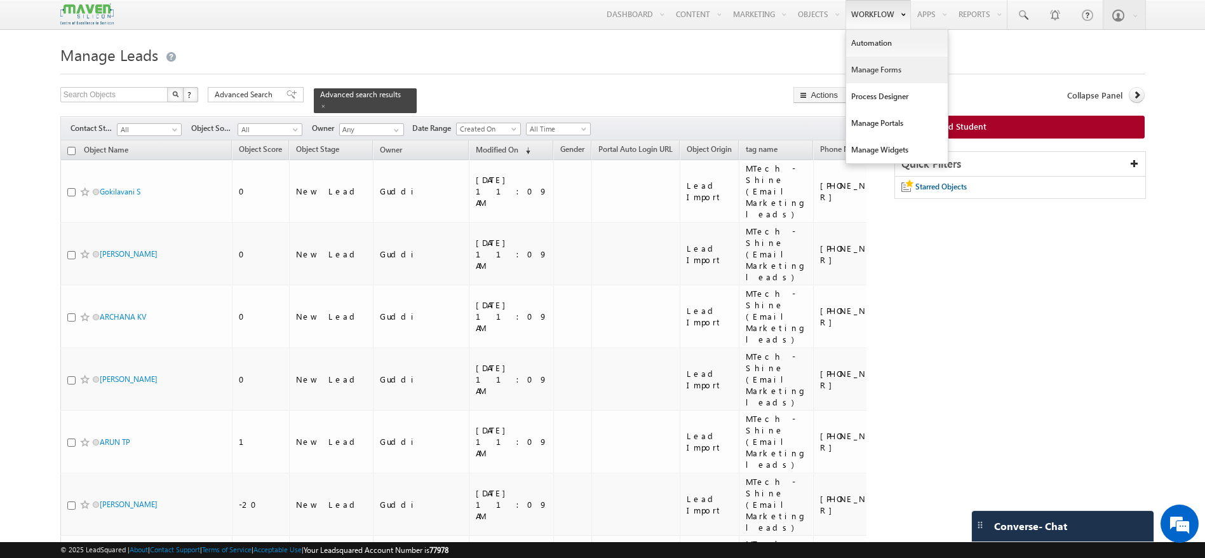
click at [885, 68] on link "Manage Forms" at bounding box center [897, 70] width 102 height 27
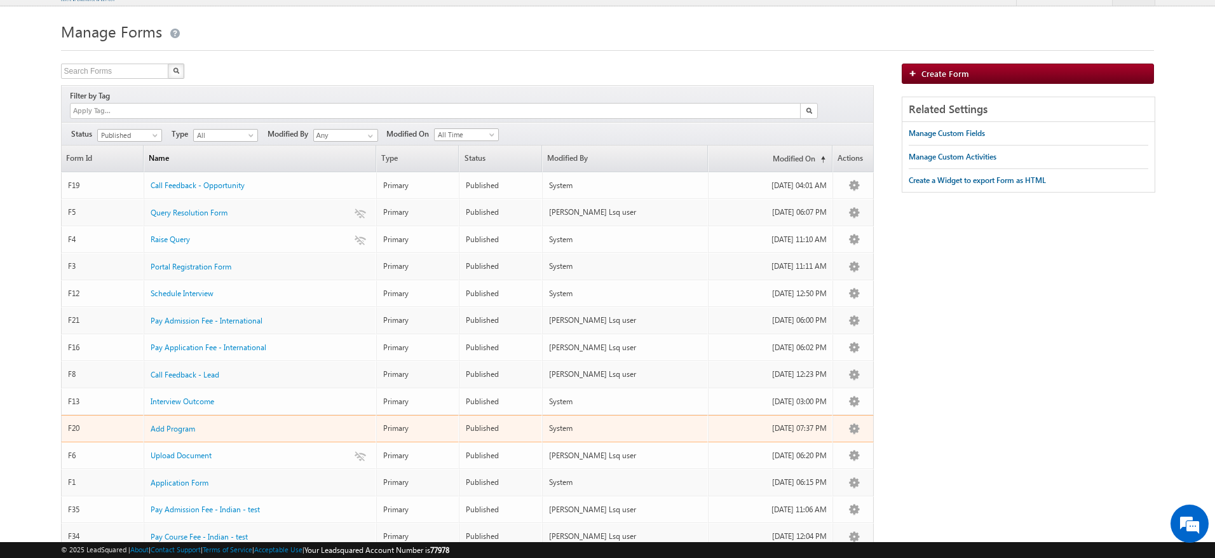
scroll to position [22, 0]
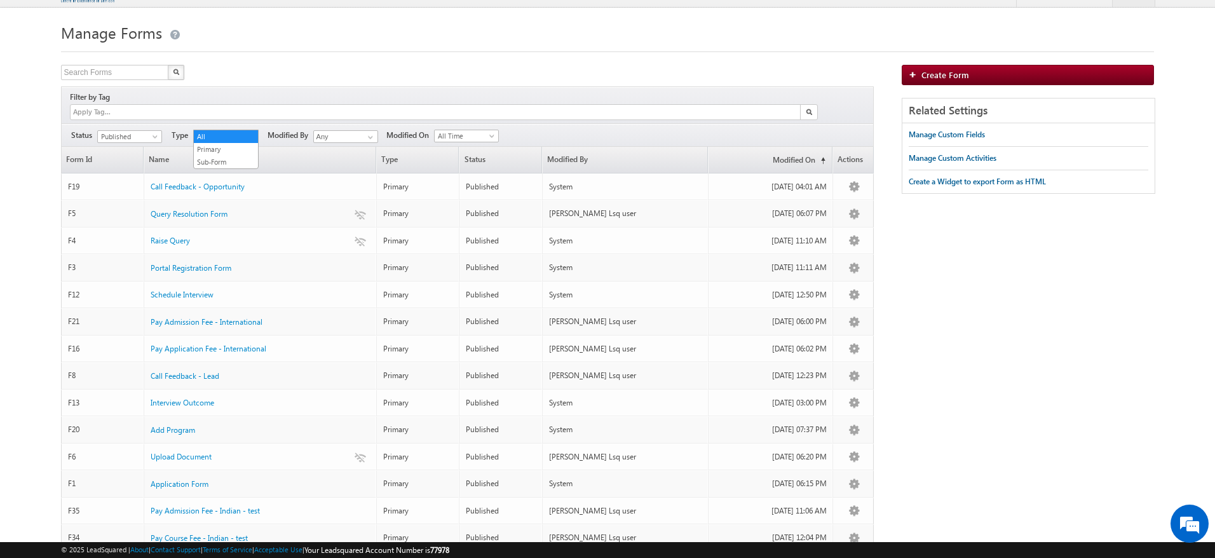
click at [254, 134] on span at bounding box center [252, 139] width 10 height 10
click at [371, 132] on span at bounding box center [370, 137] width 10 height 10
click at [154, 134] on span at bounding box center [156, 139] width 10 height 10
click at [127, 145] on link "Draft" at bounding box center [130, 149] width 64 height 11
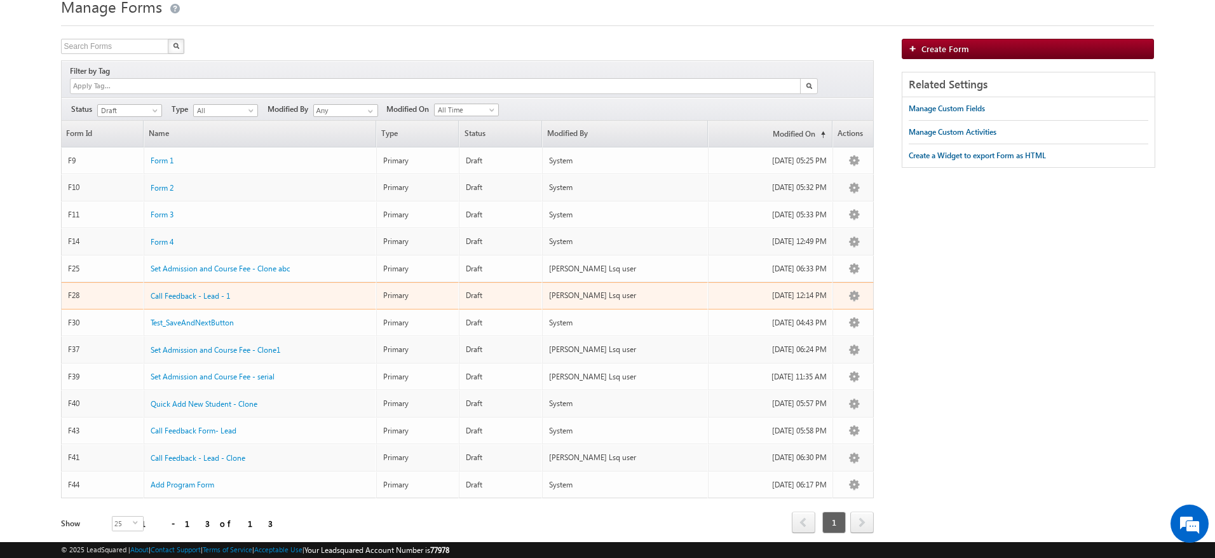
scroll to position [49, 0]
